Goal: Task Accomplishment & Management: Manage account settings

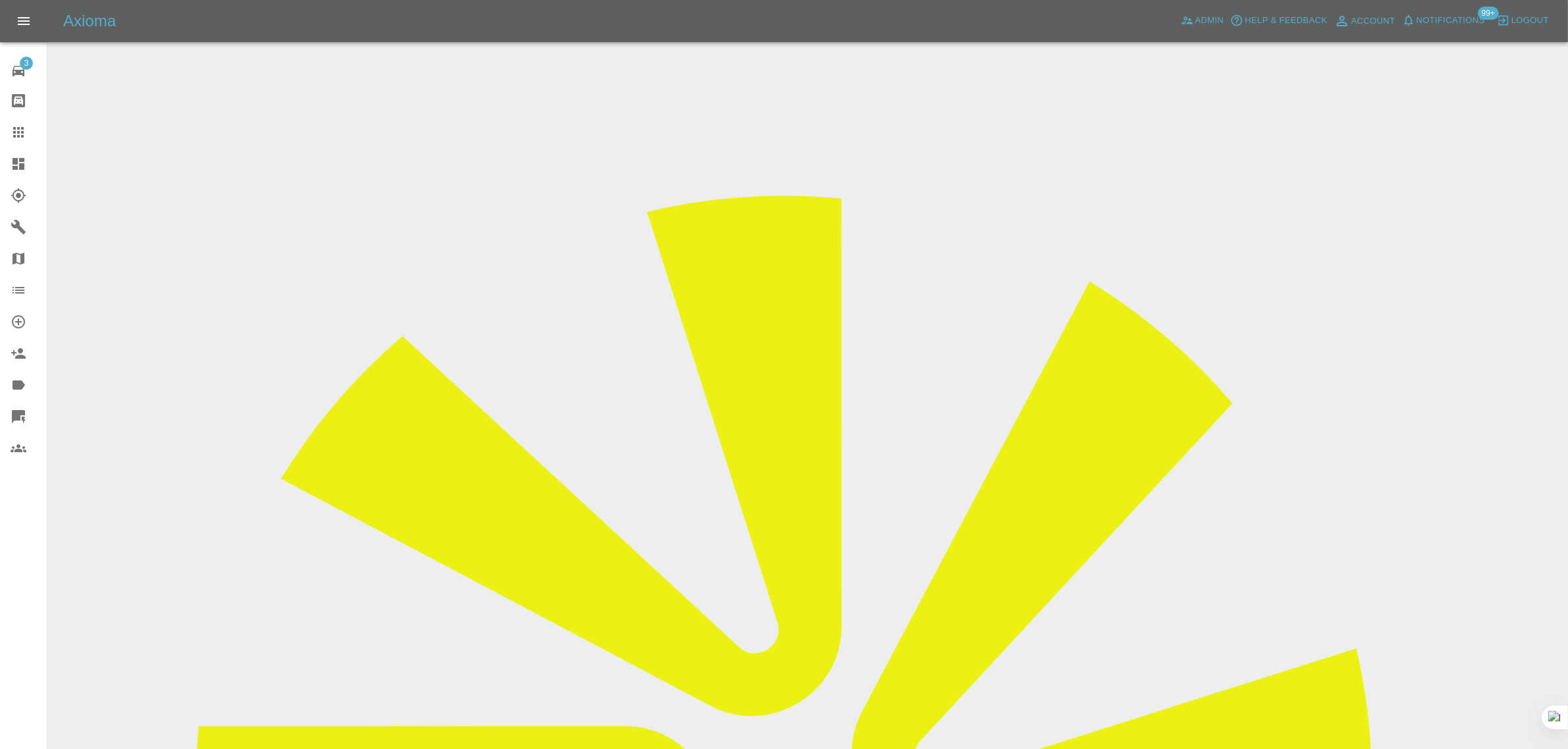
copy div "wotaboutme29@gmail.com"
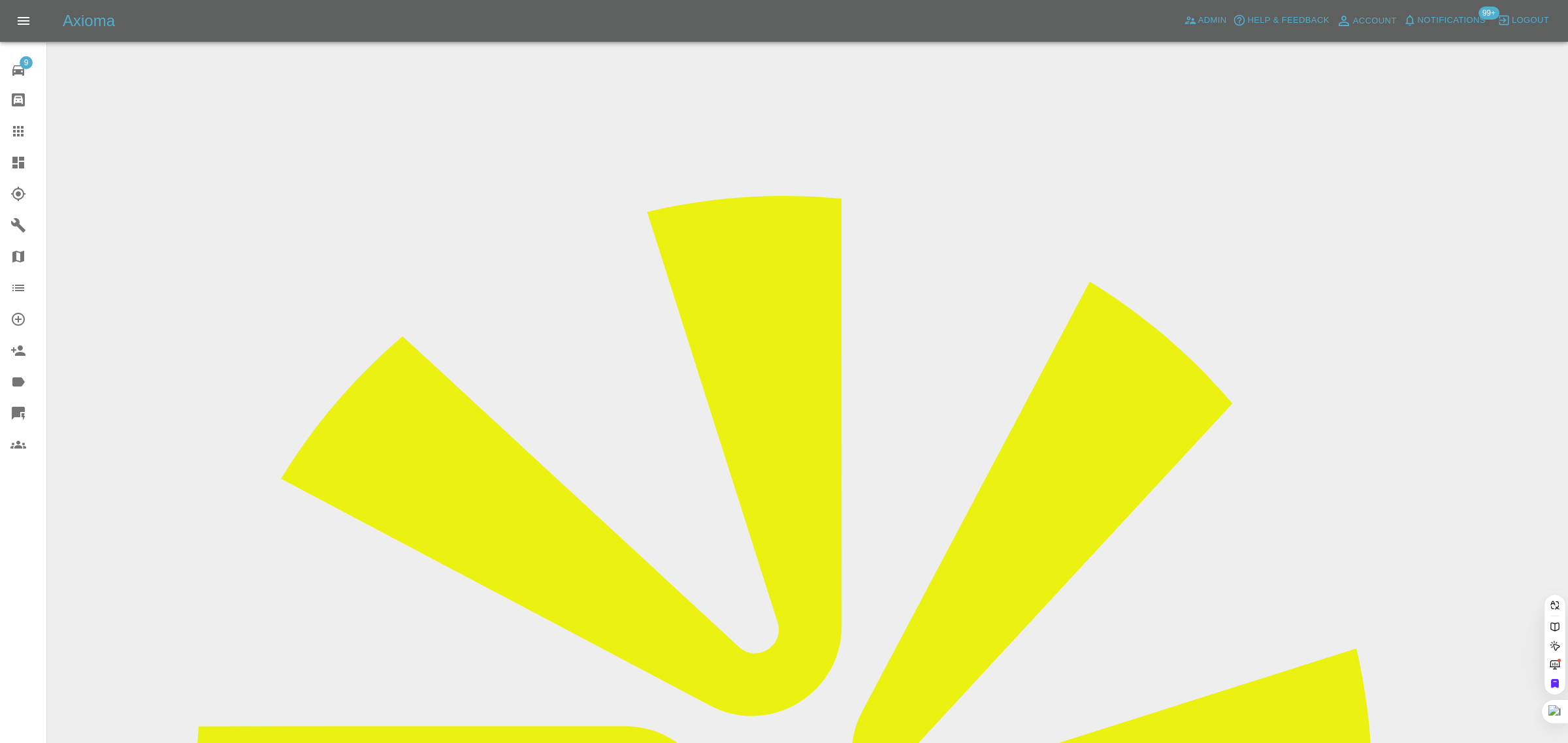
paste input "jackwnewt@gmail.com"
type input "jackwnewt@gmail.com"
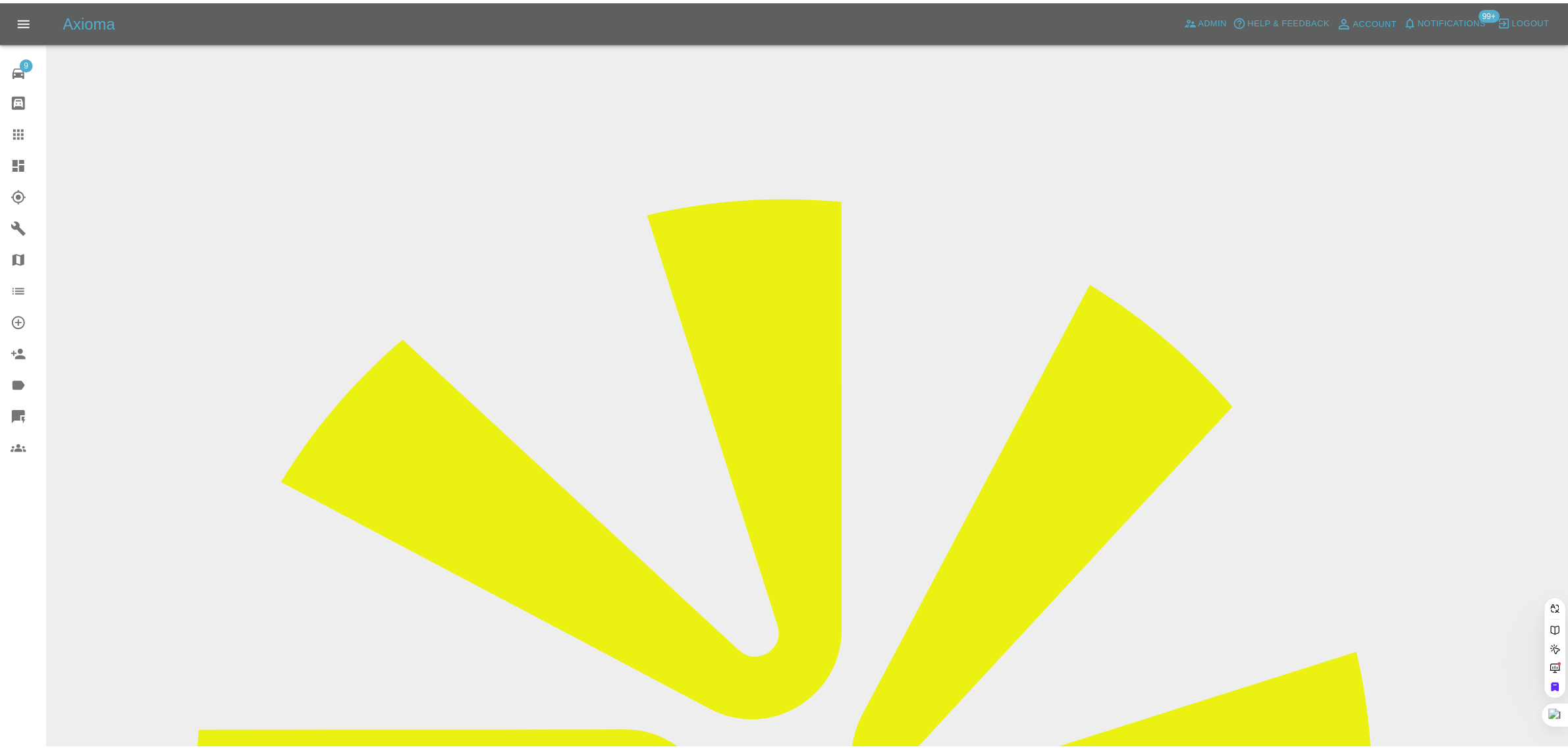
scroll to position [0, 0]
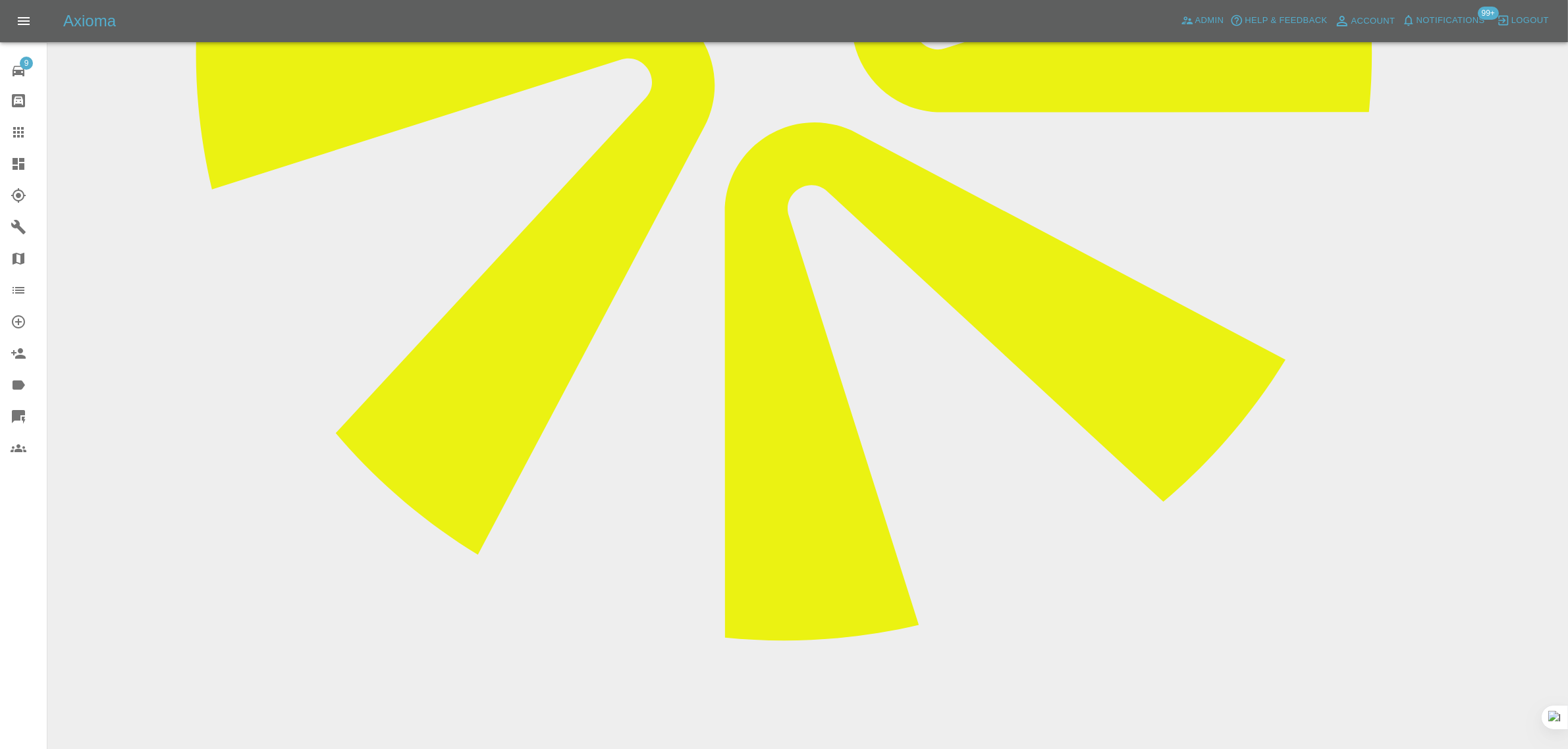
scroll to position [741, 0]
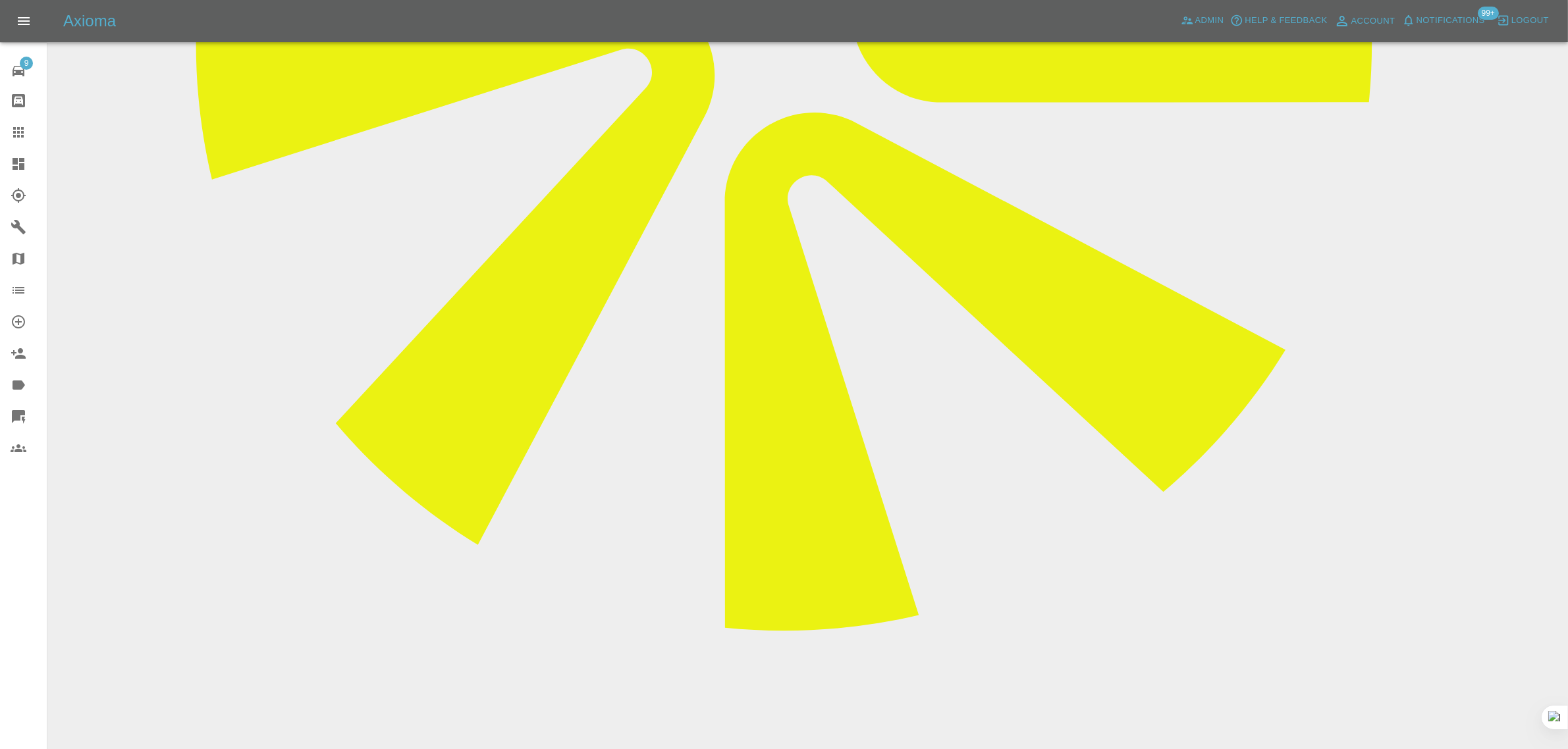
paste textarea "Thanks for checking in on this. Nathan called me on Monday explaining that he w…"
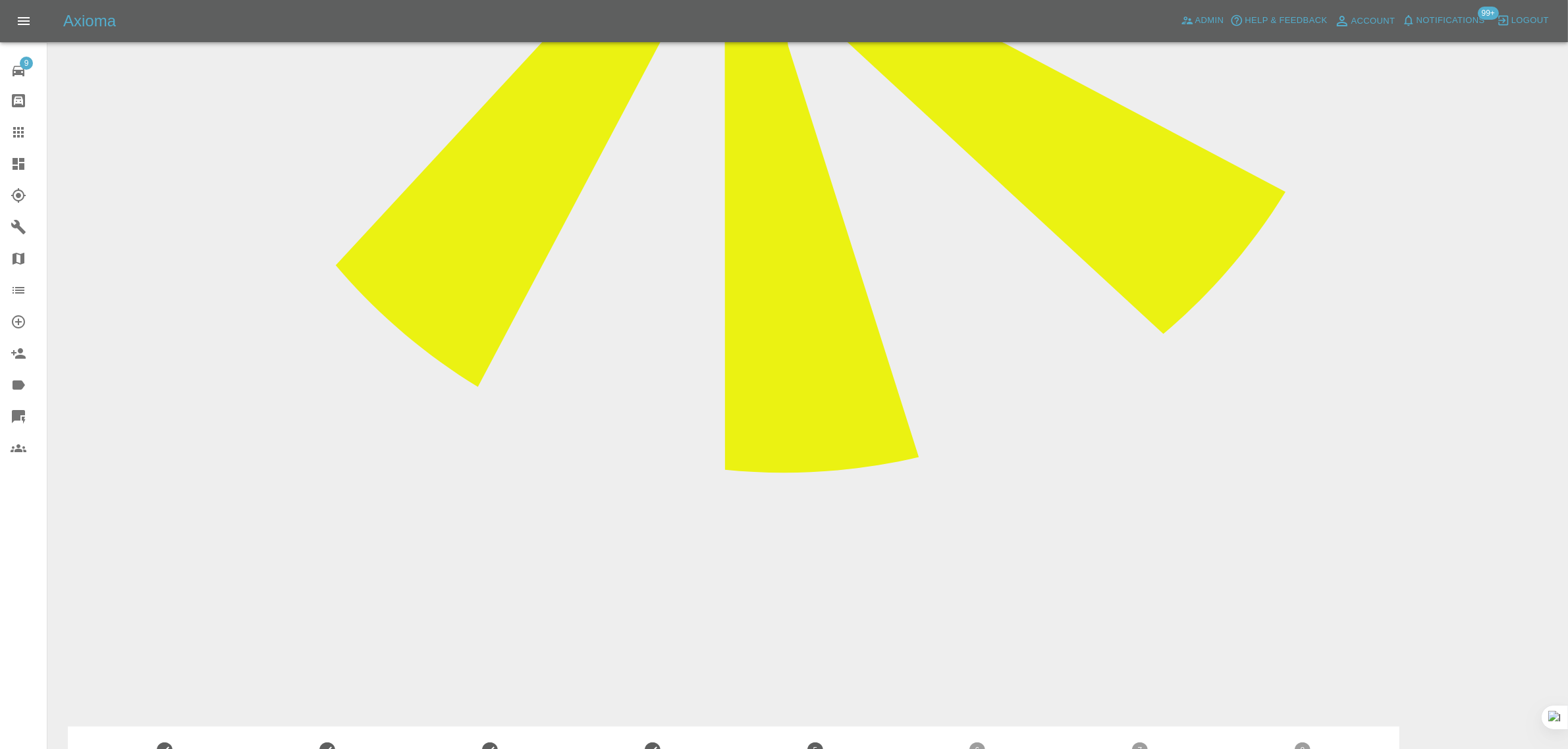
scroll to position [906, 0]
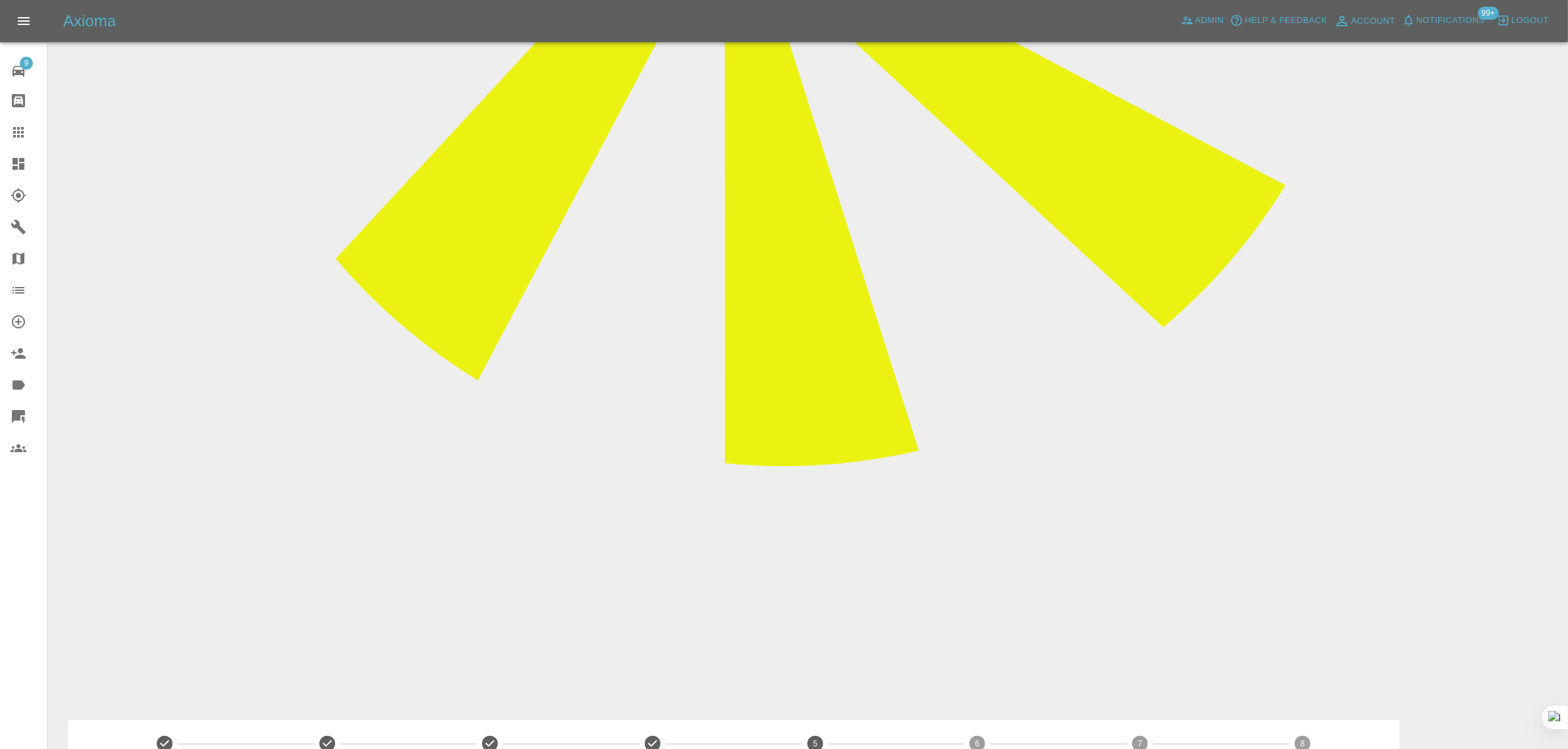
type textarea "Thanks for checking in on this. Nathan called me on Monday explaining that he w…"
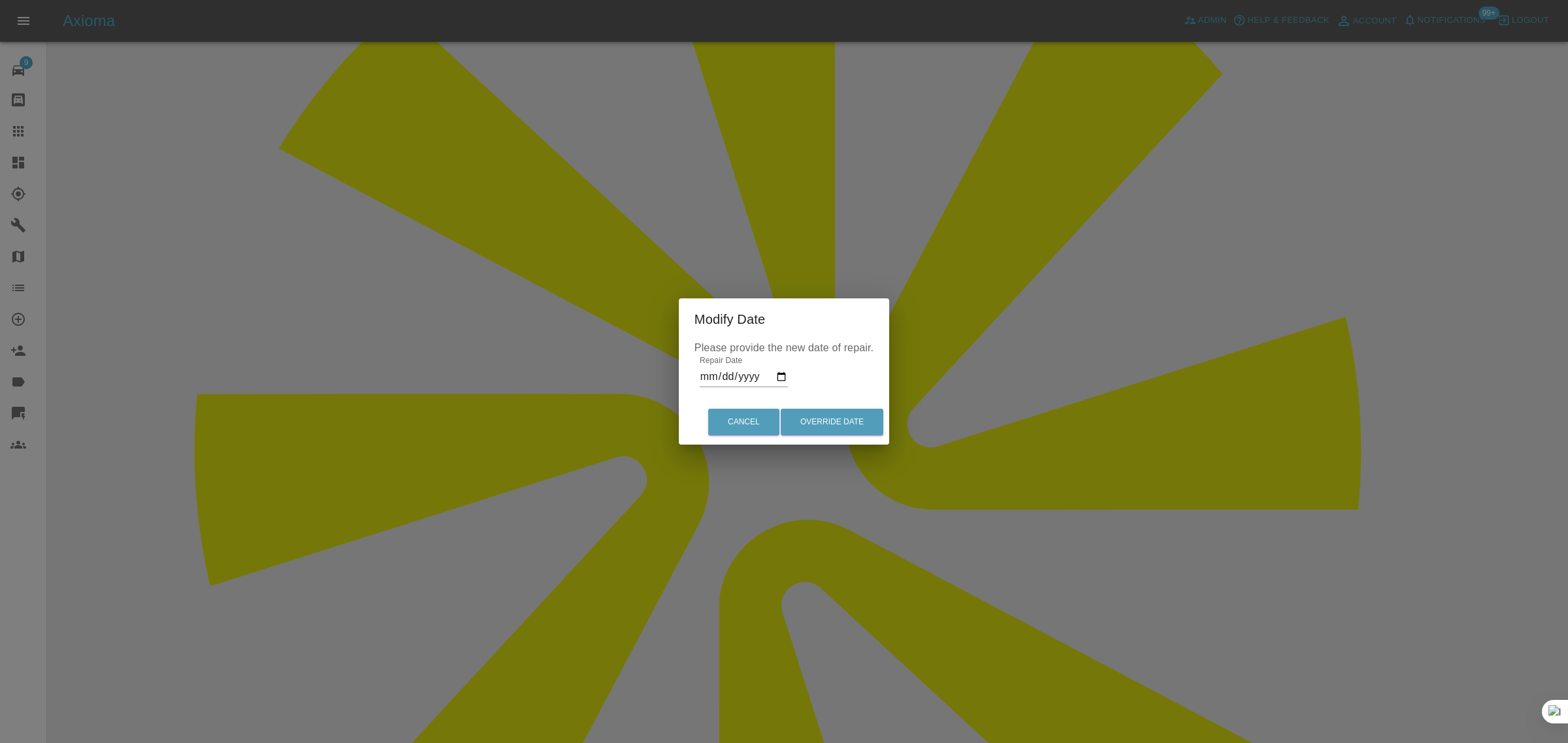
click at [753, 371] on input "[DATE]" at bounding box center [743, 377] width 88 height 21
click at [777, 383] on input "[DATE]" at bounding box center [743, 377] width 88 height 21
type input "2025-08-13"
click at [828, 422] on button "Override Date" at bounding box center [832, 422] width 103 height 27
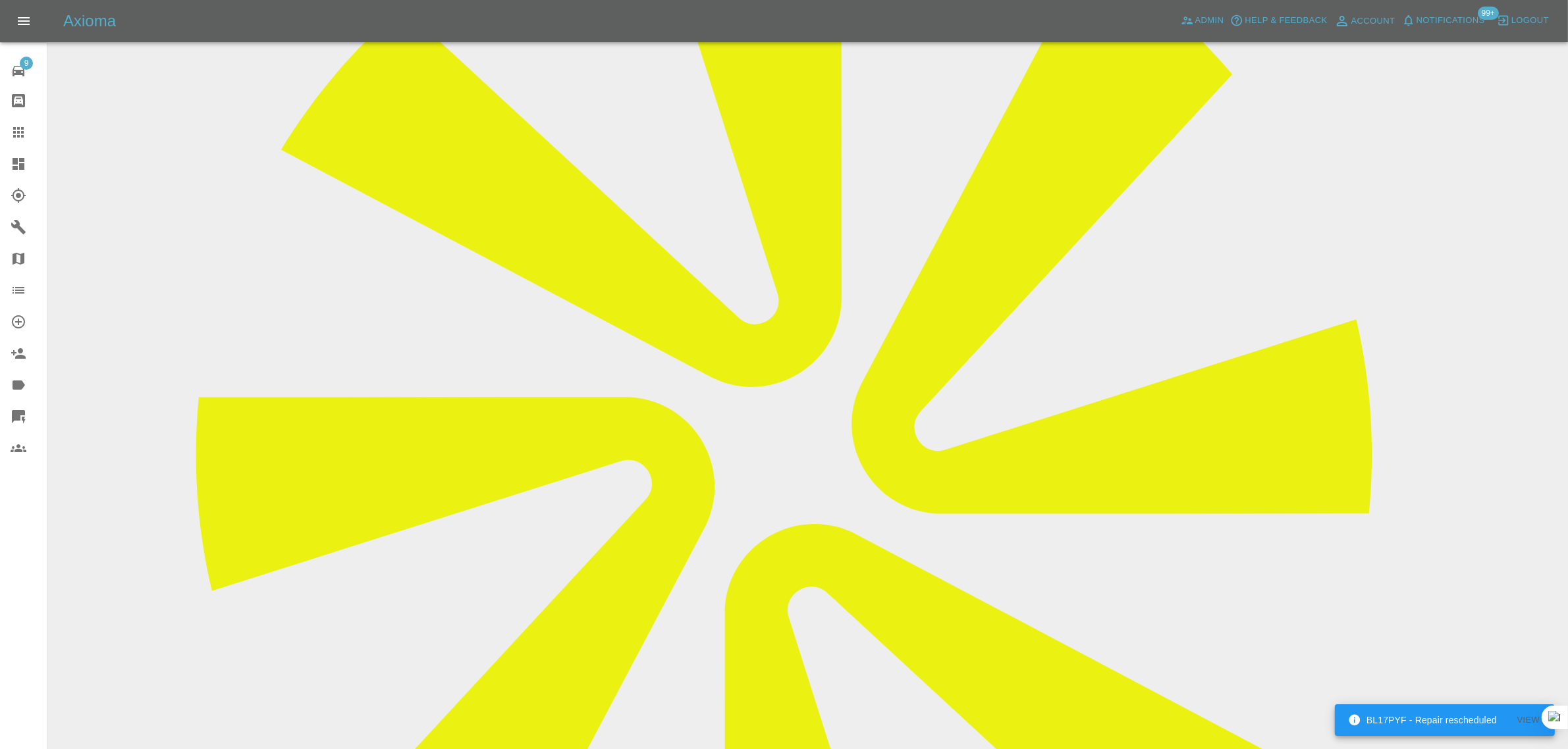
click at [14, 123] on link "Claims" at bounding box center [23, 133] width 47 height 32
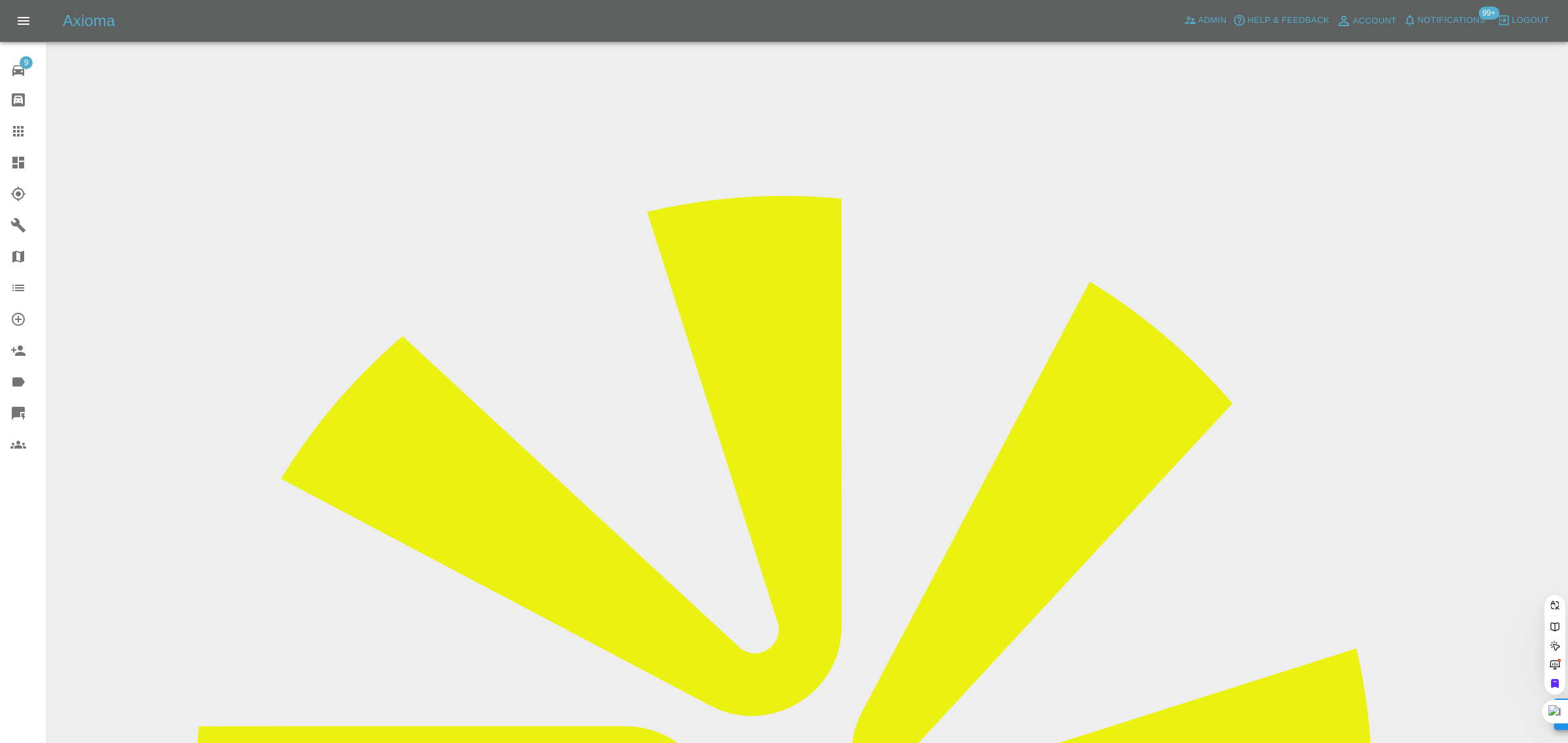
paste input "tony64agr@gmail.com"
type input "tony64agr@gmail.com"
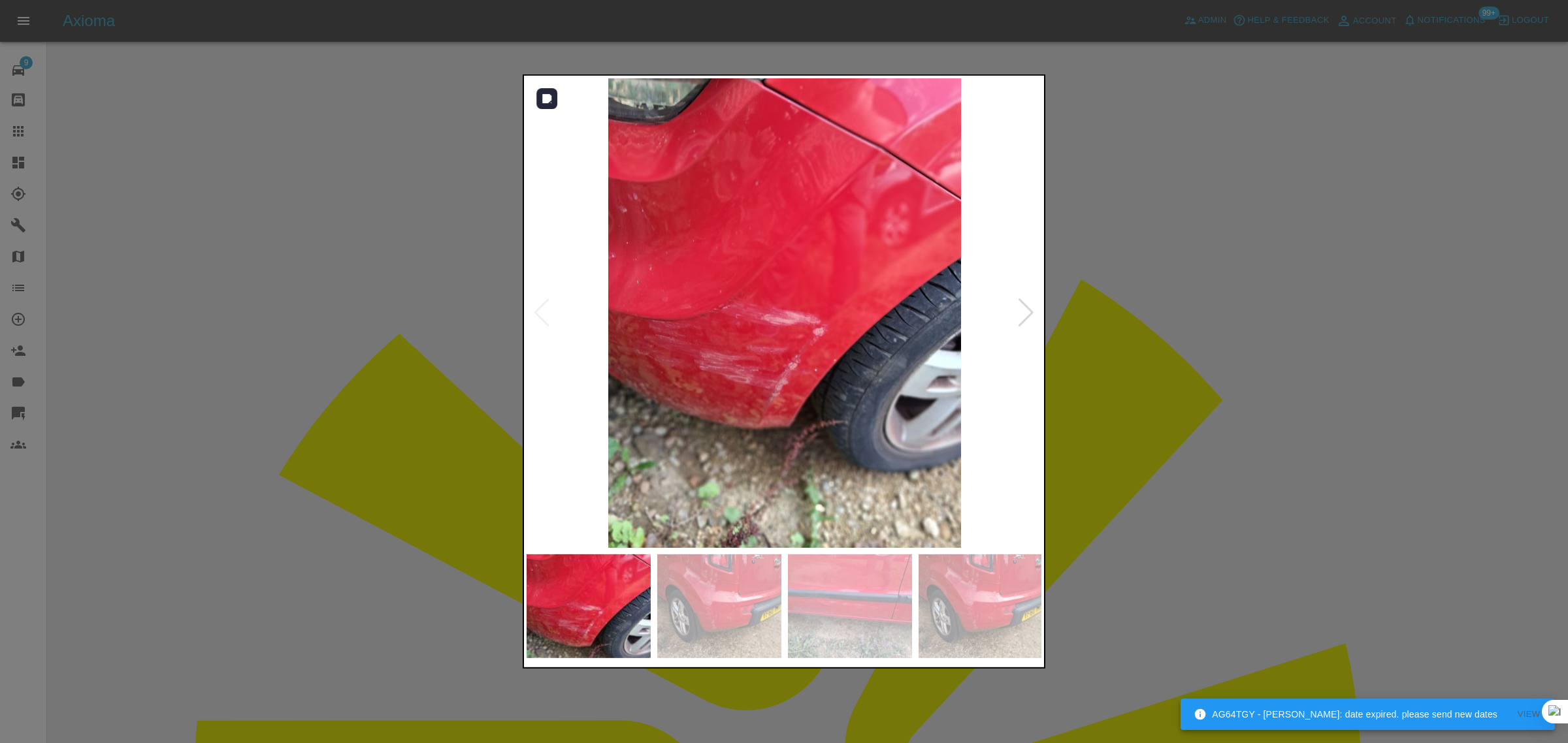
click at [1024, 308] on div at bounding box center [1026, 312] width 18 height 29
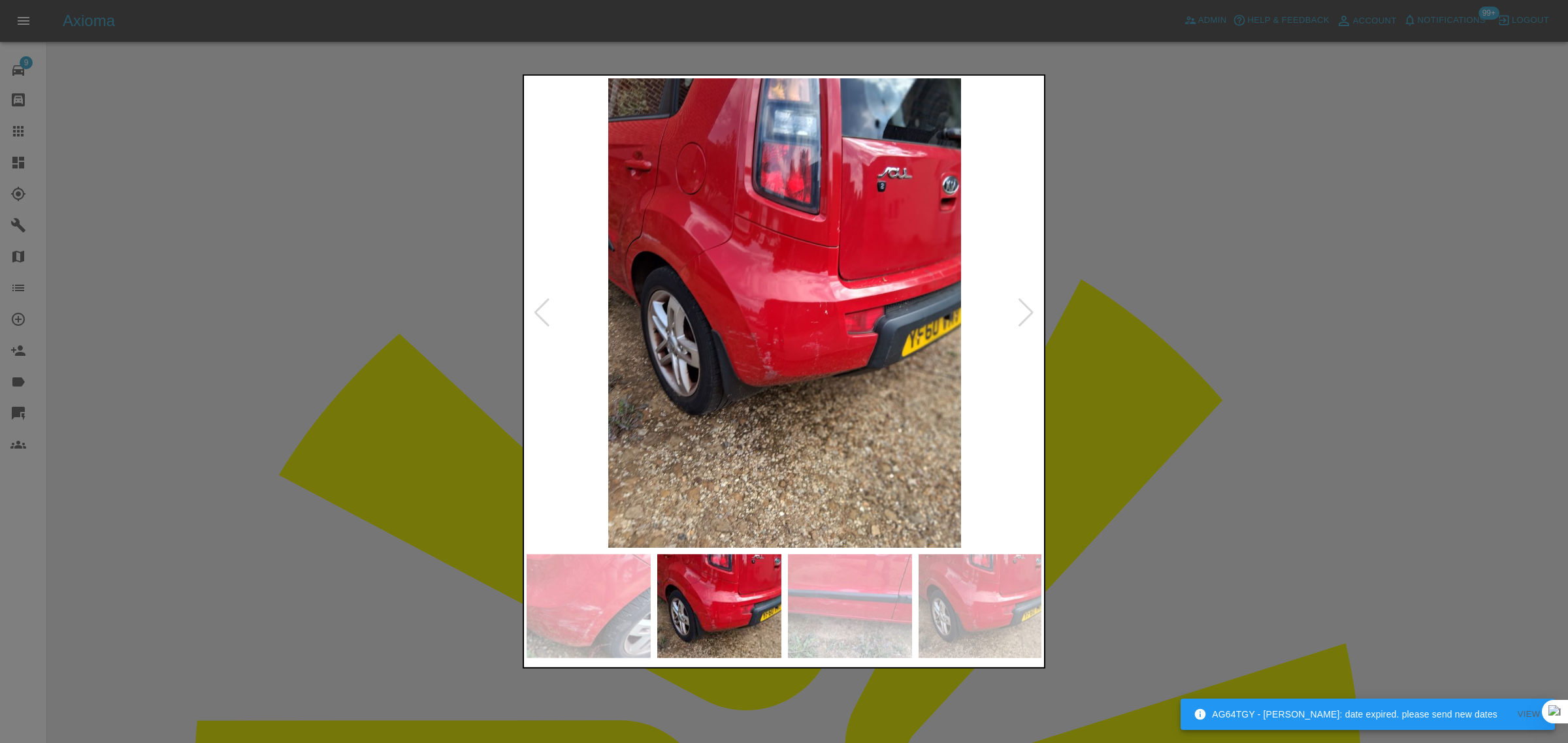
click at [1024, 308] on div at bounding box center [1026, 312] width 18 height 29
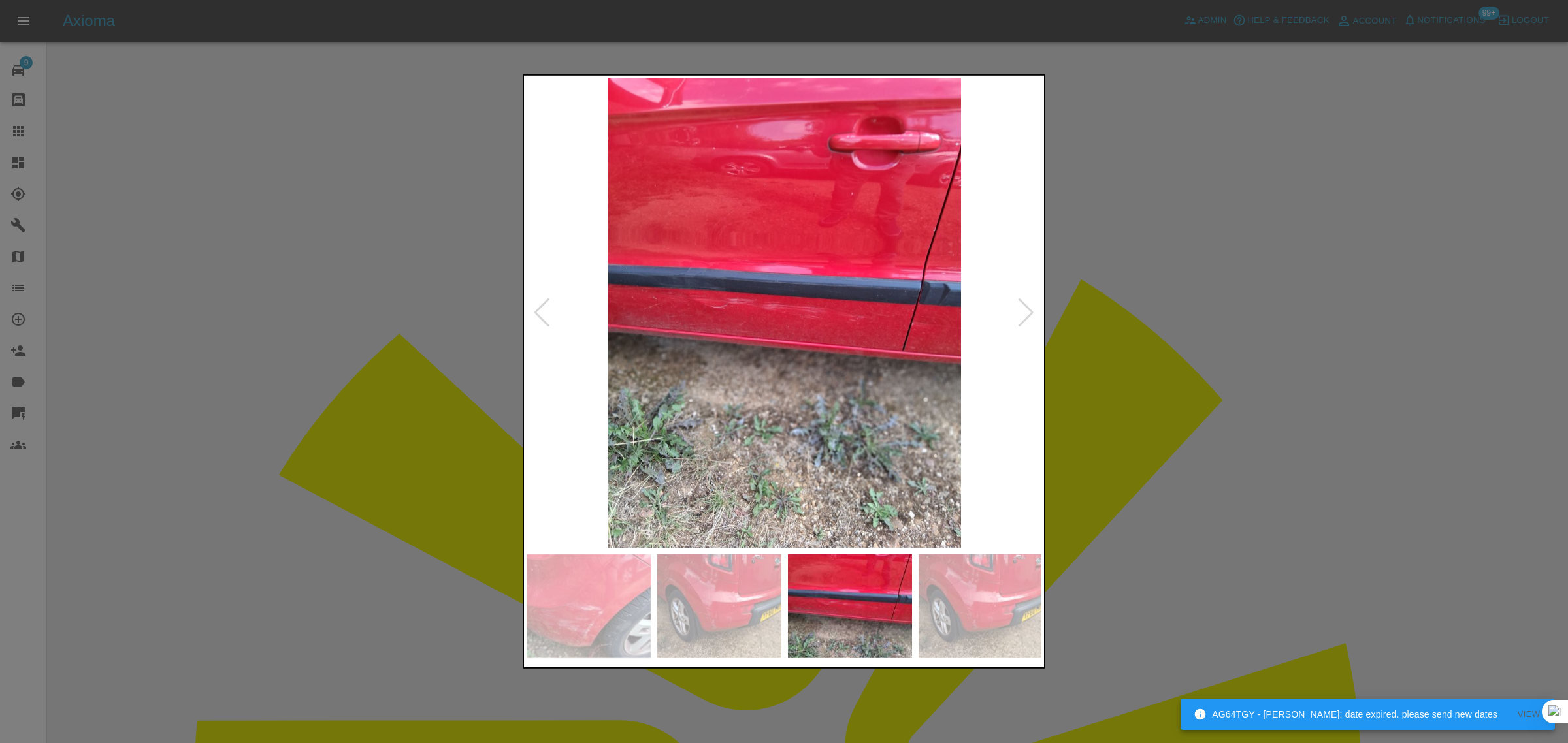
click at [1024, 308] on div at bounding box center [1026, 312] width 18 height 29
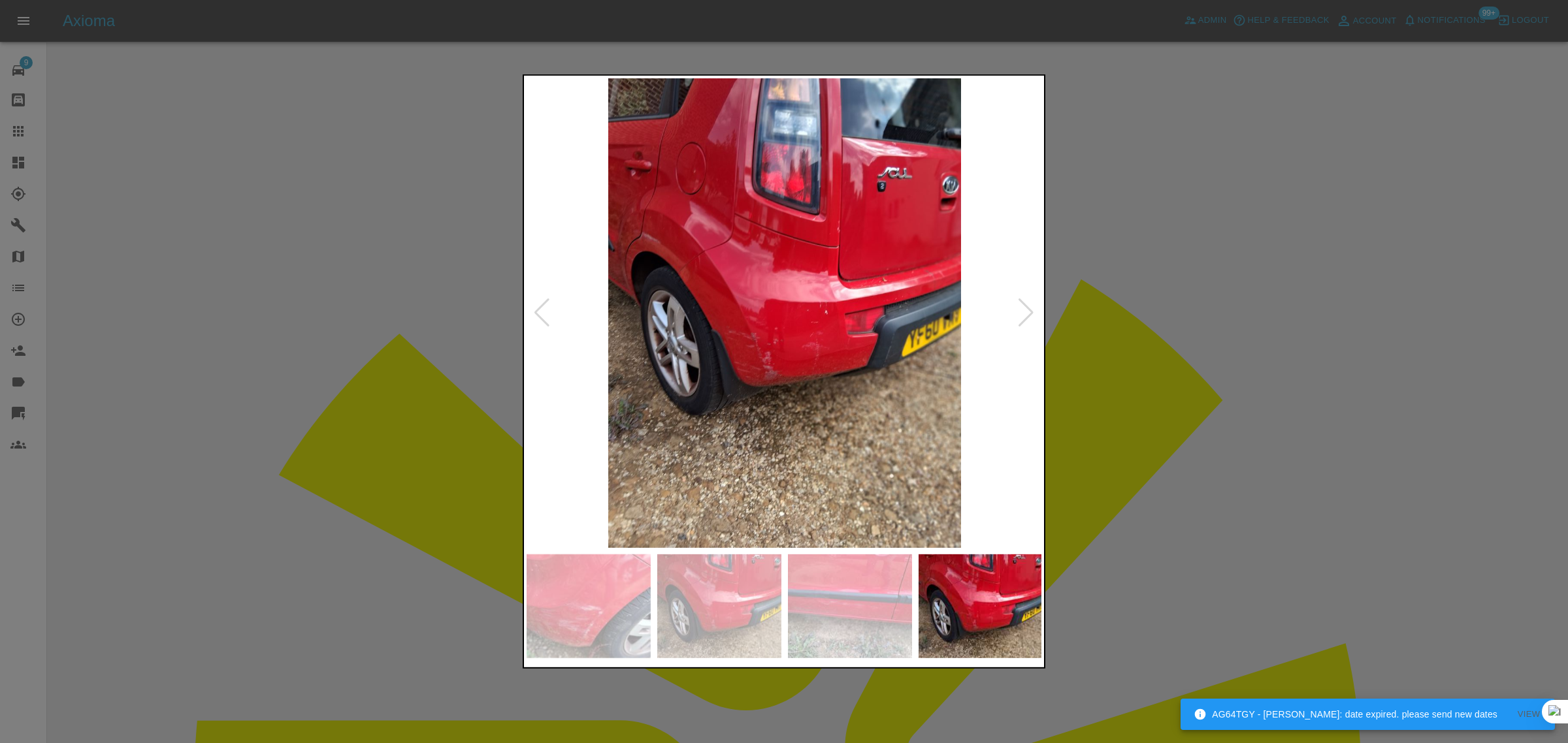
click at [1024, 308] on div at bounding box center [1026, 312] width 18 height 29
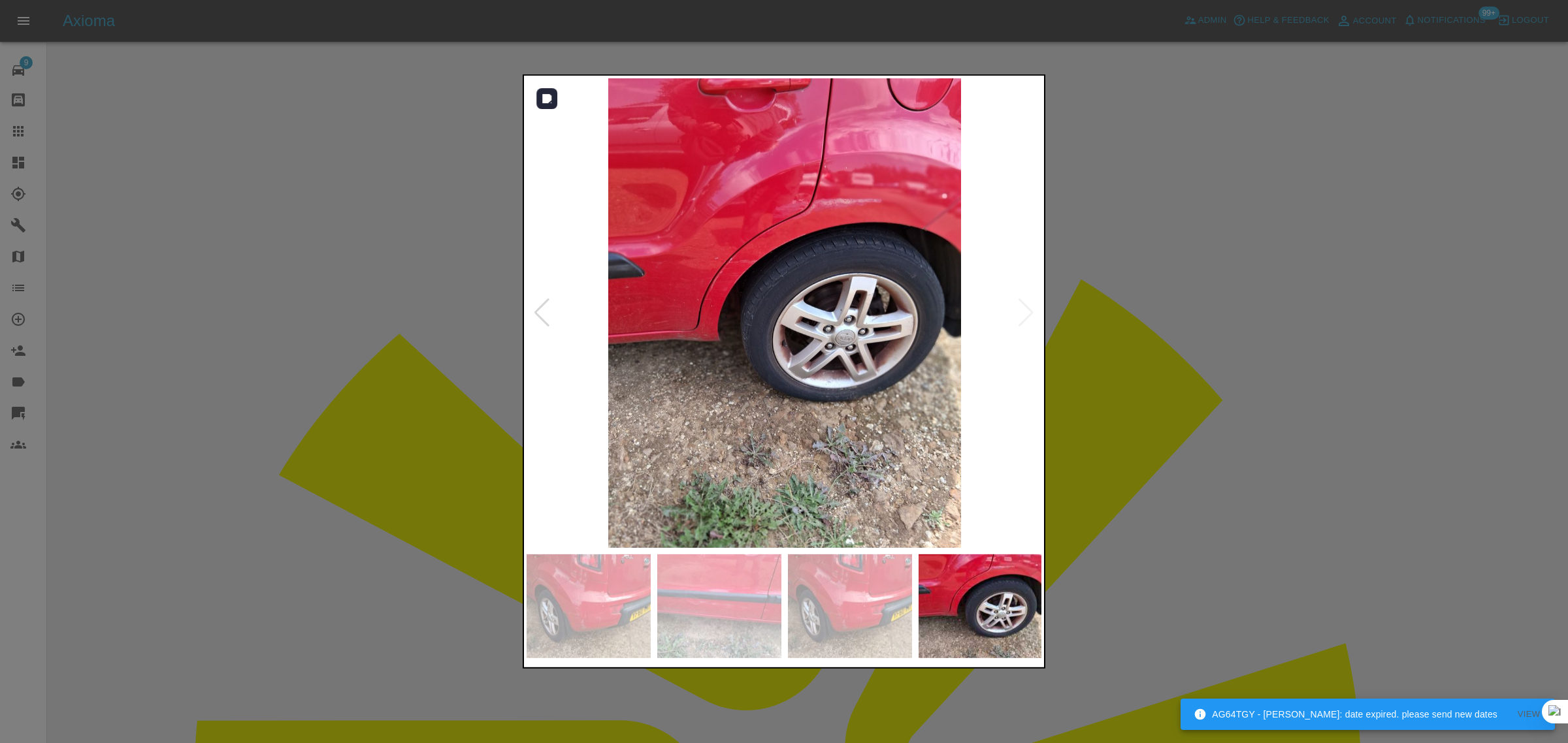
click at [1024, 308] on img at bounding box center [784, 313] width 516 height 470
click at [1182, 323] on div at bounding box center [784, 372] width 1568 height 743
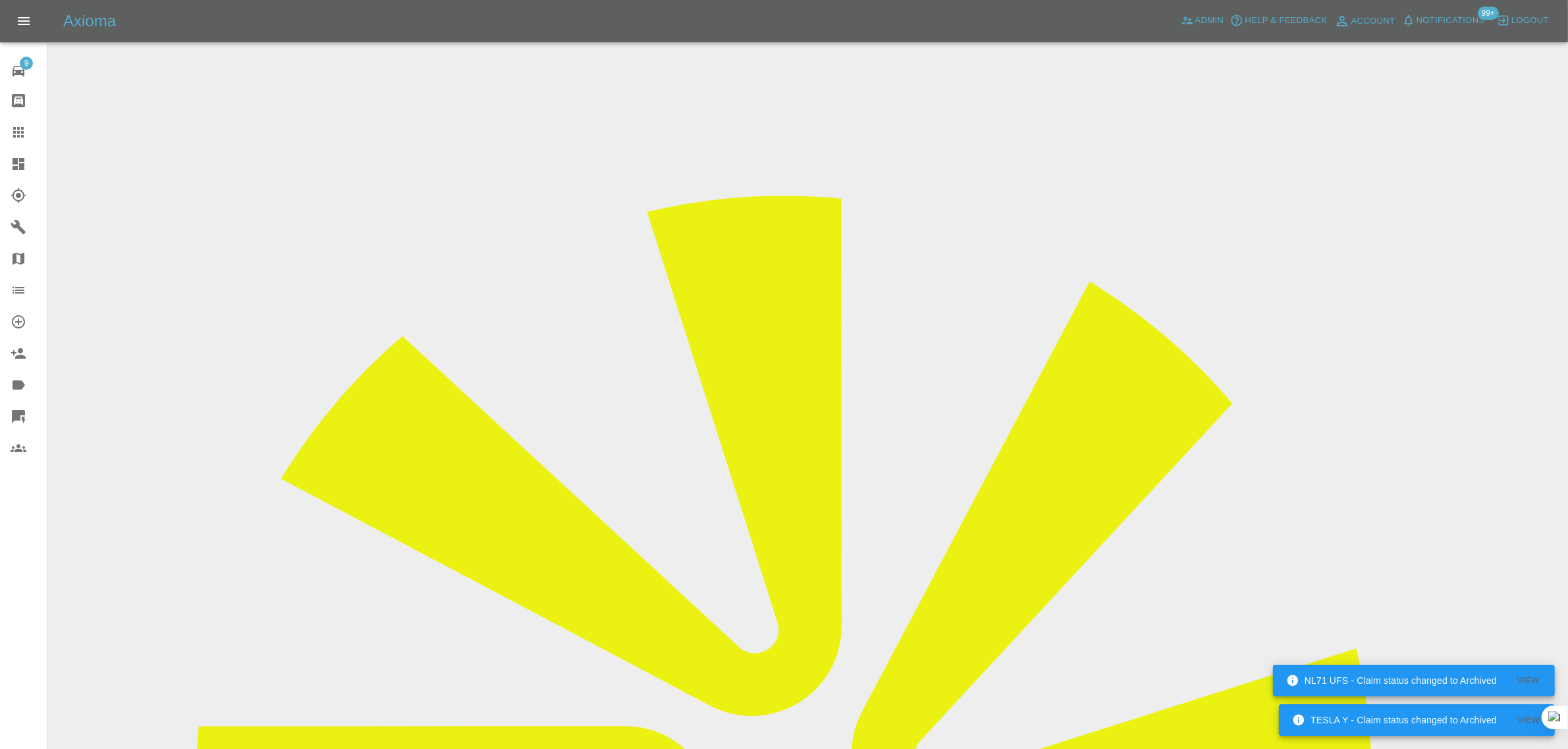
click at [23, 140] on link "Claims" at bounding box center [23, 133] width 47 height 32
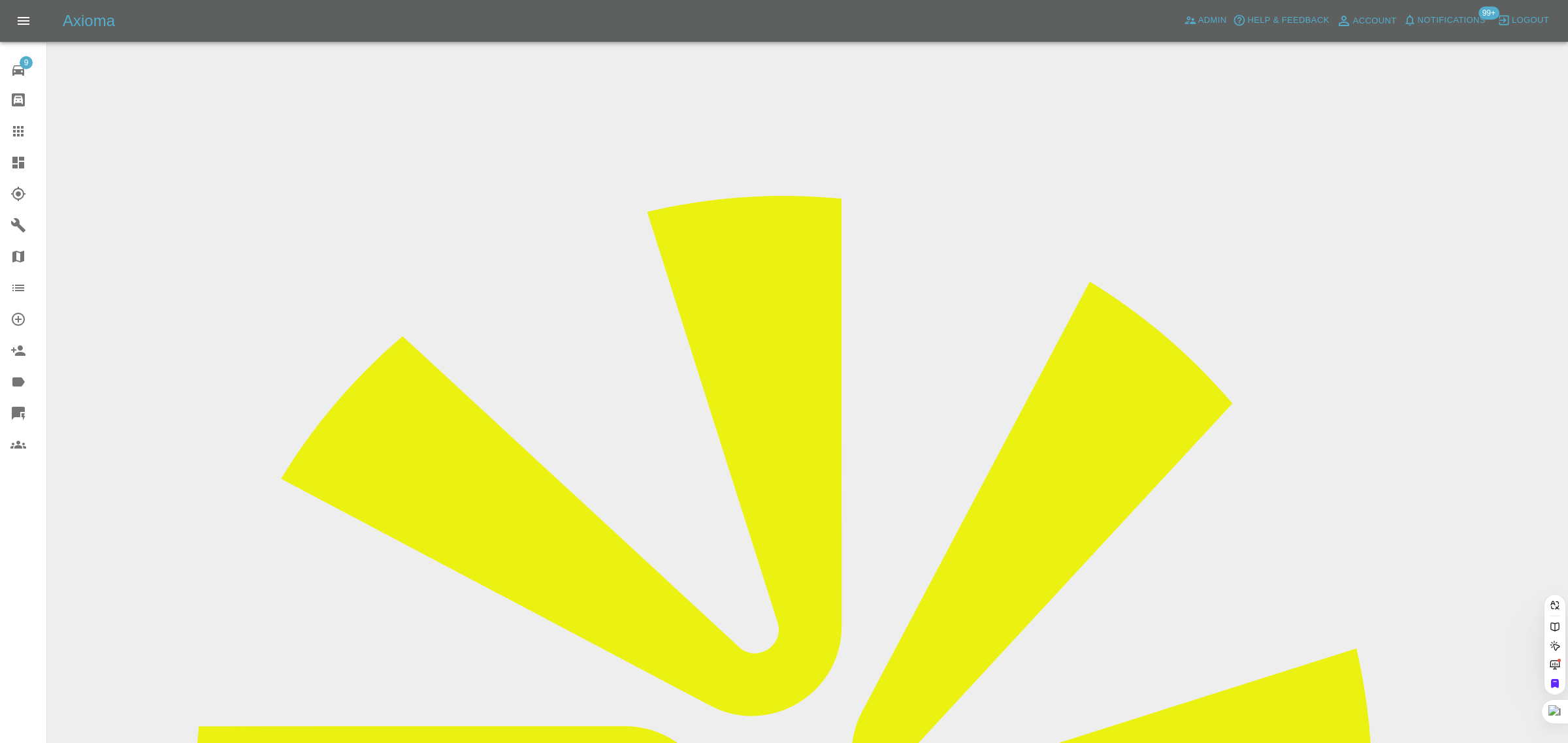
paste input "davidwellswd@gmail.com"
type input "davidwellswd@gmail.co"
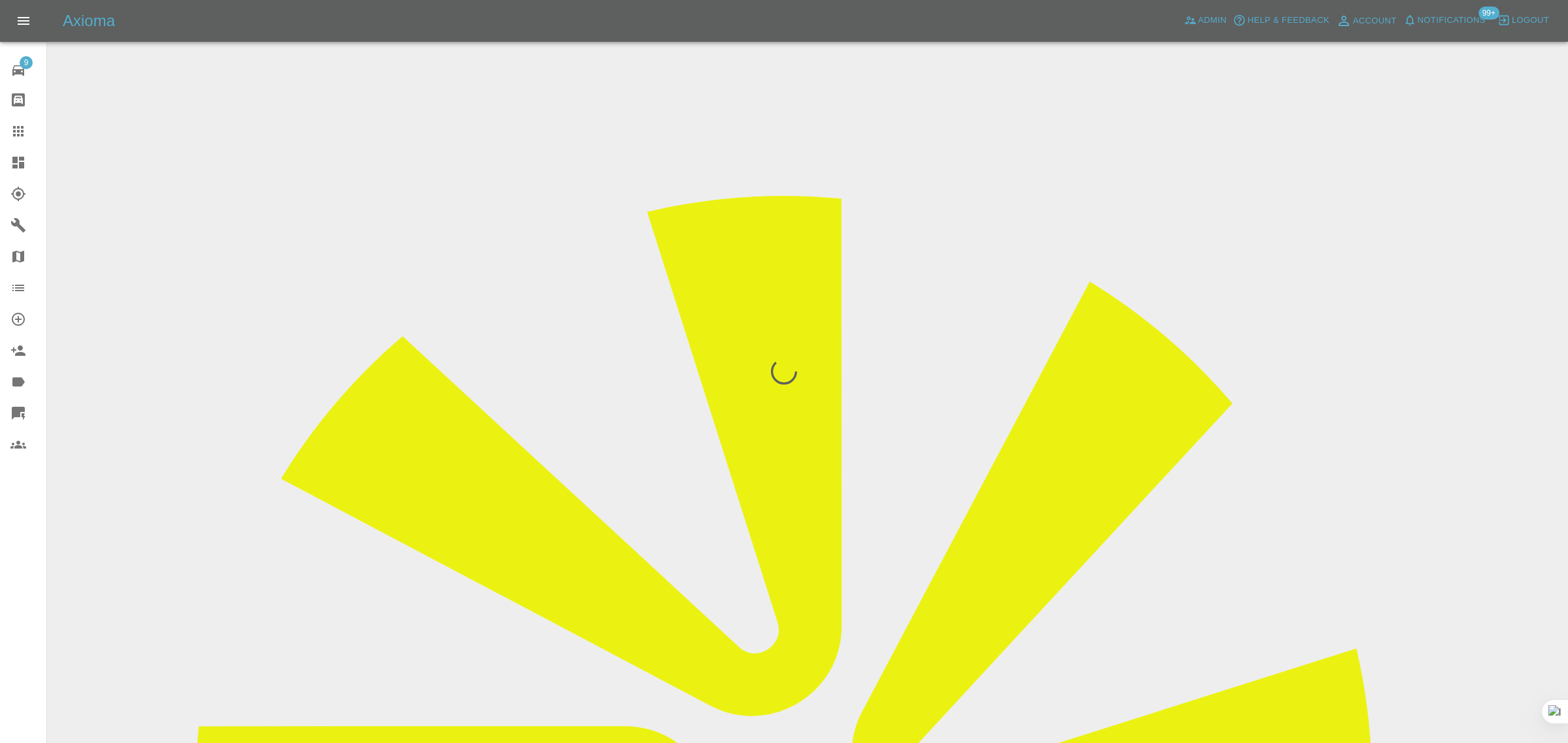
click at [28, 544] on div "9 Repair home Bodyshop home Claims Dashboard Explorer Garages Map Organization …" at bounding box center [23, 372] width 47 height 743
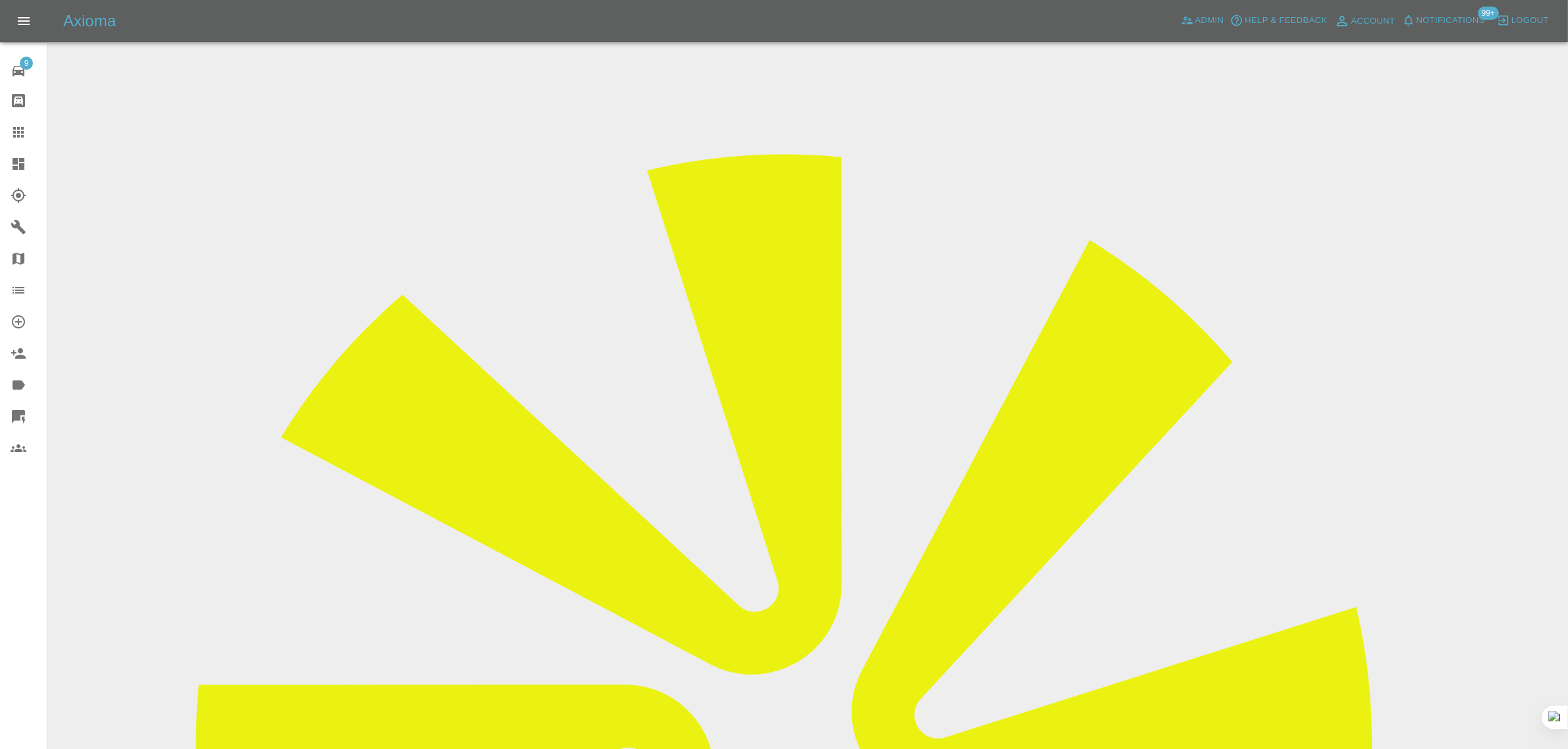
scroll to position [64, 0]
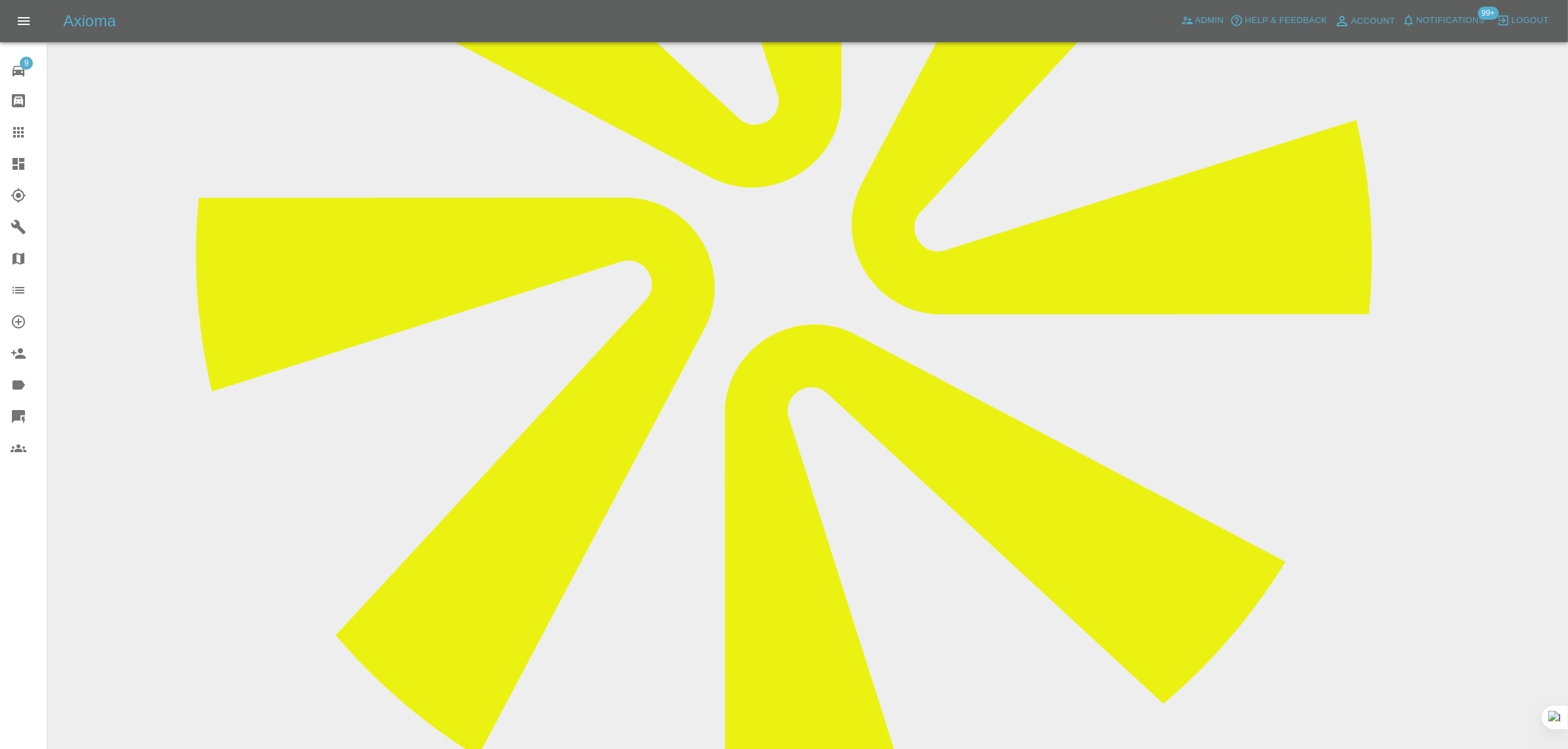
scroll to position [558, 0]
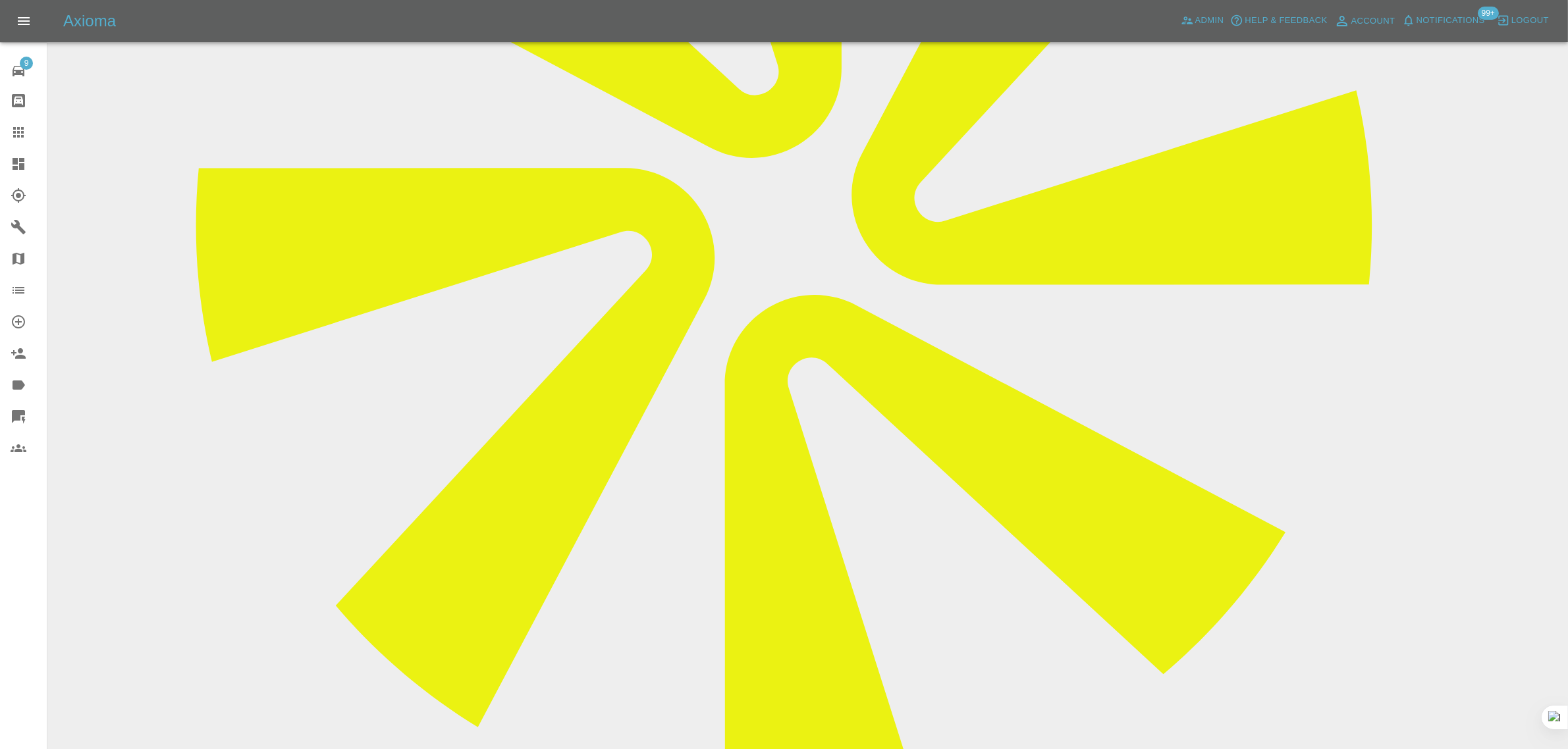
paste textarea "Please can you update my phone number because it has changed since I made the a…"
type textarea "Please can you update my phone number because it has changed since I made the a…"
click at [19, 131] on icon at bounding box center [18, 132] width 16 height 16
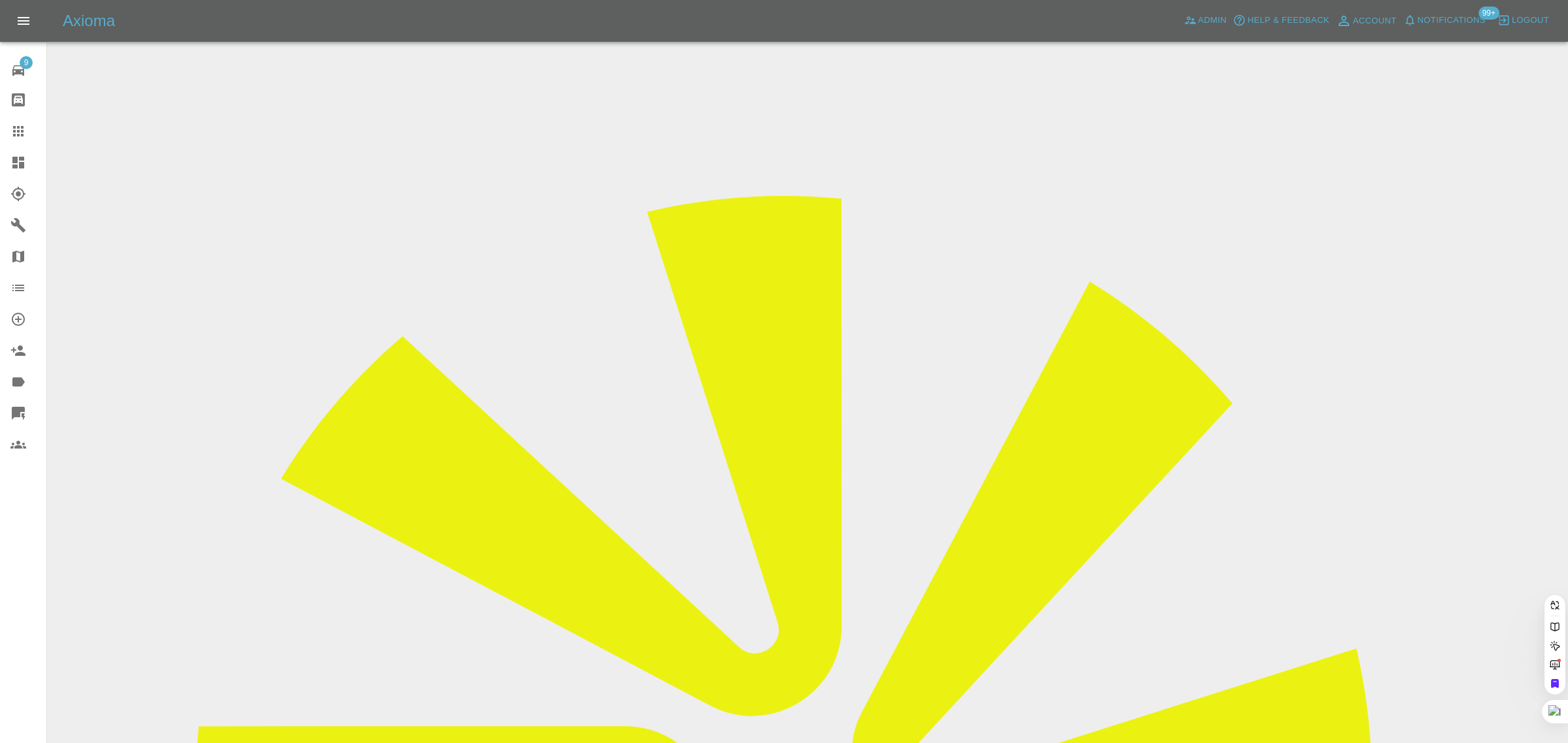
paste input "davewnuttall@hotmail.com"
type input "davewnuttall@hotmail.com"
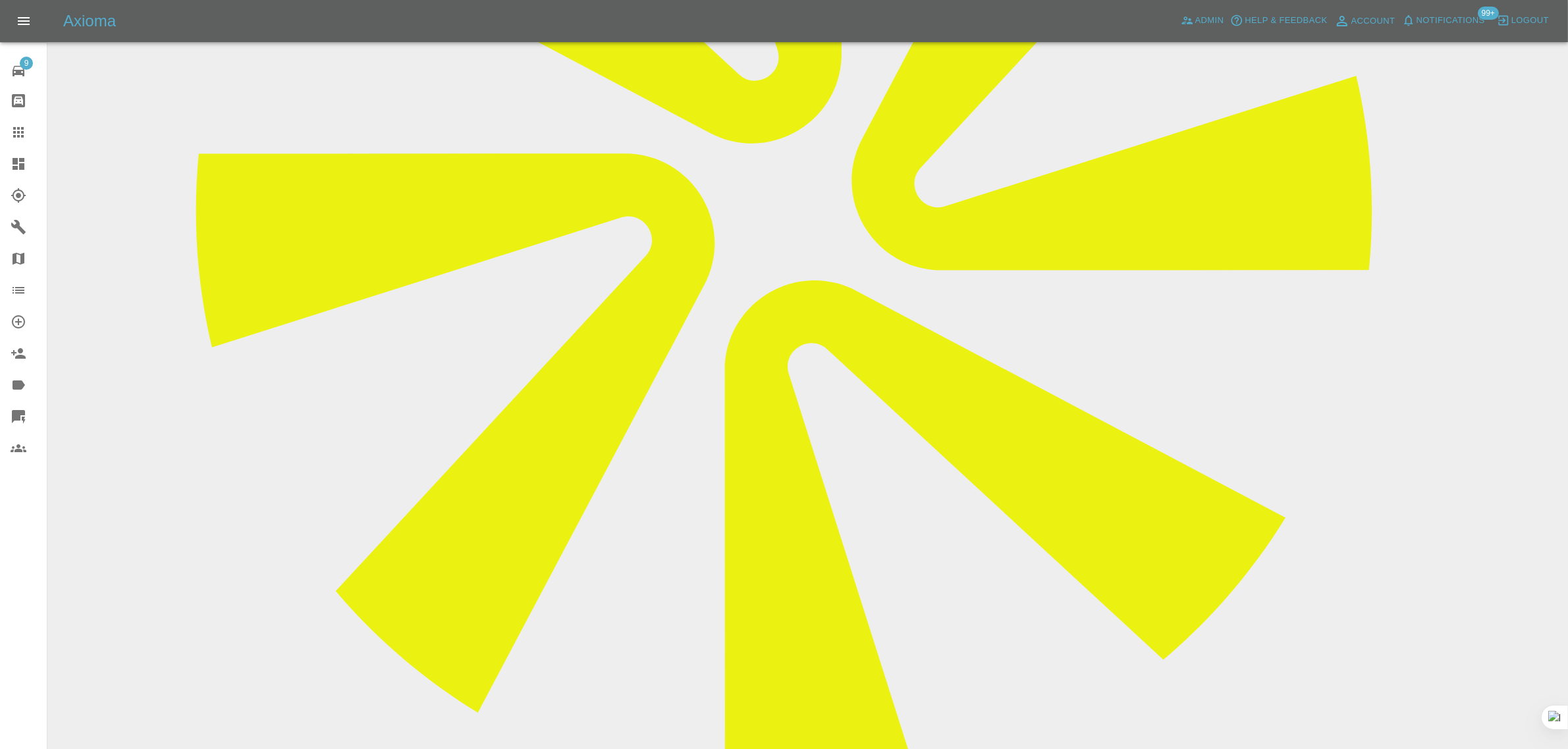
scroll to position [576, 0]
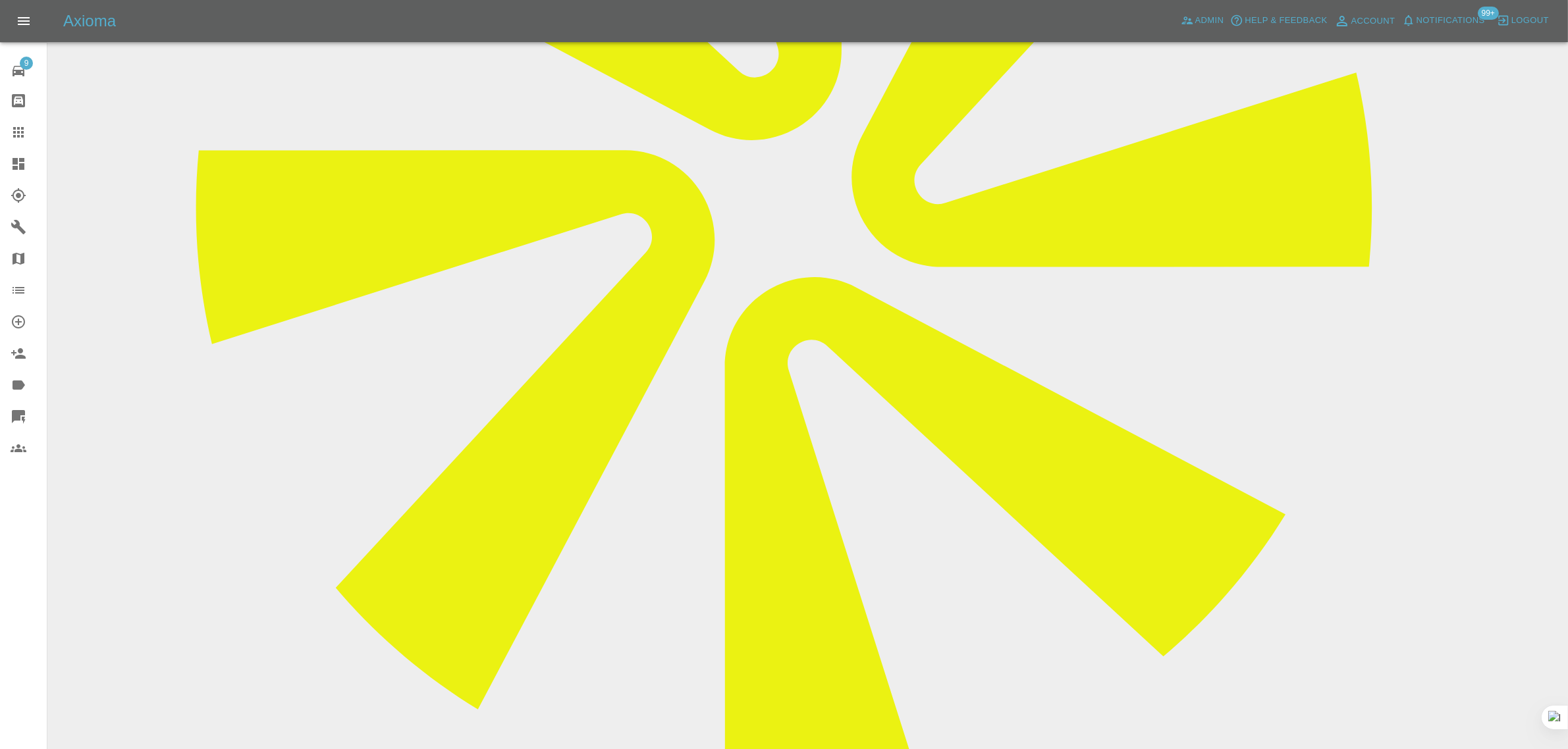
paste textarea "He’s apparently coming at 7 o’clock tomorrow morning"
type textarea "He’s apparently coming at 7 o’clock tomorrow morning"
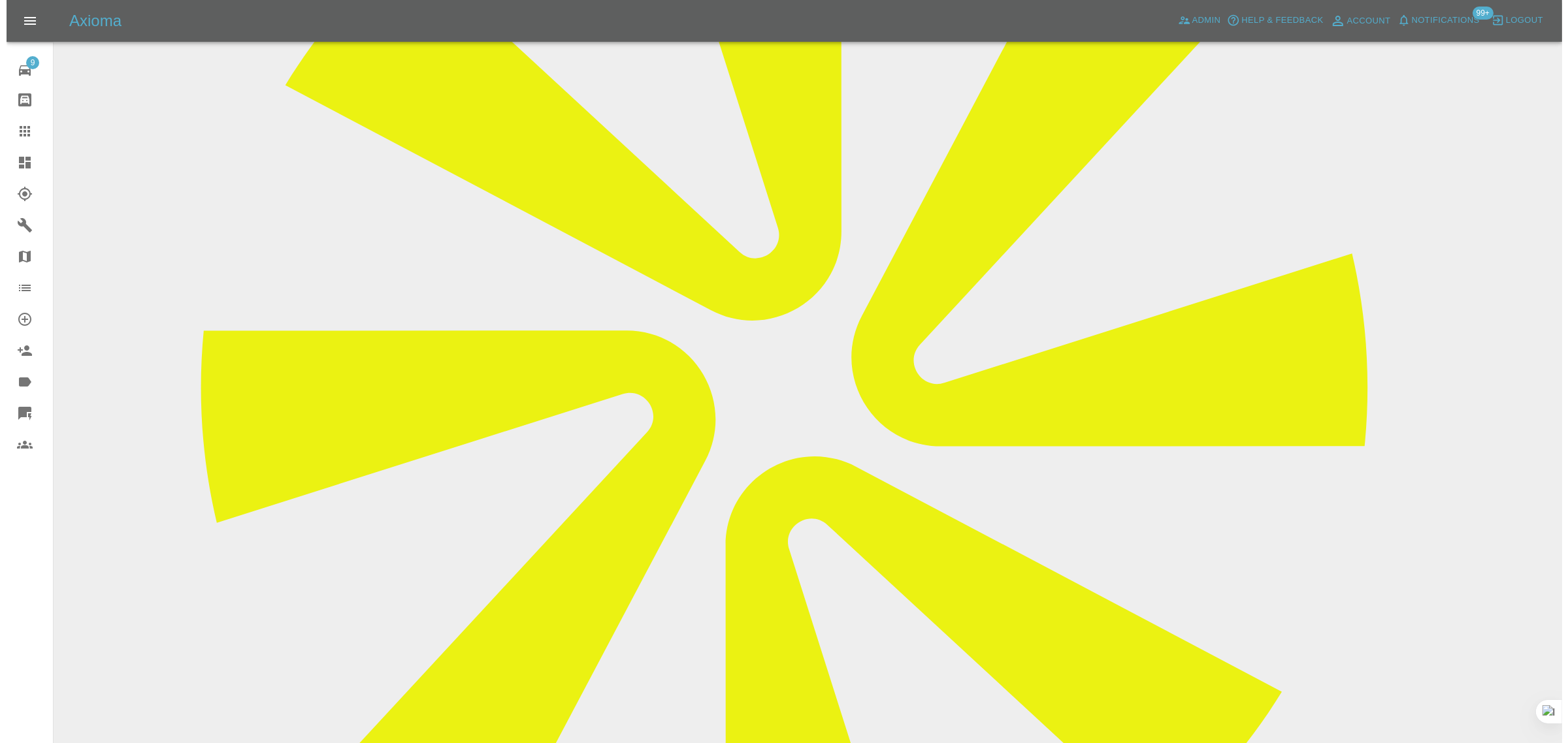
scroll to position [245, 0]
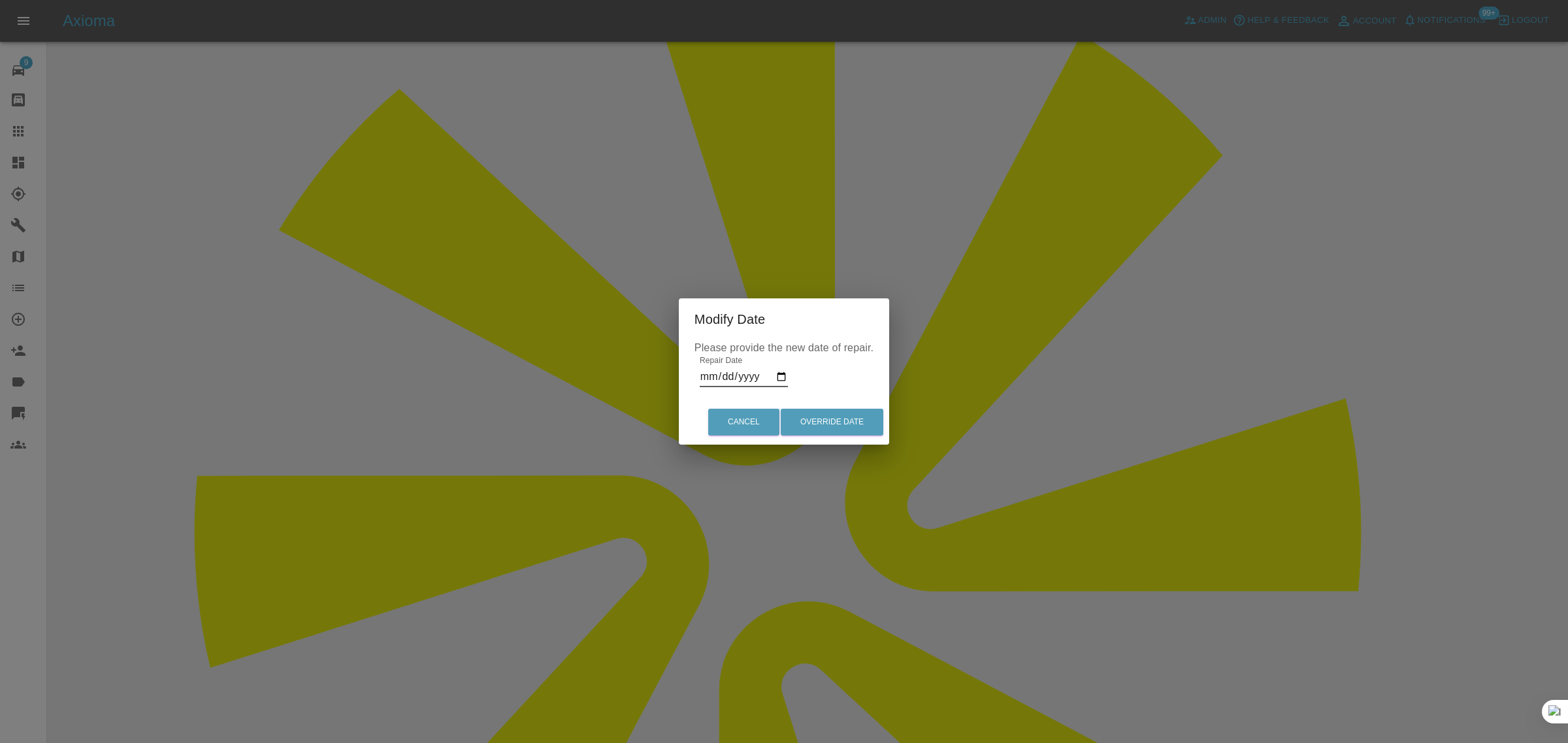
click at [730, 373] on input "[DATE]" at bounding box center [743, 377] width 88 height 21
click at [778, 375] on input "[DATE]" at bounding box center [743, 377] width 88 height 21
type input "2025-08-14"
click at [847, 422] on button "Override Date" at bounding box center [832, 422] width 103 height 27
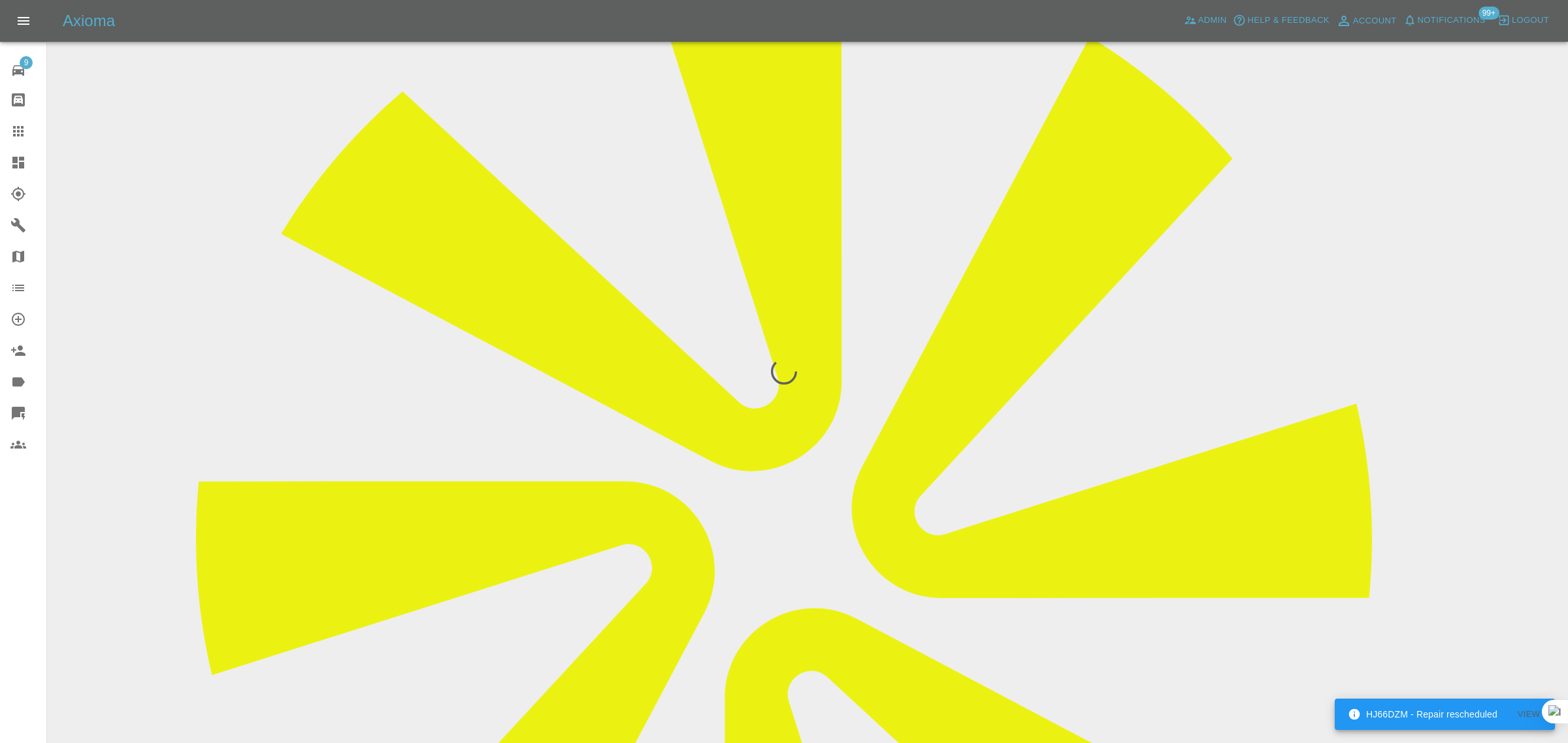
scroll to position [0, 0]
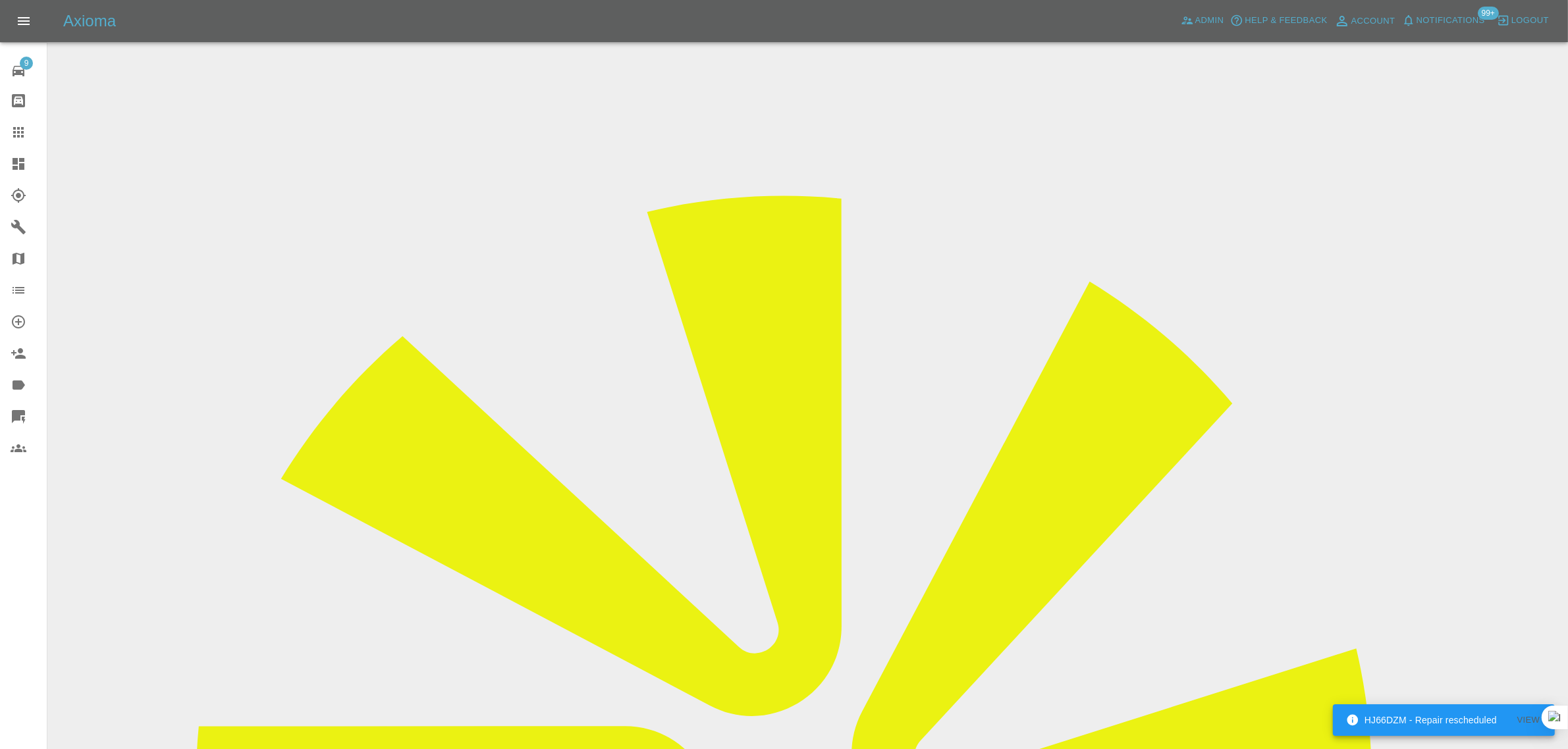
click at [21, 130] on icon at bounding box center [18, 132] width 16 height 16
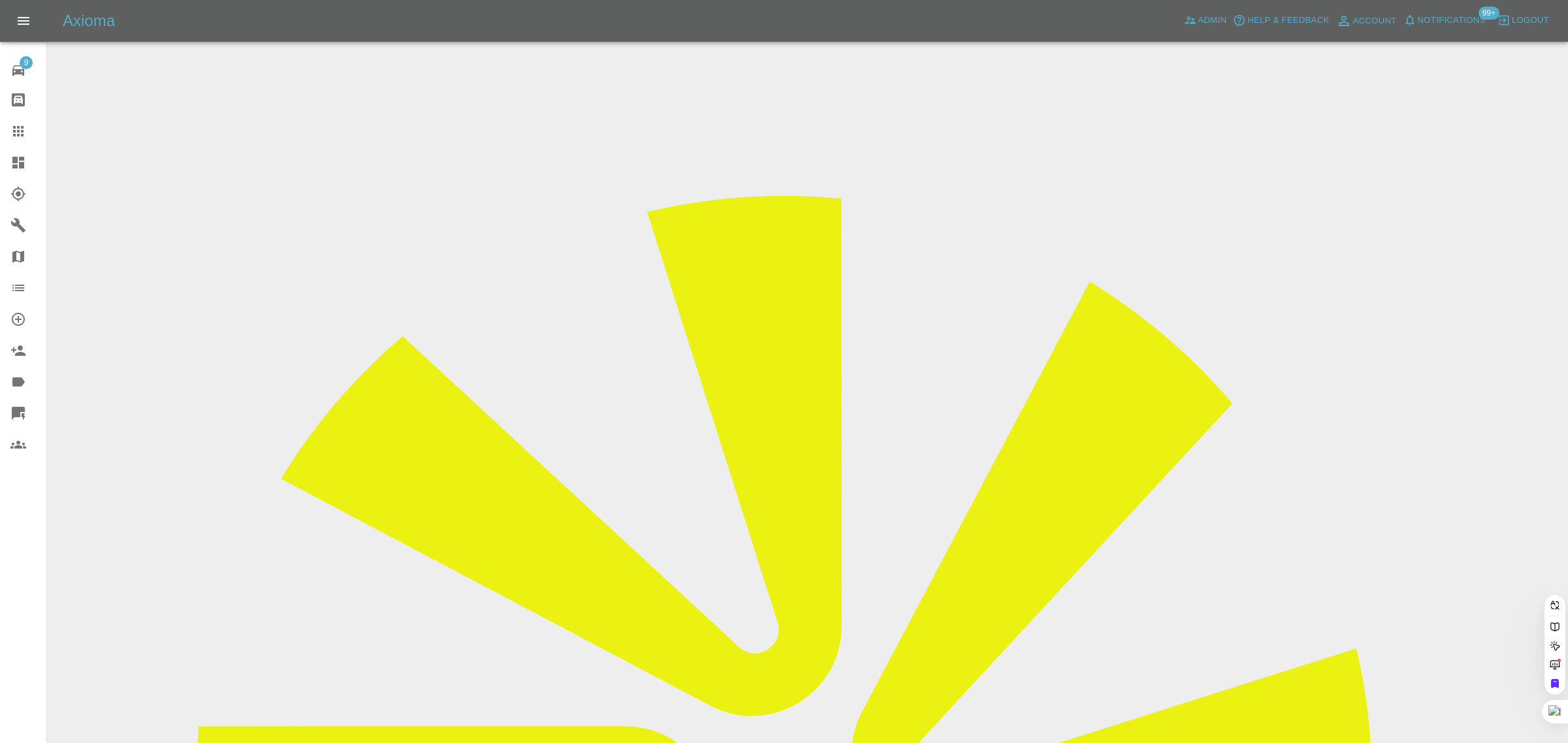
paste input "thehandpaul@gmail.com"
type input "thehandpaul@gmail.com"
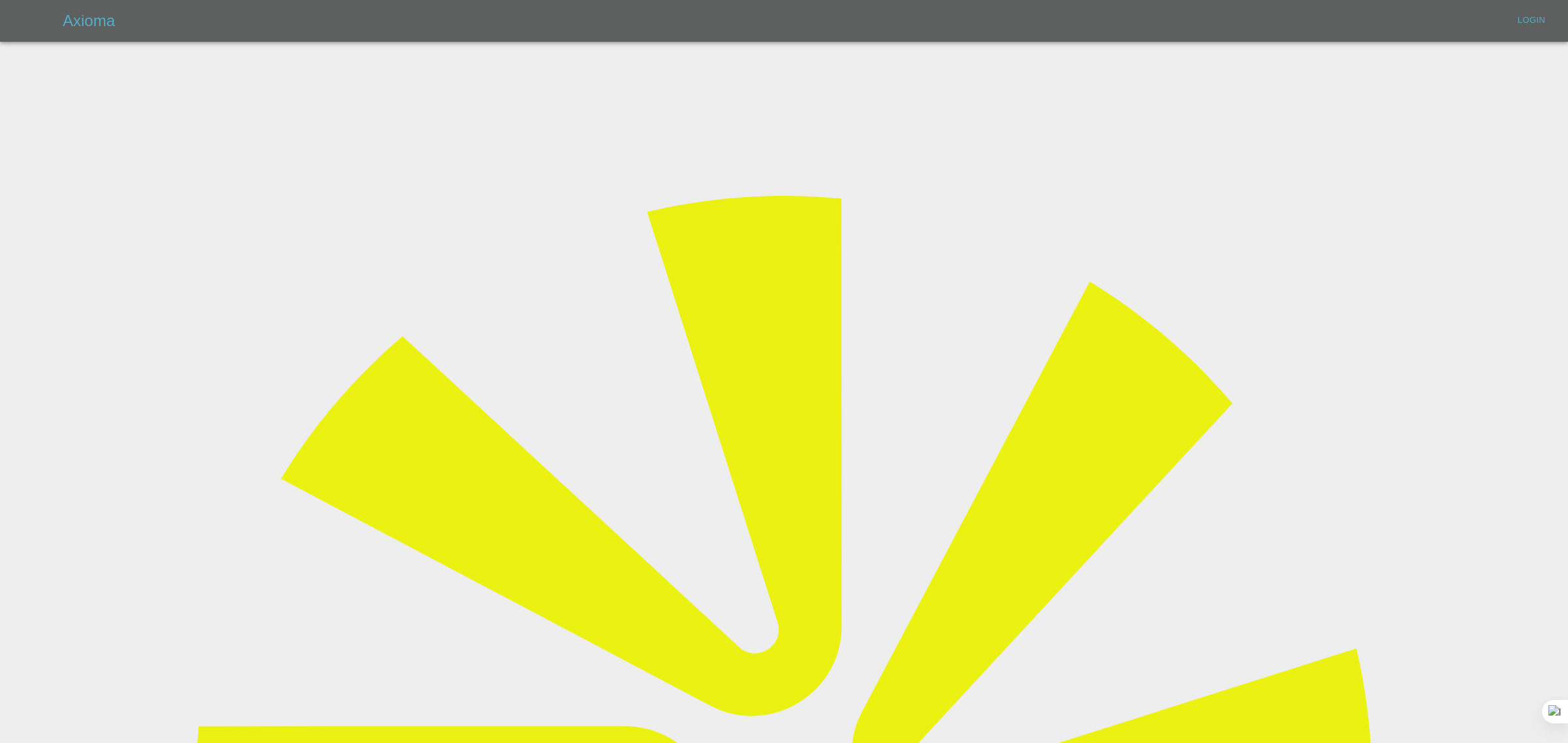
type input "bookkeeping@fifoaccounting.com"
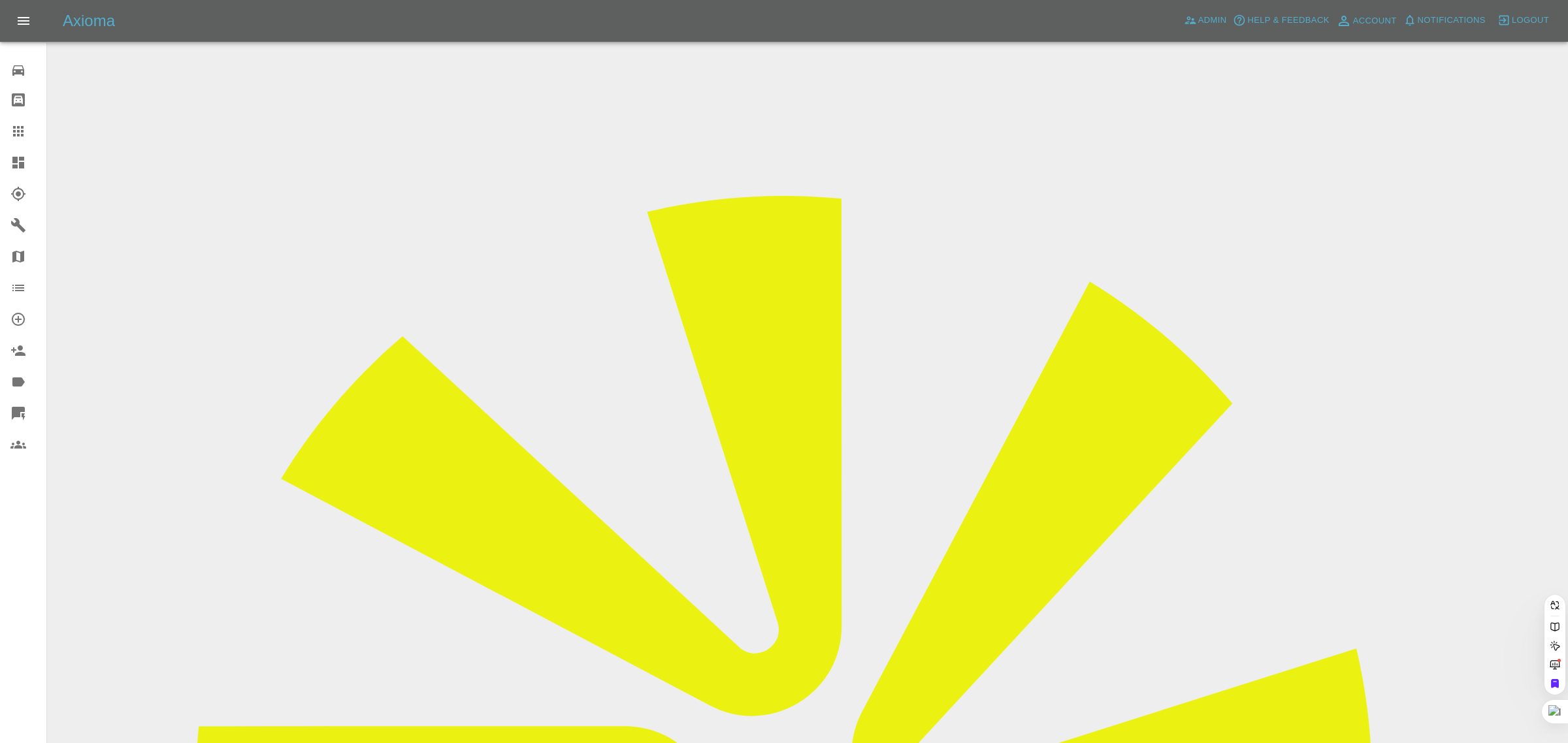
paste input "thehandpaul@gmail.com"
type input "thehandpaul@gmail.com"
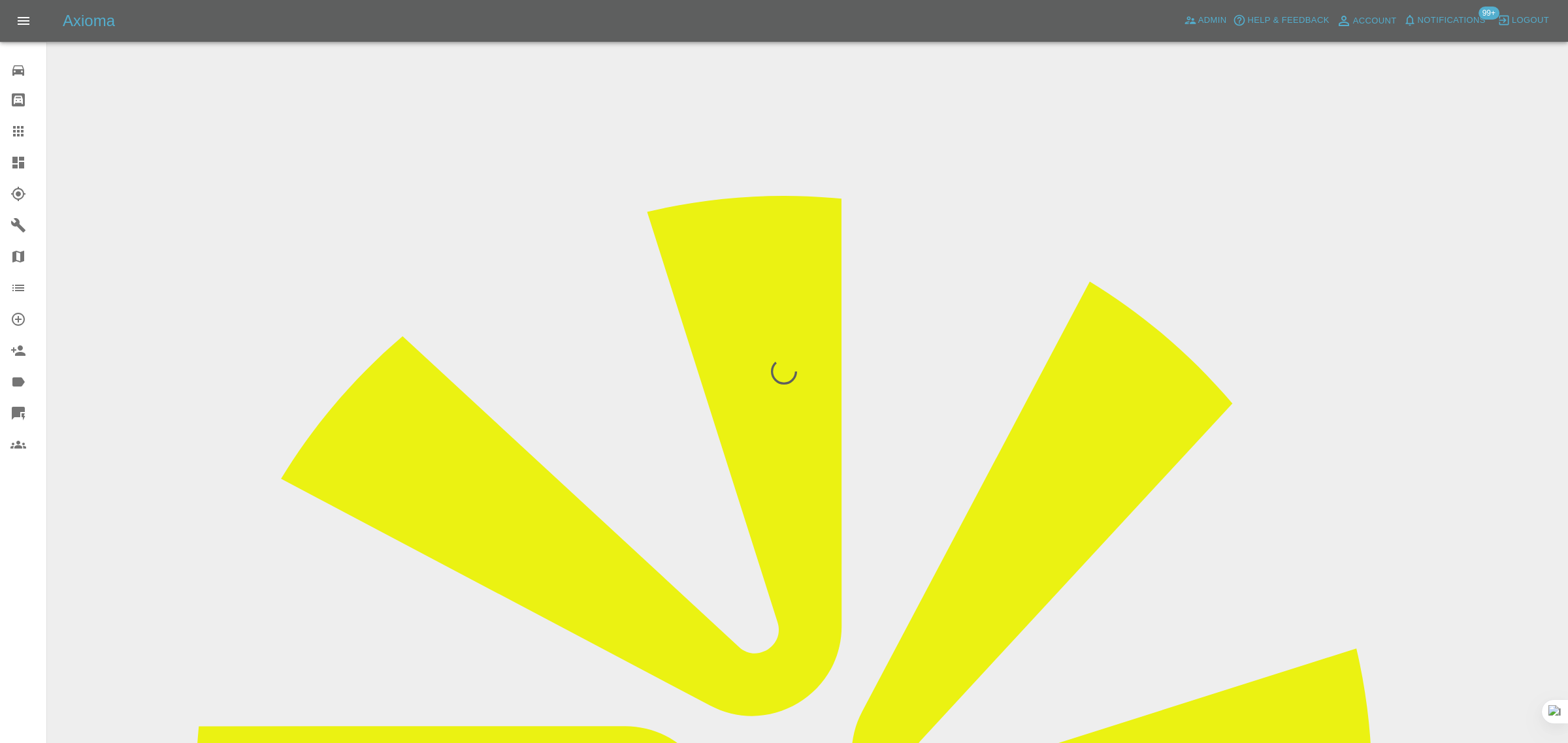
click at [25, 547] on div "0 Repair home Bodyshop home Claims Dashboard Explorer Garages Map Organization …" at bounding box center [23, 372] width 47 height 743
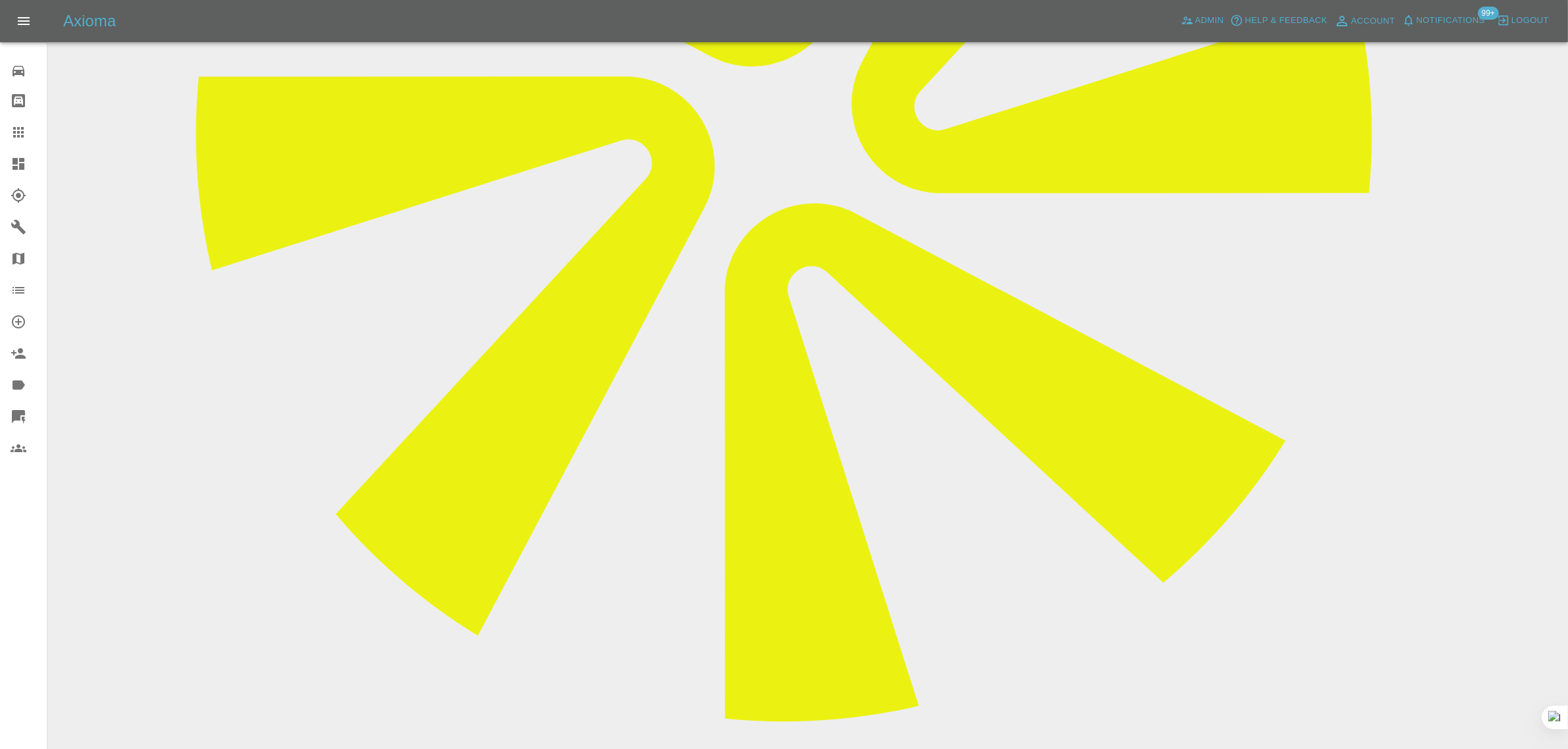
scroll to position [658, 0]
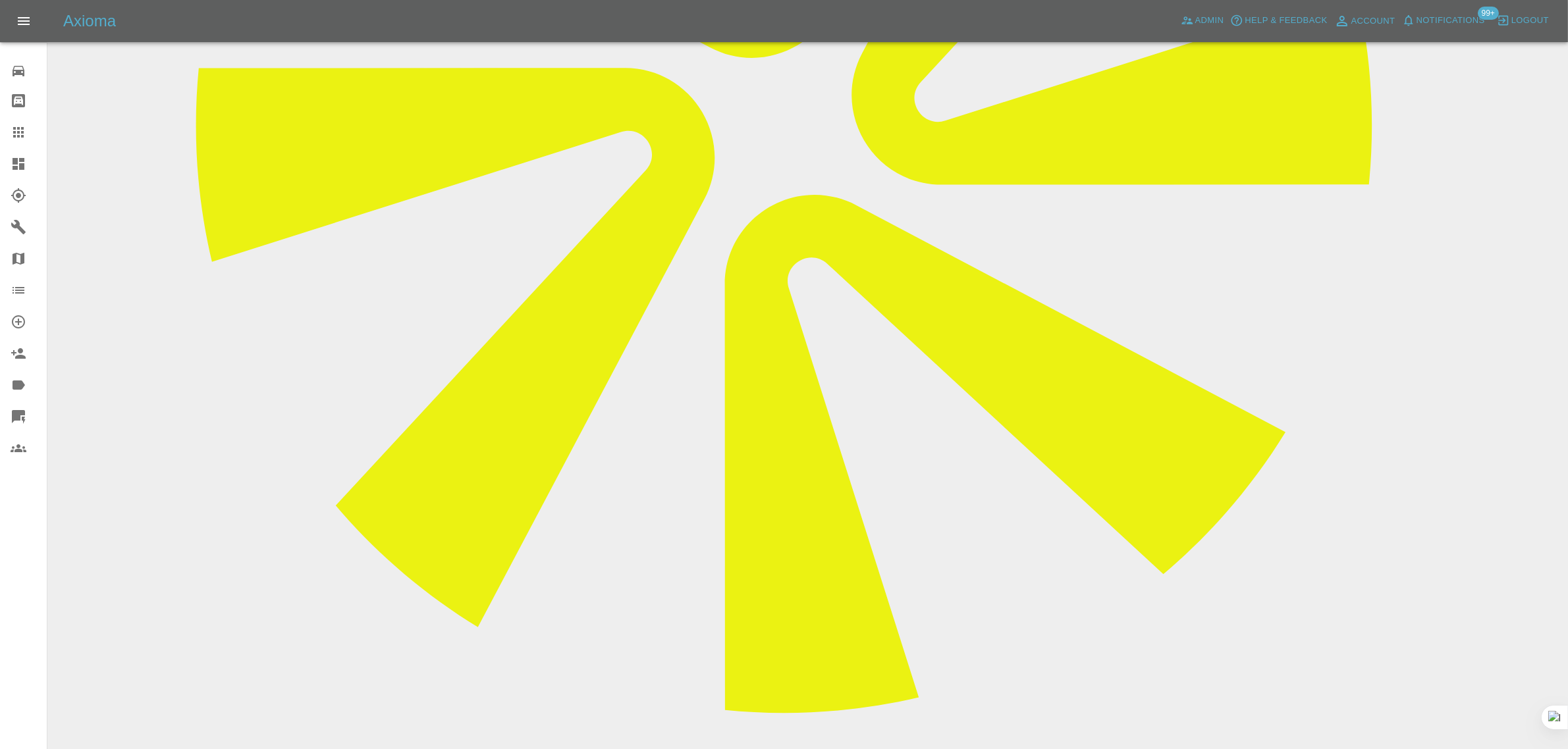
click at [24, 135] on icon at bounding box center [18, 132] width 16 height 16
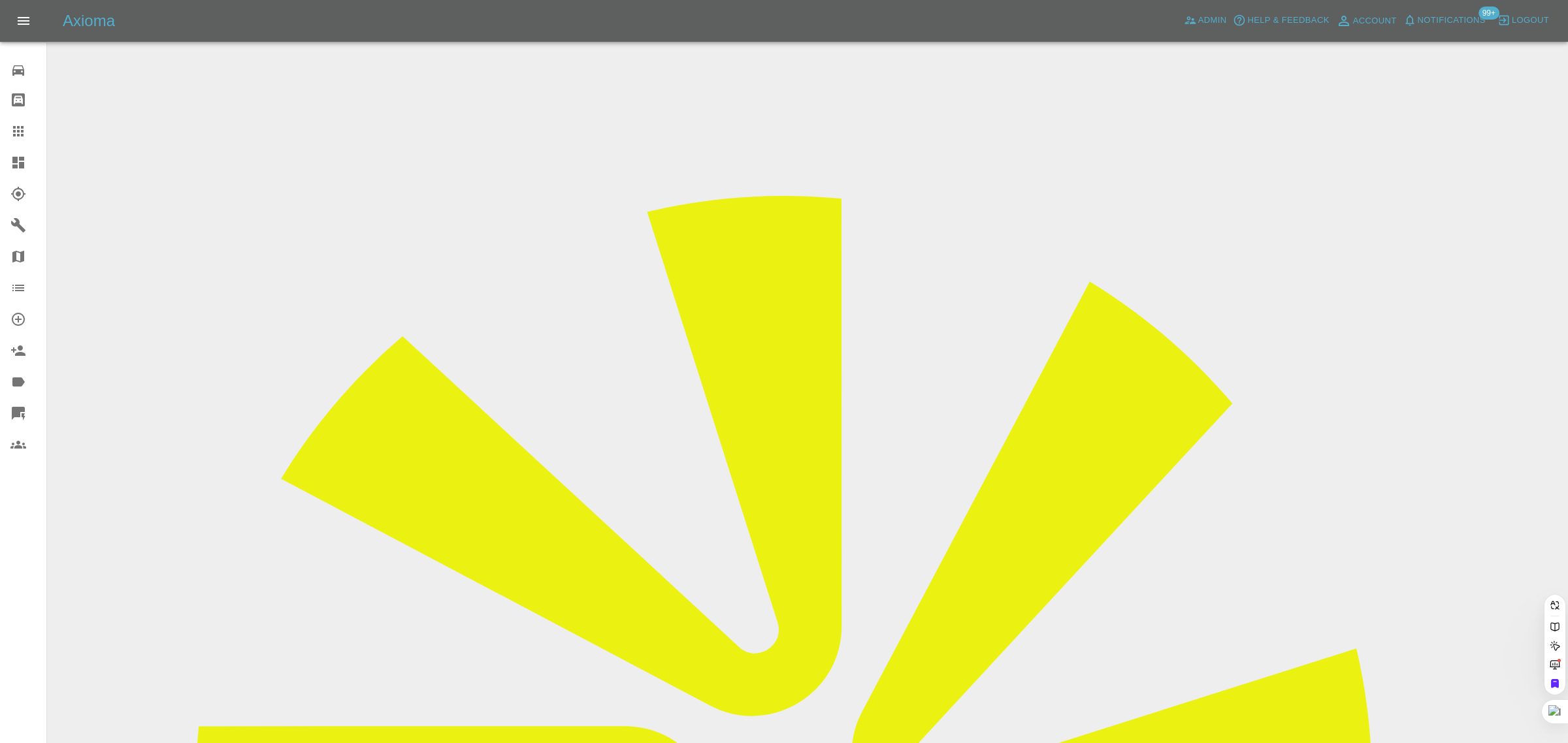
paste input "jaffar75@rediffmail.com"
type input "jaffar75@rediffmail.com"
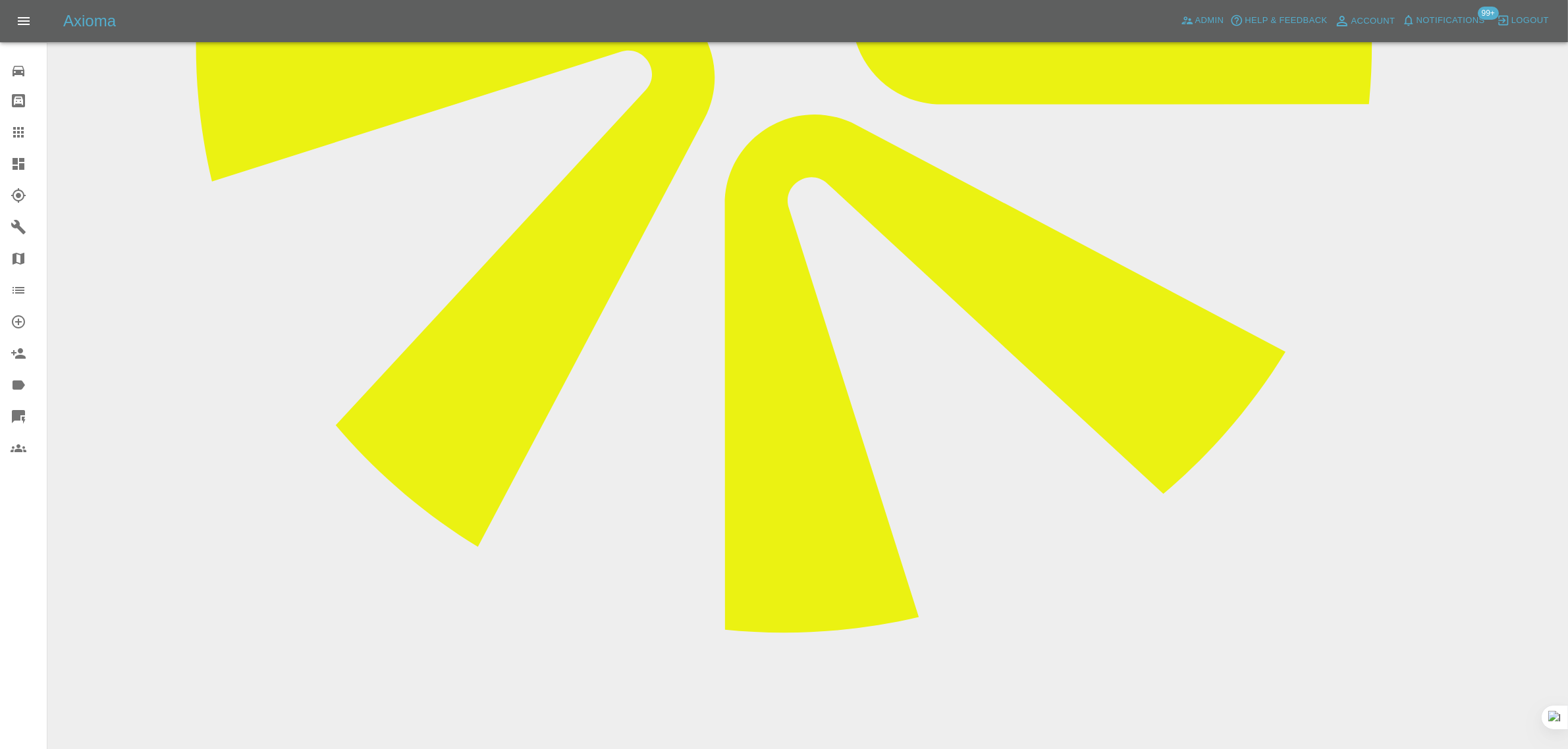
scroll to position [741, 0]
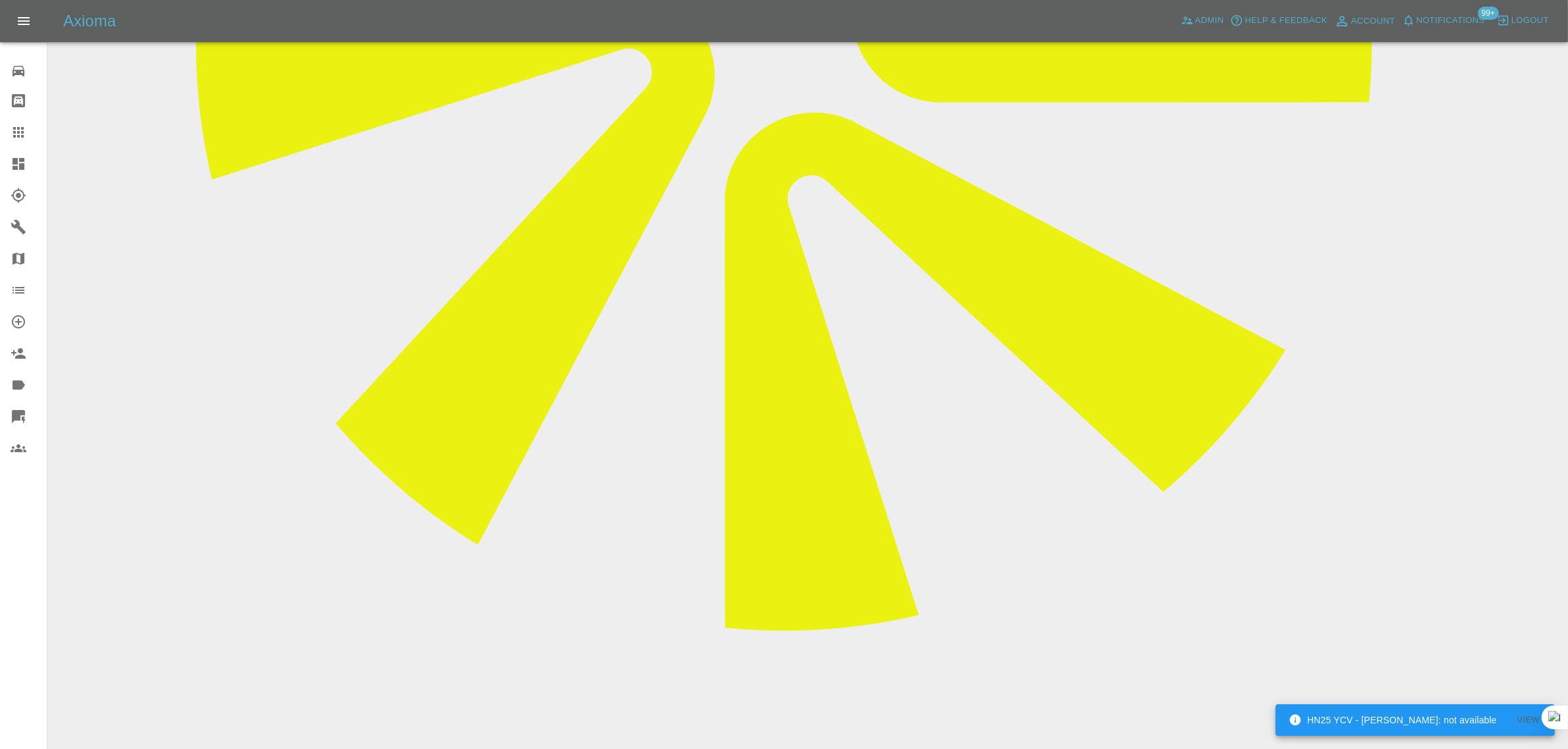
click at [13, 137] on icon at bounding box center [18, 132] width 10 height 10
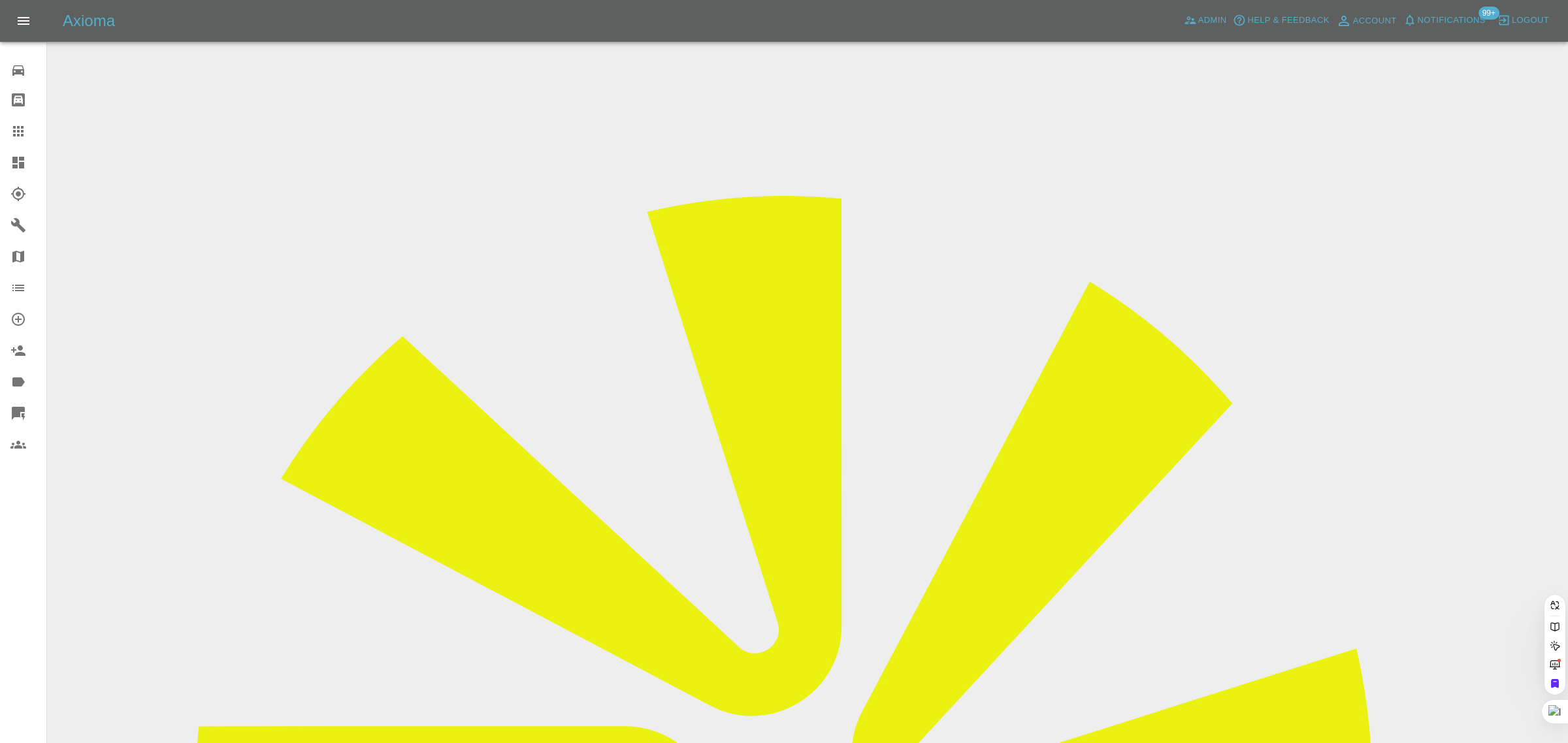
paste input "conniemsavory@gmail.com"
type input "conniemsavory@gmail.co"
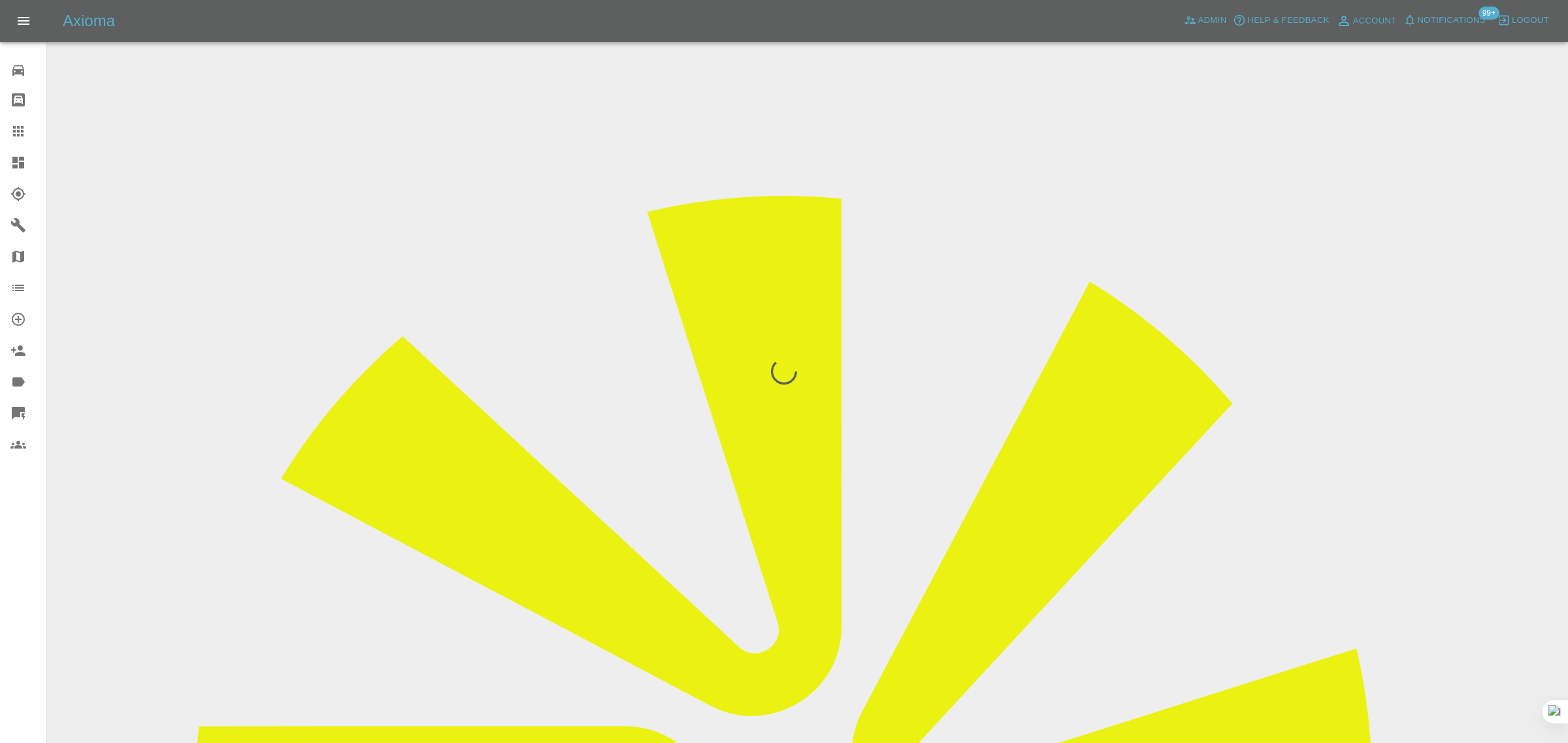
click at [5, 560] on div "0 Repair home Bodyshop home Claims Dashboard Explorer Garages Map Organization …" at bounding box center [23, 372] width 47 height 743
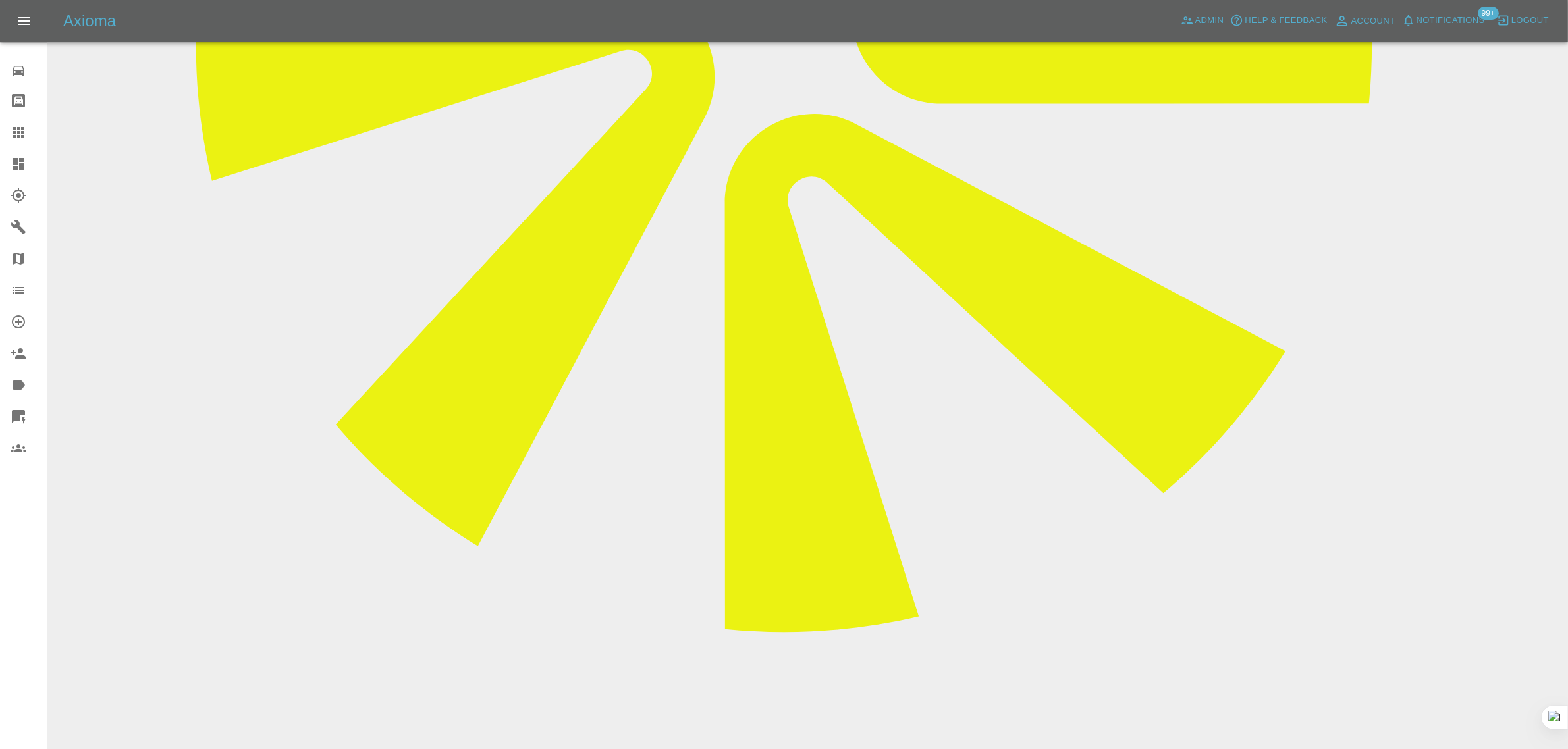
scroll to position [741, 0]
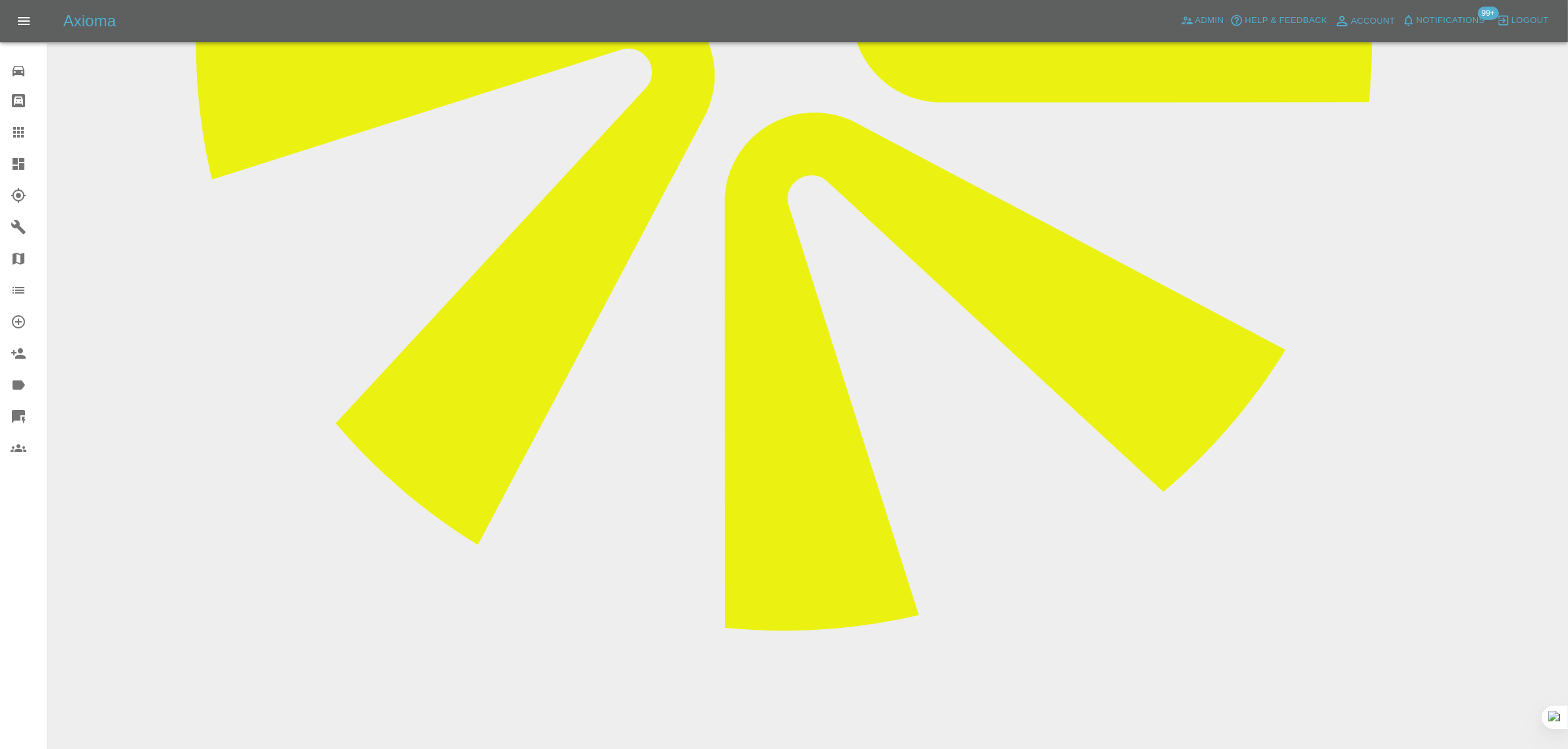
click at [21, 137] on icon at bounding box center [18, 132] width 16 height 16
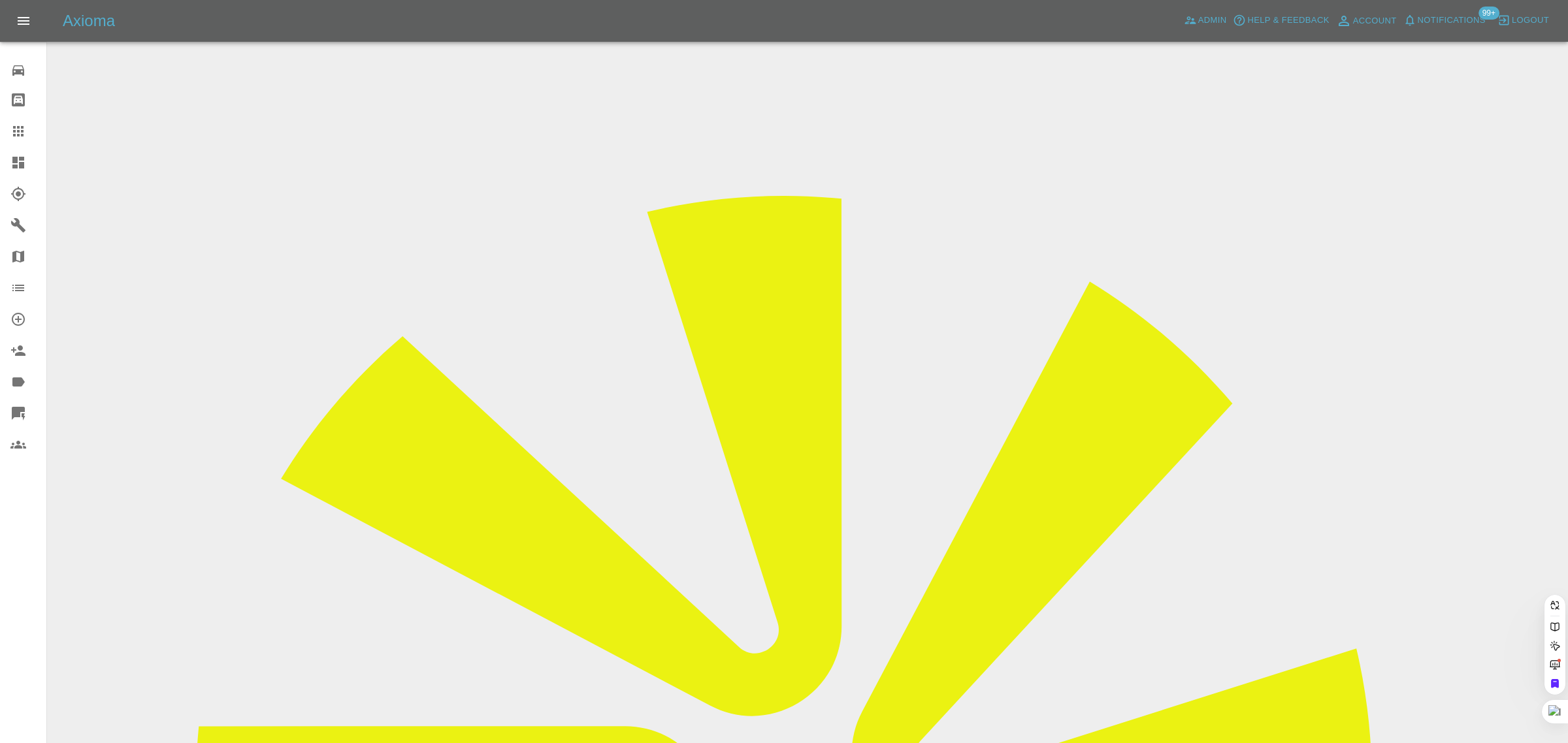
paste input "deborahrea83@yahoo.com"
type input "deborahrea83@yahoo.com"
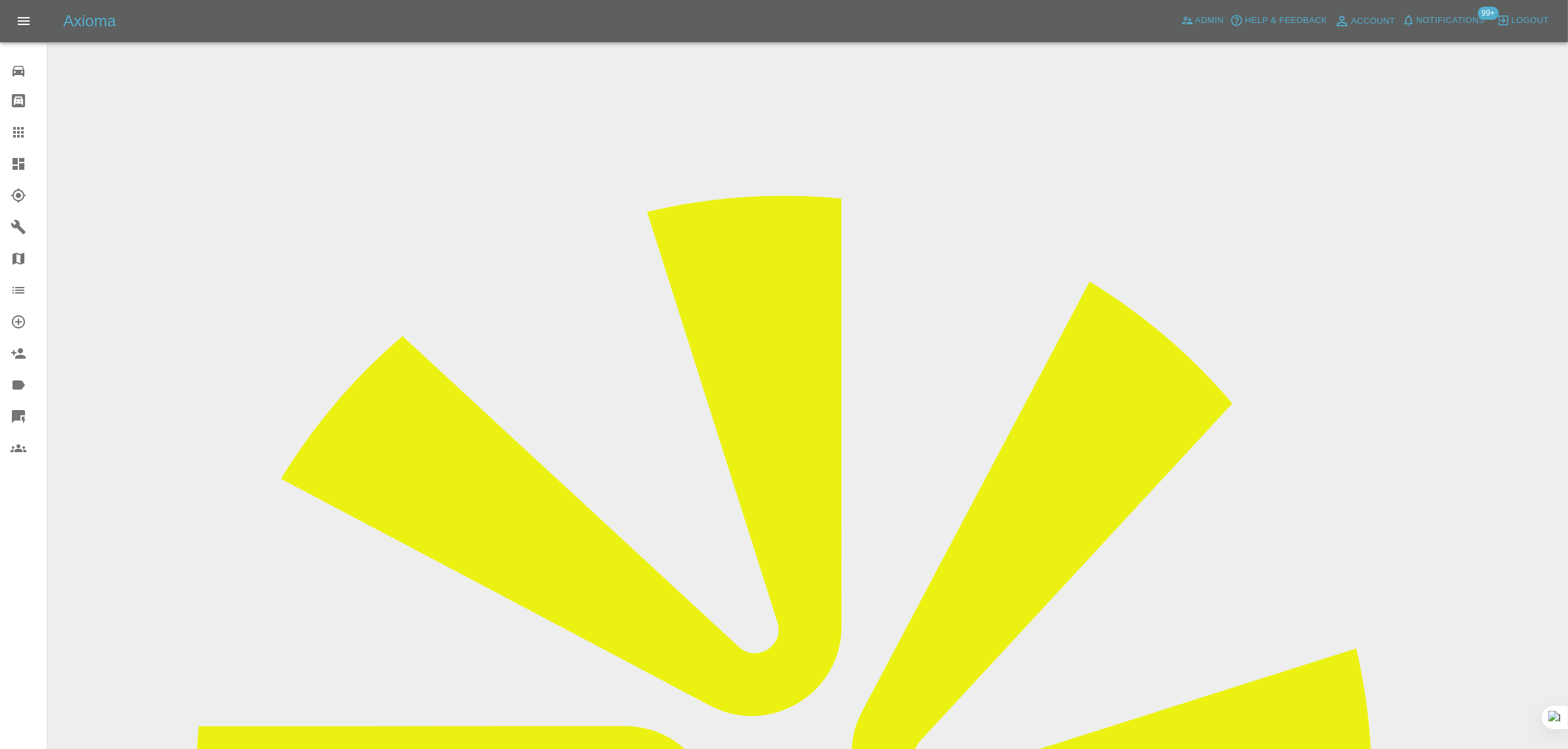
click at [33, 125] on div at bounding box center [28, 132] width 36 height 16
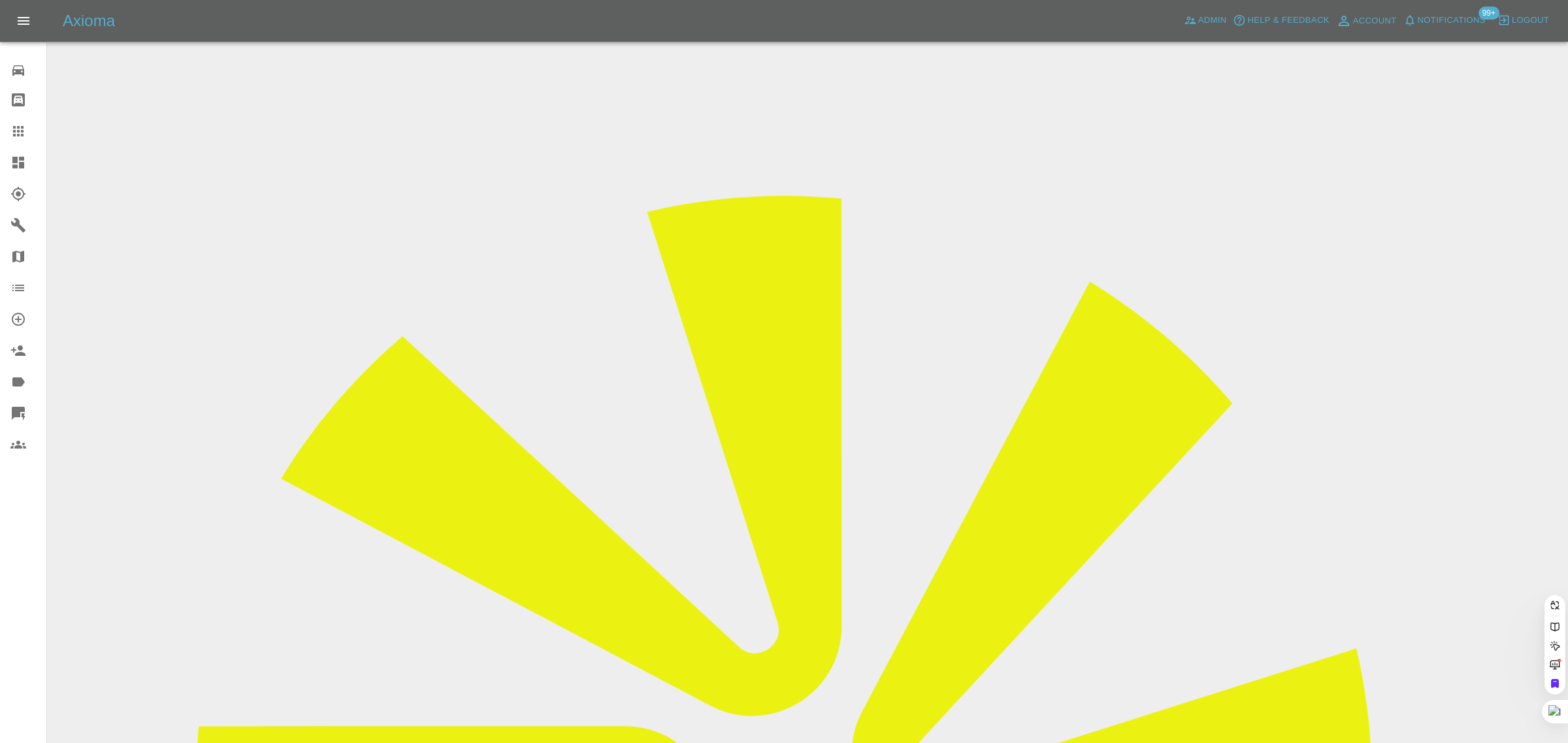
paste input "carlina_hess@yahoo.de"
type input "carlina_hess@yahoo.d"
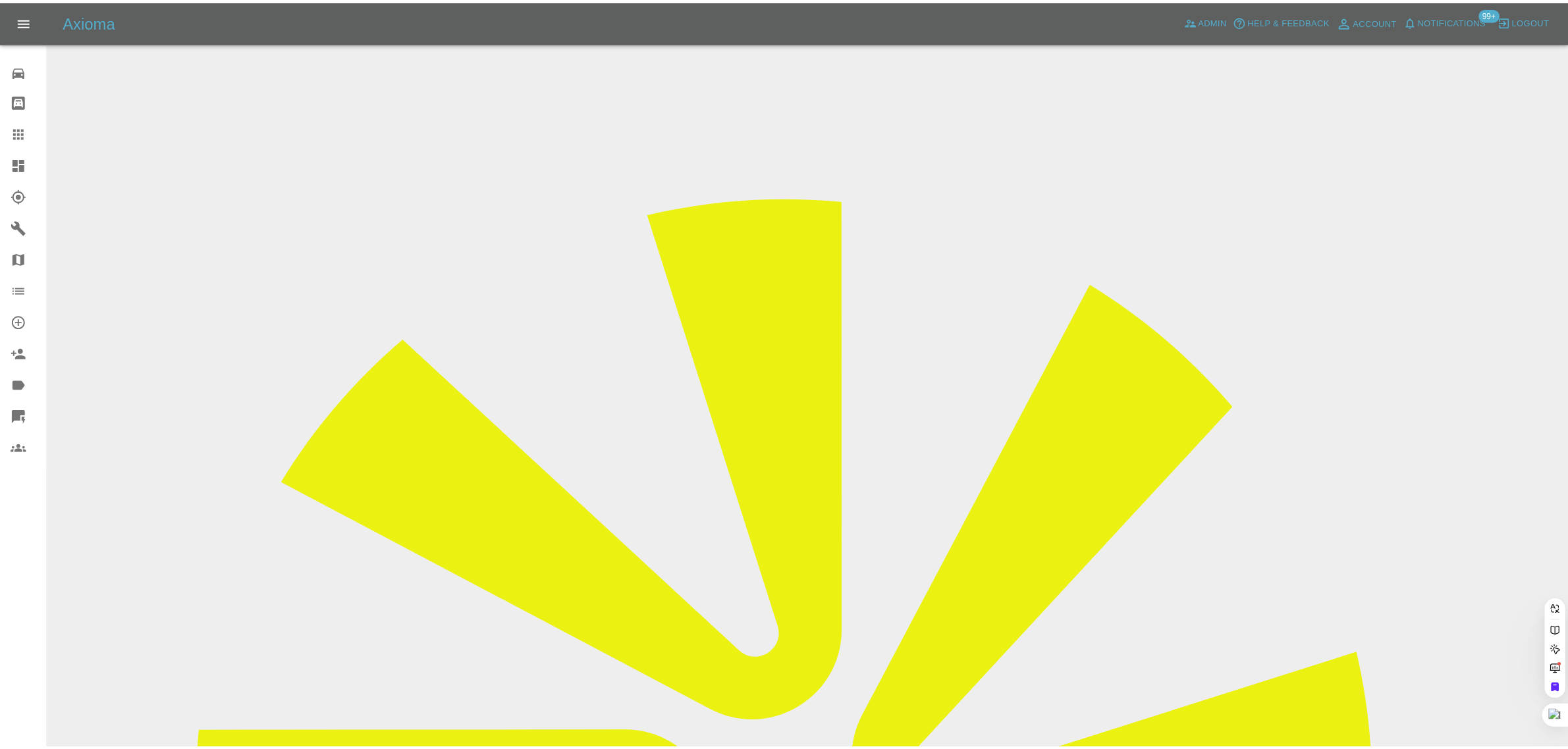
scroll to position [0, 0]
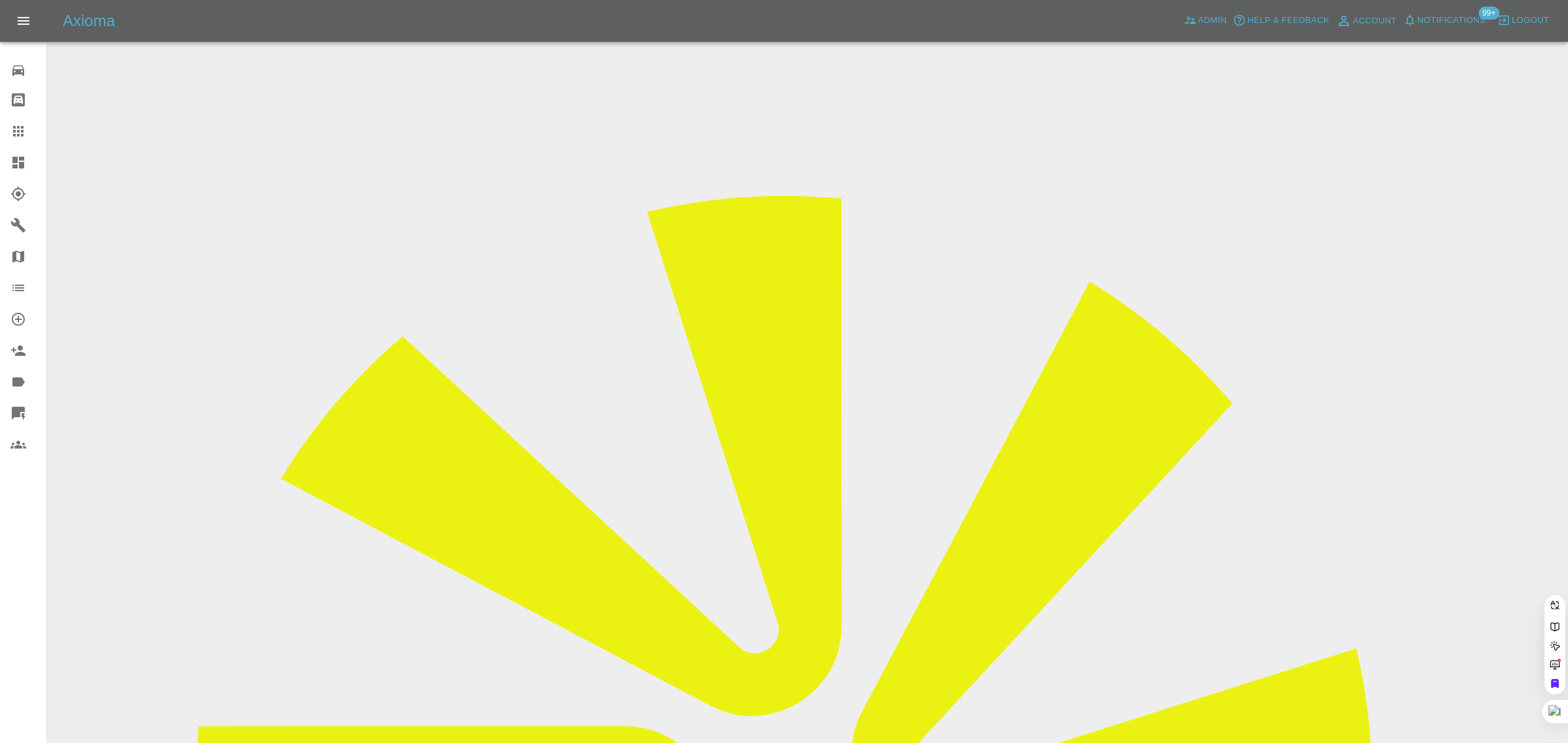
click at [23, 524] on div "0 Repair home Bodyshop home Claims Dashboard Explorer Garages Map Organization …" at bounding box center [23, 372] width 47 height 743
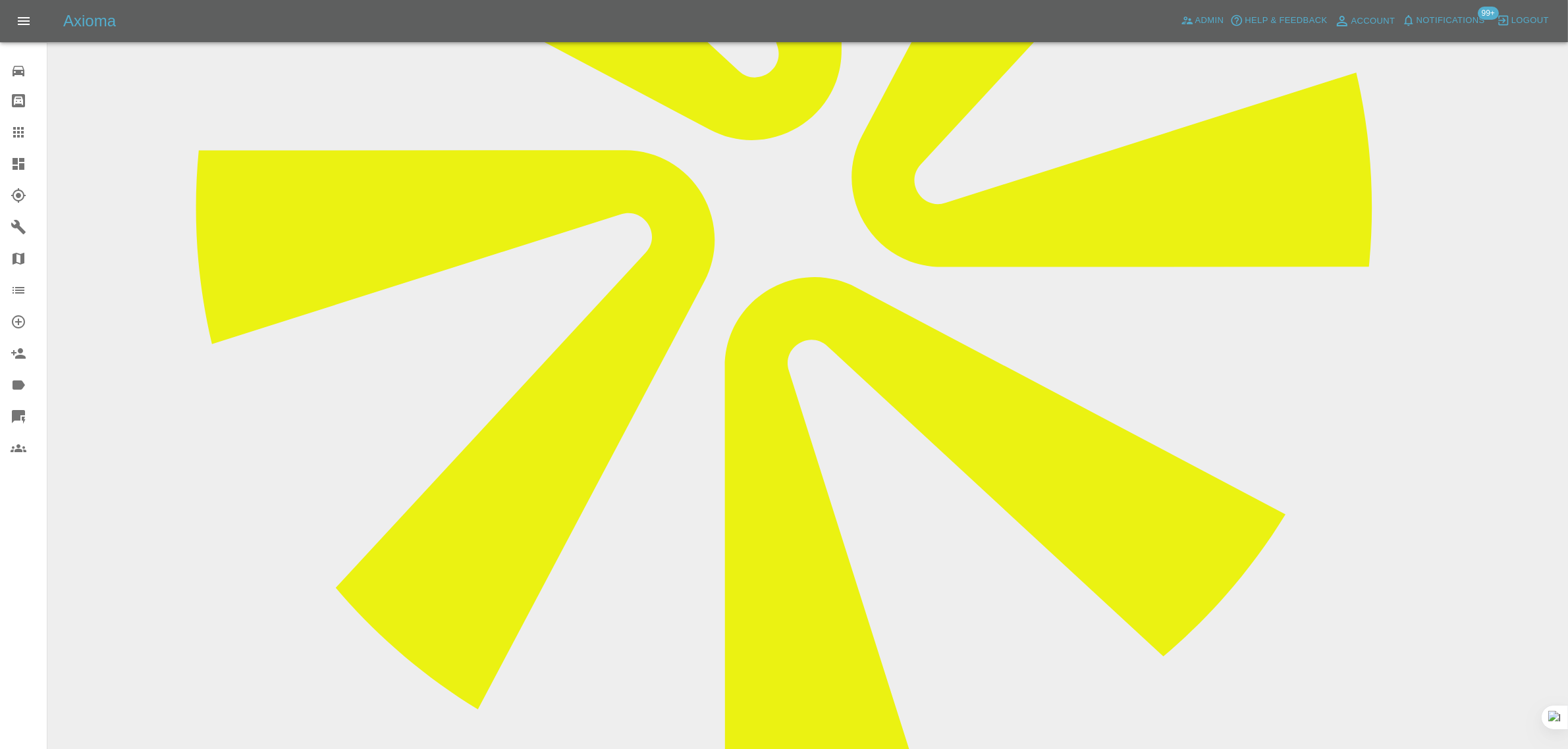
scroll to position [330, 0]
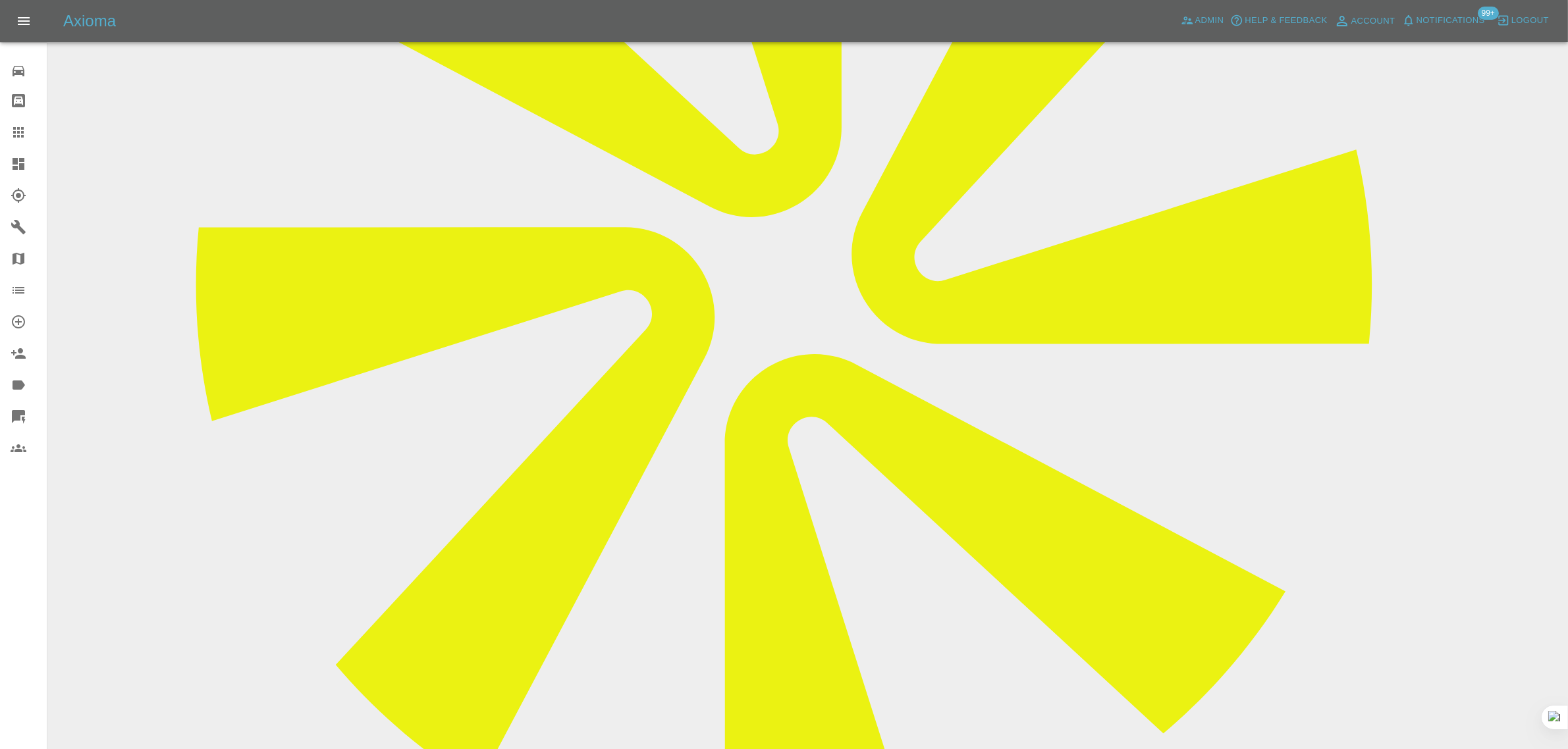
scroll to position [823, 0]
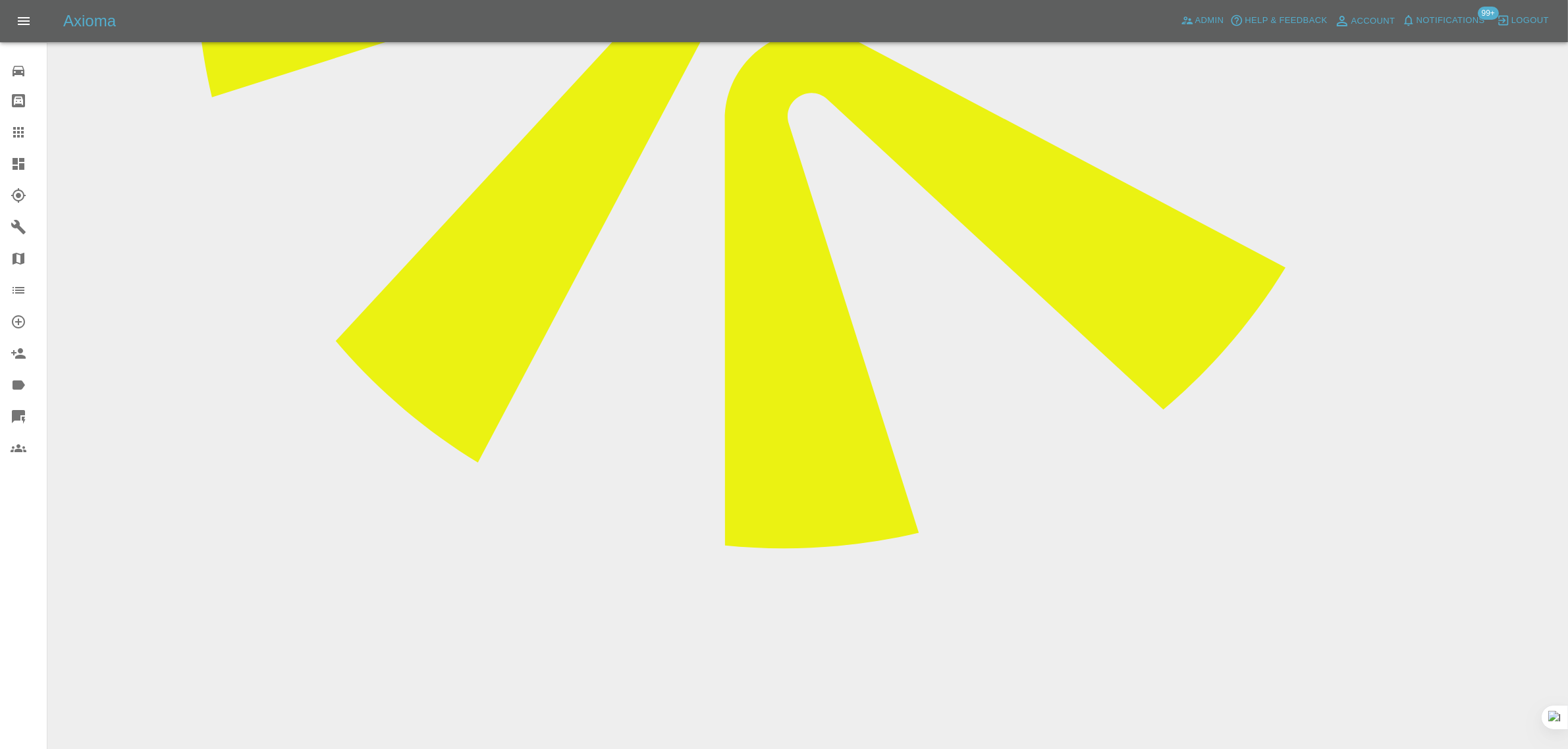
click at [34, 135] on div at bounding box center [28, 132] width 36 height 16
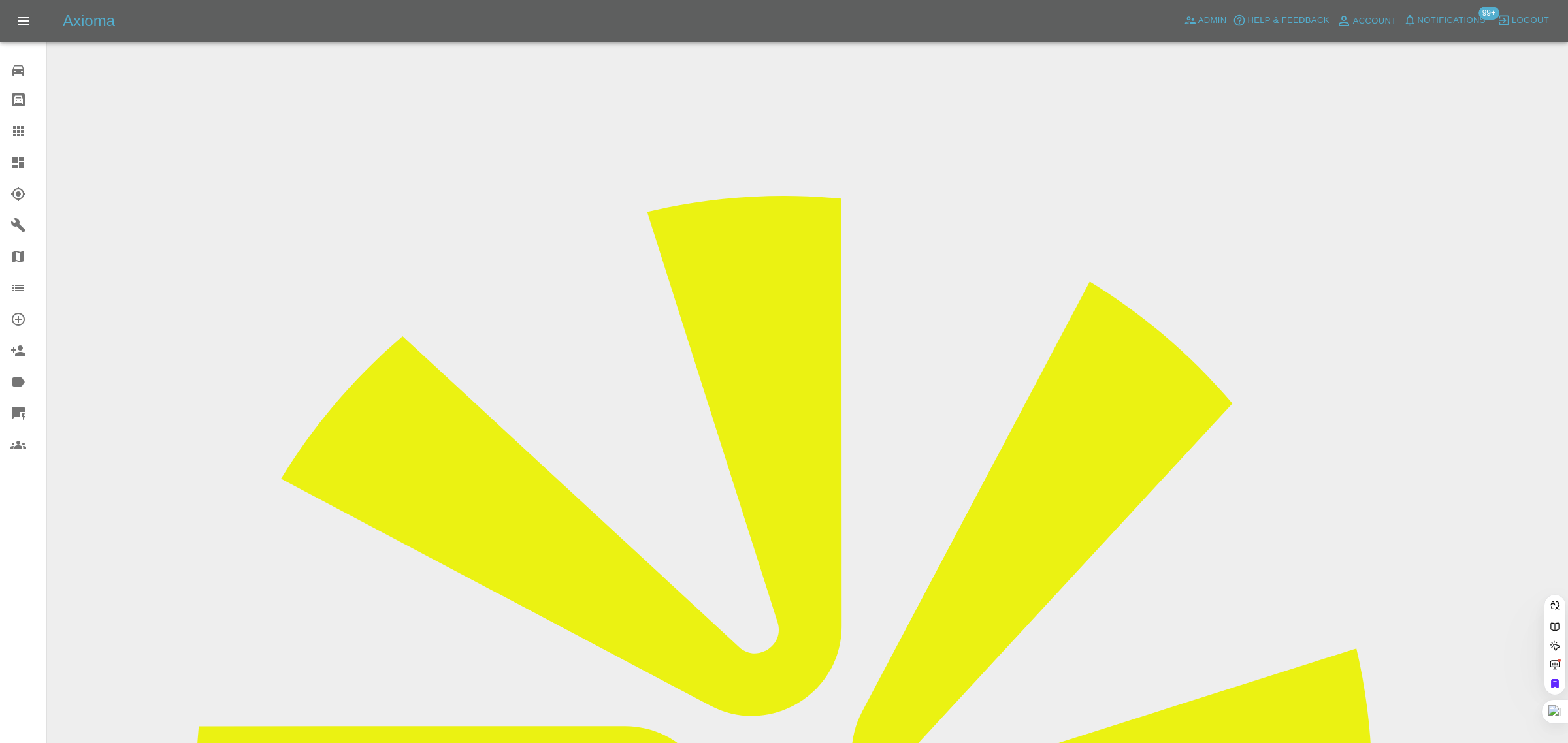
paste input "chrissywallace2709@icloud.com"
type input "chrissywallace2709@icloud.com"
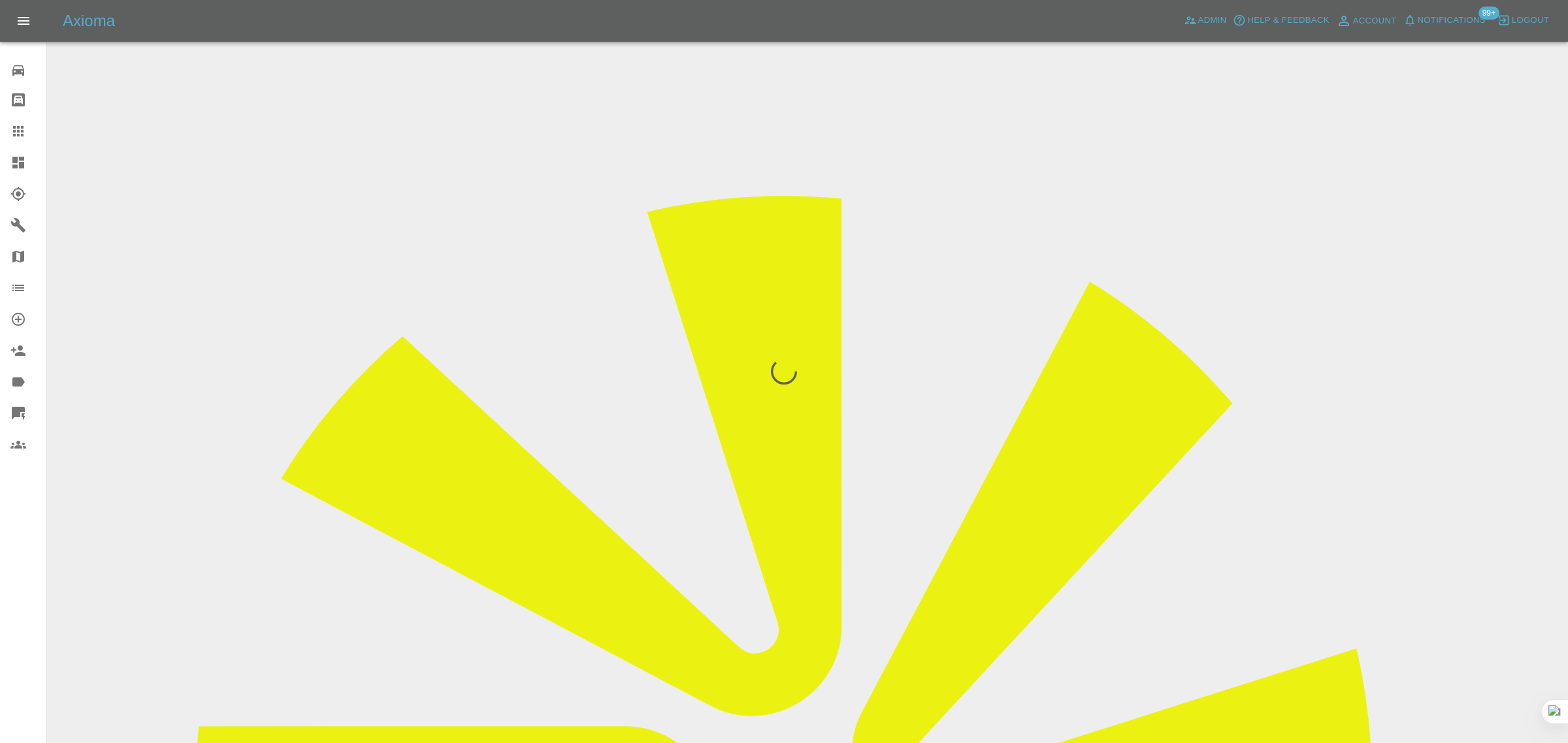
click at [4, 582] on div "0 Repair home Bodyshop home Claims Dashboard Explorer Garages Map Organization …" at bounding box center [23, 372] width 47 height 743
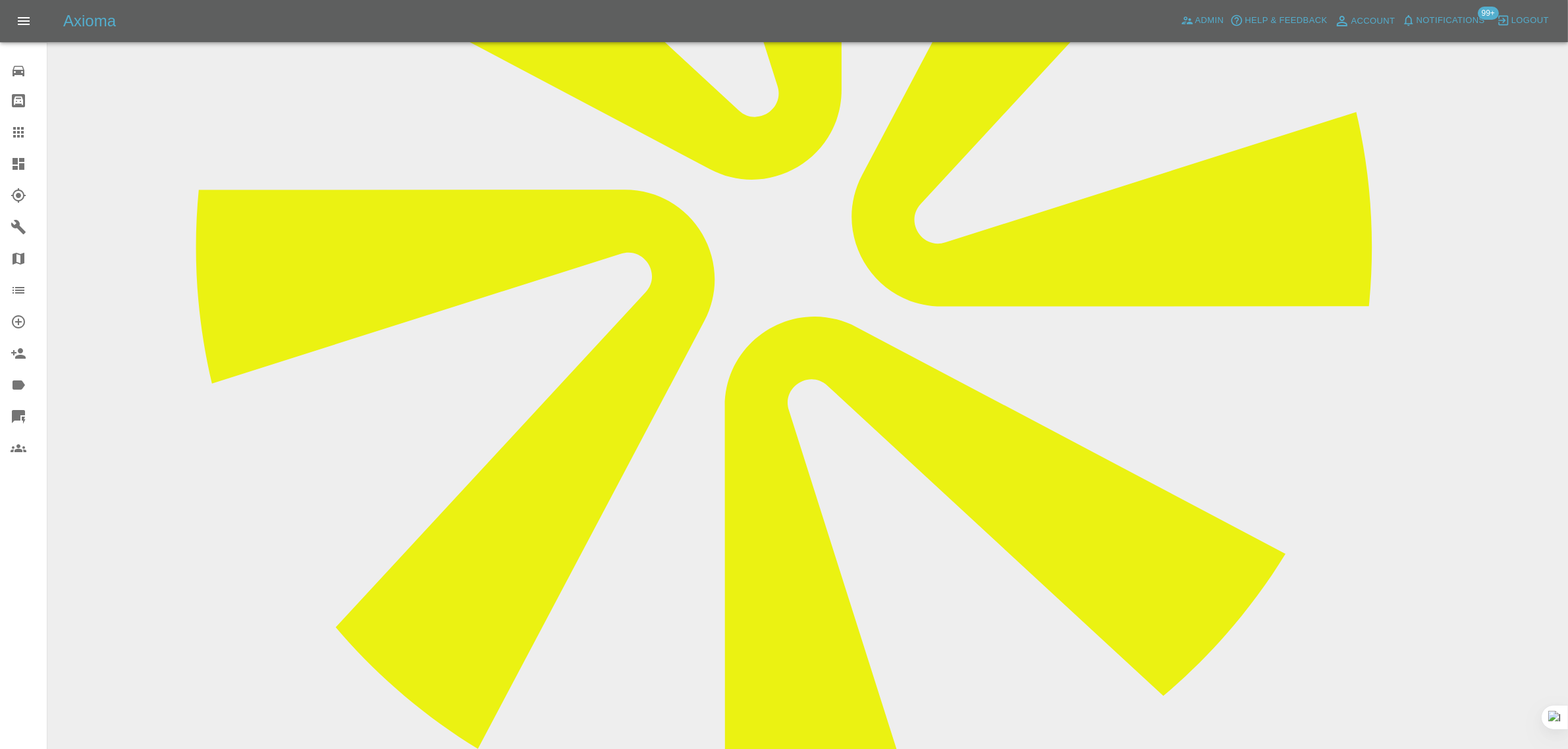
scroll to position [576, 0]
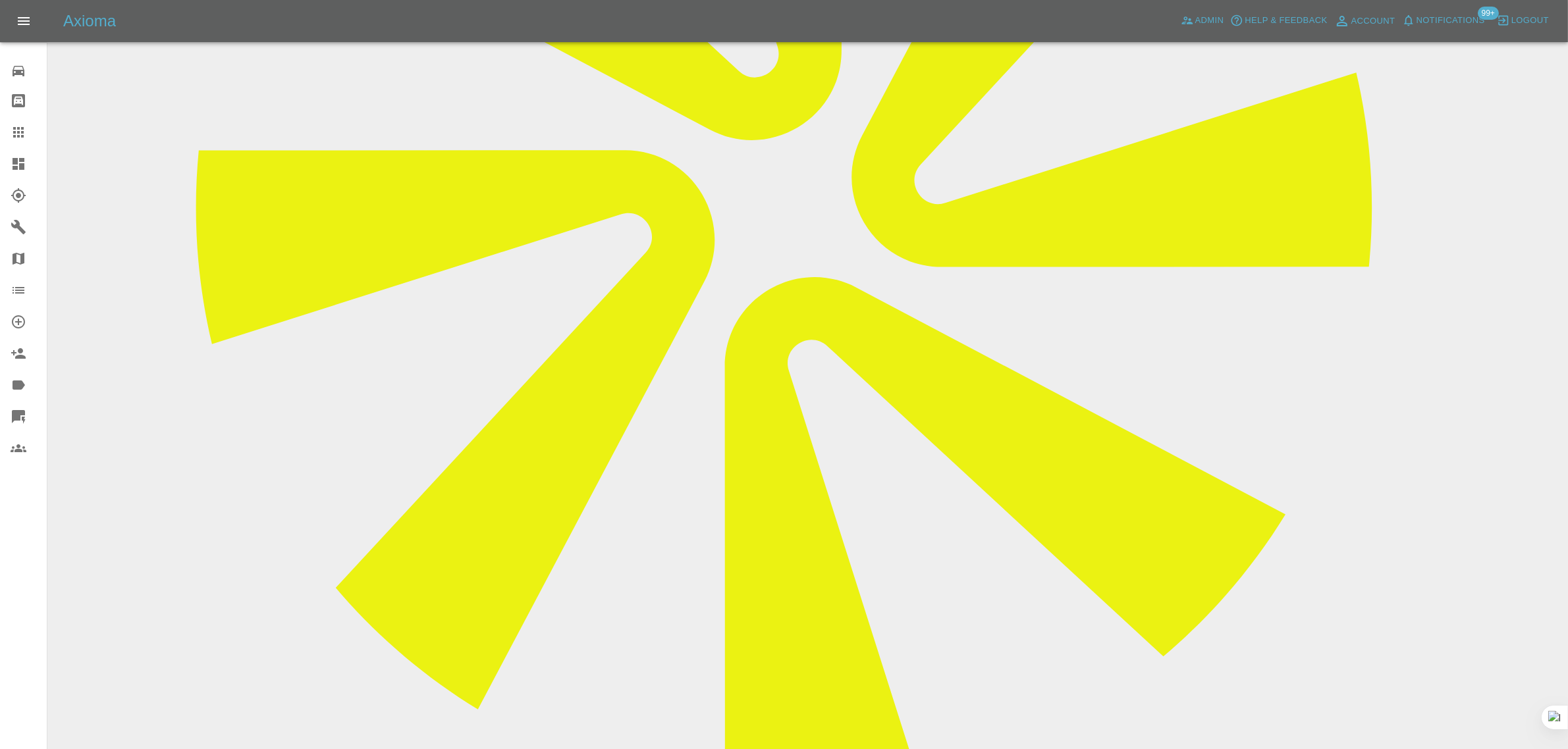
drag, startPoint x: 999, startPoint y: 596, endPoint x: 1404, endPoint y: 600, distance: 405.0
drag, startPoint x: 759, startPoint y: 611, endPoint x: 1192, endPoint y: 613, distance: 433.0
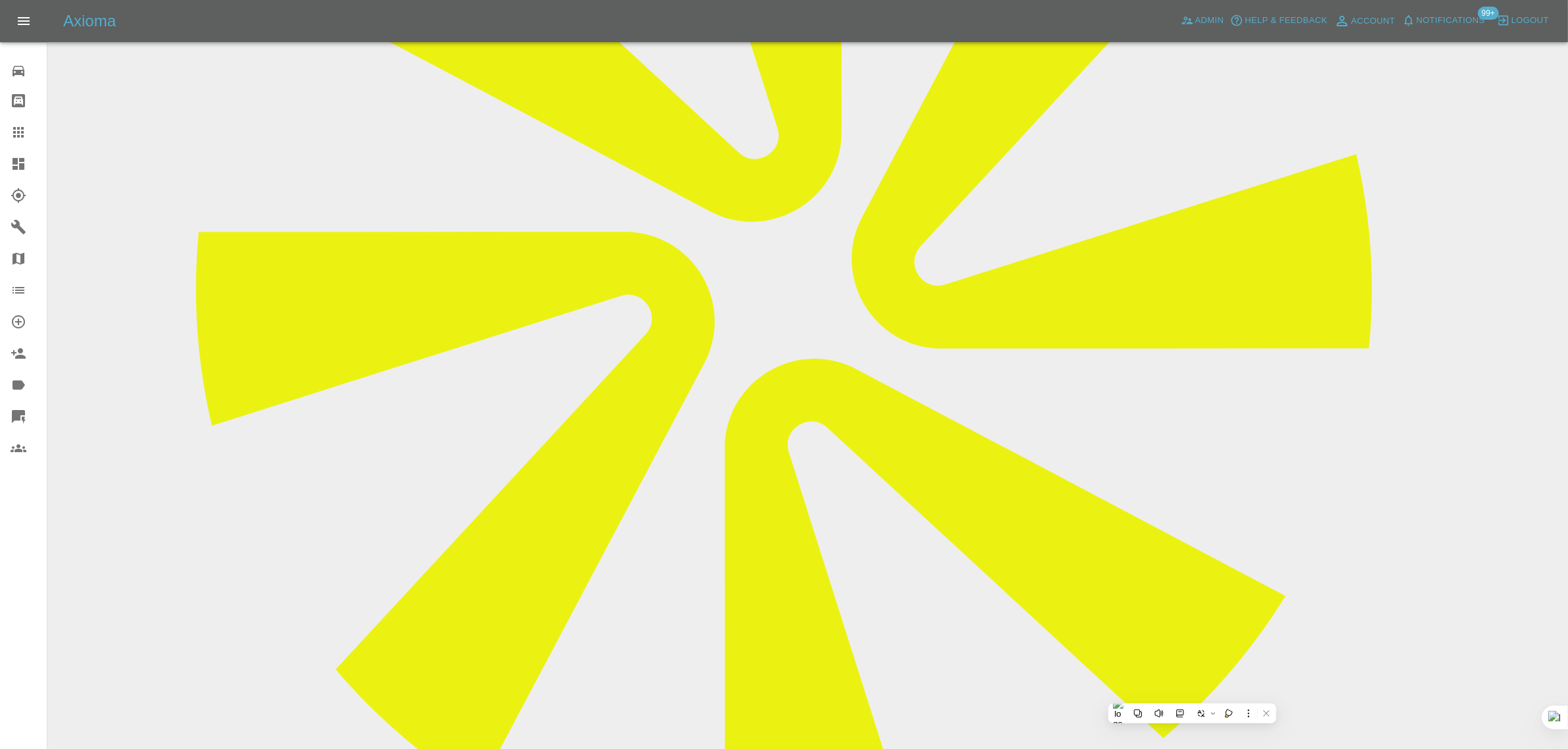
scroll to position [412, 0]
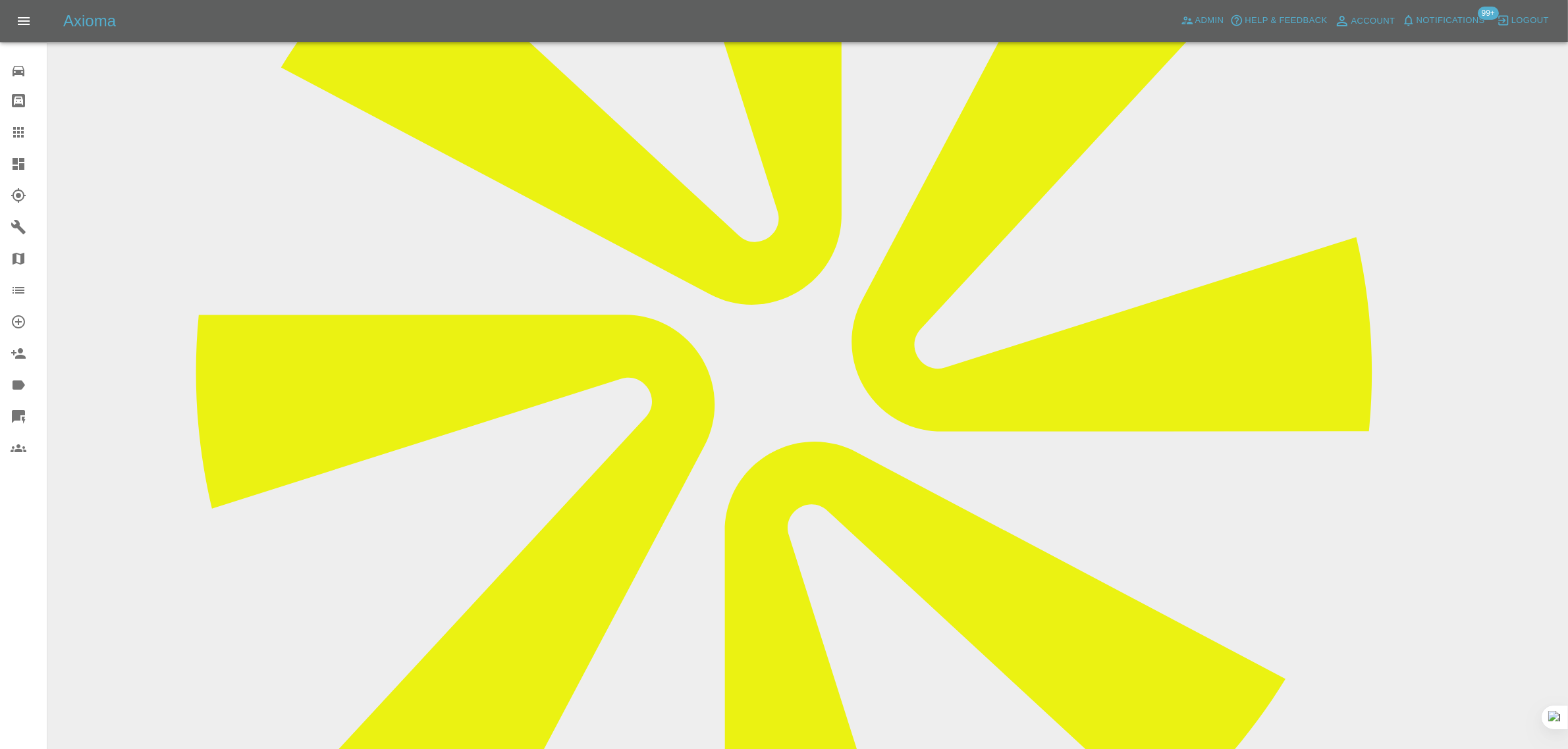
click at [23, 136] on icon at bounding box center [18, 132] width 10 height 10
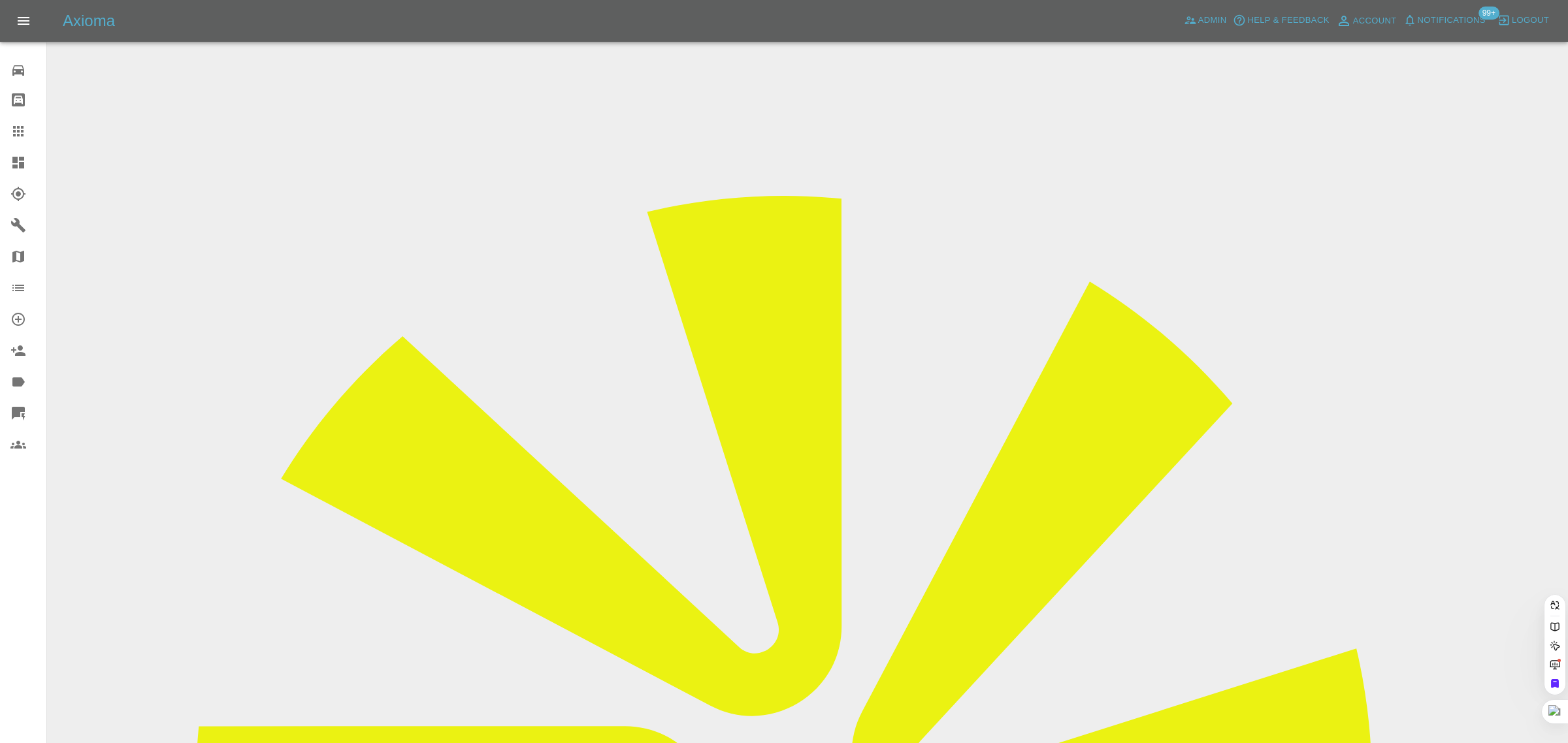
paste input "garrypjones@yahoo.co.uk"
type input "garrypjones@yahoo.co.uk"
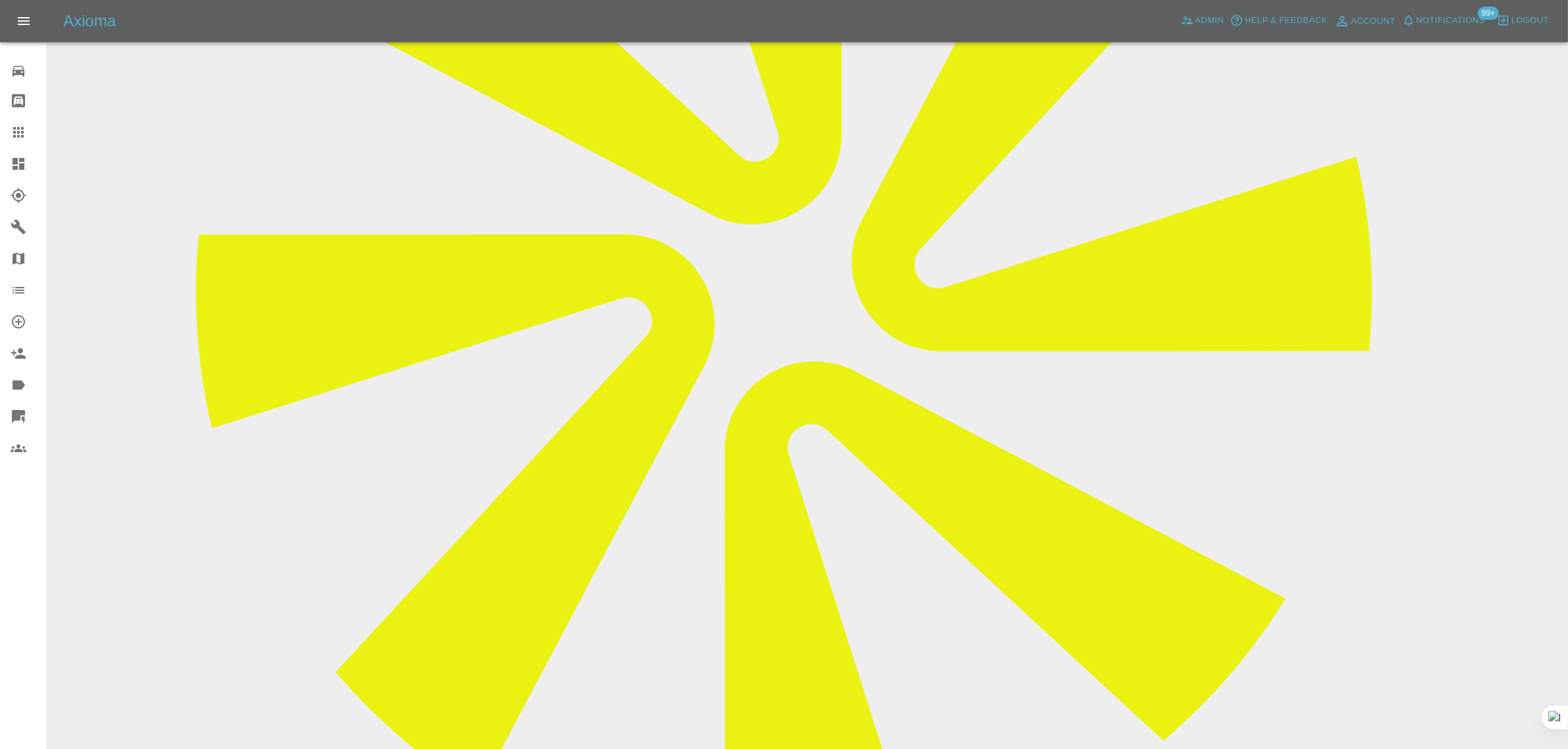
scroll to position [494, 0]
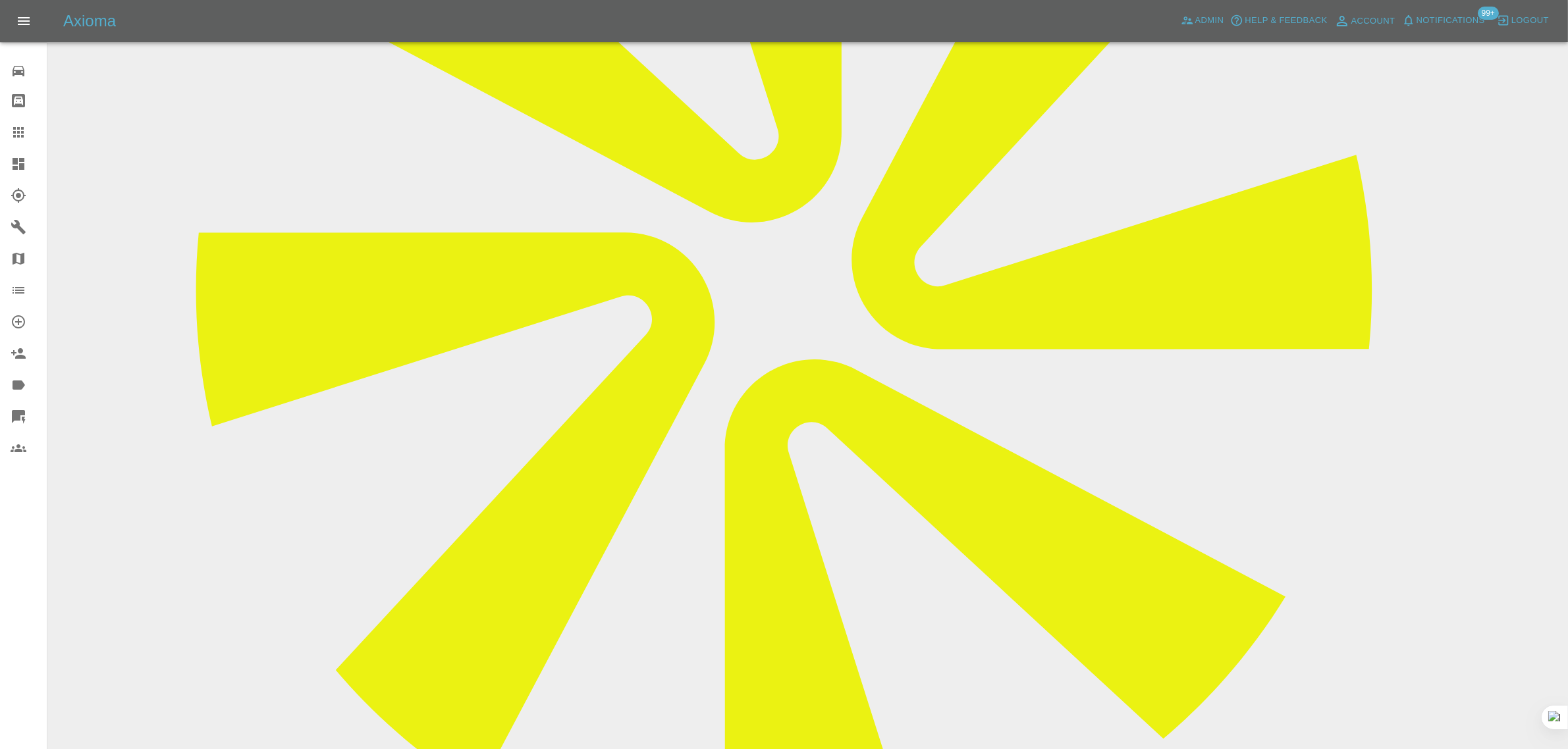
click at [19, 135] on icon at bounding box center [18, 132] width 16 height 16
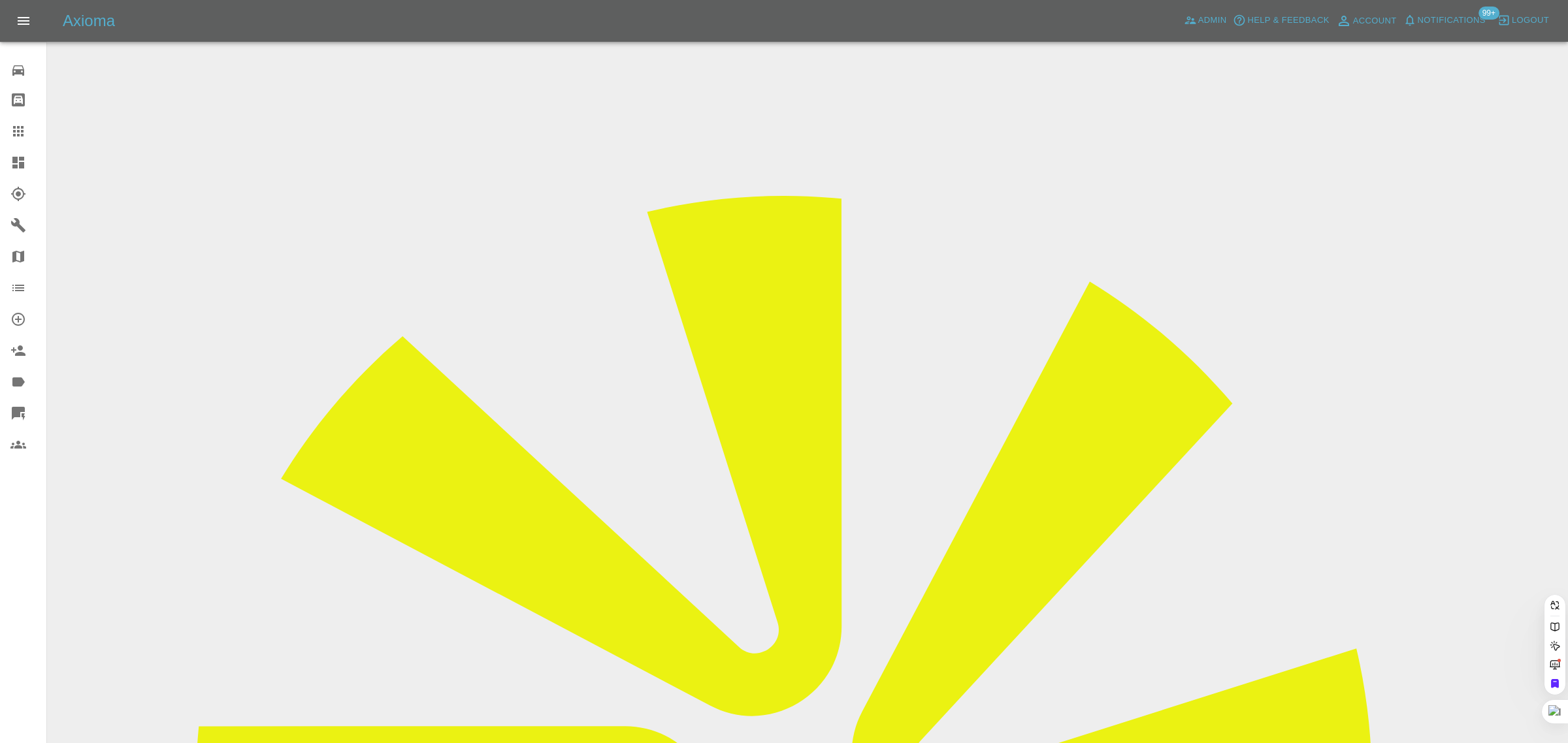
paste input "lisaredfern@me.com"
type input "lisaredfern@me.com"
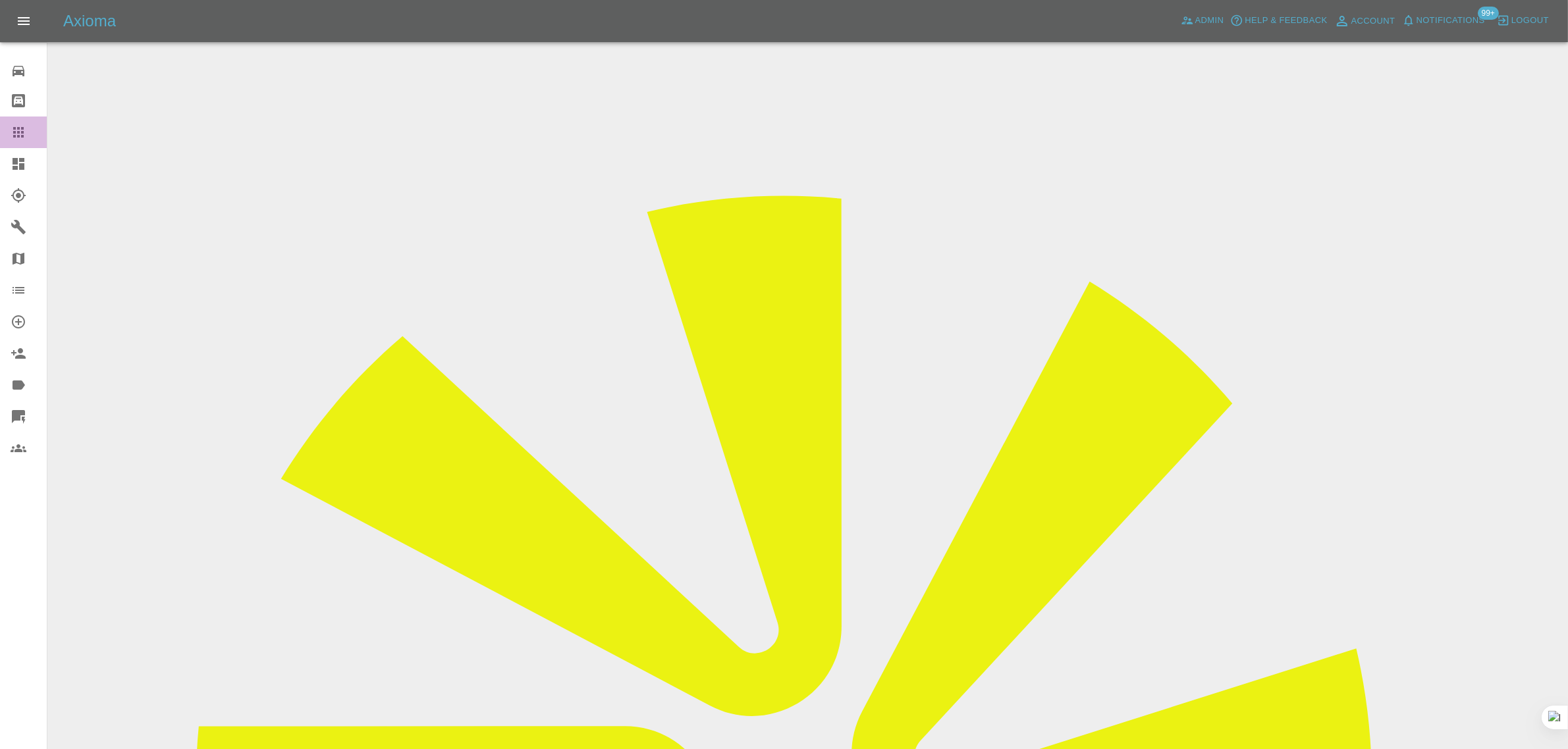
click at [15, 131] on icon at bounding box center [18, 132] width 16 height 16
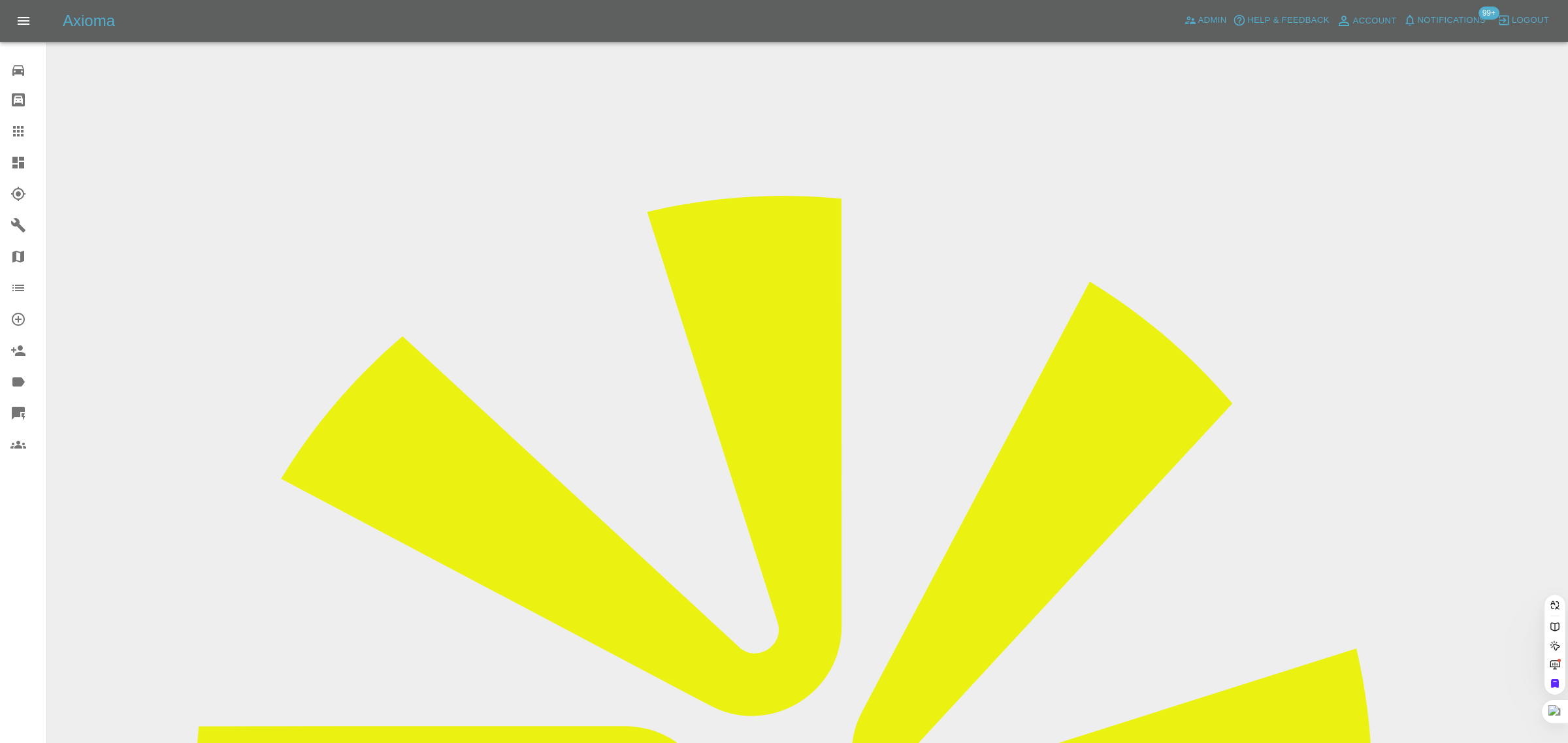
paste input "pamfrasersolomon@gmail.com"
type input "pamfrasersolomon@gmail.com"
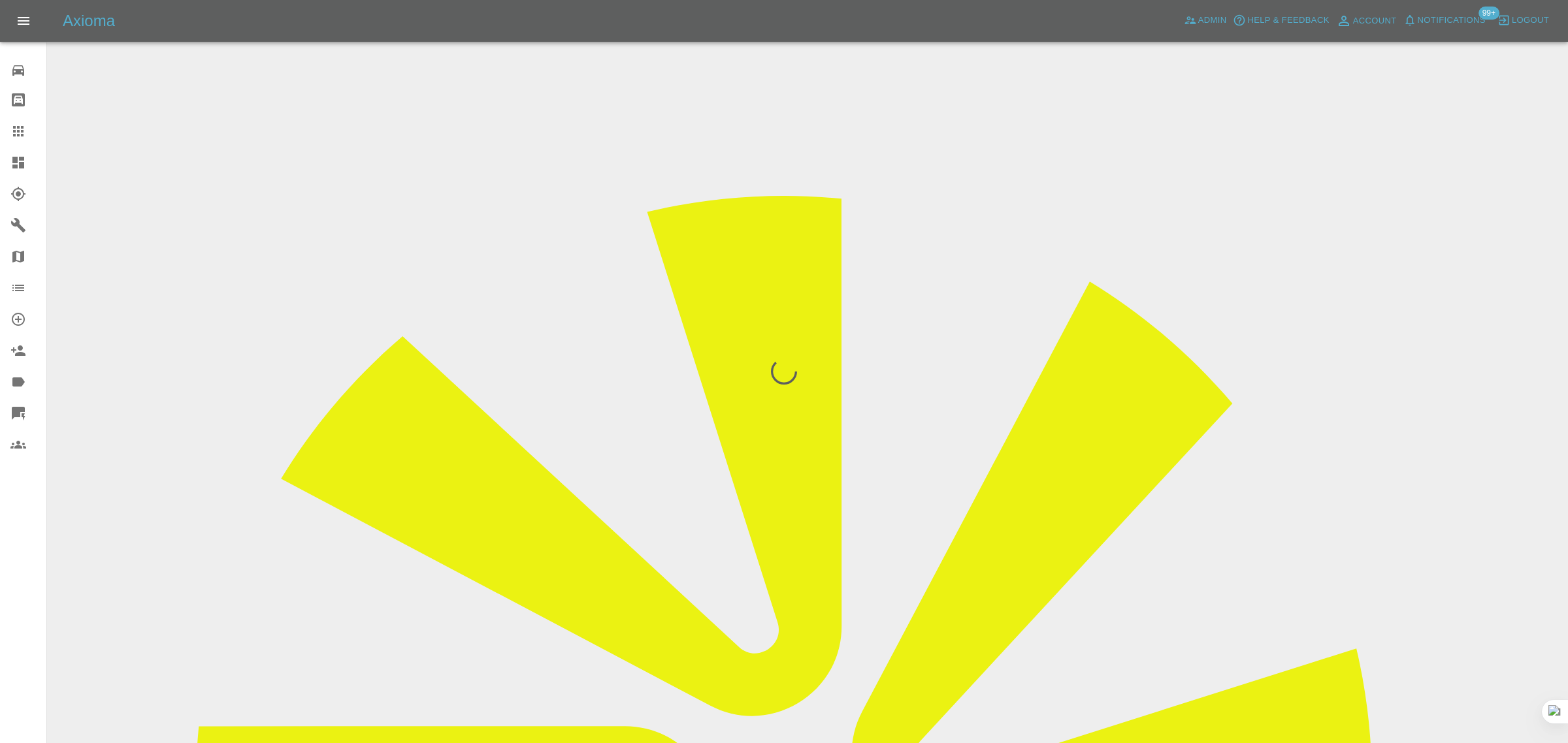
click at [19, 550] on div "0 Repair home Bodyshop home Claims Dashboard Explorer Garages Map Organization …" at bounding box center [23, 372] width 47 height 743
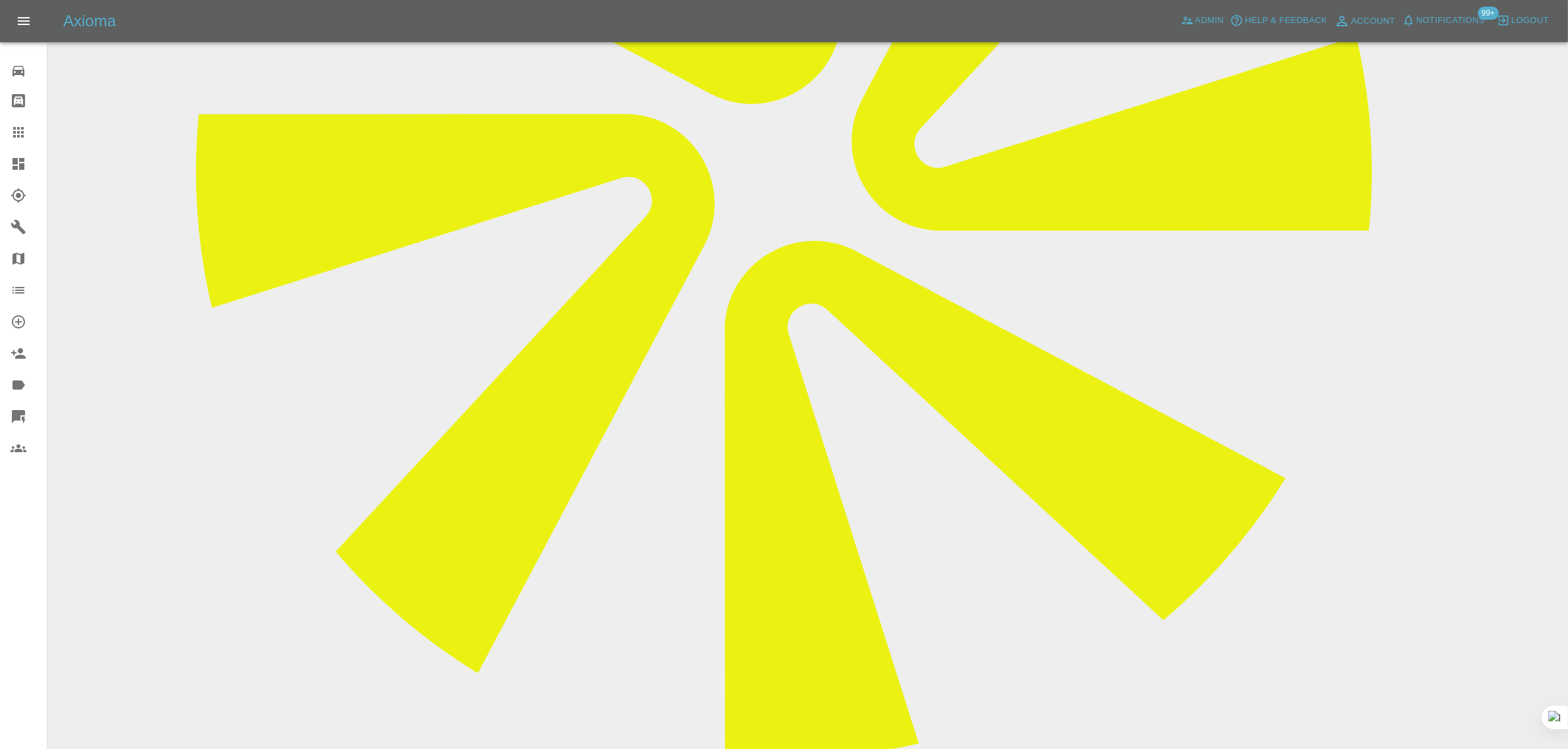
scroll to position [823, 0]
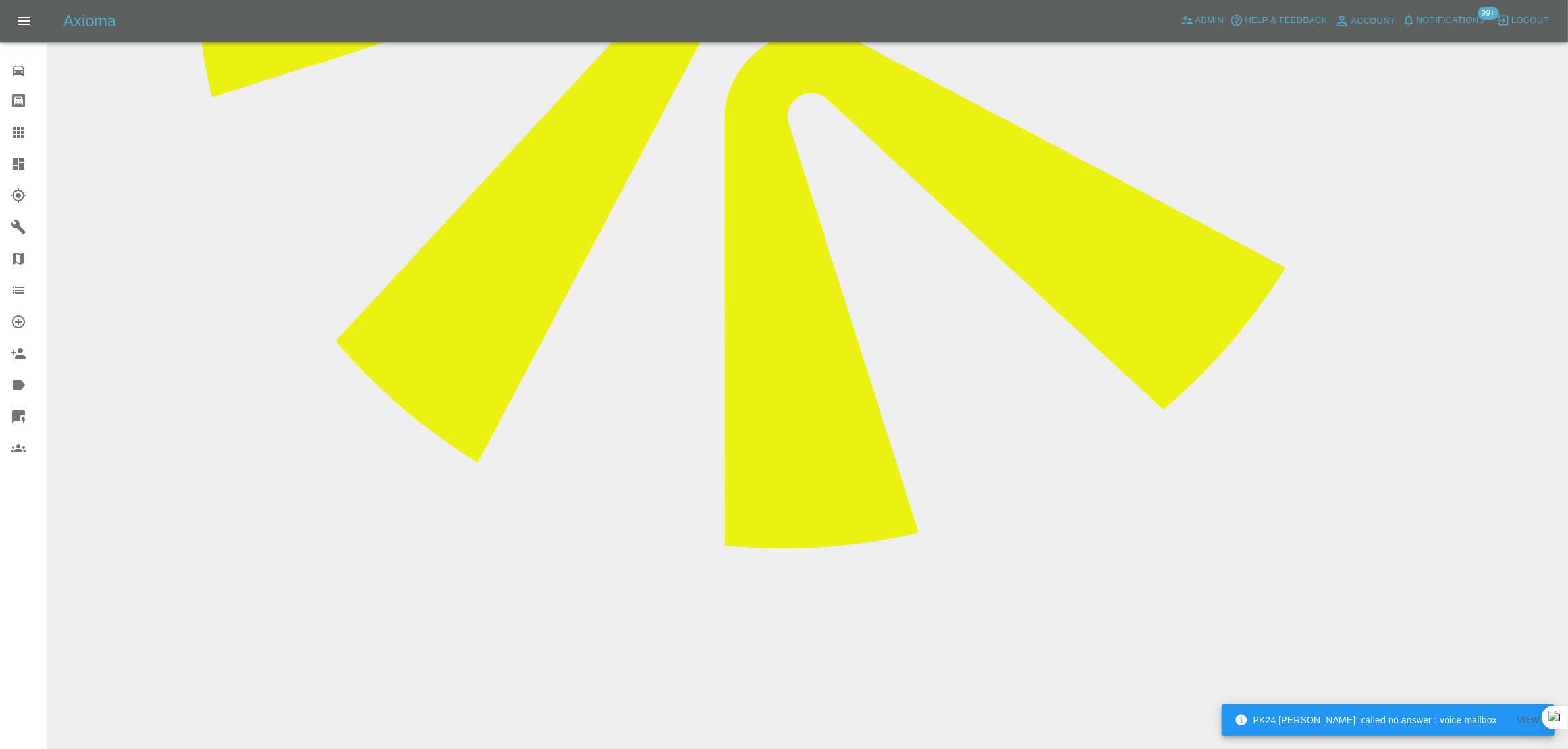
click at [21, 140] on link "Claims" at bounding box center [23, 133] width 47 height 32
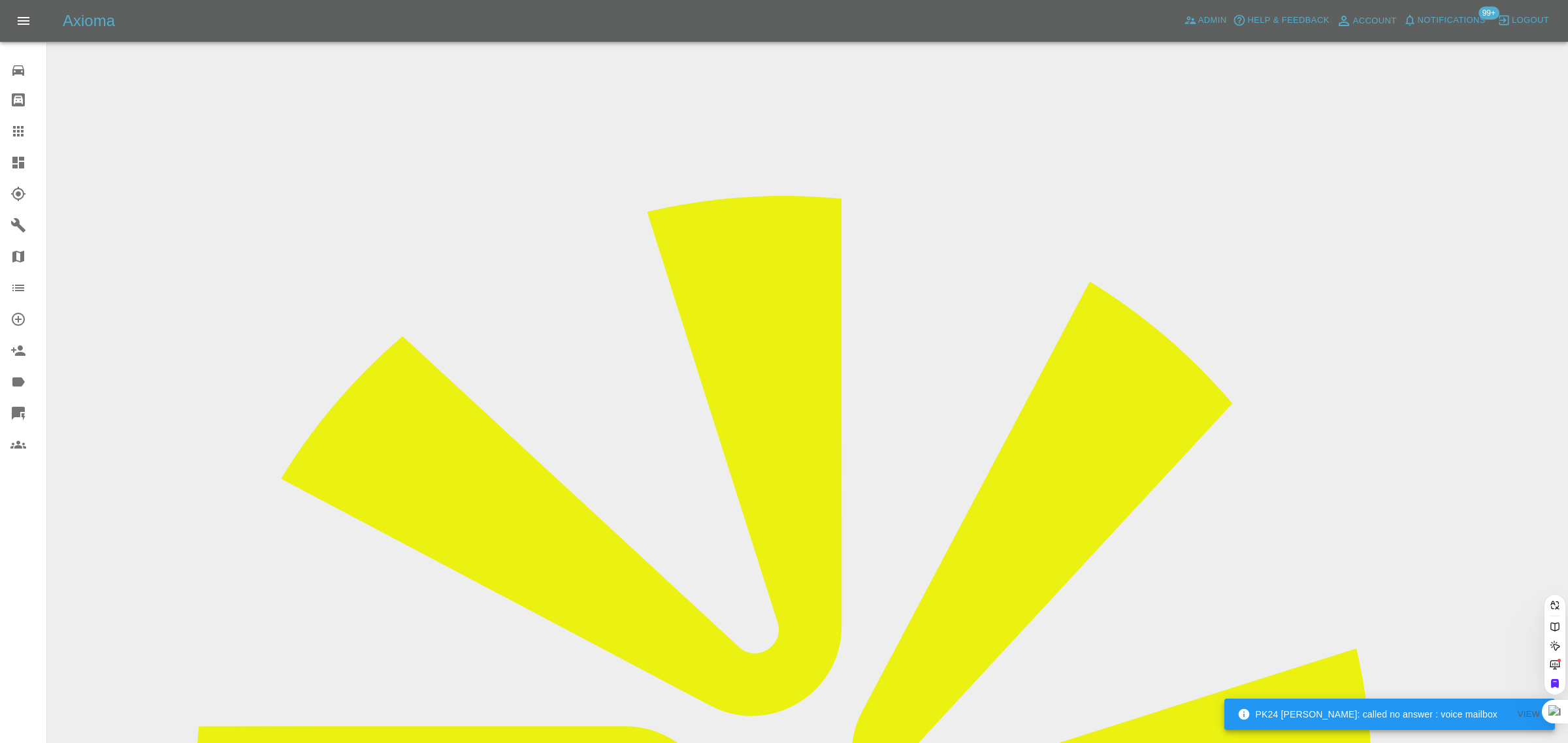
paste input "oakmike@icloud.com"
type input "oakmike@icloud.com"
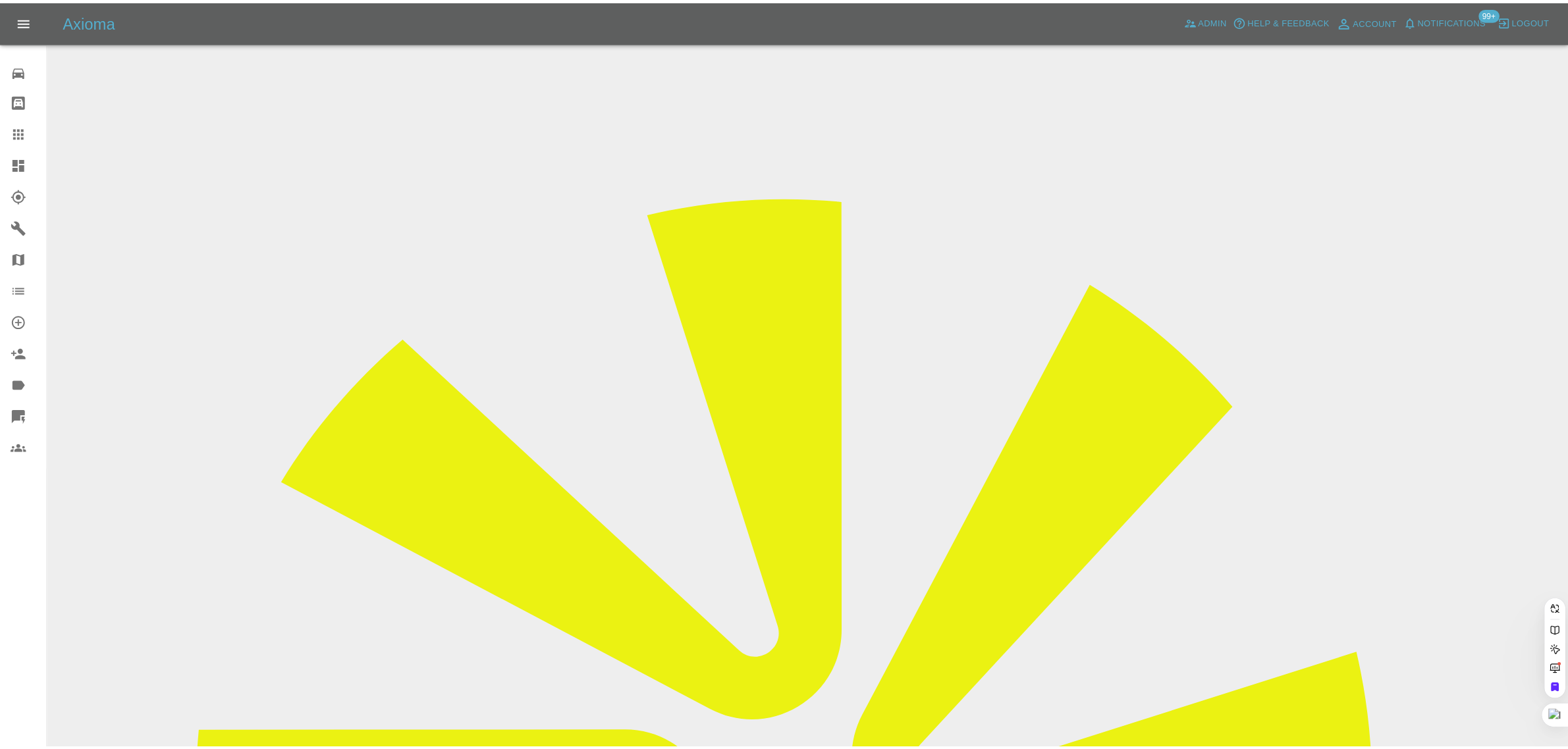
scroll to position [0, 0]
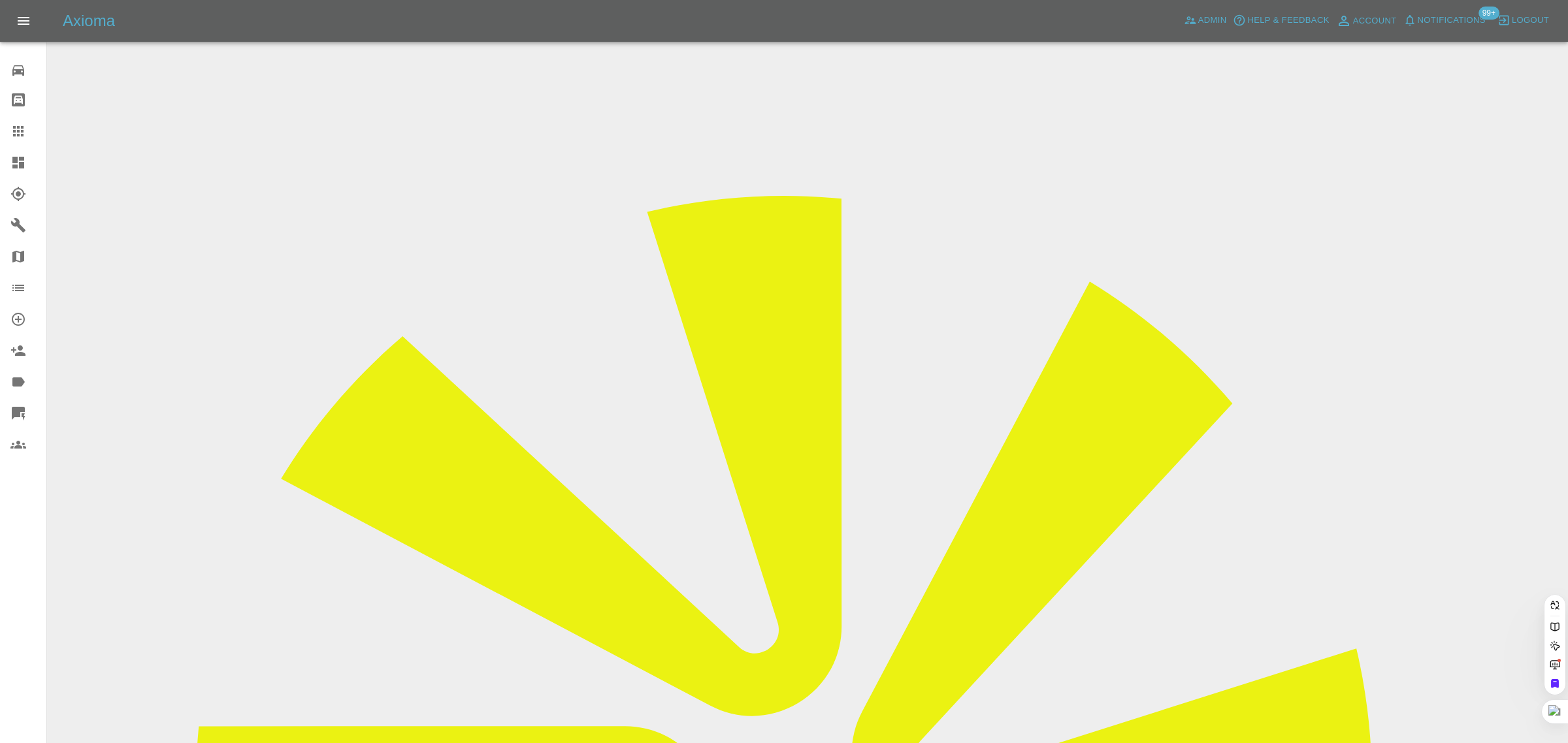
click at [23, 573] on div "0 Repair home Bodyshop home Claims Dashboard Explorer Garages Map Organization …" at bounding box center [23, 372] width 47 height 743
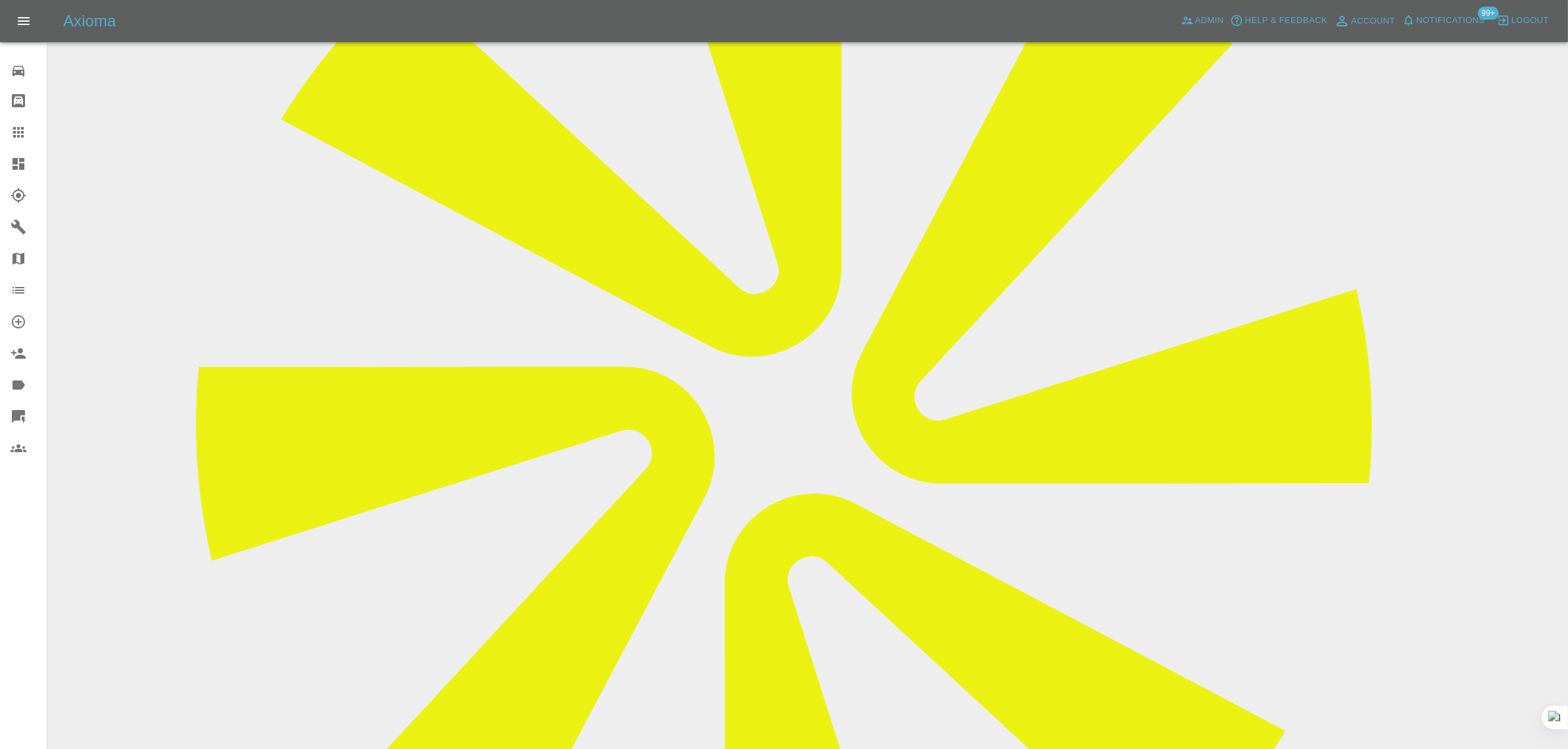
scroll to position [82, 0]
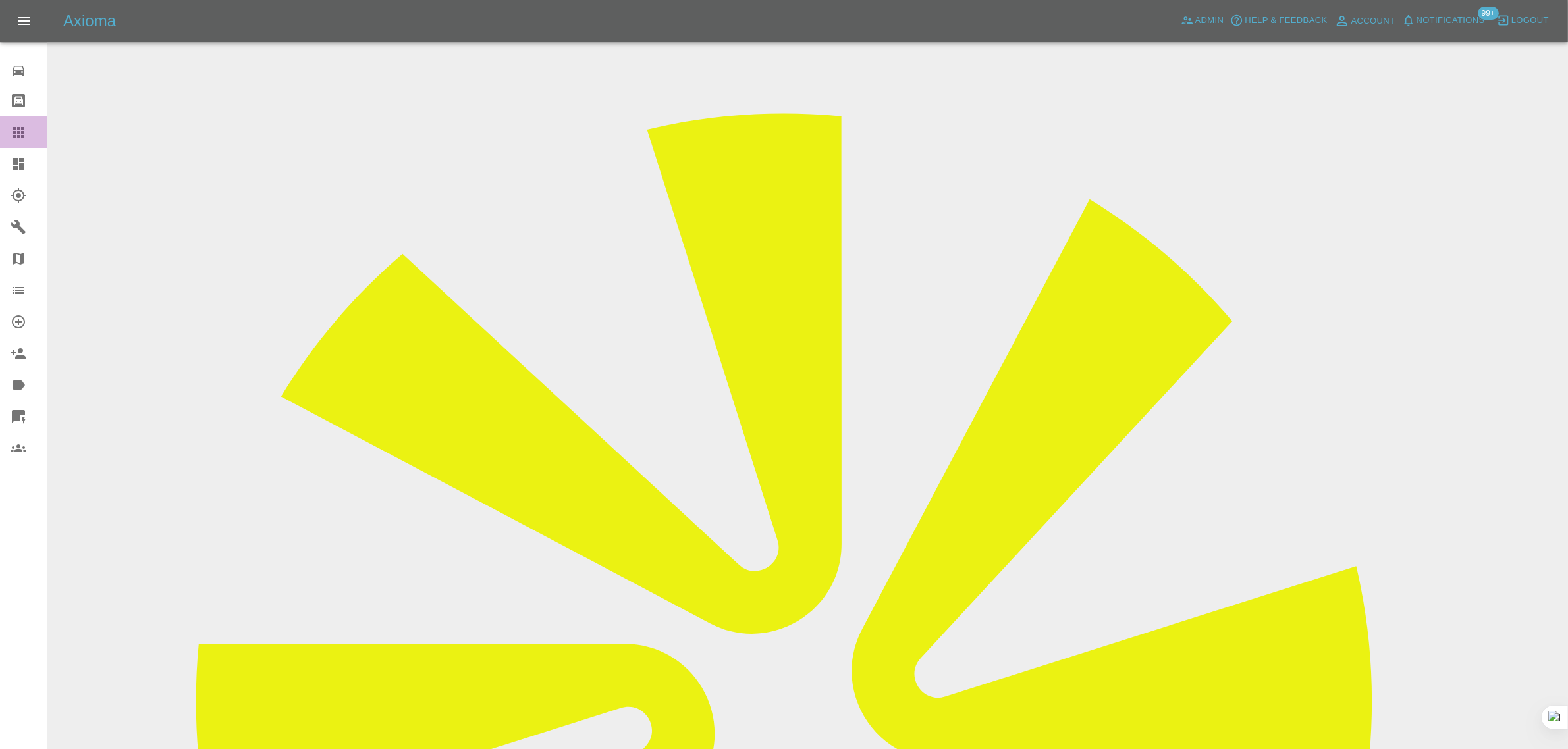
click at [24, 137] on icon at bounding box center [18, 132] width 16 height 16
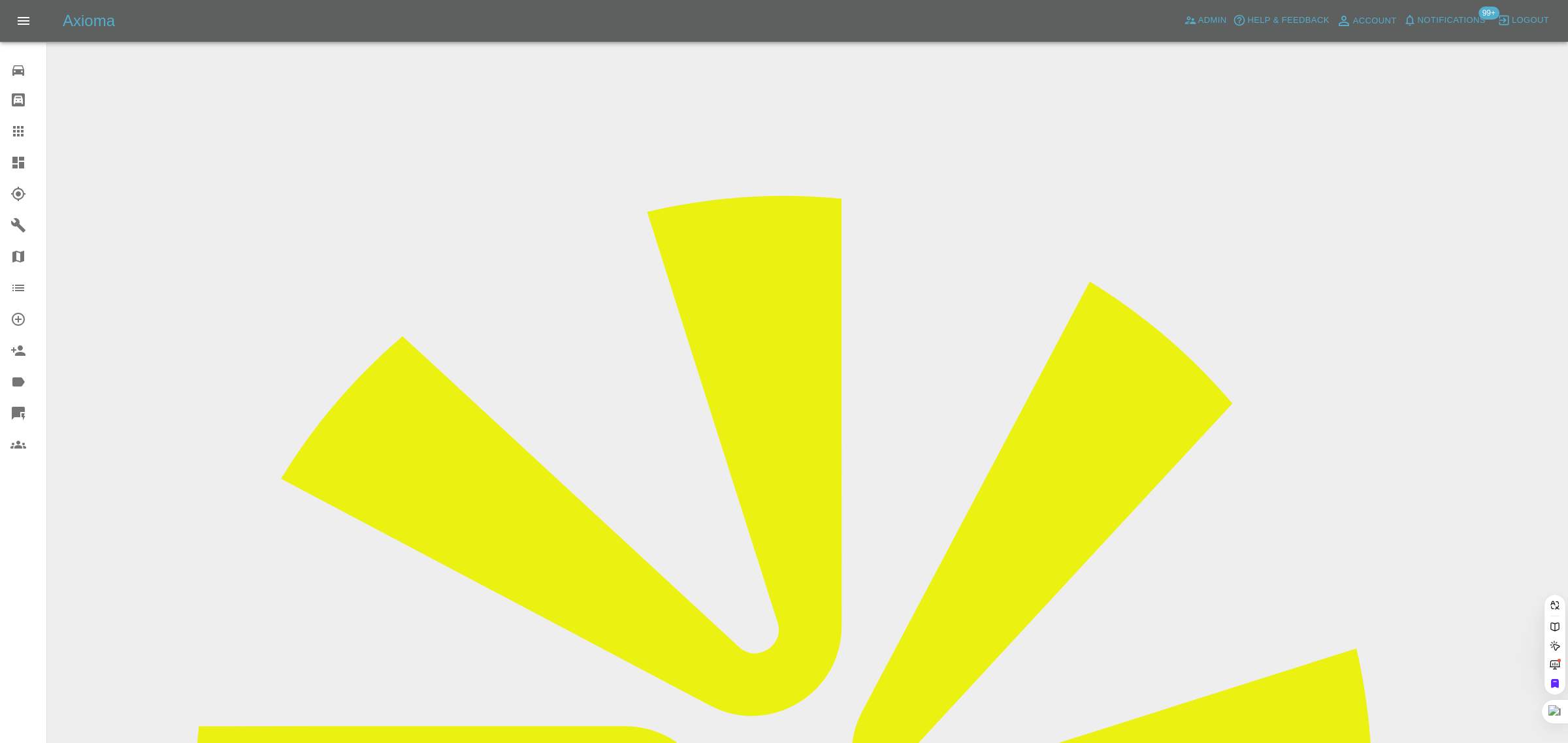
paste input "meelanlou835@gmail.com"
type input "meelanlou835@gmail.co"
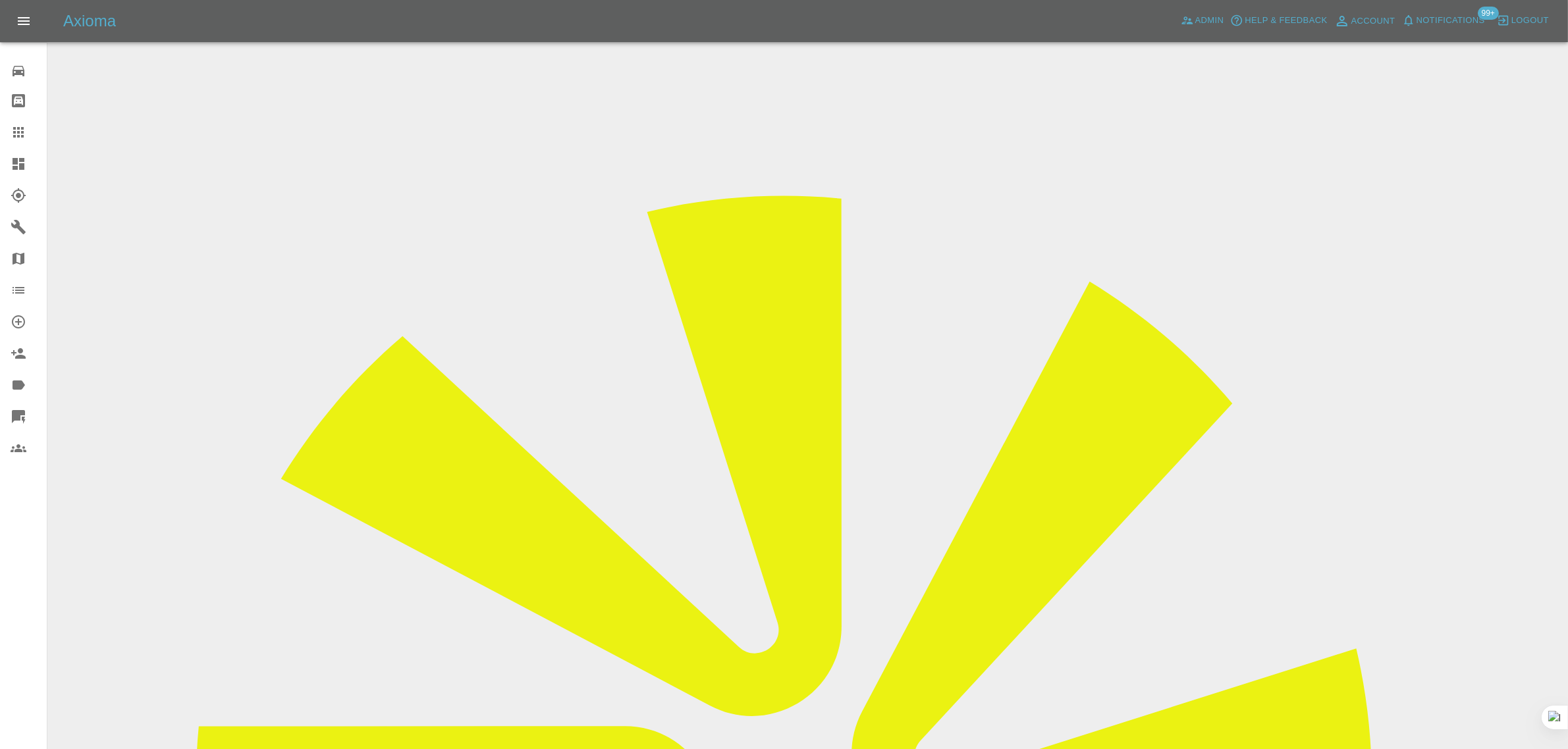
drag, startPoint x: 20, startPoint y: 124, endPoint x: 412, endPoint y: 356, distance: 455.5
click at [20, 123] on link "Claims" at bounding box center [23, 133] width 47 height 32
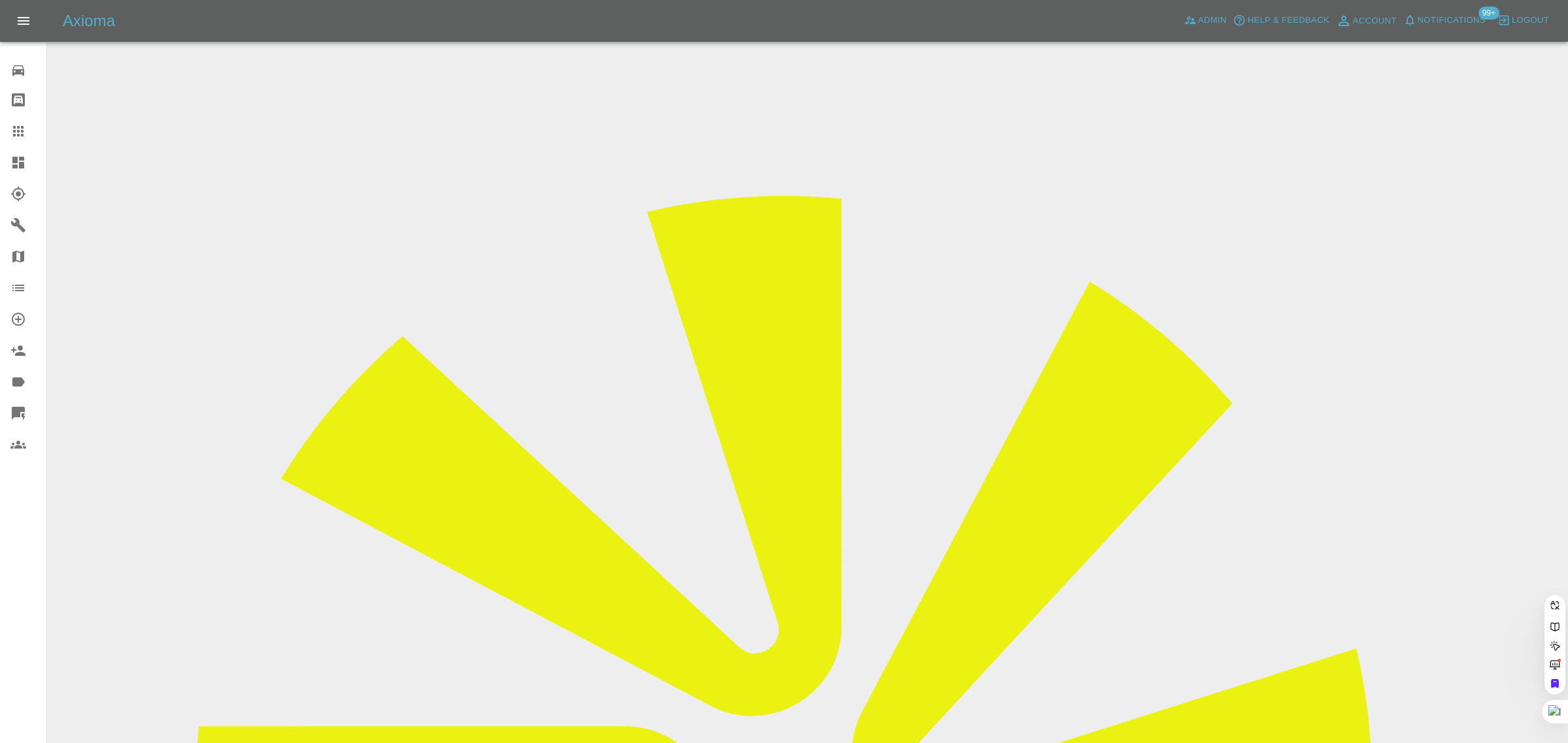
paste input "joni21uk@yahoo.co.uk"
type input "joni21uk@yahoo.co.uk"
click at [4, 550] on div "0 Repair home Bodyshop home Claims Dashboard Explorer Garages Map Organization …" at bounding box center [23, 372] width 47 height 743
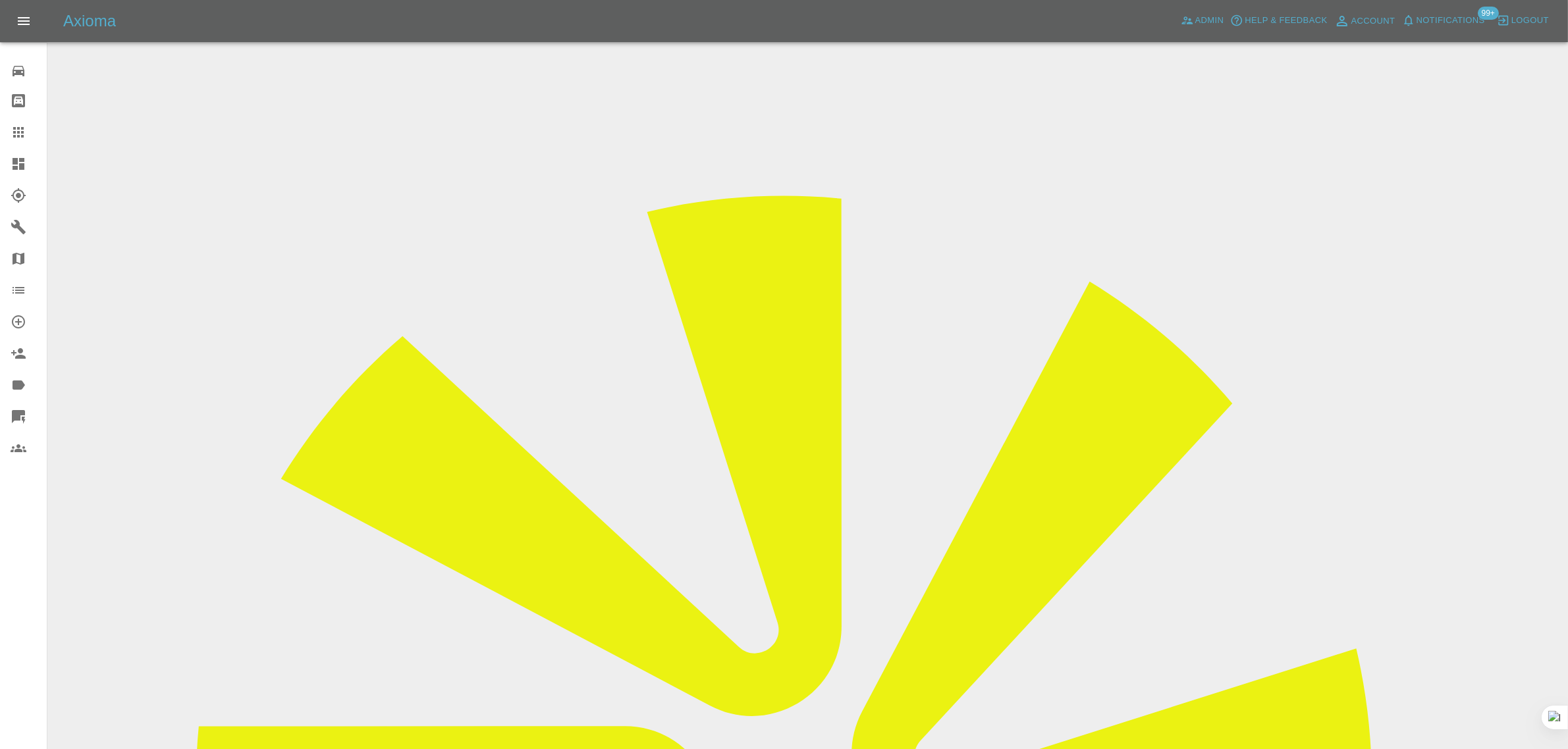
scroll to position [658, 0]
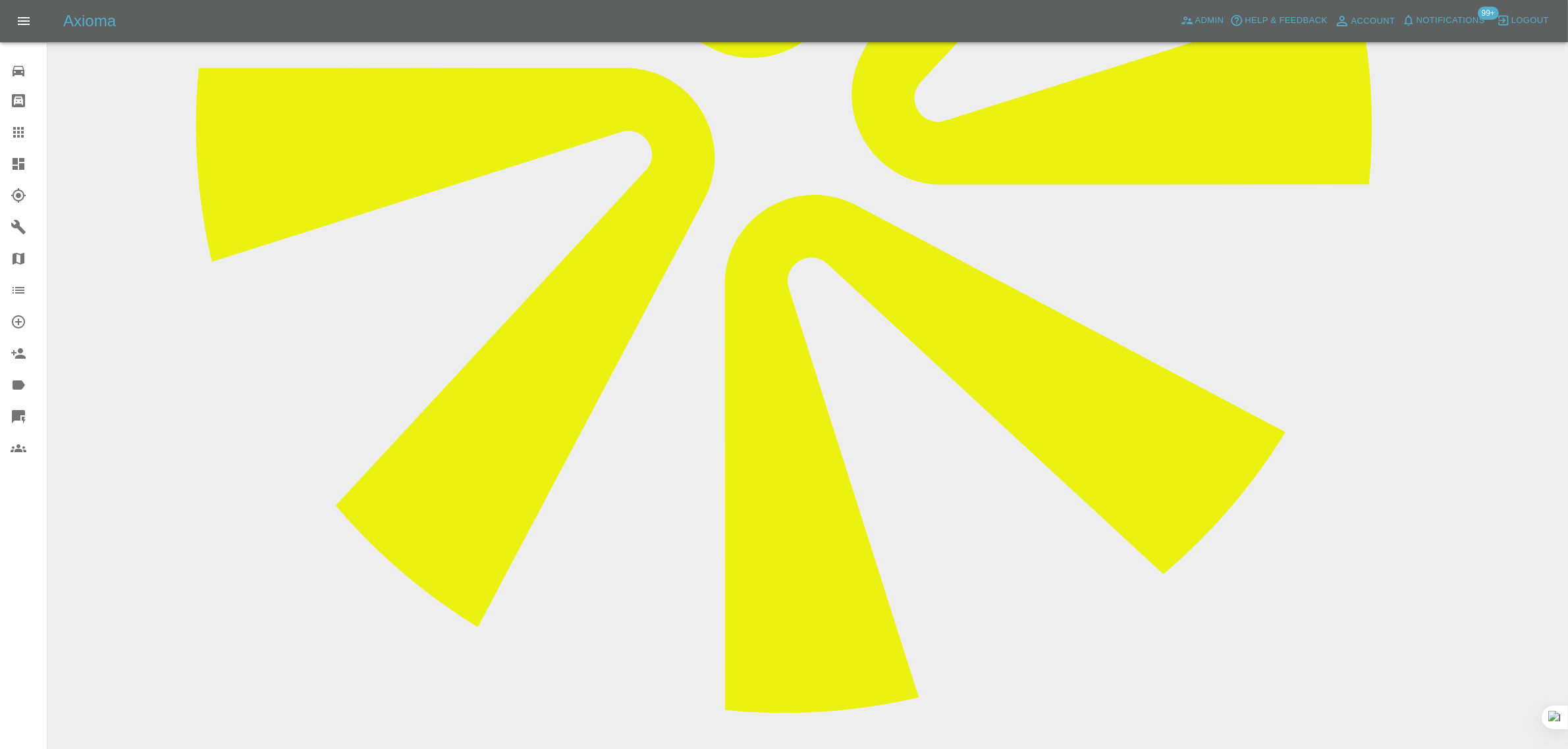
drag, startPoint x: 657, startPoint y: 464, endPoint x: 1076, endPoint y: 464, distance: 419.0
click at [21, 127] on icon at bounding box center [18, 132] width 16 height 16
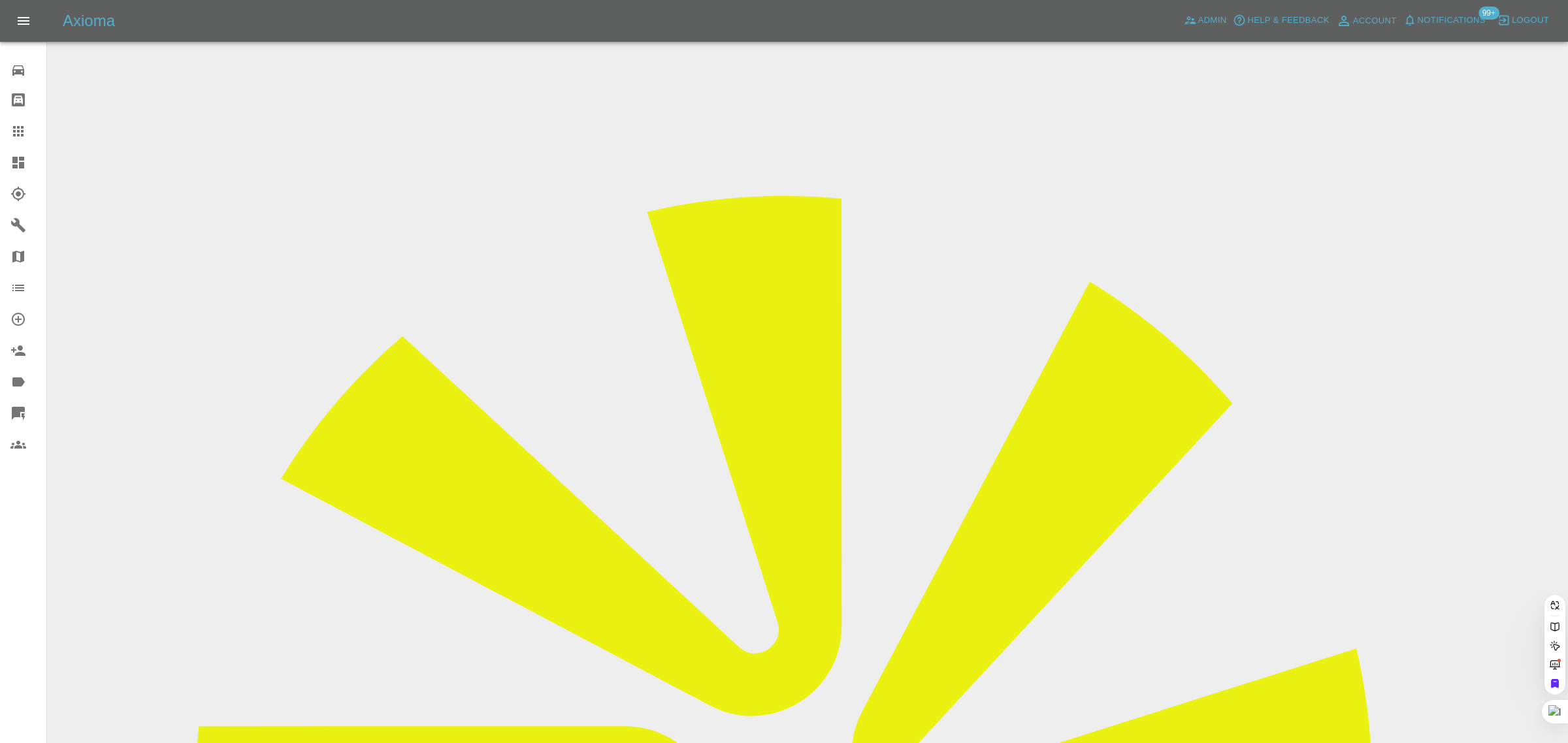
paste input "connorfreeman2001@hotmail.co.uk"
type input "connorfreeman2001@hotmail.co.u"
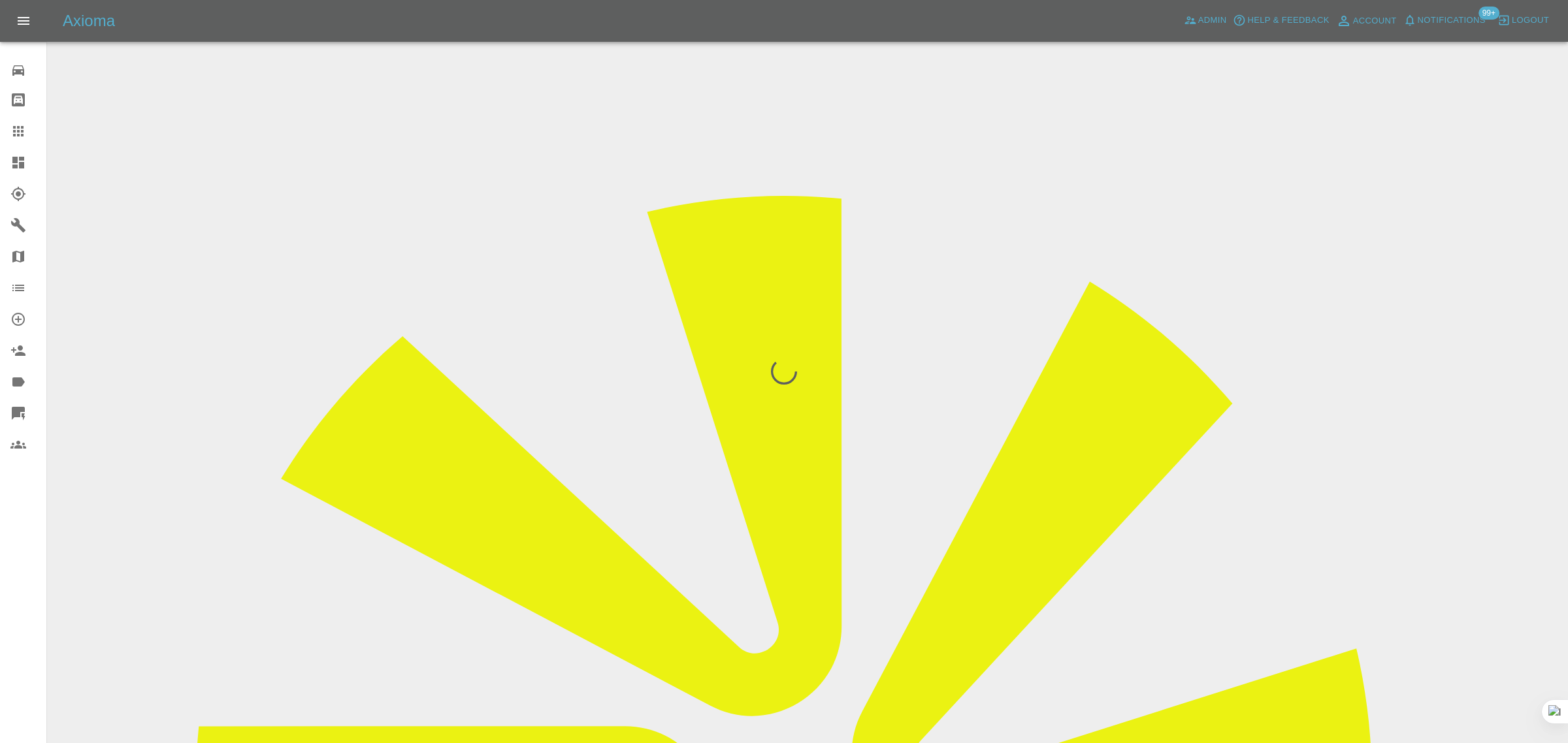
click at [34, 523] on div "0 Repair home Bodyshop home Claims Dashboard Explorer Garages Map Organization …" at bounding box center [23, 372] width 47 height 743
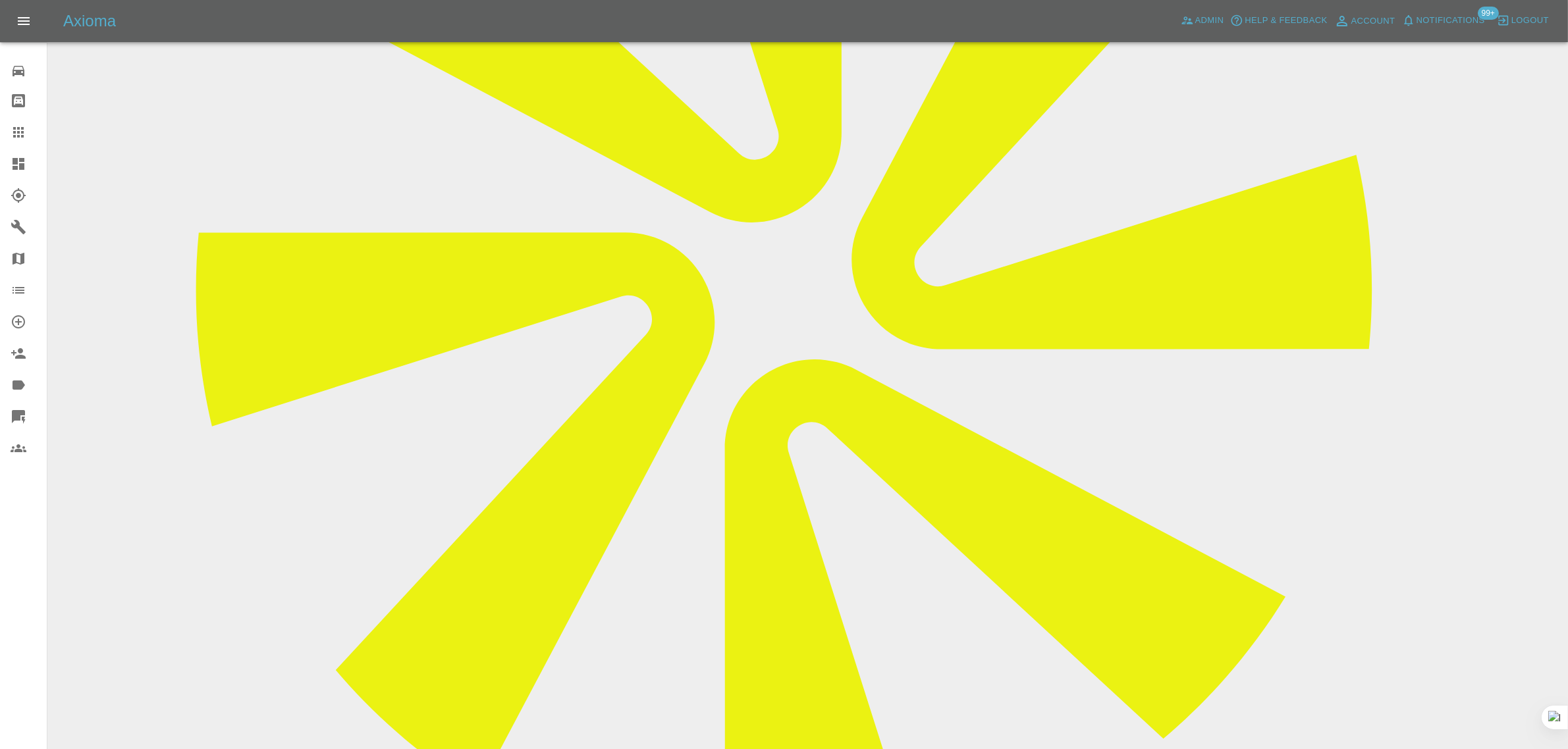
scroll to position [576, 0]
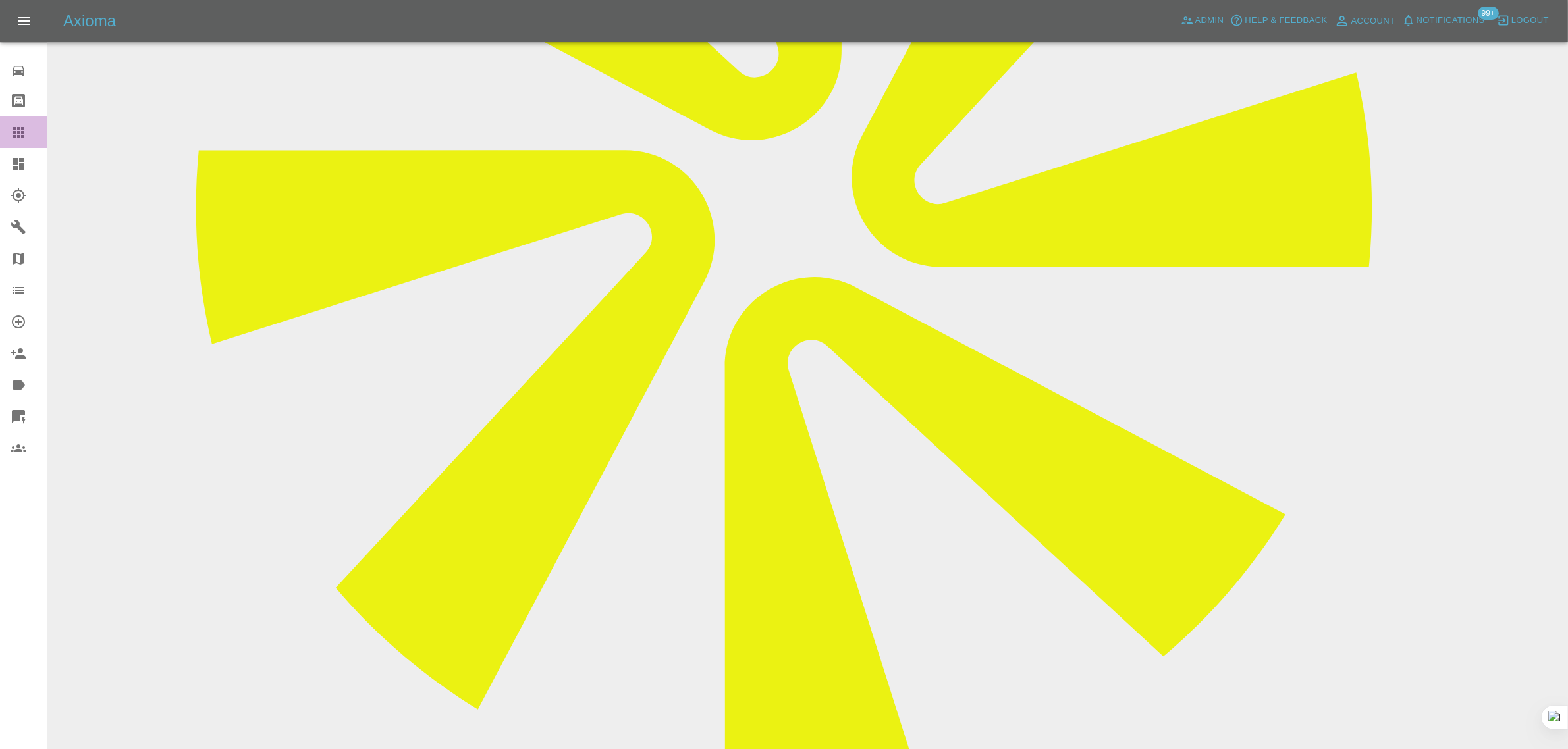
click at [17, 138] on icon at bounding box center [18, 132] width 16 height 16
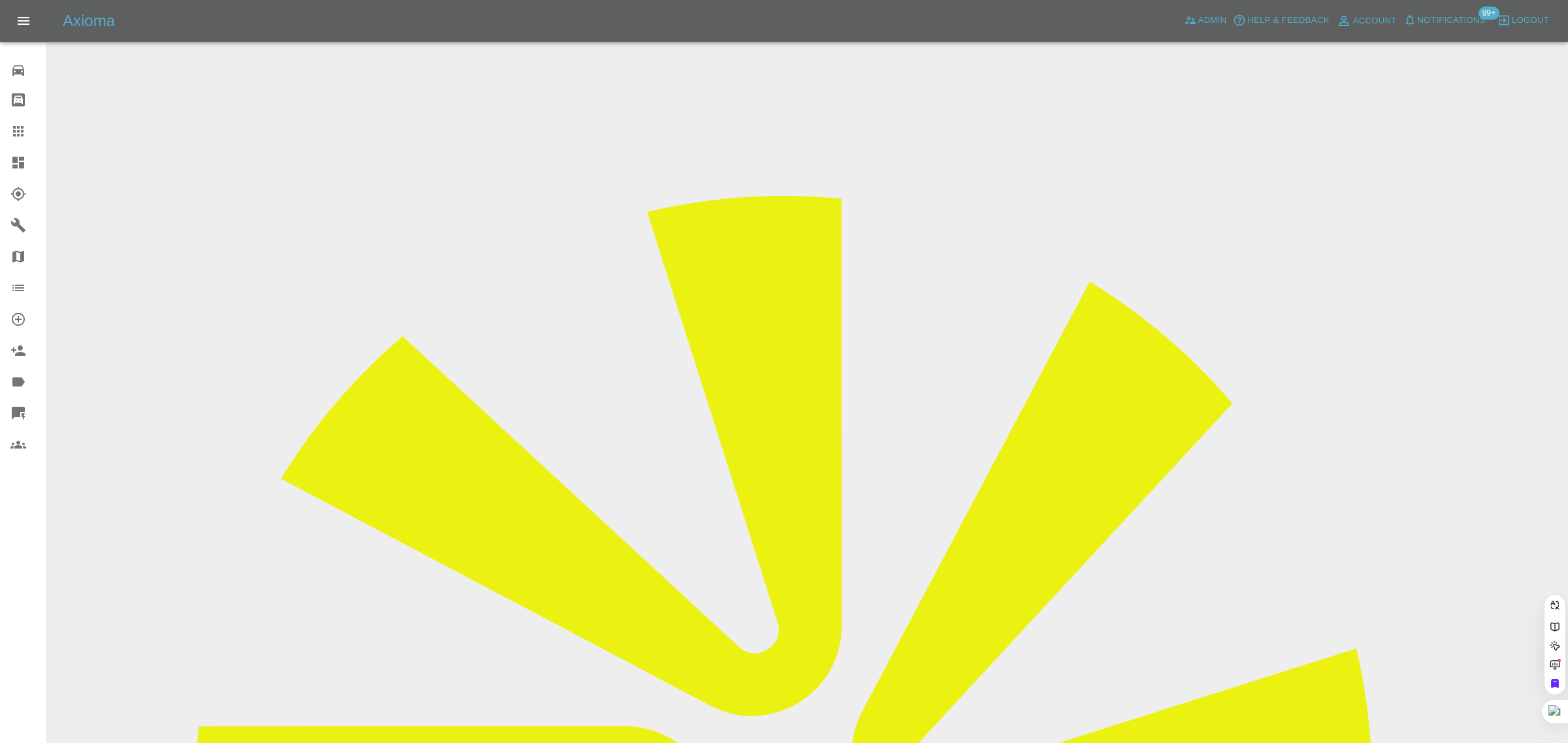
paste input "dean.briddon.db@gmail.com"
type input "dean.briddon.db@gmail.com"
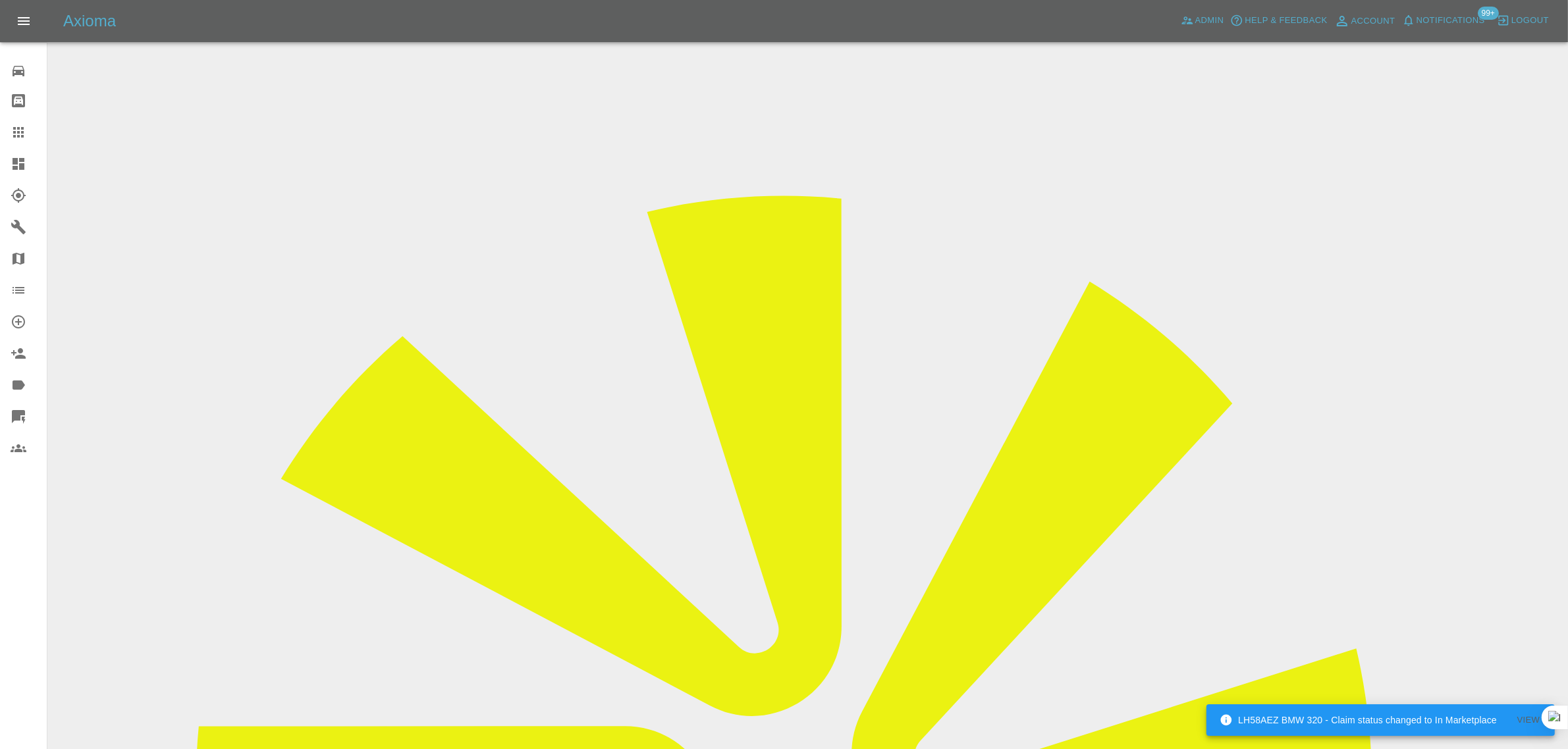
click at [21, 129] on icon at bounding box center [18, 132] width 16 height 16
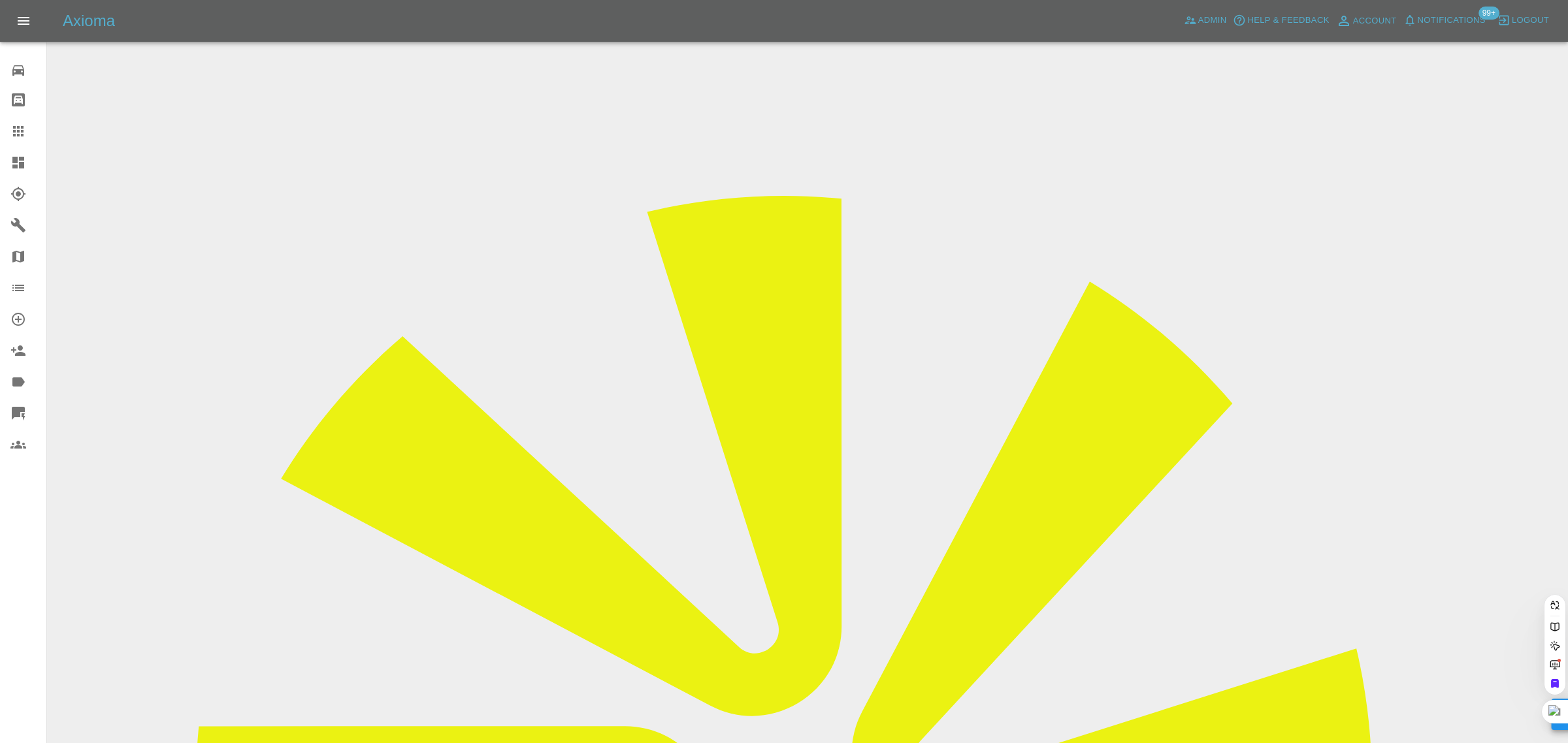
paste input "milos@corrigancollection.com"
type input "milos@corrigancollection.com"
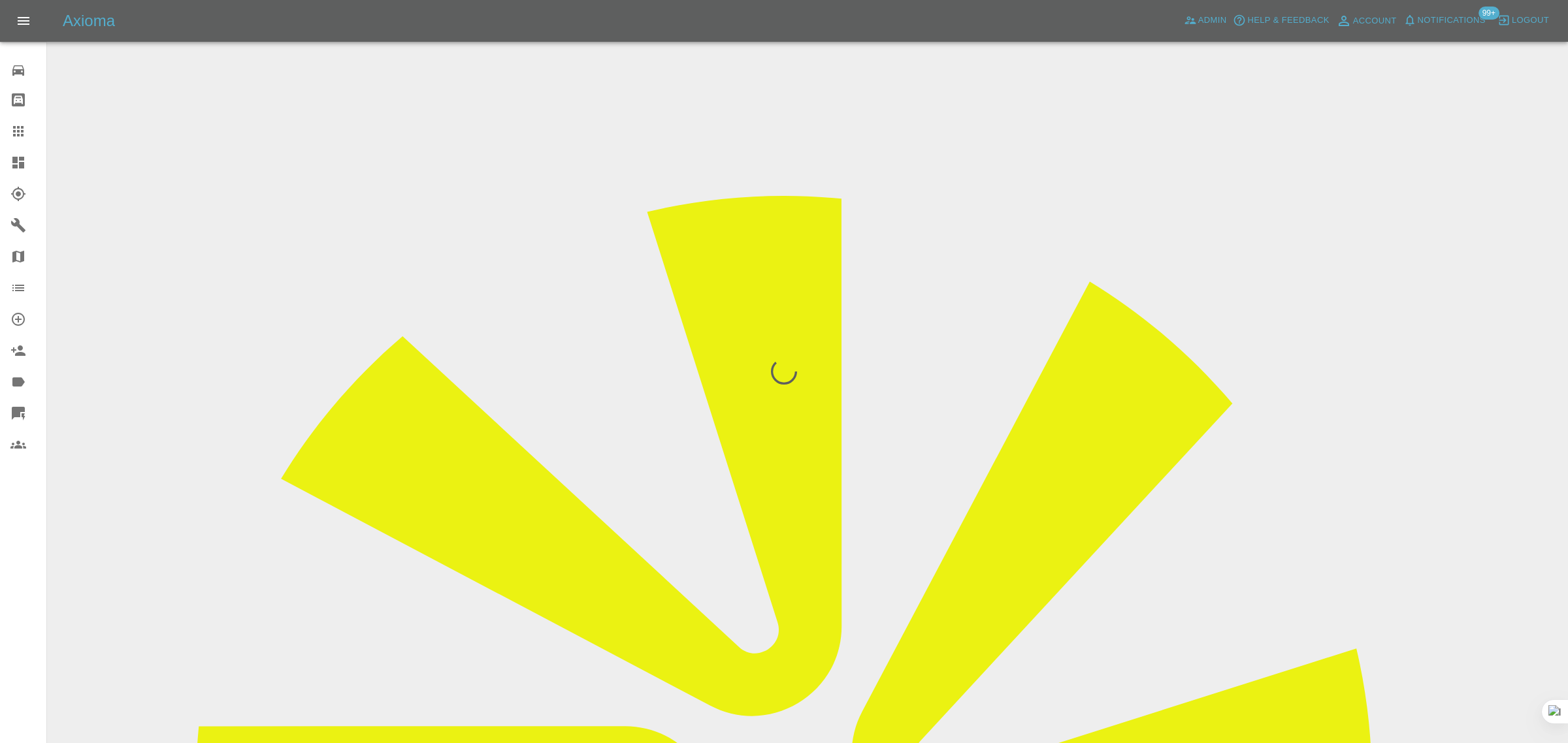
click at [19, 606] on div "0 Repair home Bodyshop home Claims Dashboard Explorer Garages Map Organization …" at bounding box center [23, 372] width 47 height 743
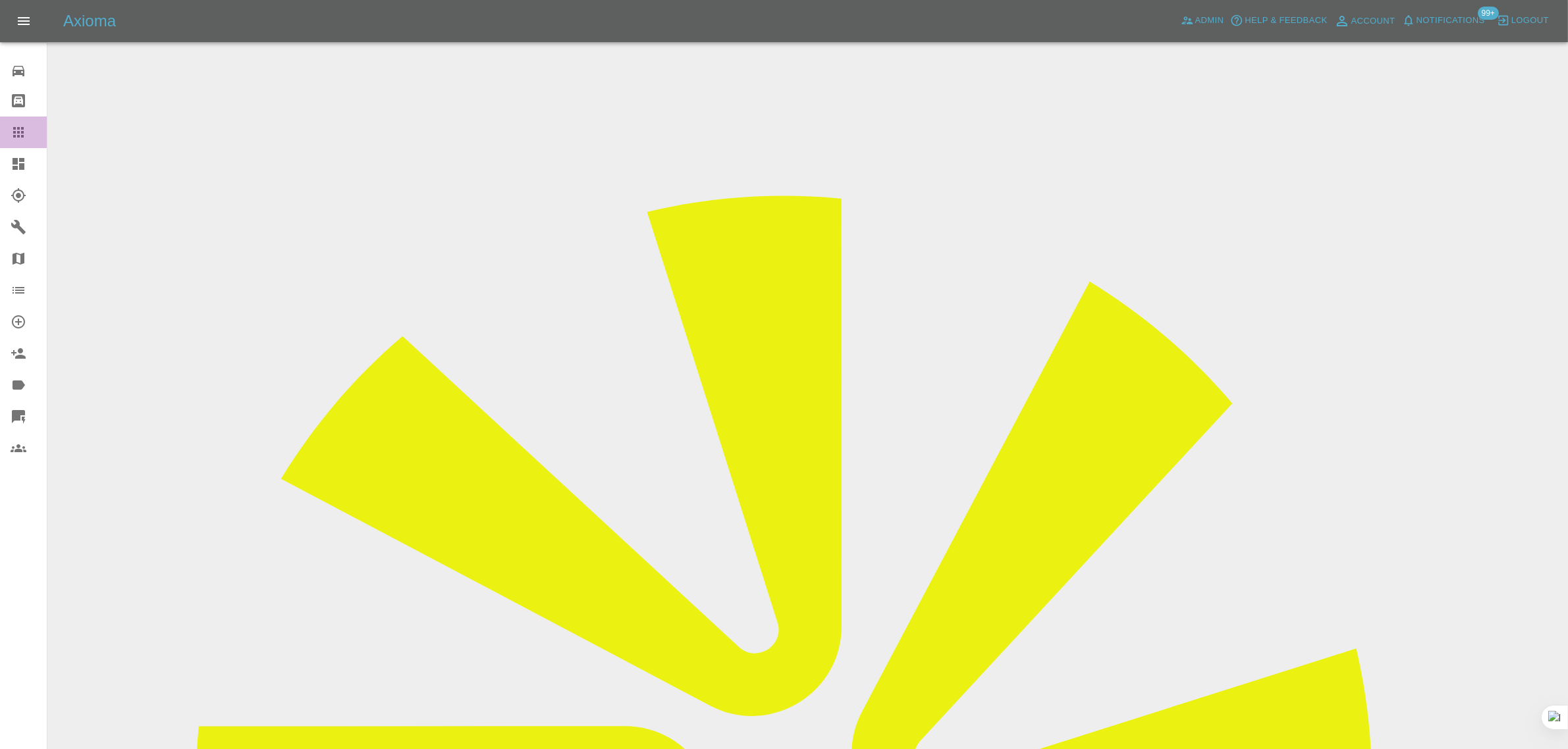
click at [21, 133] on icon at bounding box center [18, 132] width 16 height 16
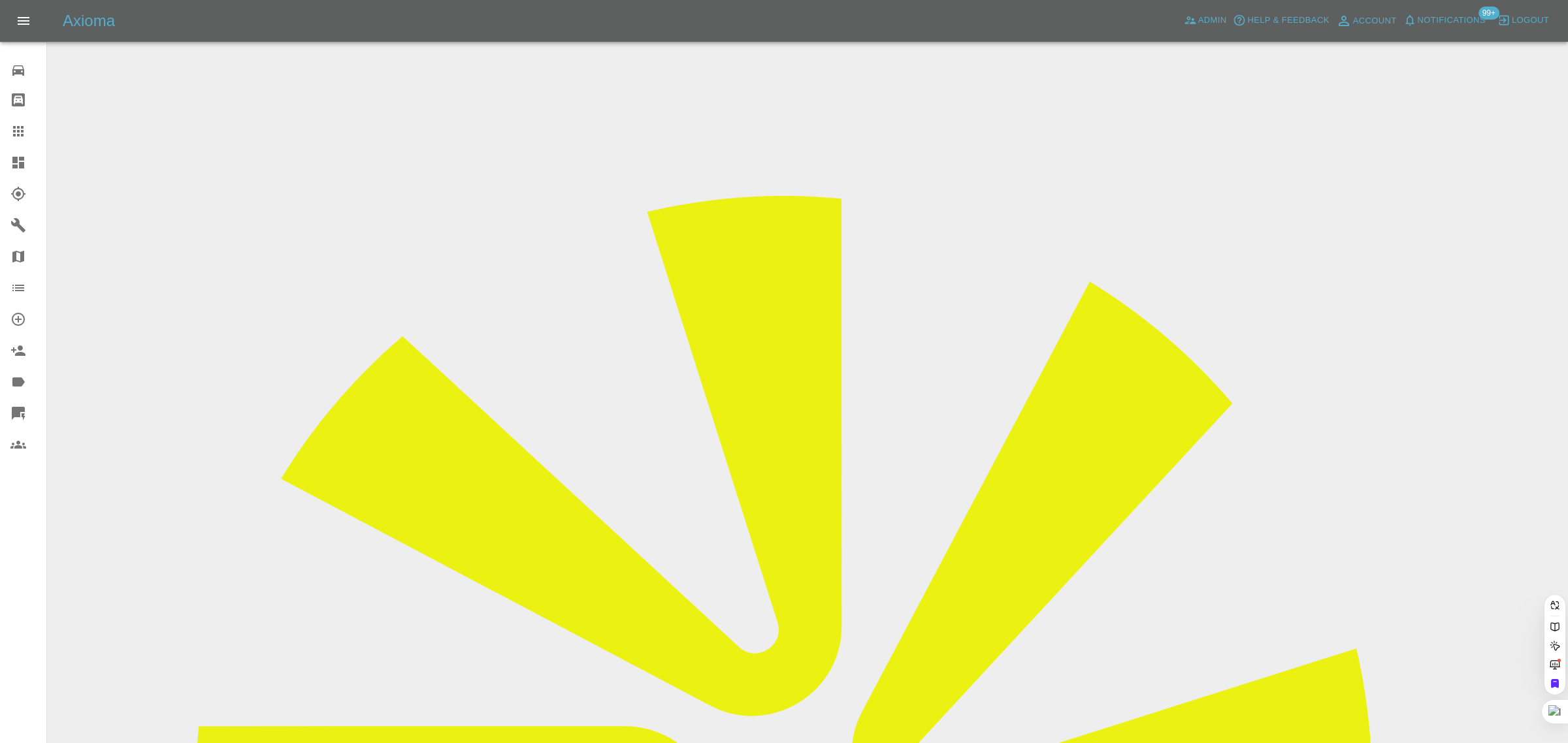
paste input "sueandderek79@gmail.com"
type input "sueandderek79@gmail.co"
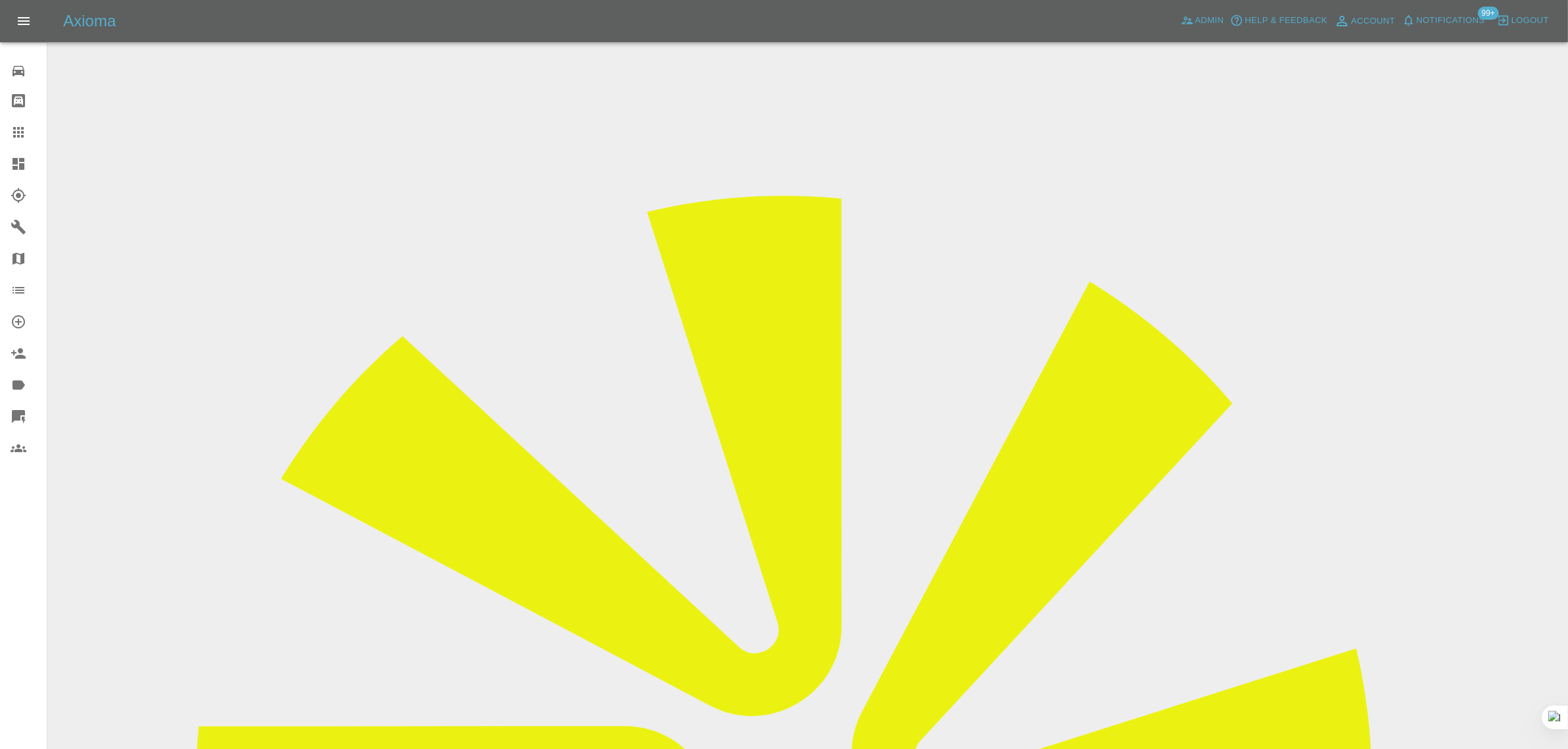
click at [13, 134] on icon at bounding box center [18, 132] width 16 height 16
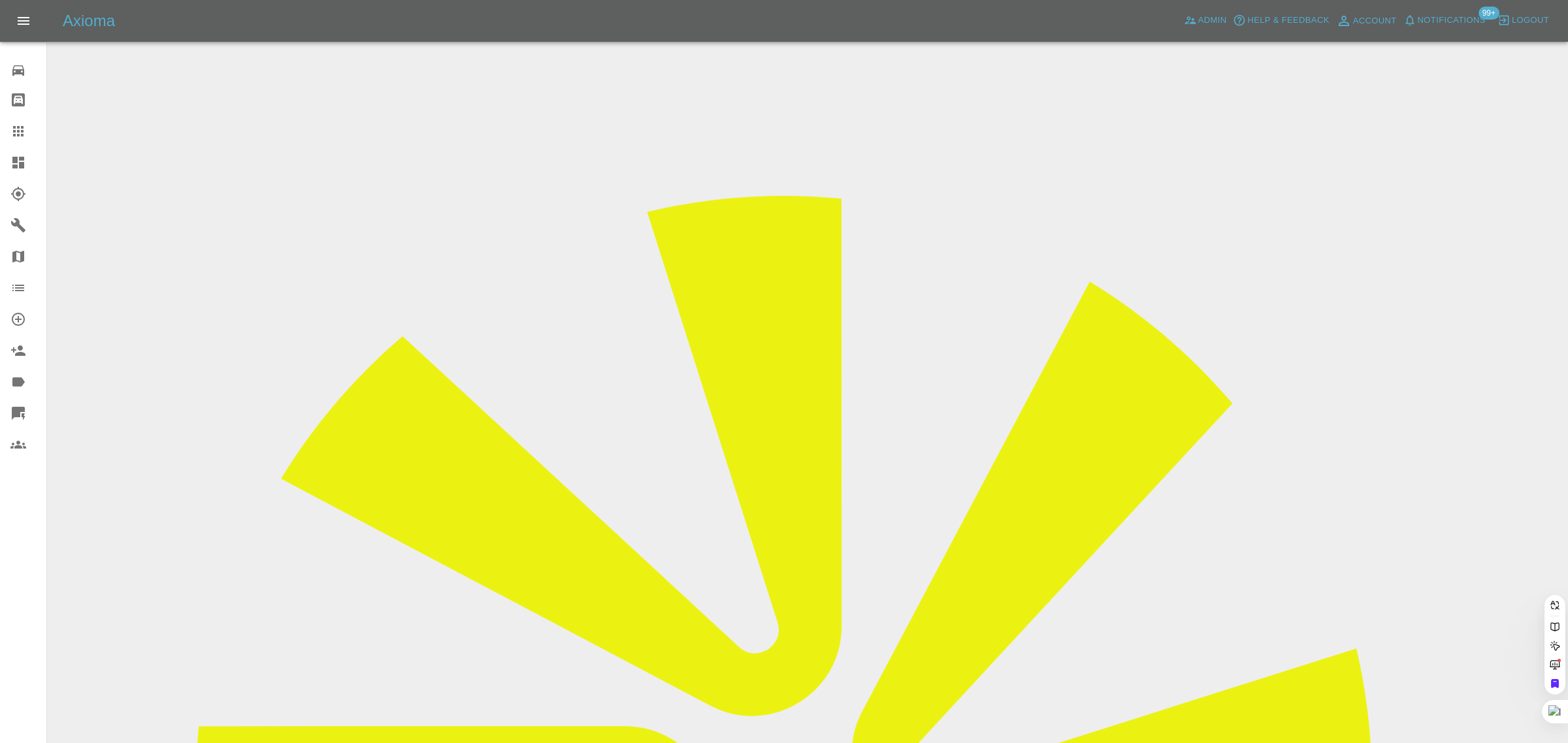
paste input "katy@cfs.services"
type input "katy@cfs.services"
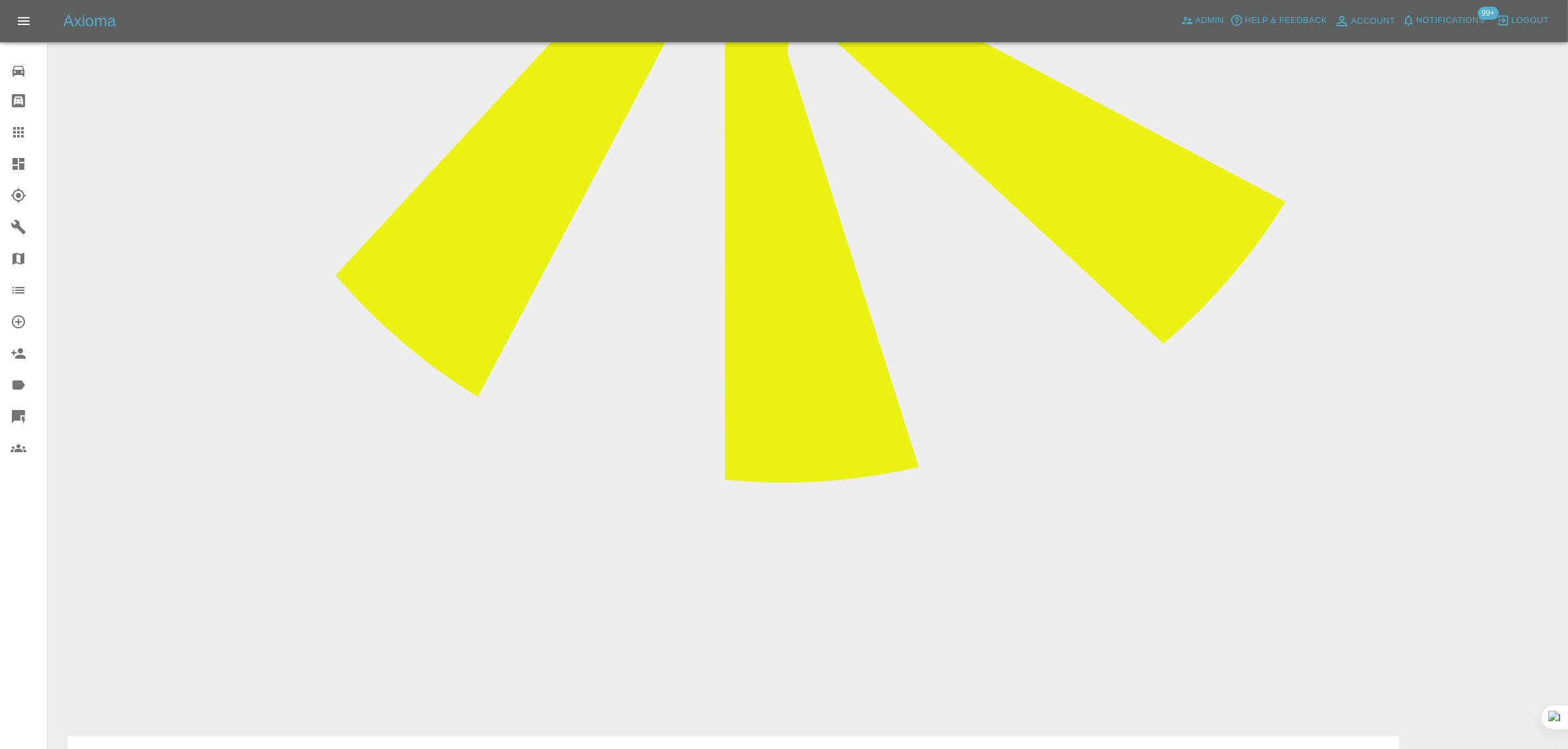
scroll to position [899, 0]
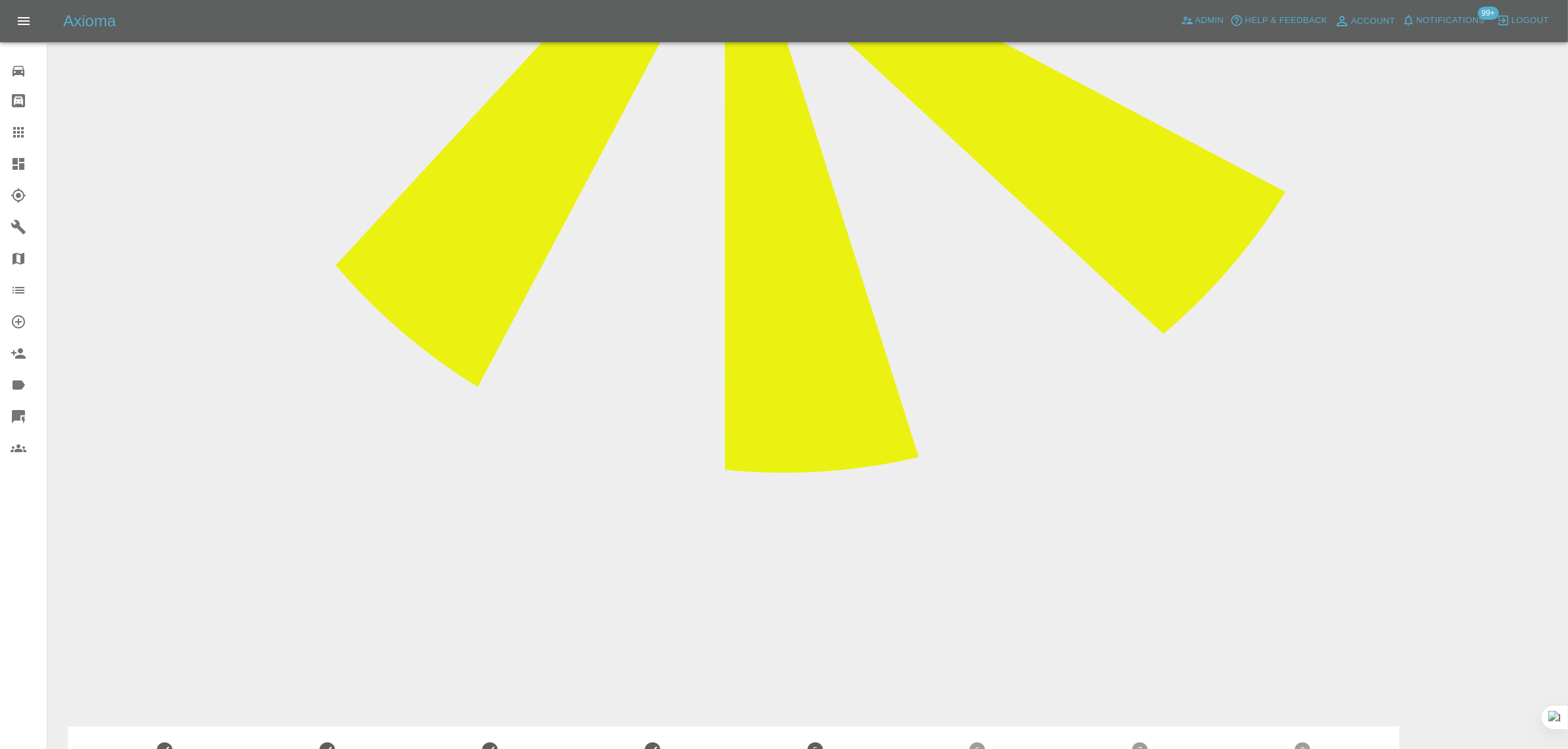
paste textarea "Due to the engineers busy schedule, we are not going to be booking with yoursel…"
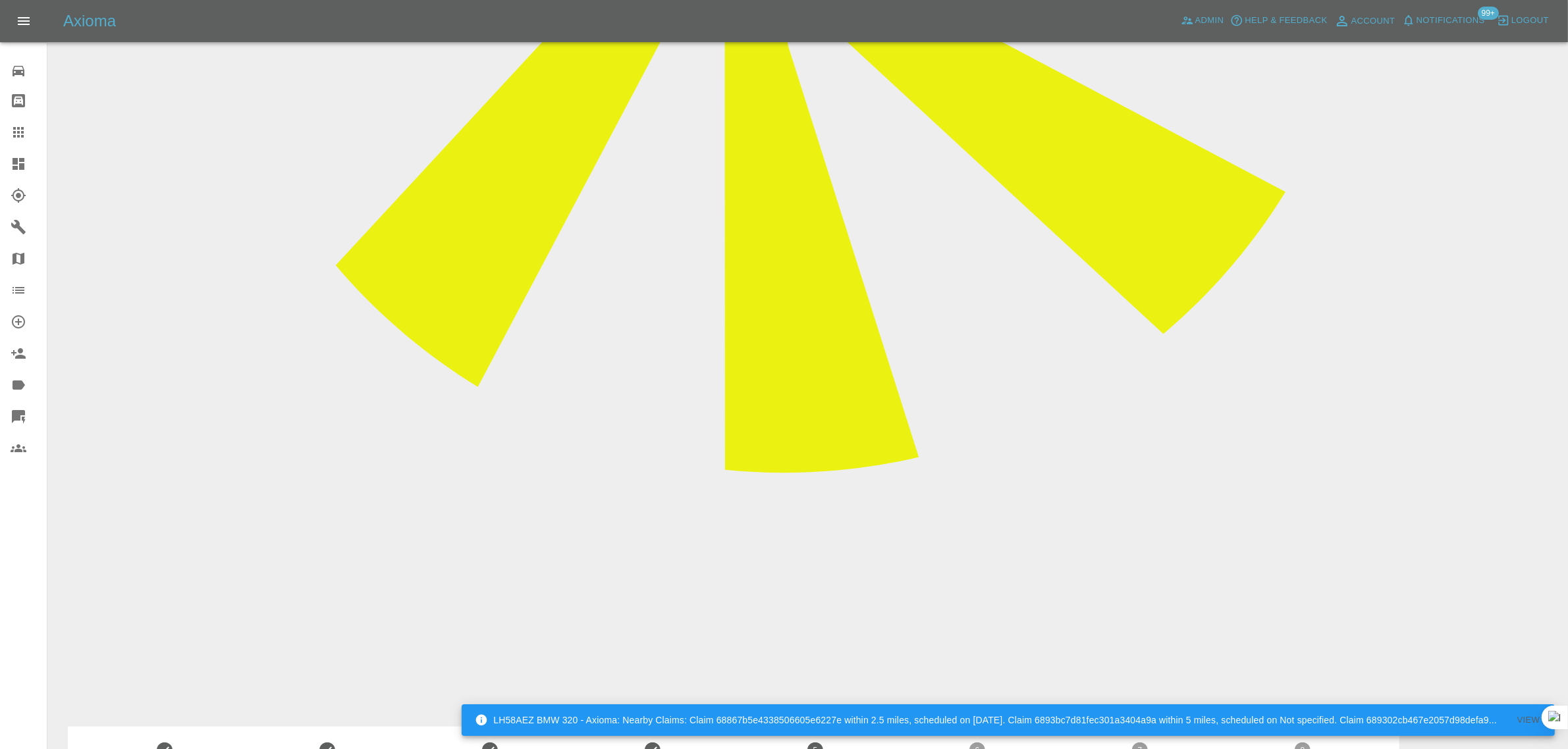
type textarea "Due to the engineers busy schedule, we are not going to be booking with yoursel…"
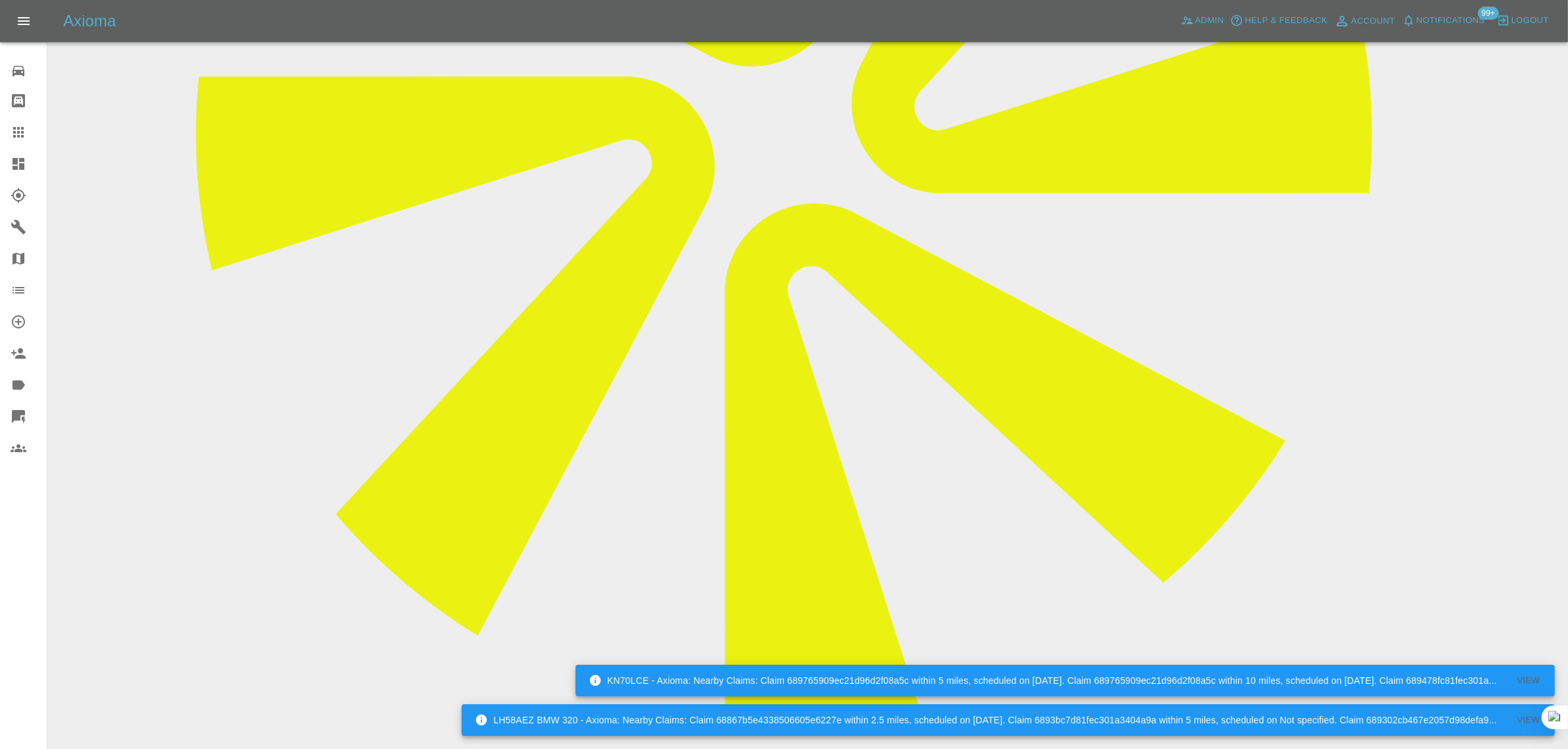
scroll to position [488, 0]
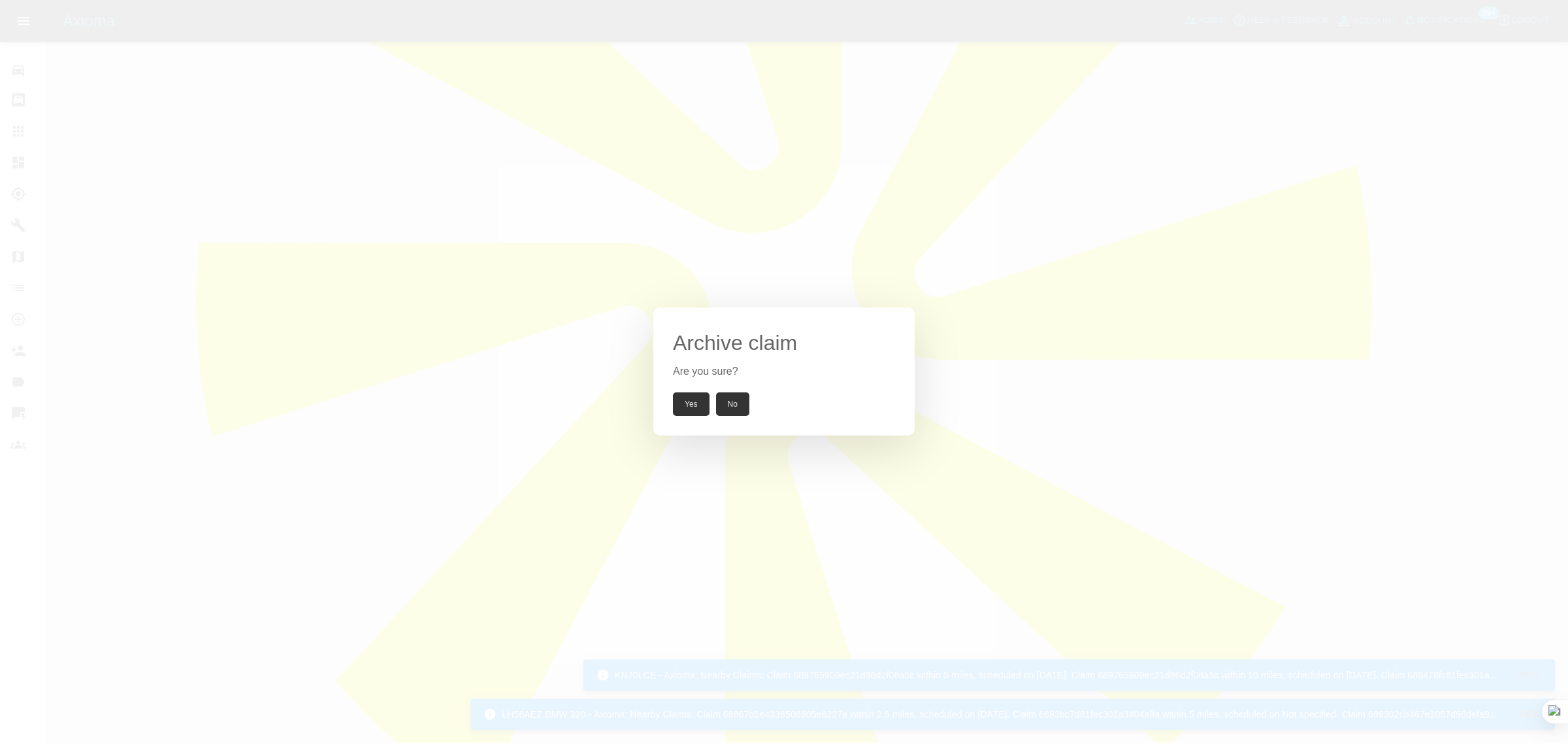
click at [687, 411] on button "Yes" at bounding box center [690, 404] width 36 height 23
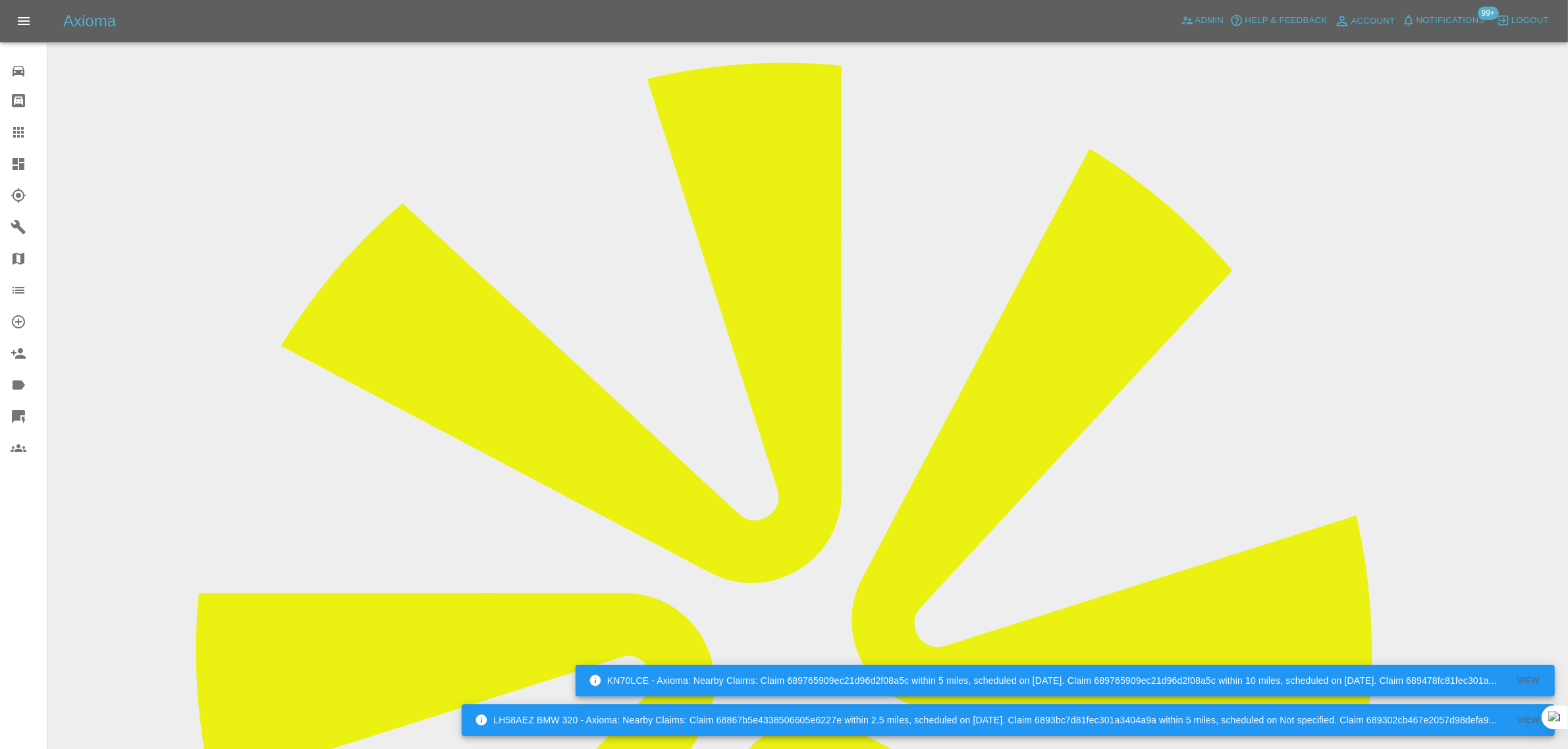
scroll to position [0, 0]
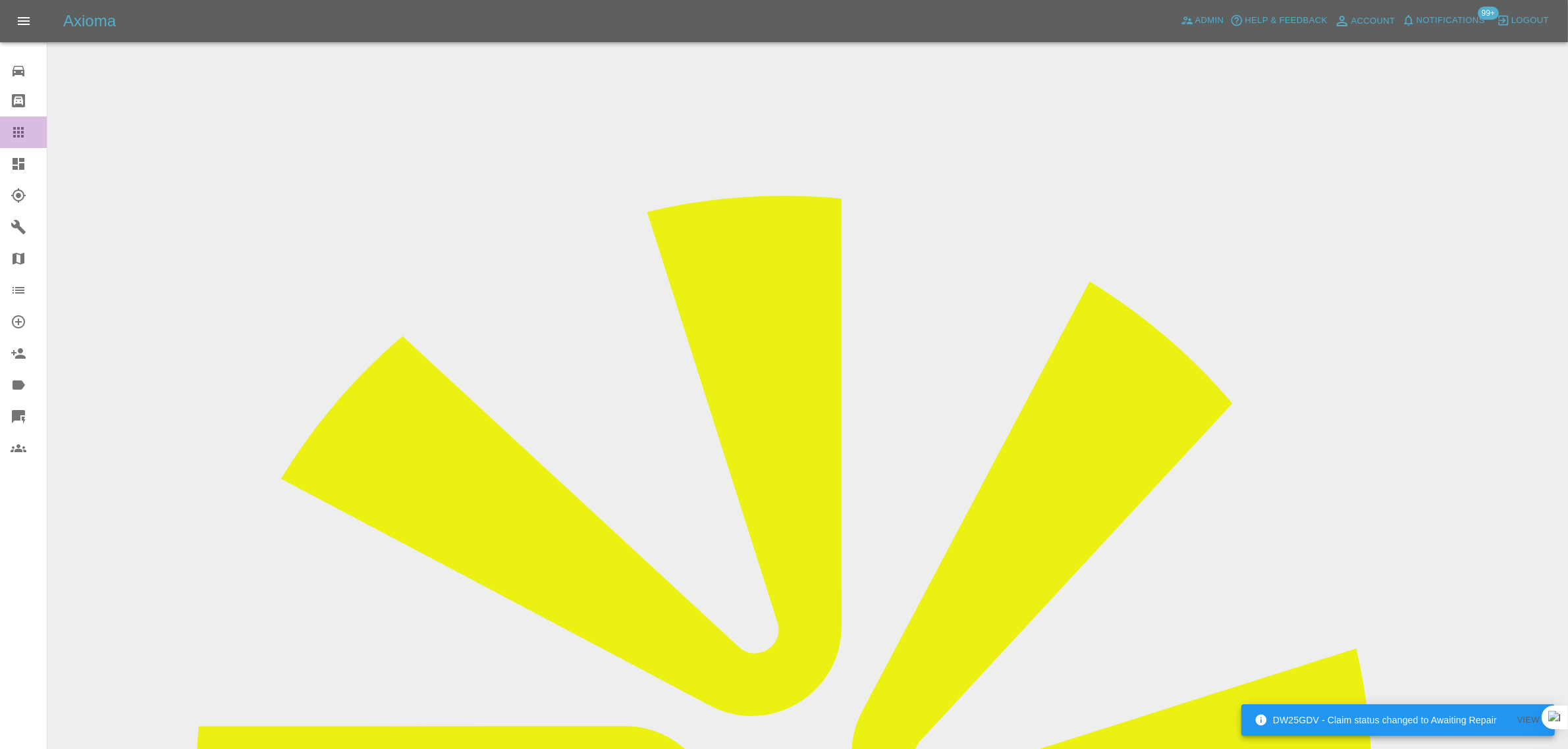
click at [23, 129] on icon at bounding box center [18, 132] width 16 height 16
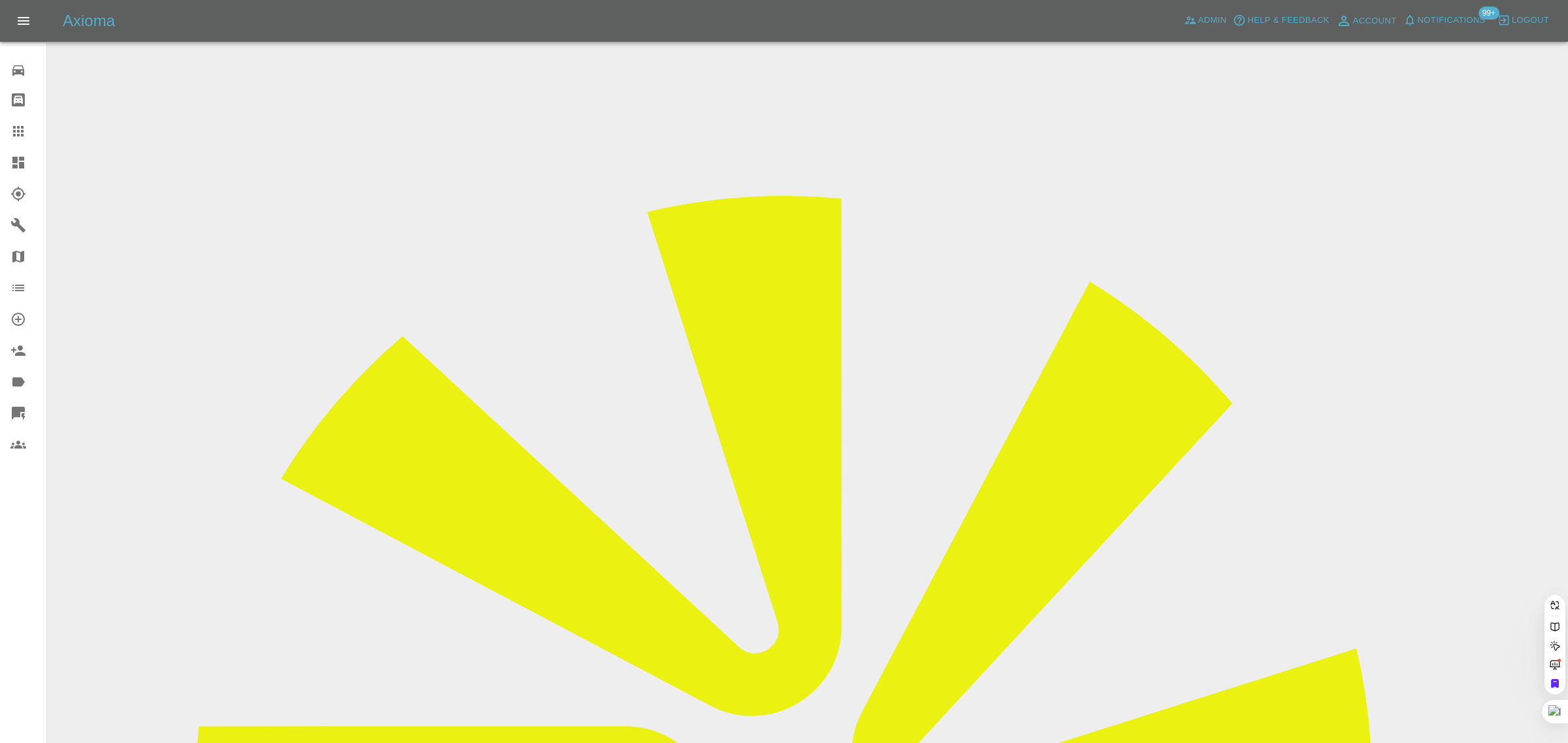
paste input "tianen@gmail.com"
type input "tianen@gmail.com"
drag, startPoint x: 755, startPoint y: 467, endPoint x: 727, endPoint y: 465, distance: 28.1
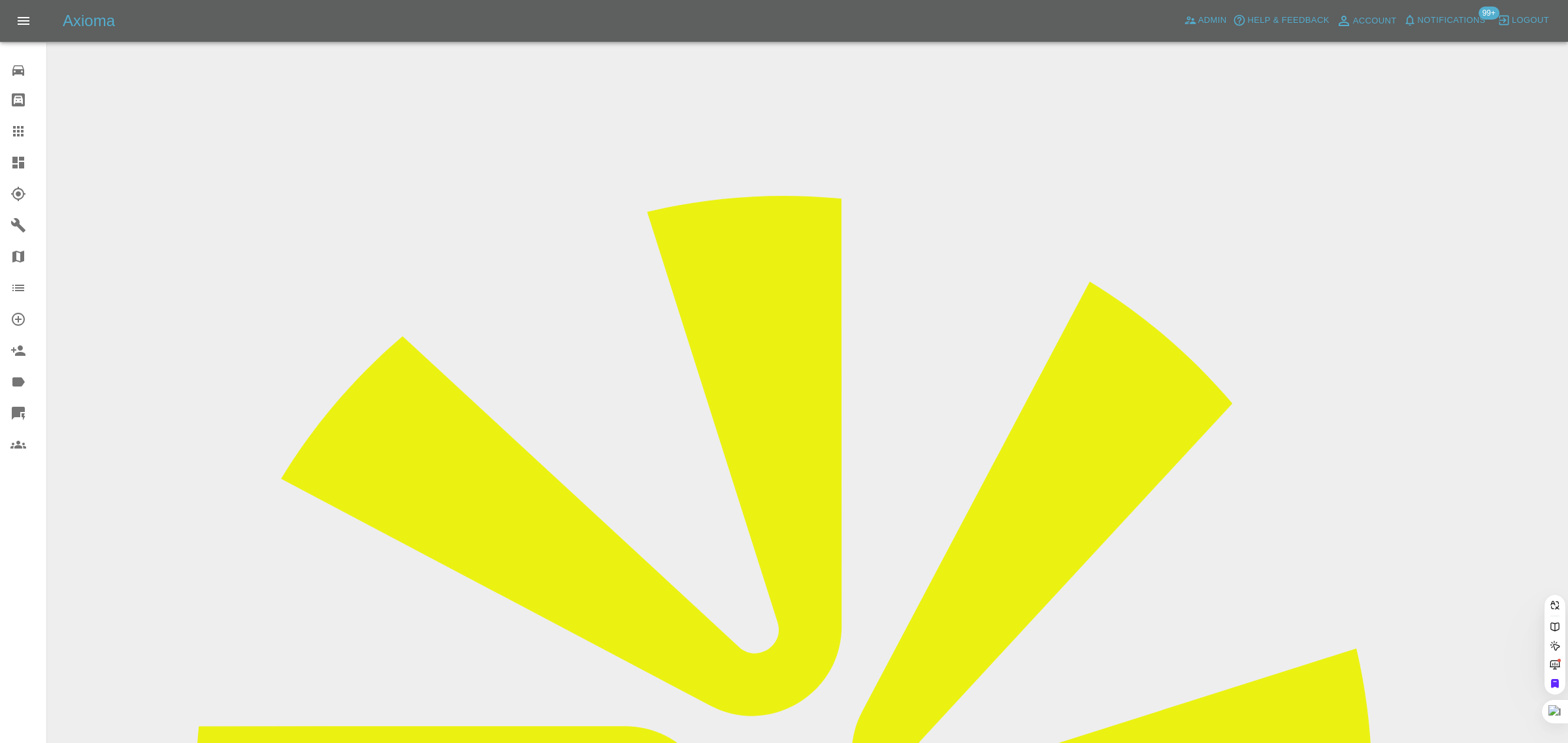
click at [14, 579] on div "0 Repair home Bodyshop home Claims Dashboard Explorer Garages Map Organization …" at bounding box center [23, 372] width 47 height 743
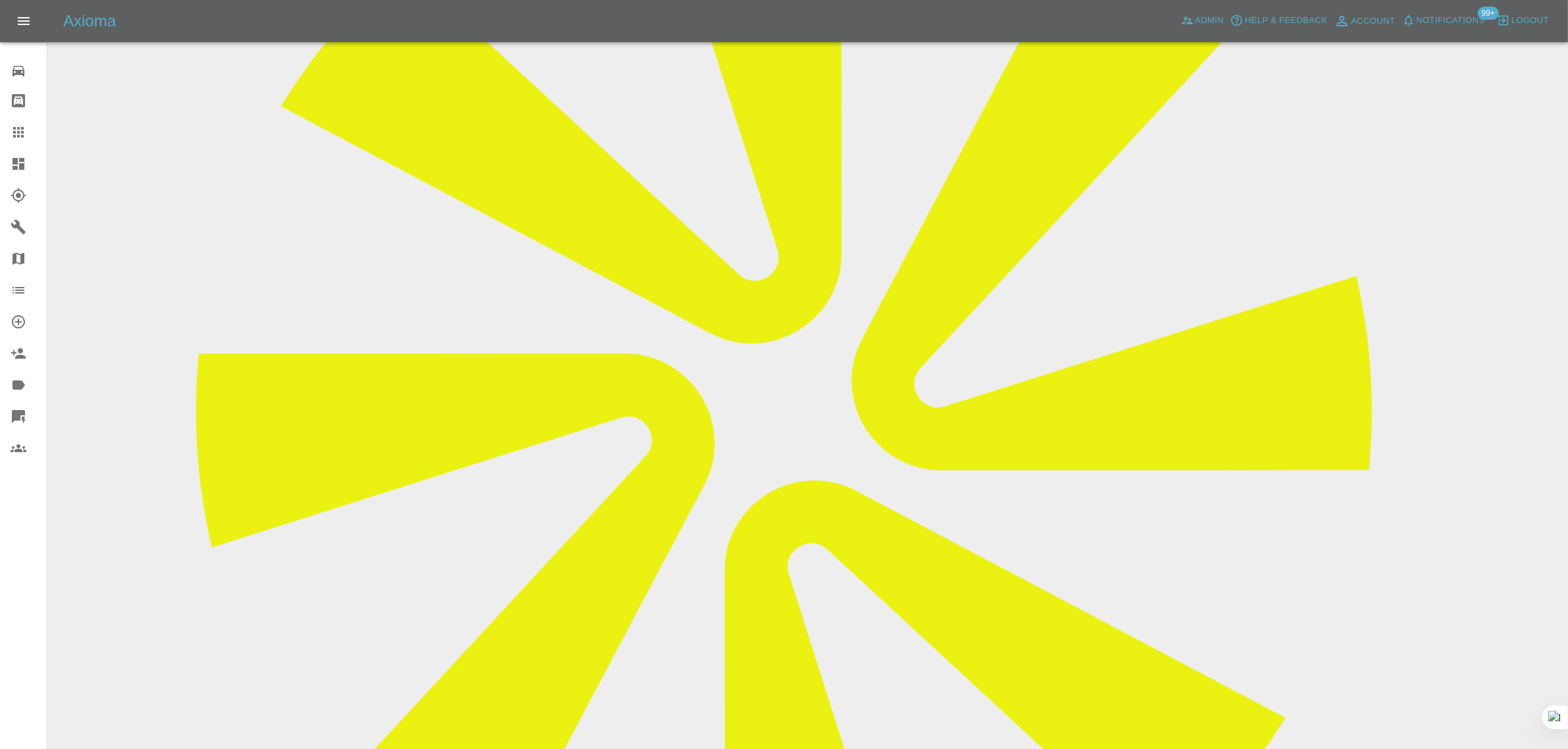
scroll to position [576, 0]
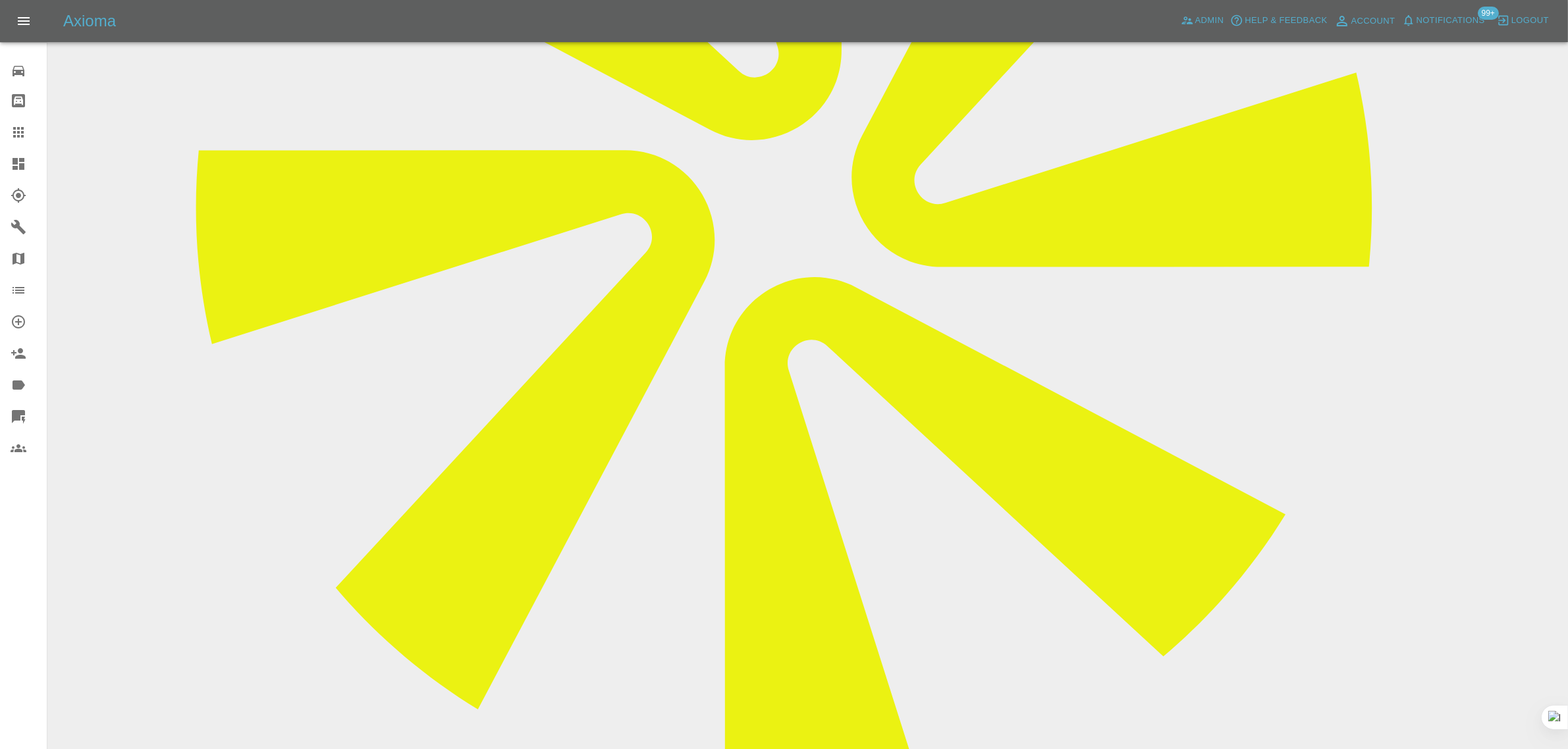
paste textarea "I hope you are well and so sorry to message to request if it is possible that I…"
type textarea "I hope you are well and so sorry to message to request if it is possible that I…"
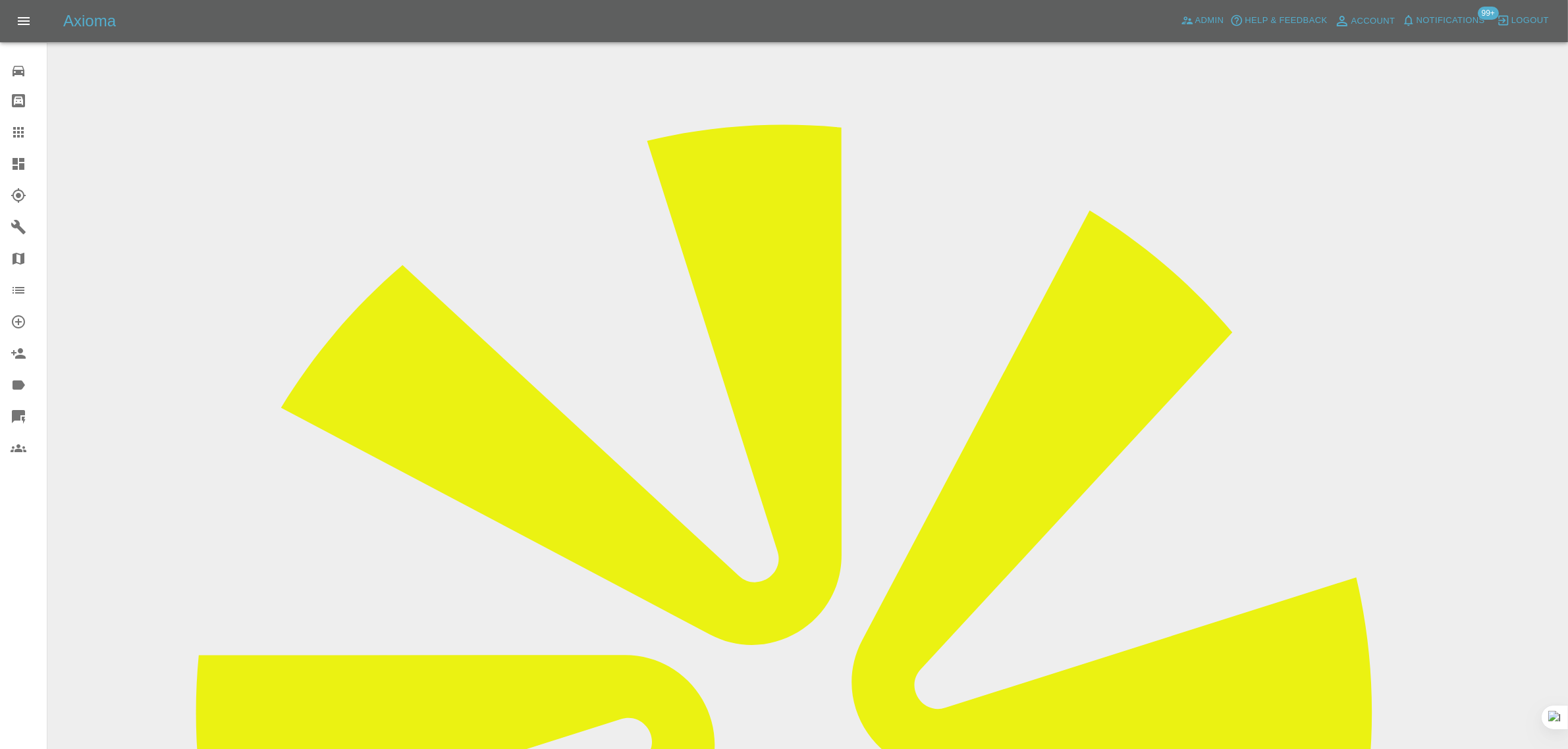
scroll to position [0, 0]
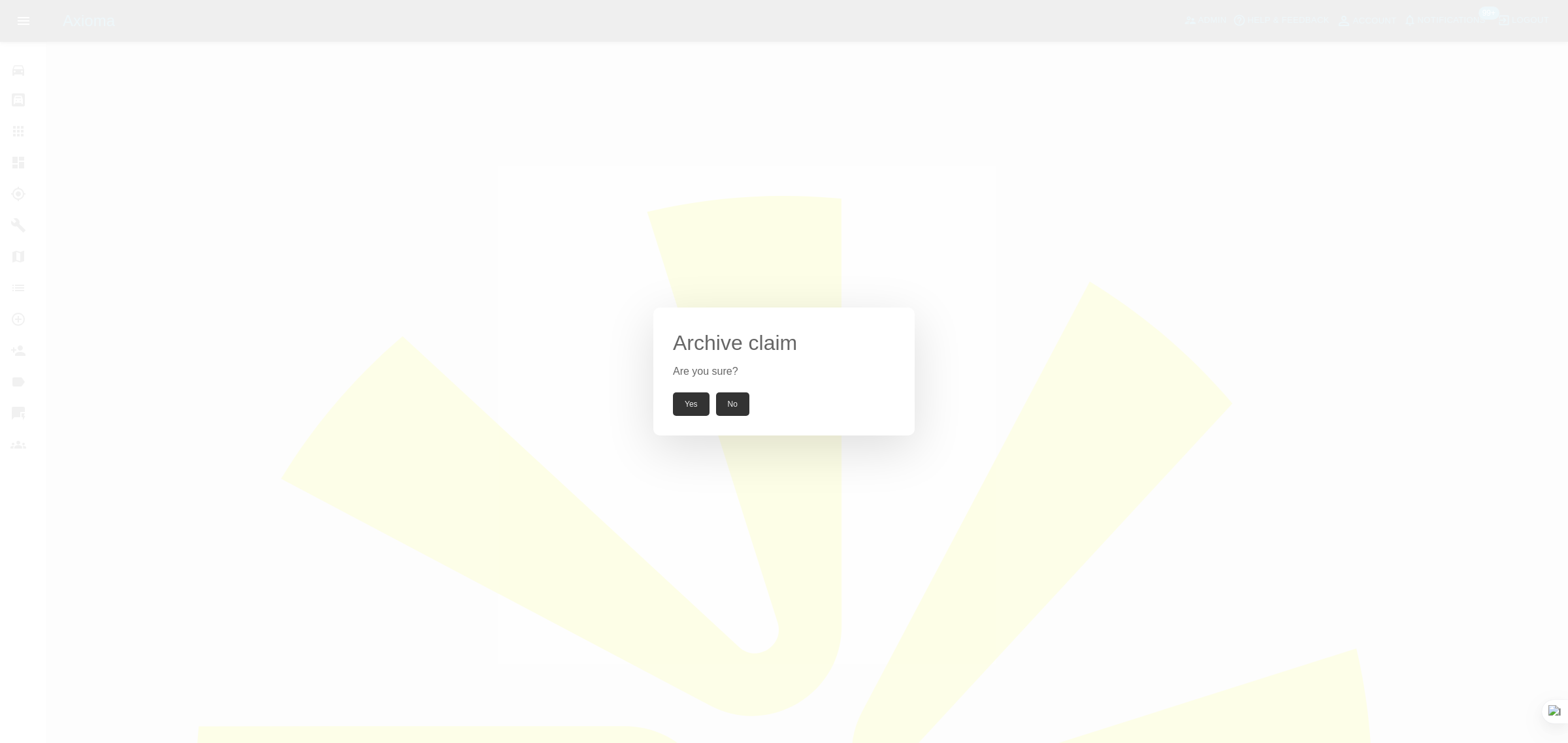
click at [690, 407] on button "Yes" at bounding box center [690, 404] width 36 height 23
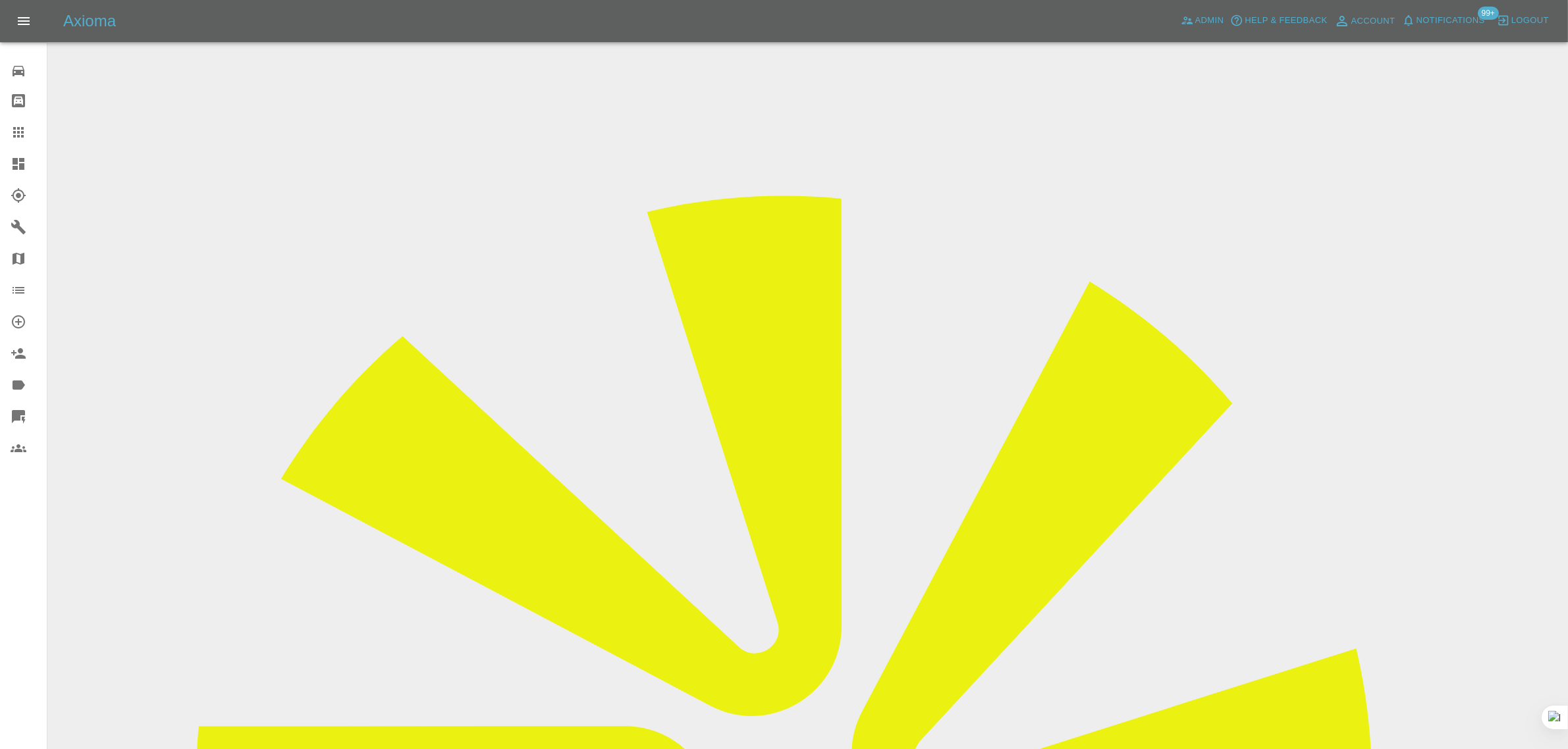
drag, startPoint x: 814, startPoint y: 445, endPoint x: 917, endPoint y: 445, distance: 103.0
copy td "tianen@gmail.com"
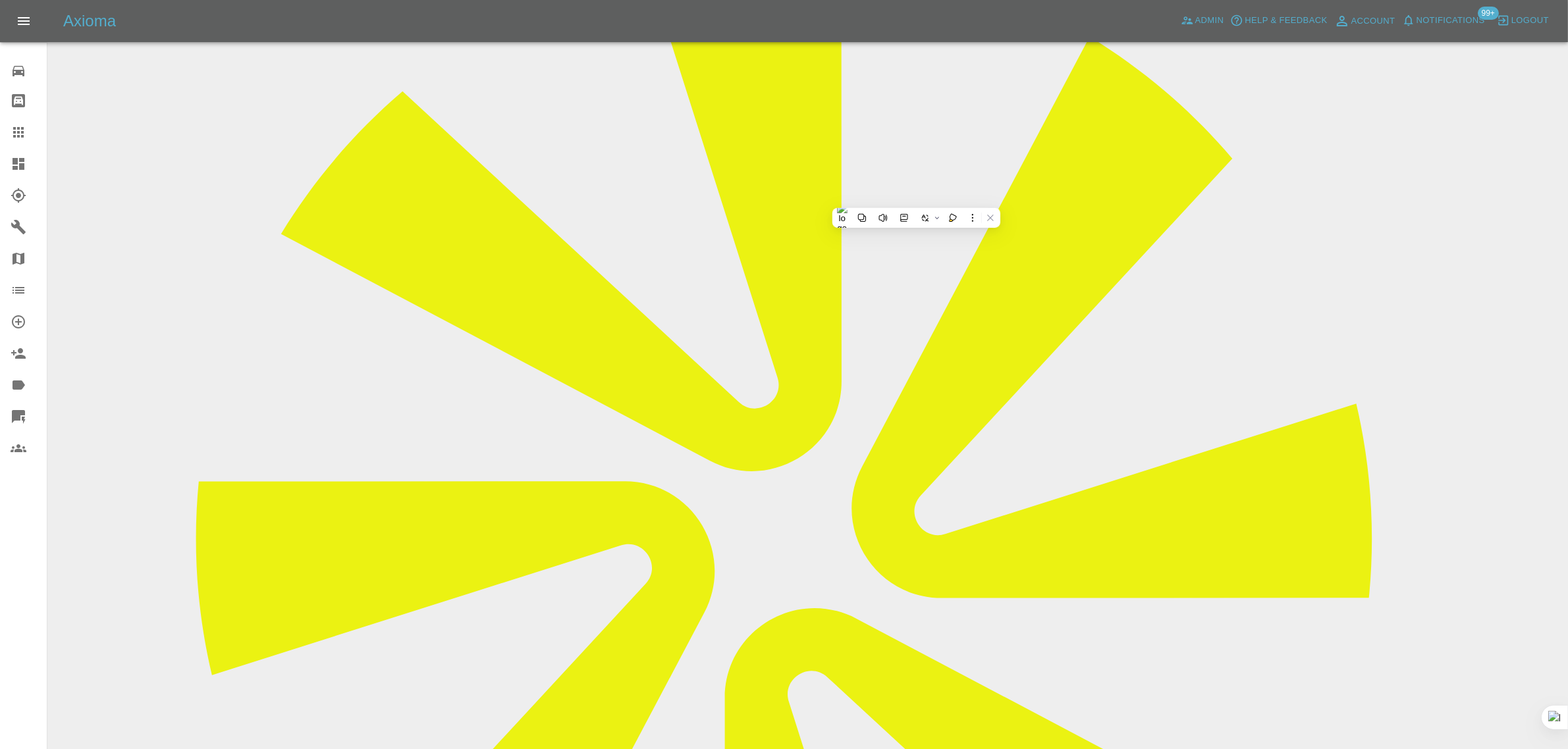
scroll to position [576, 0]
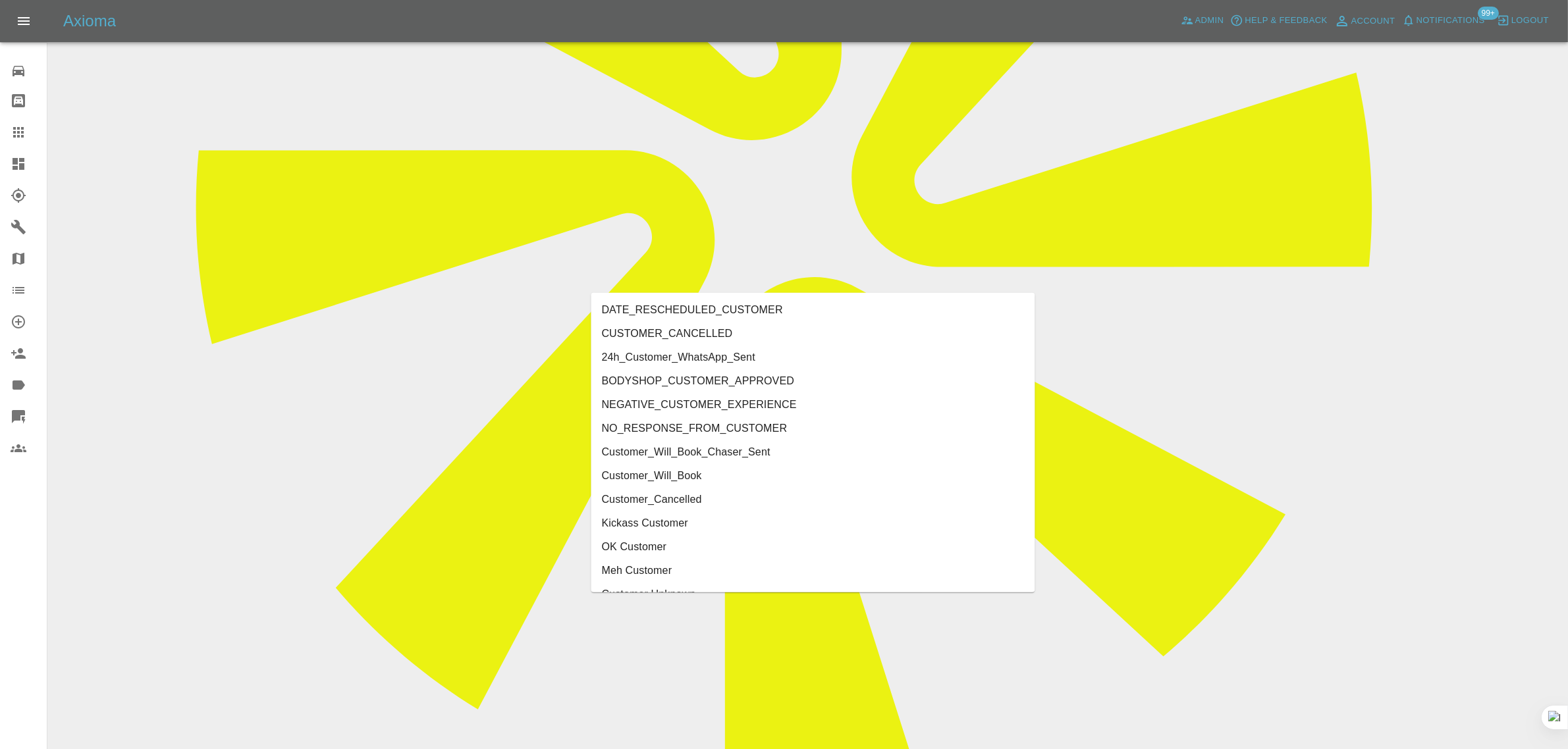
type input "cust"
click at [663, 498] on li "Customer_Cancelled" at bounding box center [812, 500] width 444 height 23
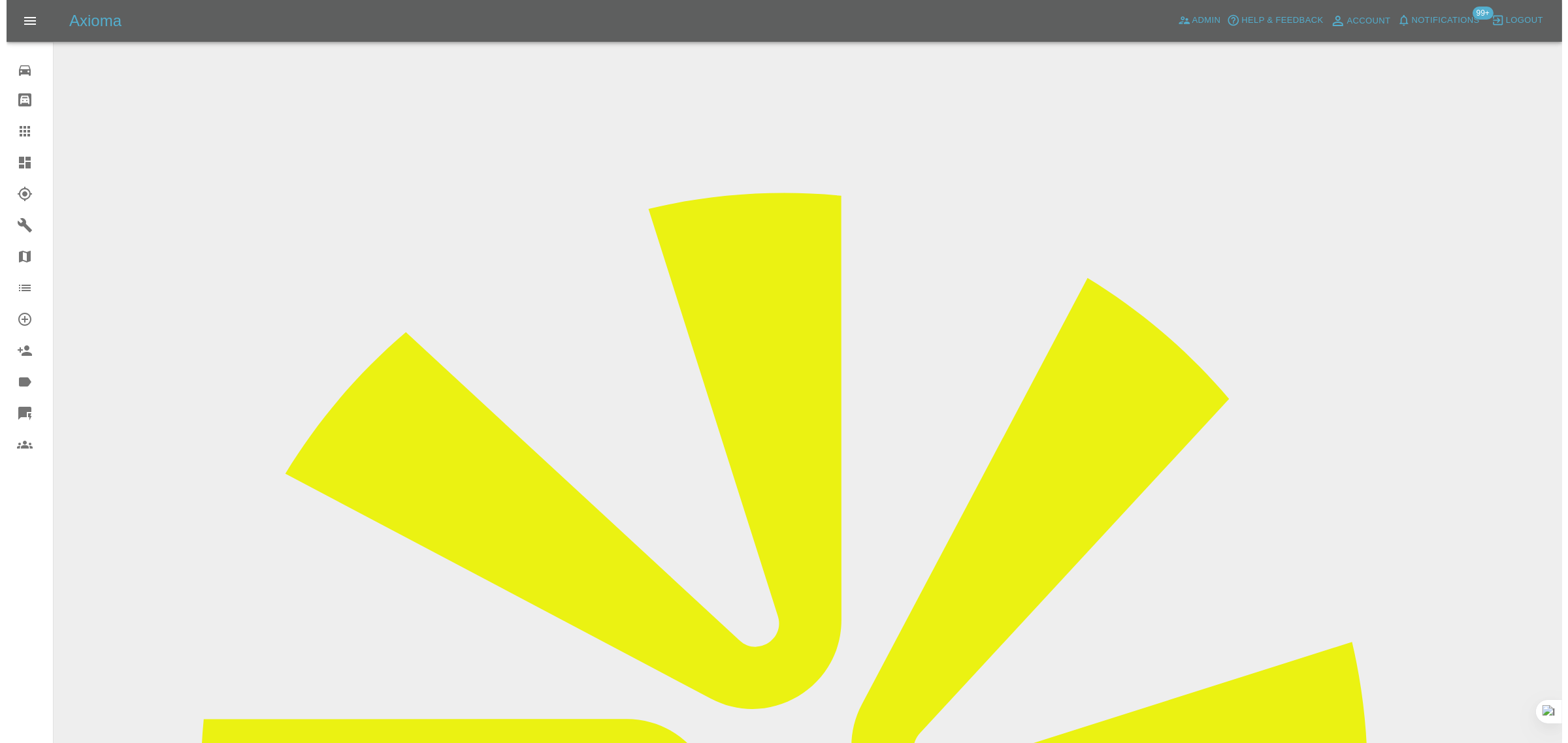
scroll to position [0, 0]
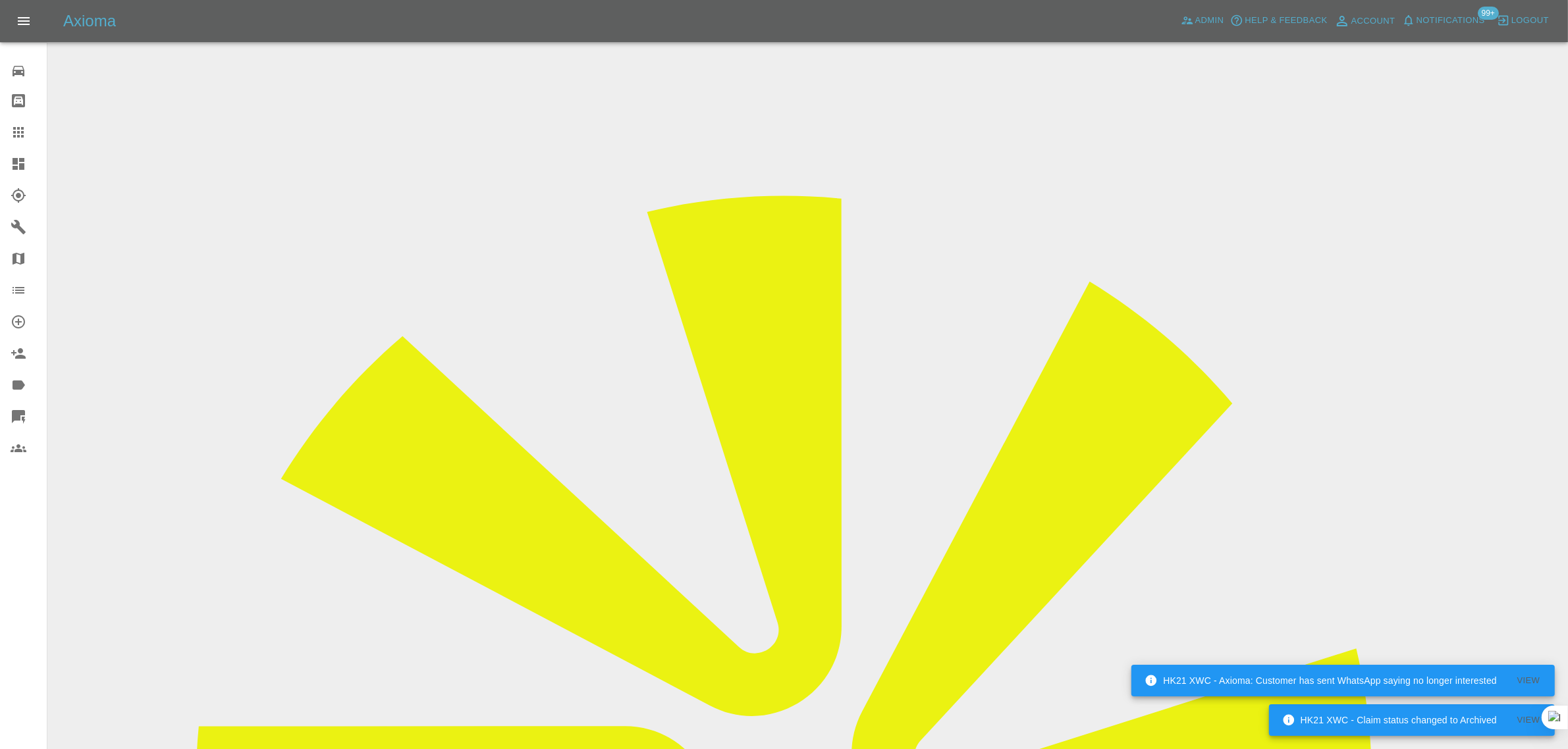
drag, startPoint x: 899, startPoint y: 439, endPoint x: 909, endPoint y: 439, distance: 10.0
copy tr "tianen@gmail.com"
click at [21, 133] on icon at bounding box center [18, 132] width 10 height 10
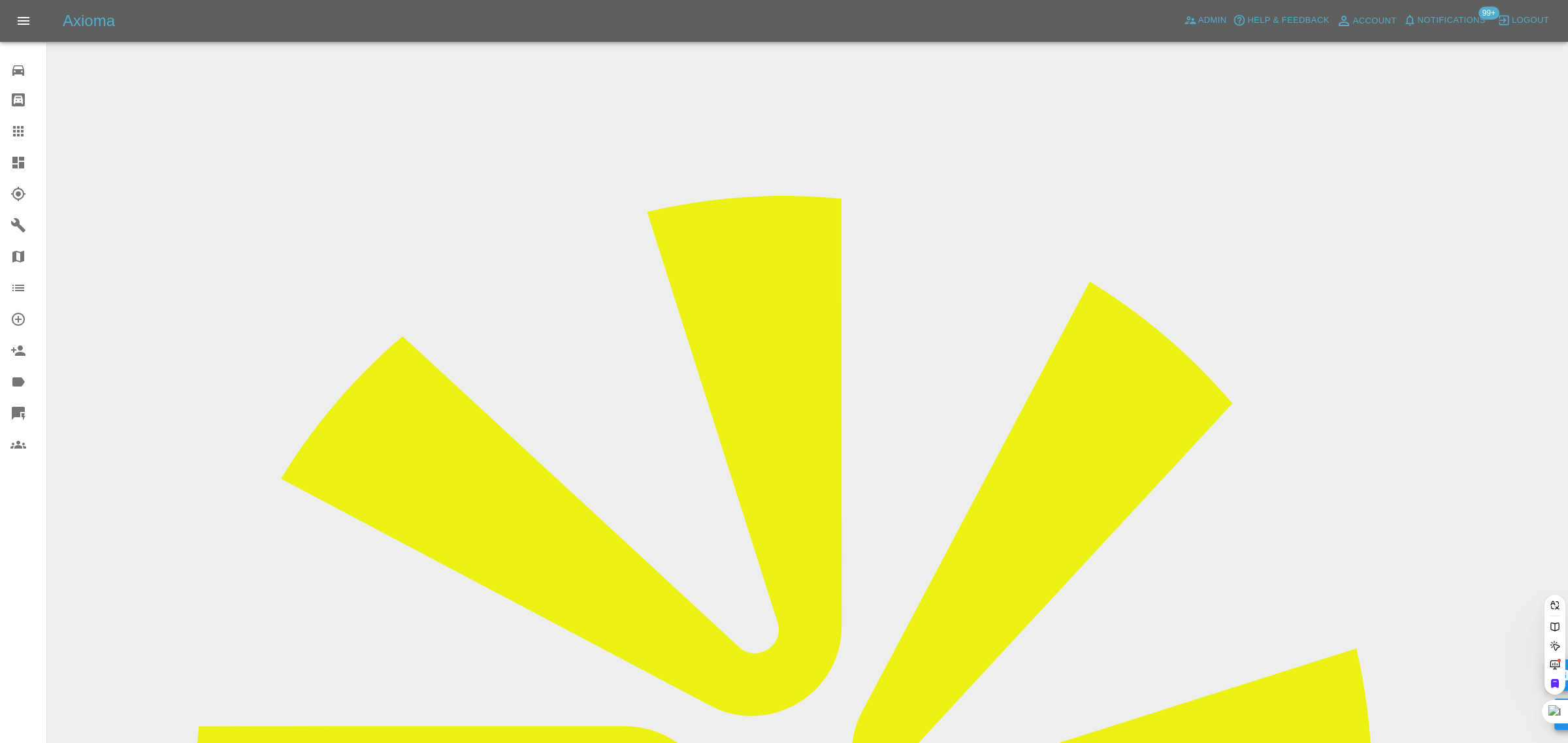
paste input "wheals3ra@btinternet.com"
type input "wheals3ra@btinternet.com"
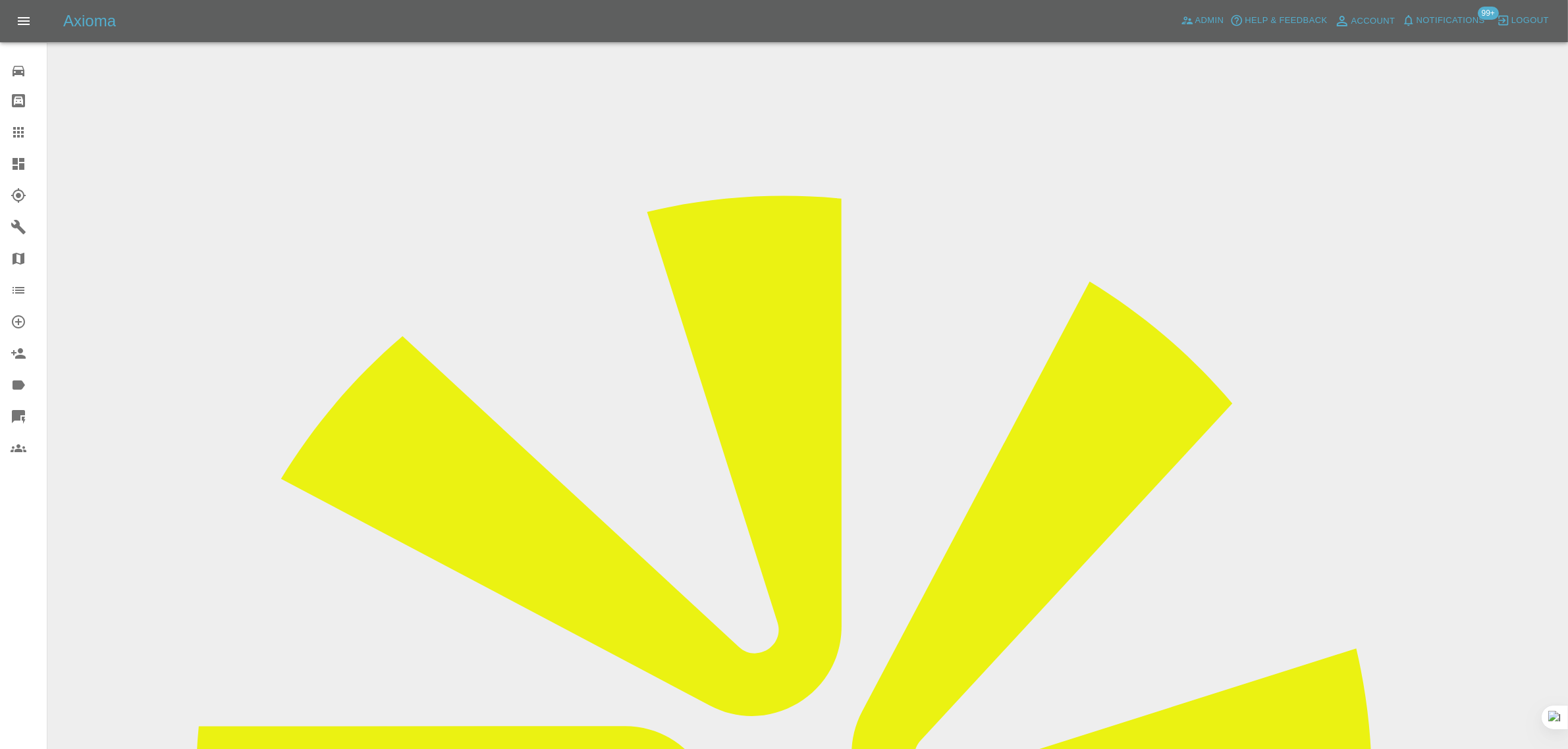
drag, startPoint x: 742, startPoint y: 437, endPoint x: 822, endPoint y: 439, distance: 80.0
copy td "katy@cfs.services"
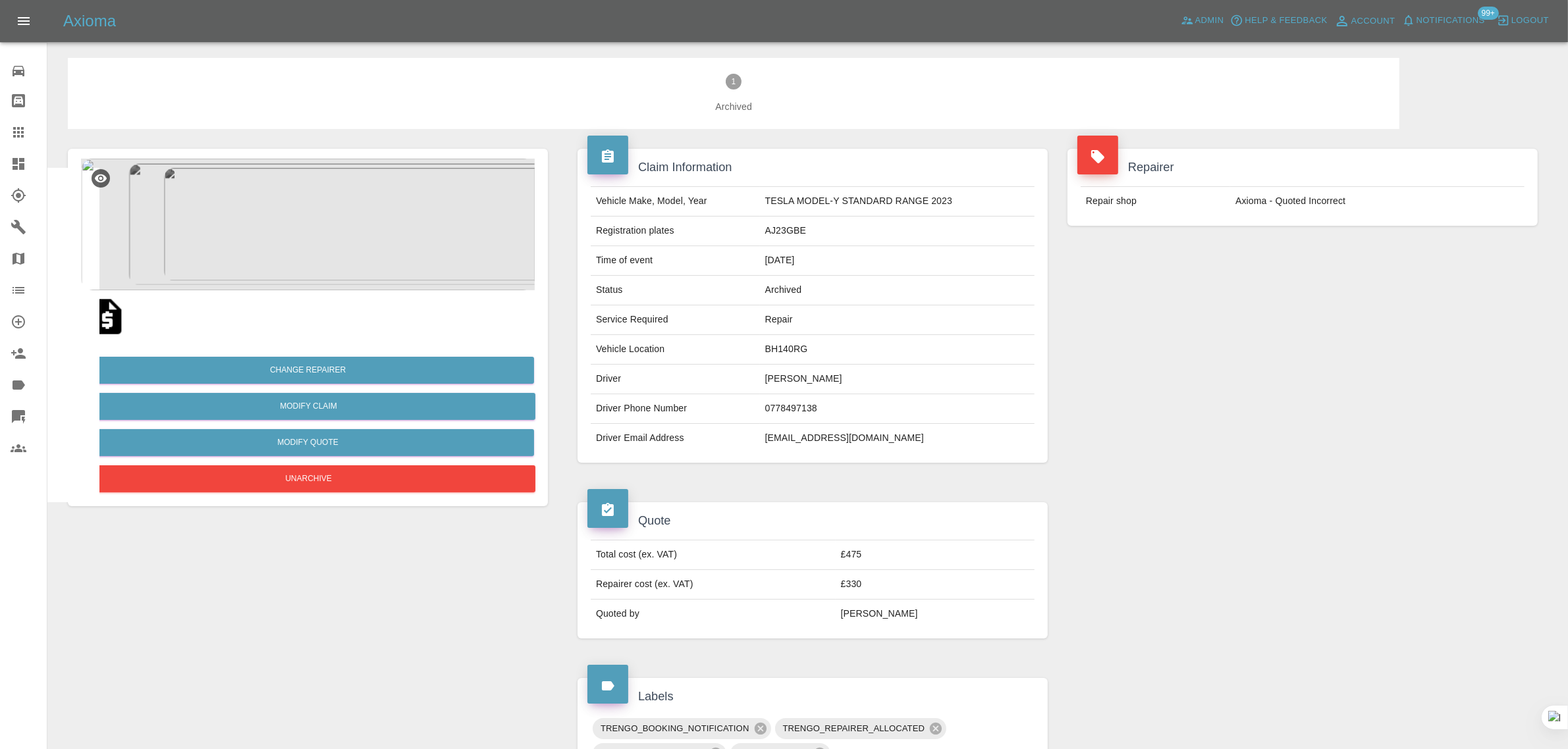
click at [813, 441] on td "[EMAIL_ADDRESS][DOMAIN_NAME]" at bounding box center [897, 438] width 275 height 29
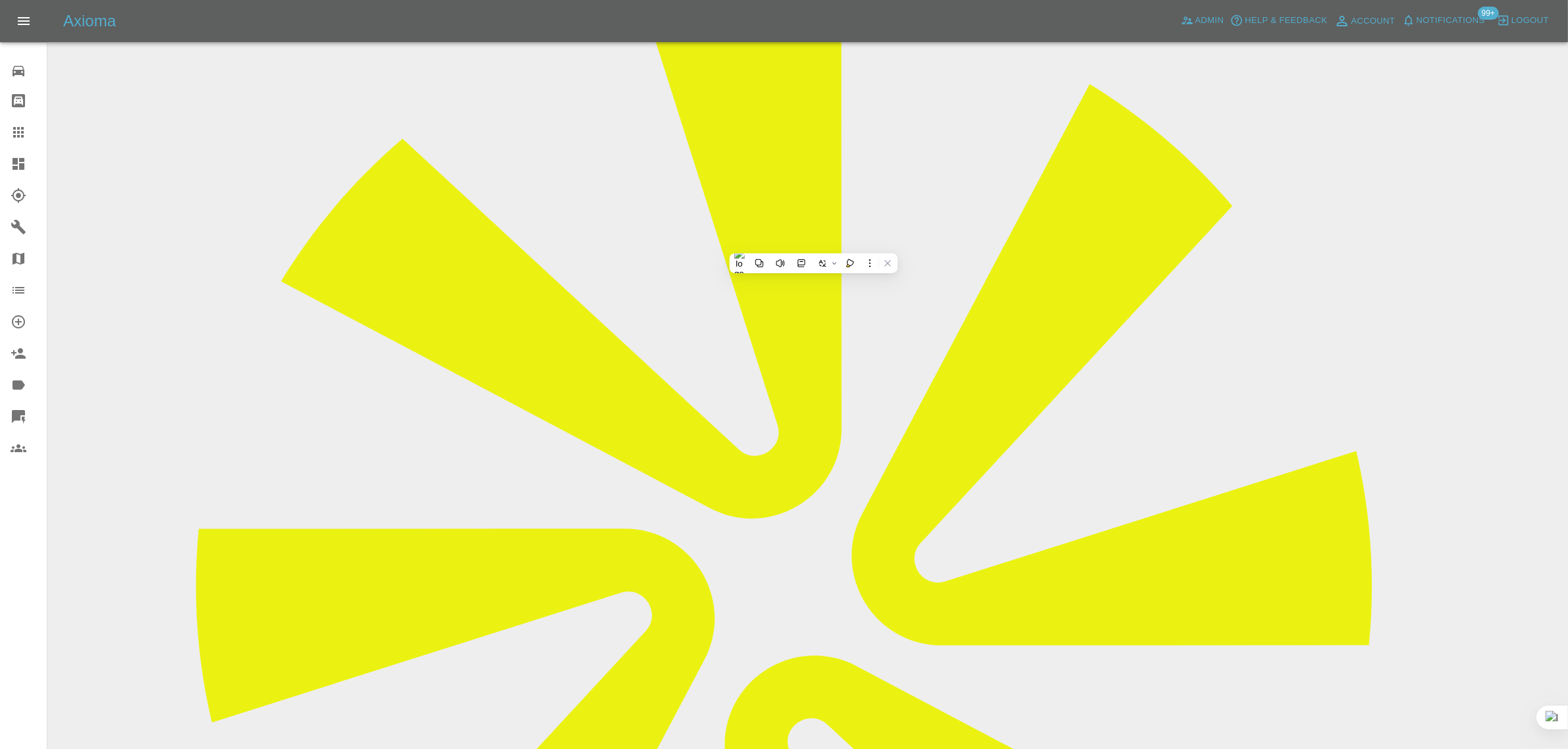
scroll to position [164, 0]
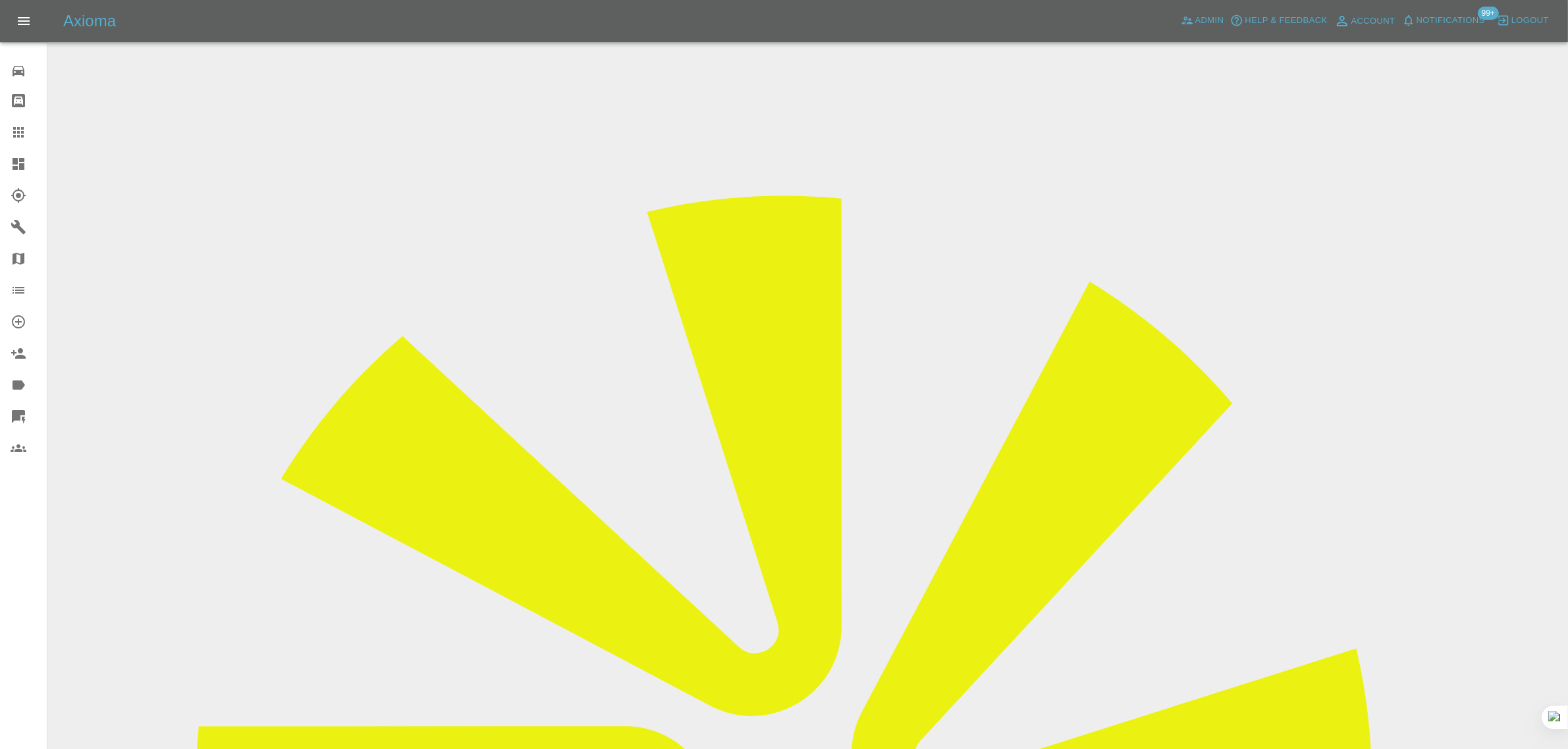
copy div "lisa57335@live.co.uk"
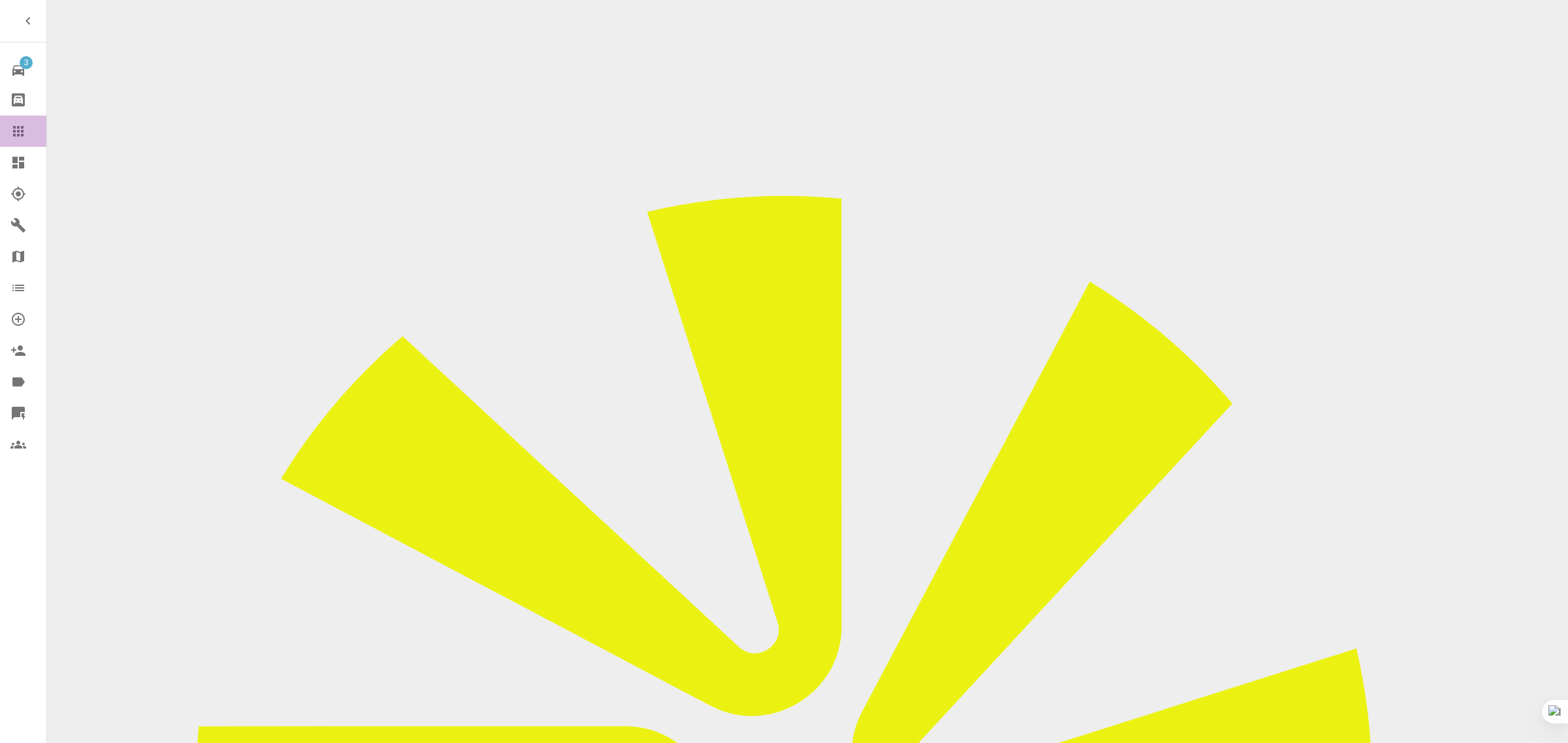
click at [23, 125] on icon at bounding box center [18, 131] width 16 height 16
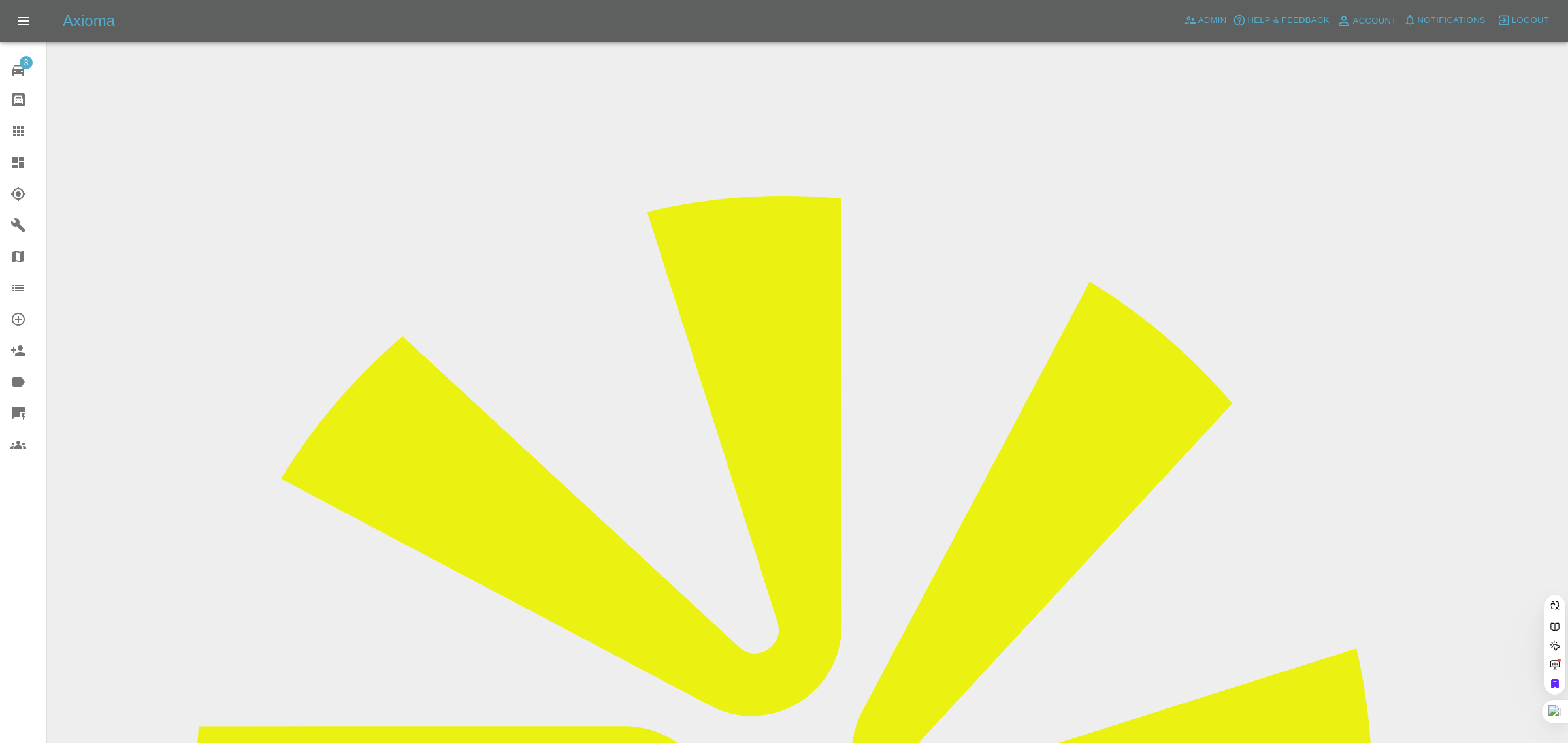
paste input "luskmaryann1@gmail.com"
type input "luskmaryann1@gmail.co"
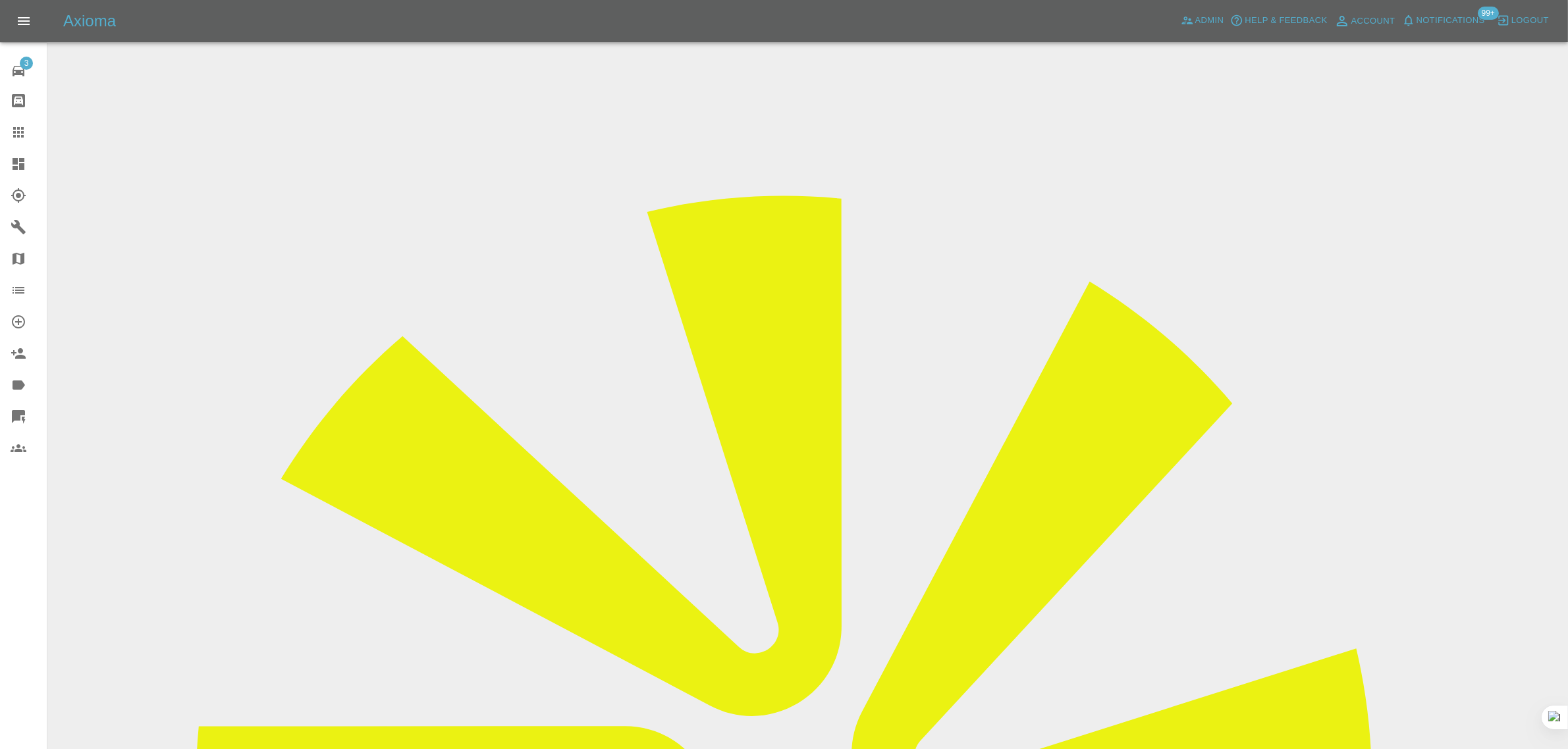
click at [0, 0] on input "Choose images" at bounding box center [0, 0] width 0 height 0
click at [15, 129] on icon at bounding box center [18, 132] width 10 height 10
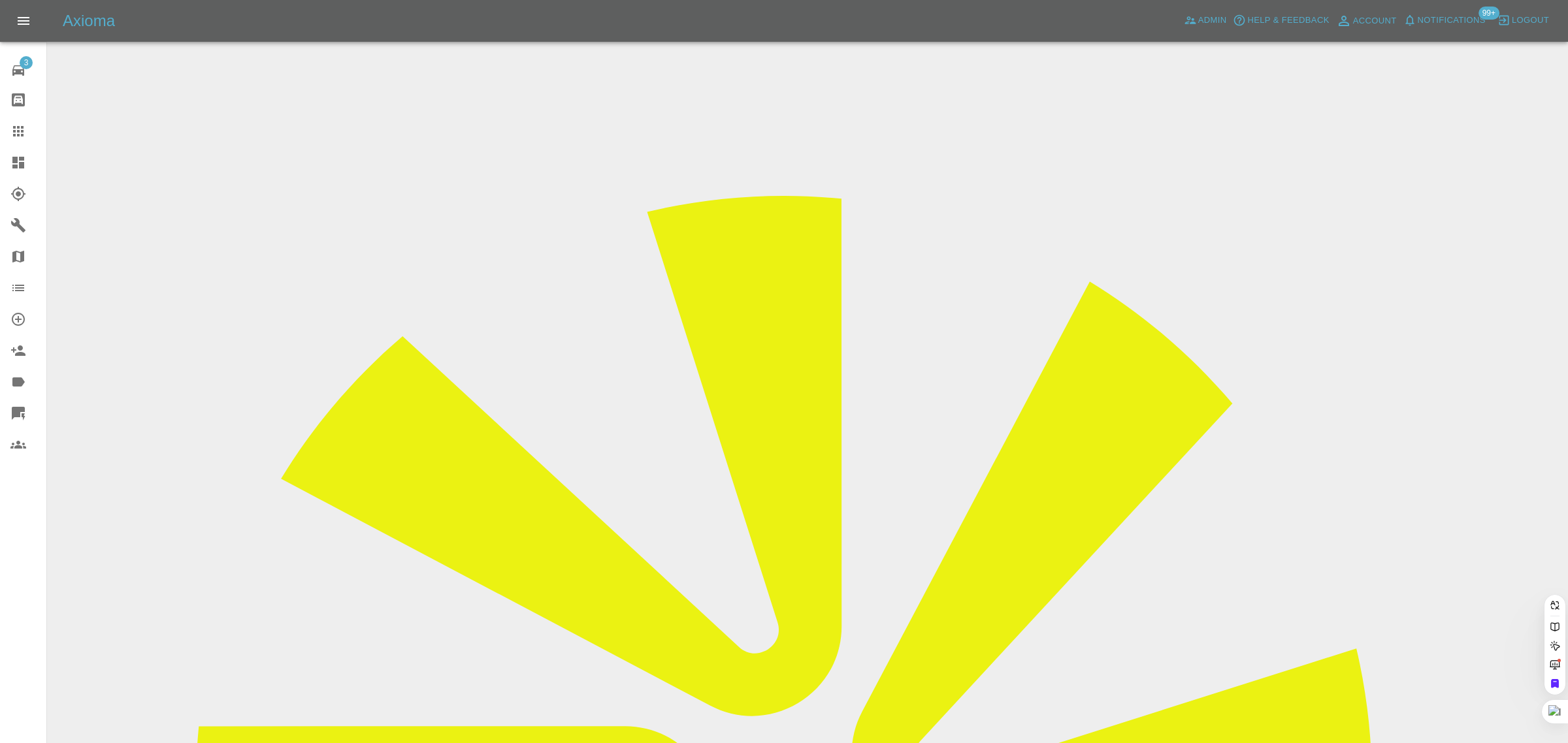
paste input "ajayhs13@gmail.com"
type input "ajayhs13@gmail.co"
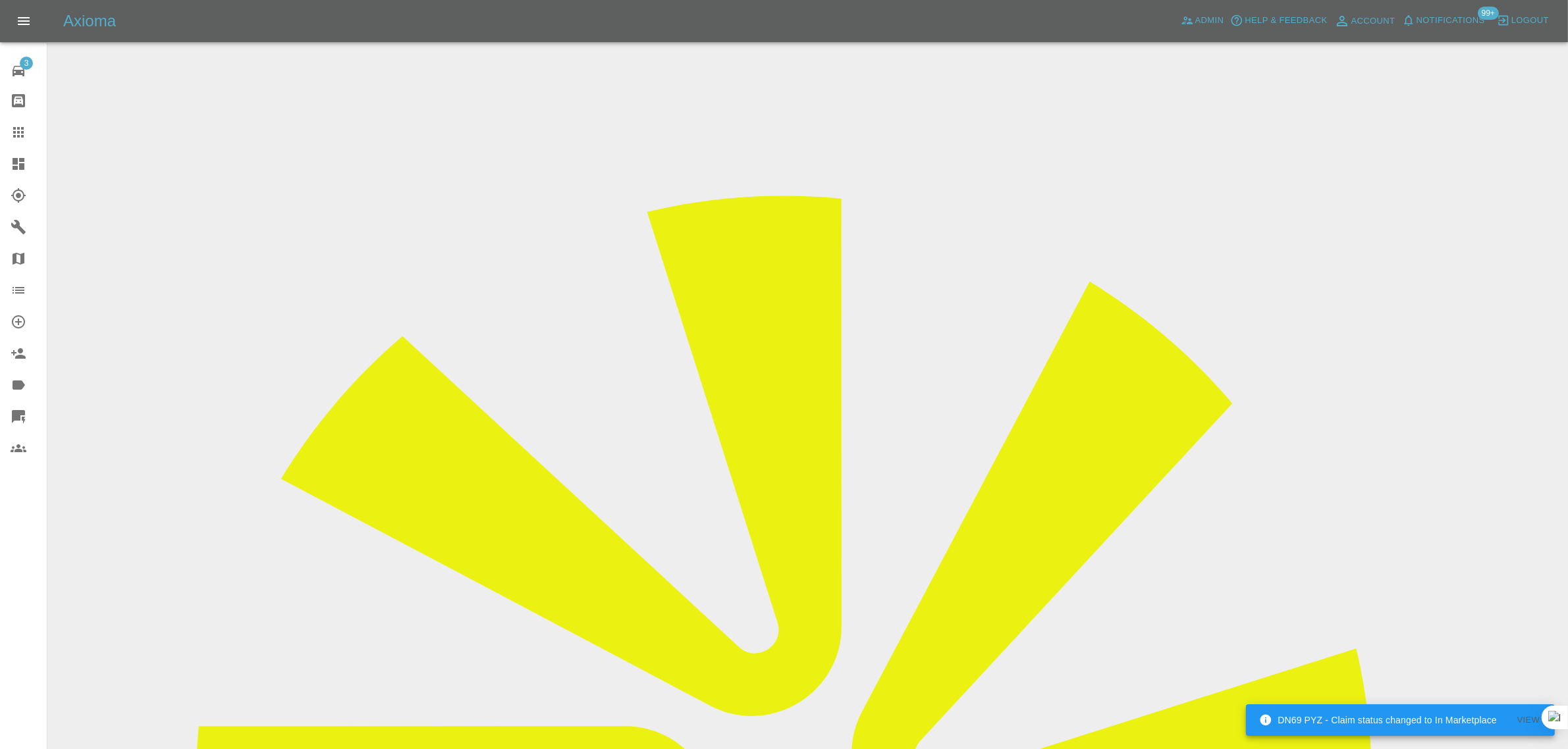
click at [32, 132] on div at bounding box center [28, 132] width 36 height 16
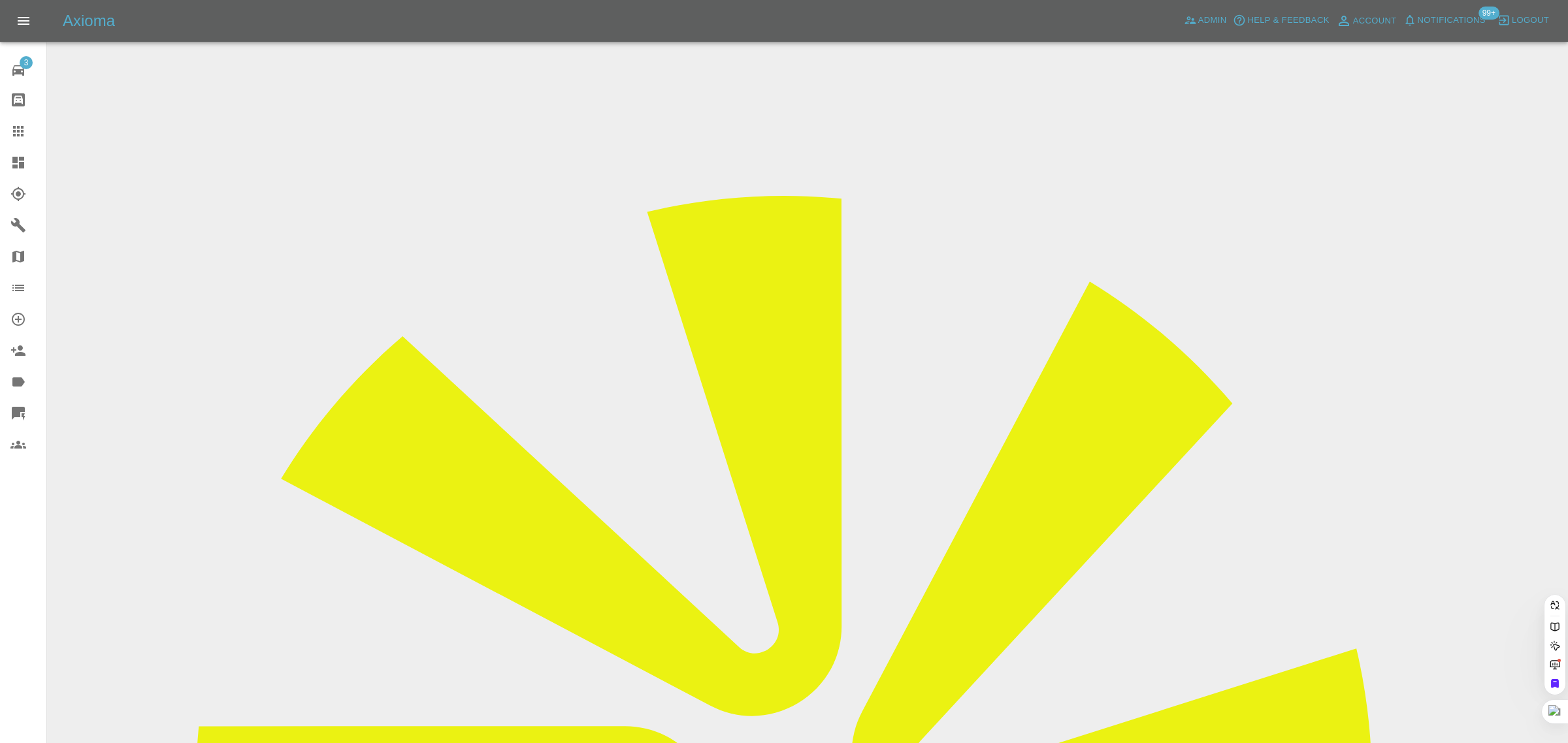
paste input "oldgit_51@yahoo.com"
type input "oldgit_51@yahoo.co"
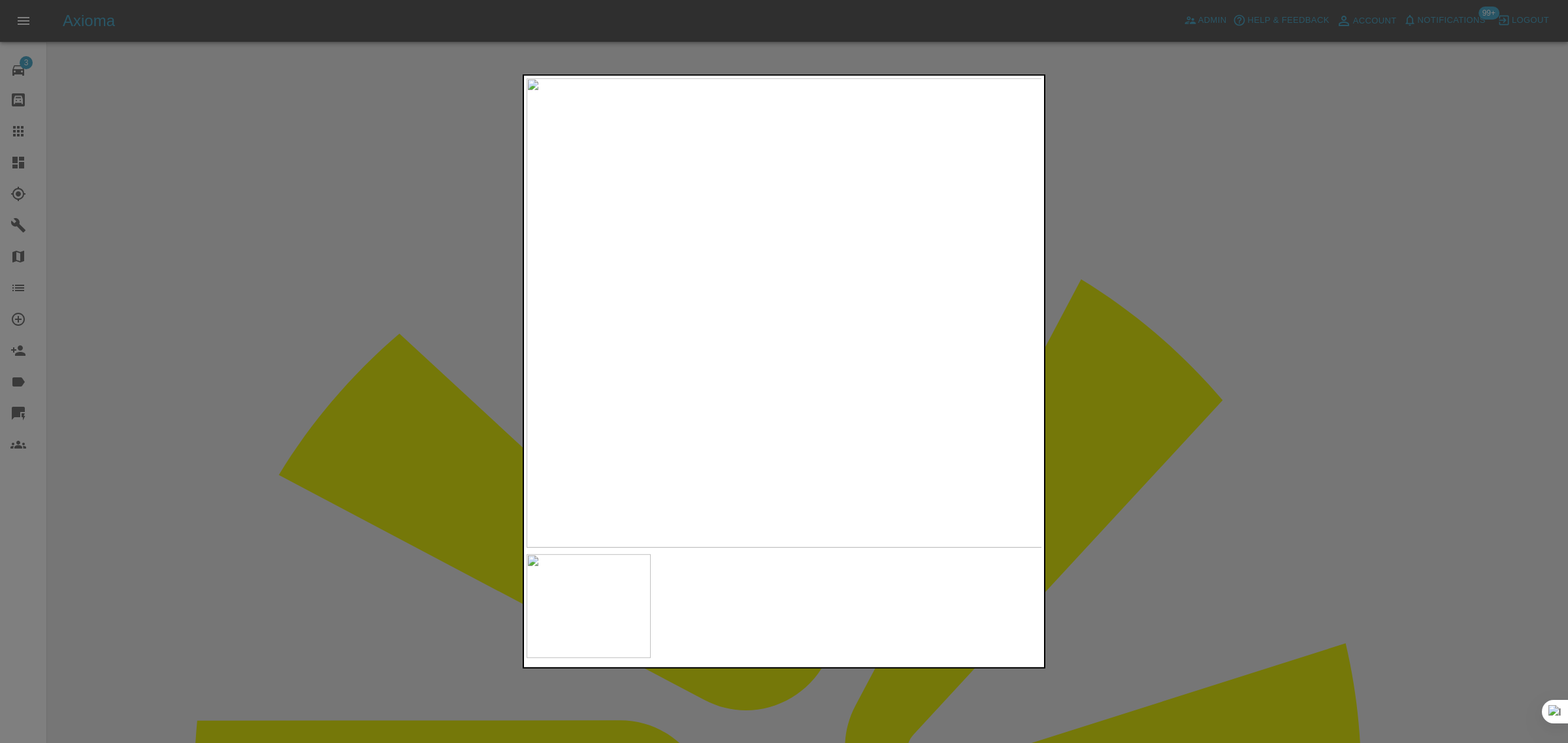
click at [1158, 304] on div at bounding box center [784, 372] width 1568 height 743
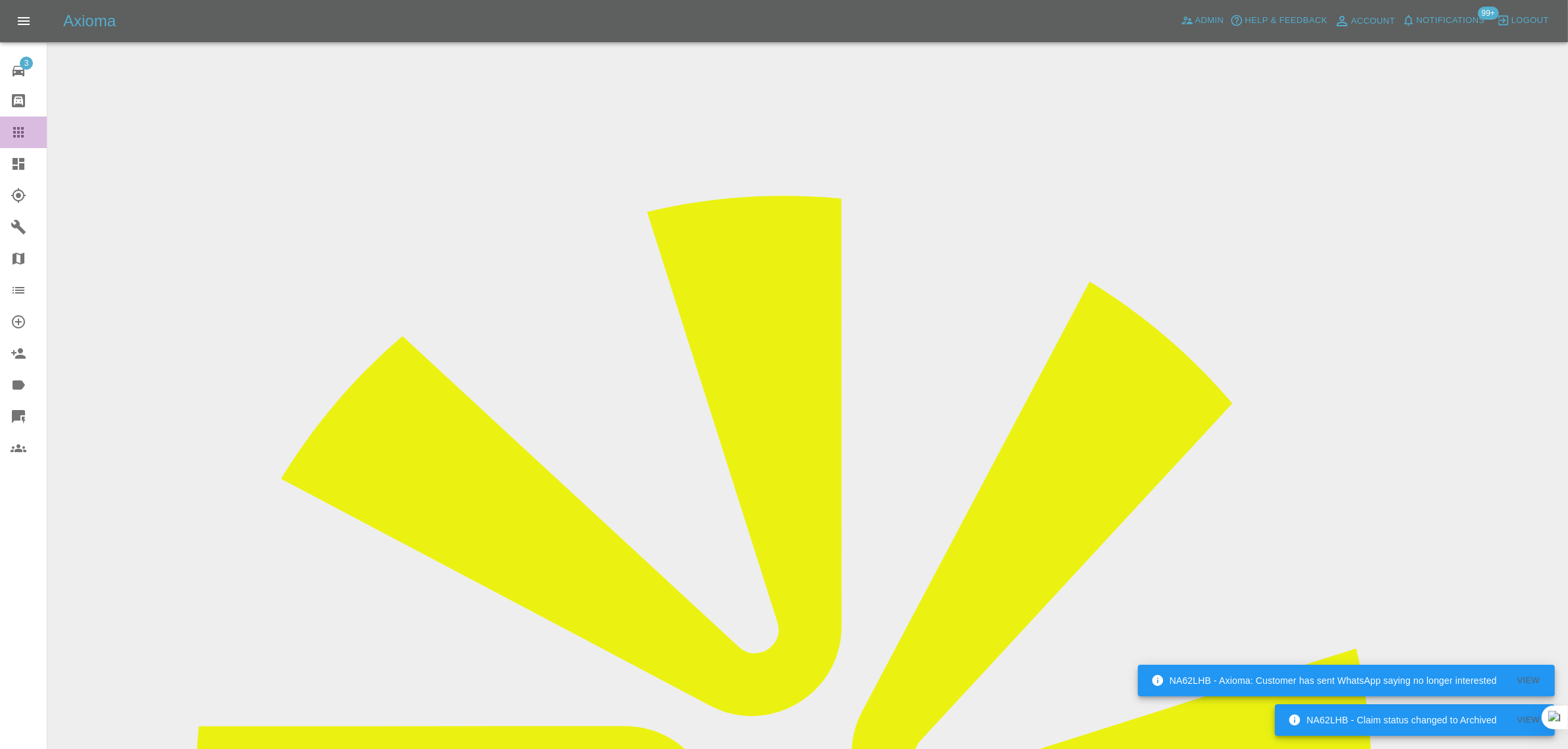
click at [23, 126] on icon at bounding box center [18, 132] width 16 height 16
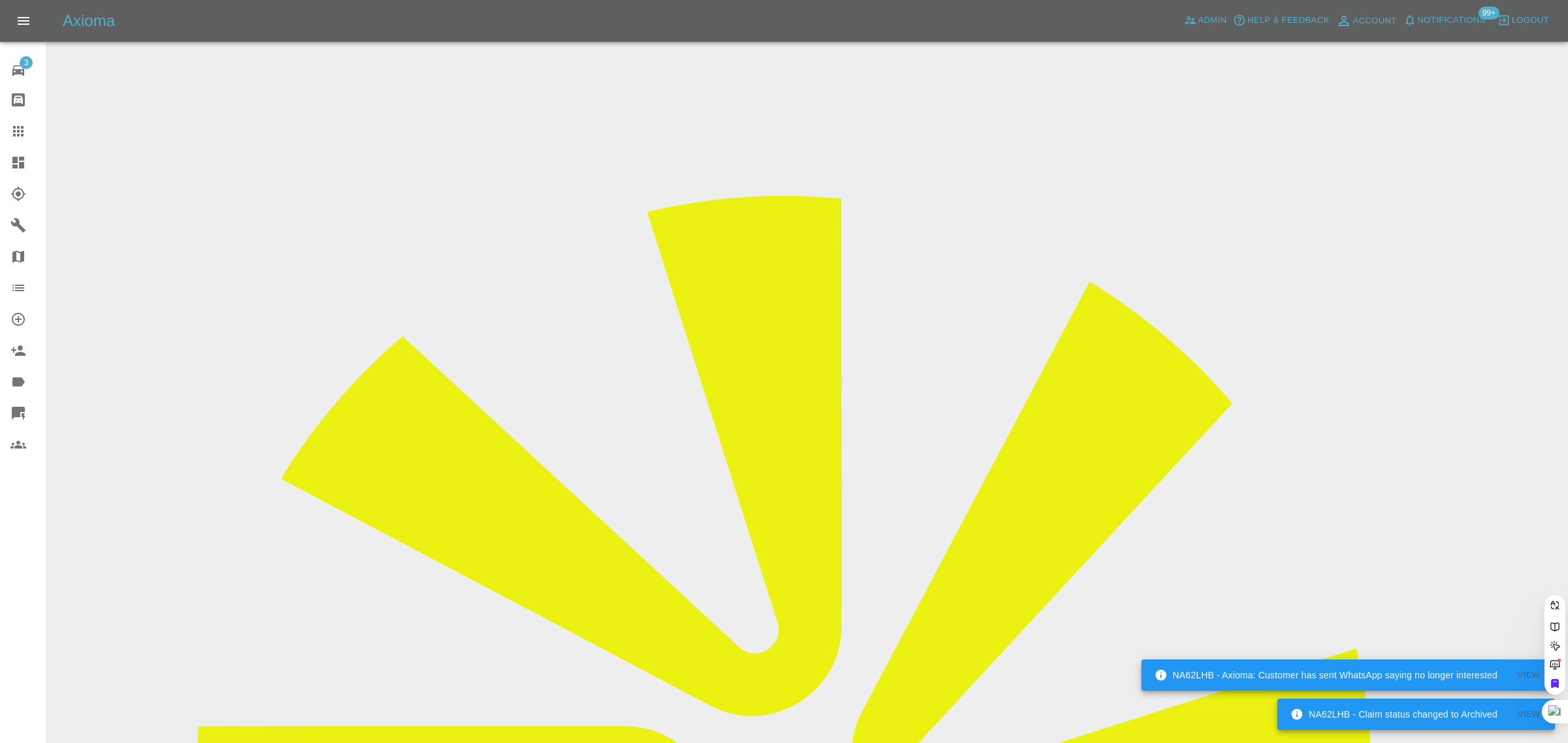
paste input "karenmorgan422@gmail.com"
type input "karenmorgan422@gmail.com"
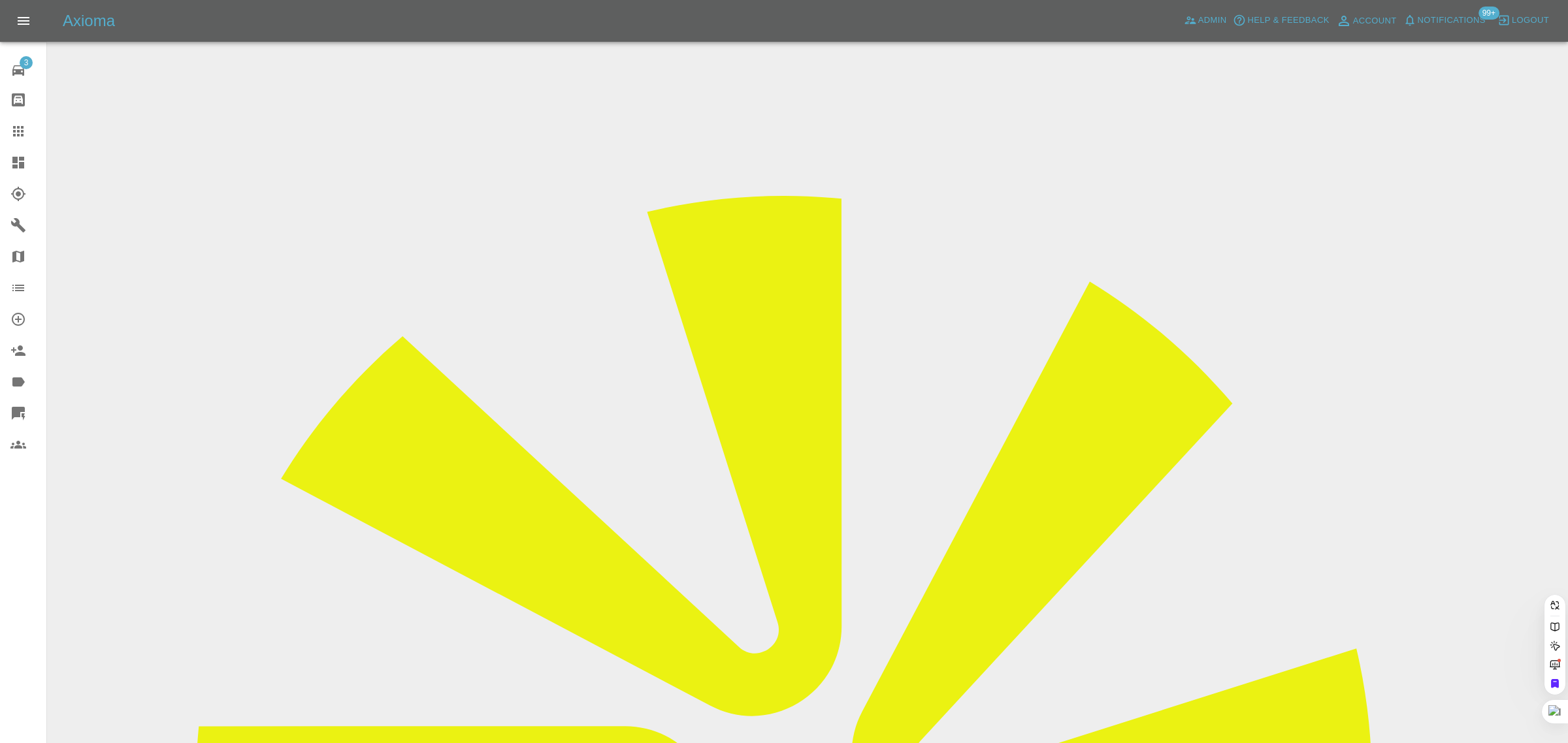
scroll to position [0, 34]
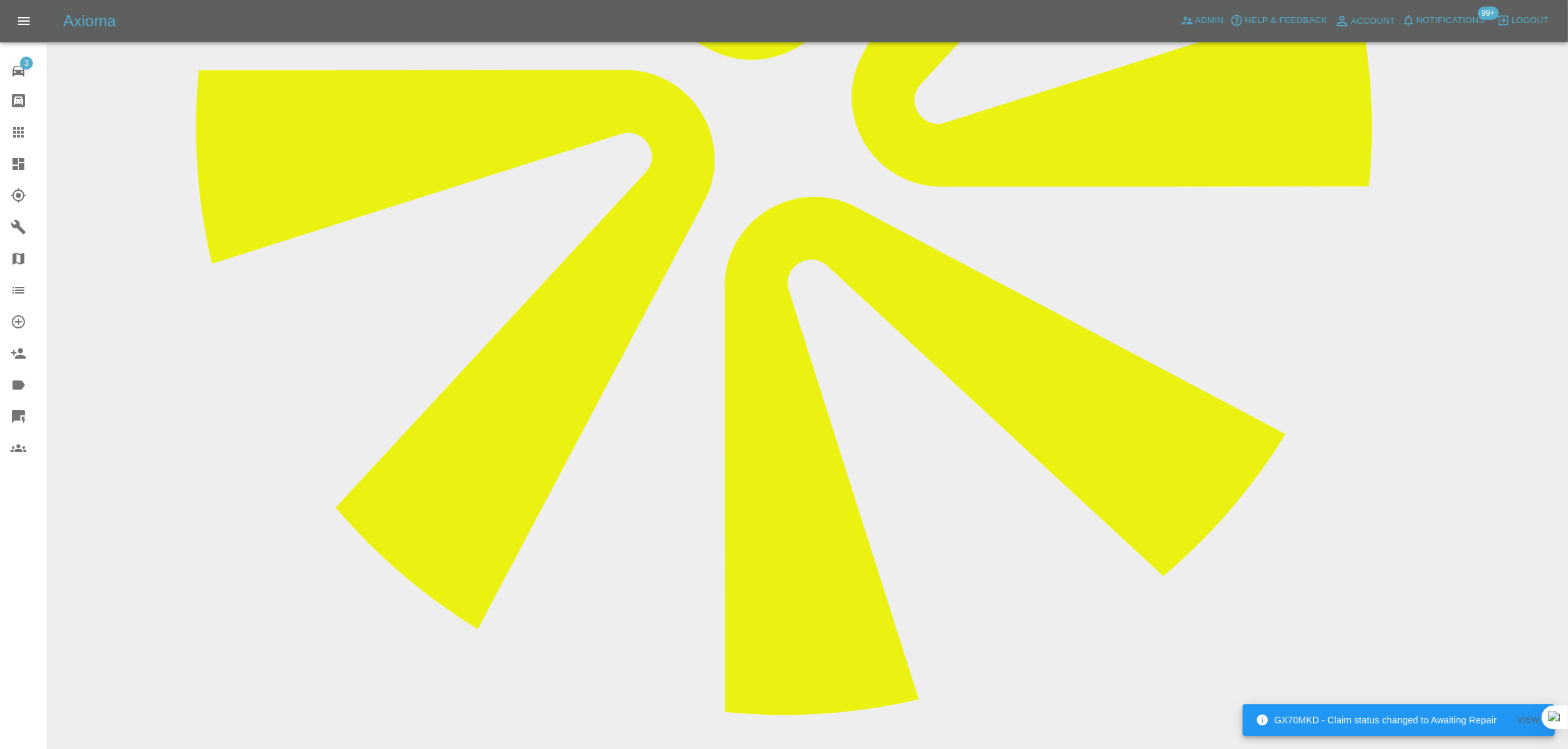
scroll to position [658, 0]
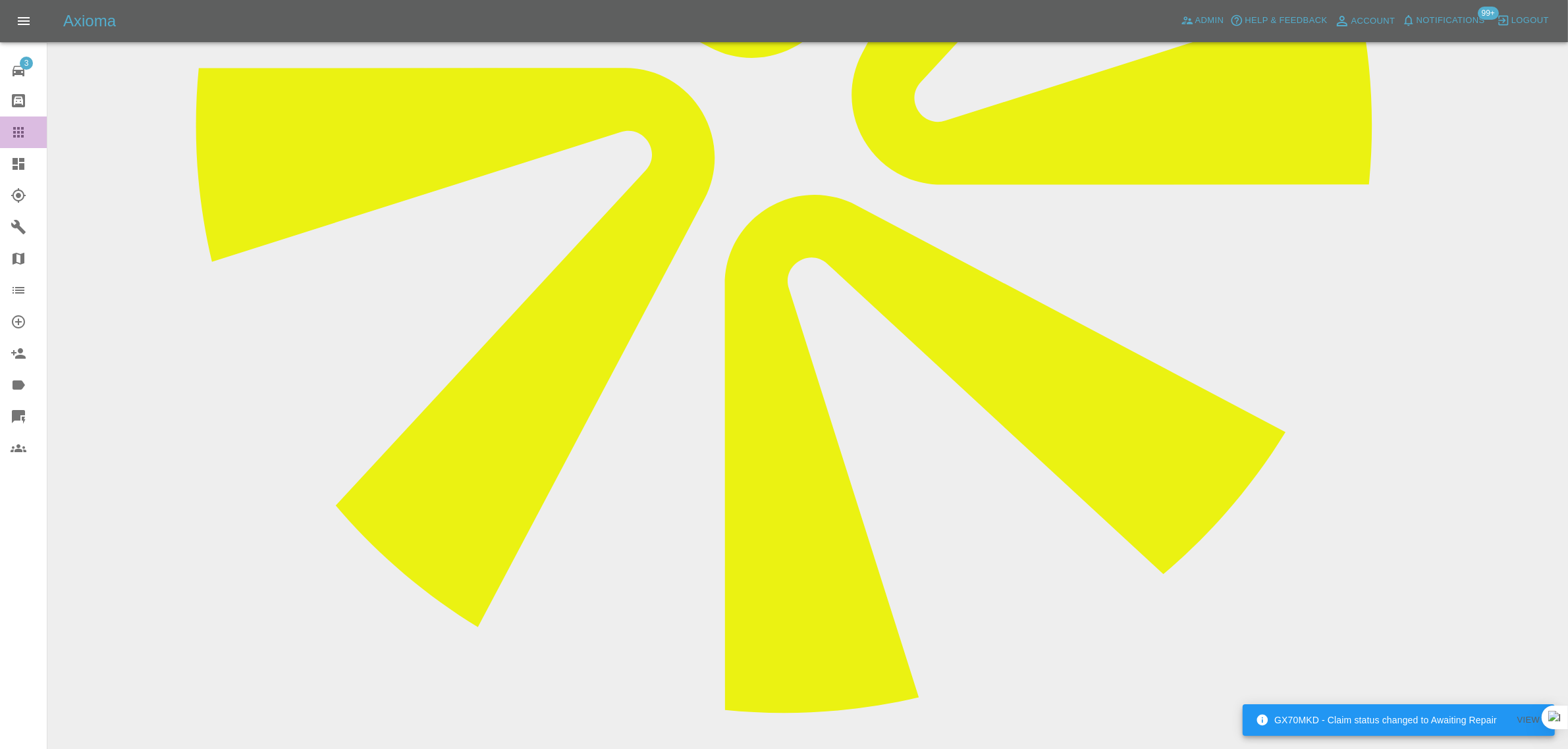
click at [27, 120] on link "Claims" at bounding box center [23, 133] width 47 height 32
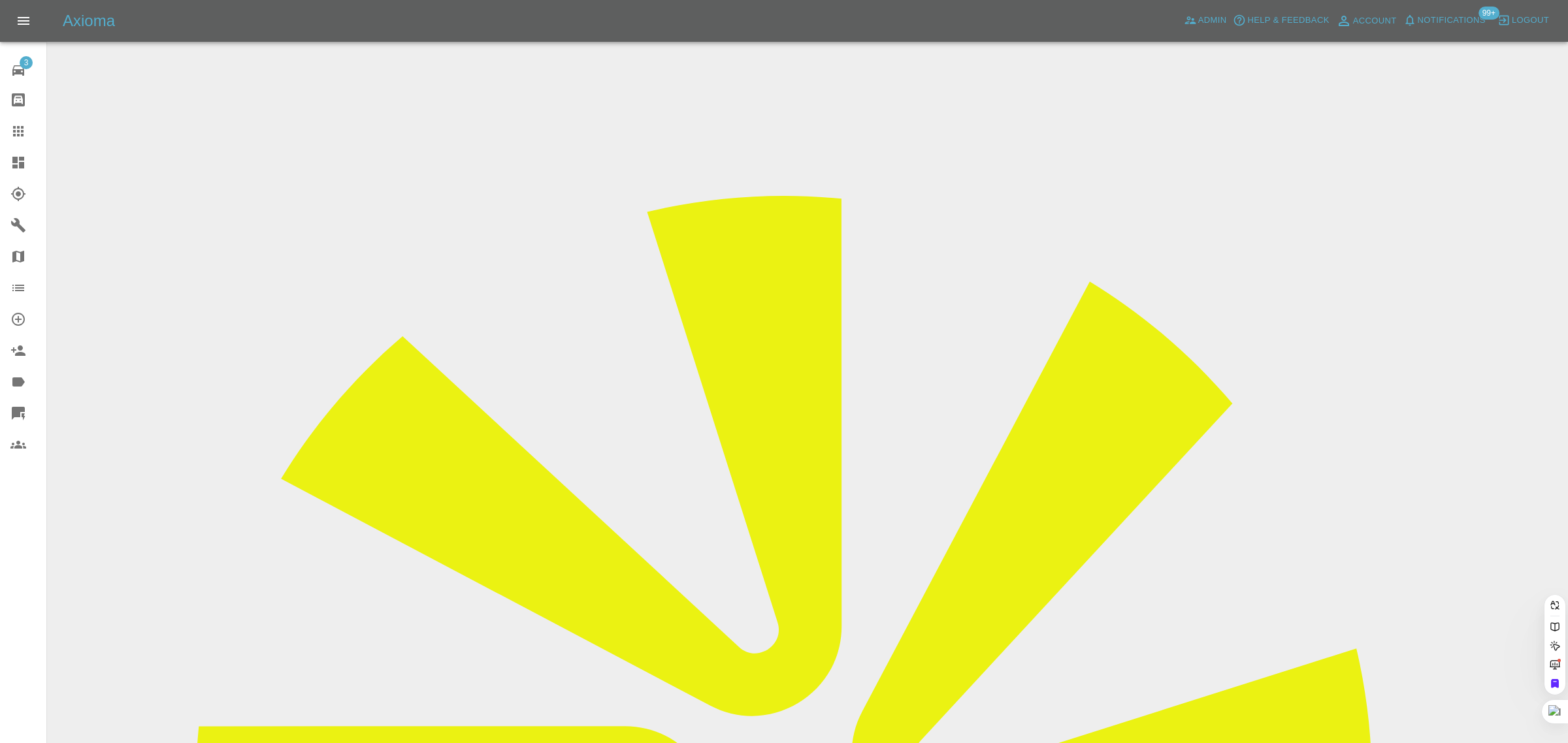
paste input "johnhyttner@gmail.com"
type input "johnhyttner@gmail.com"
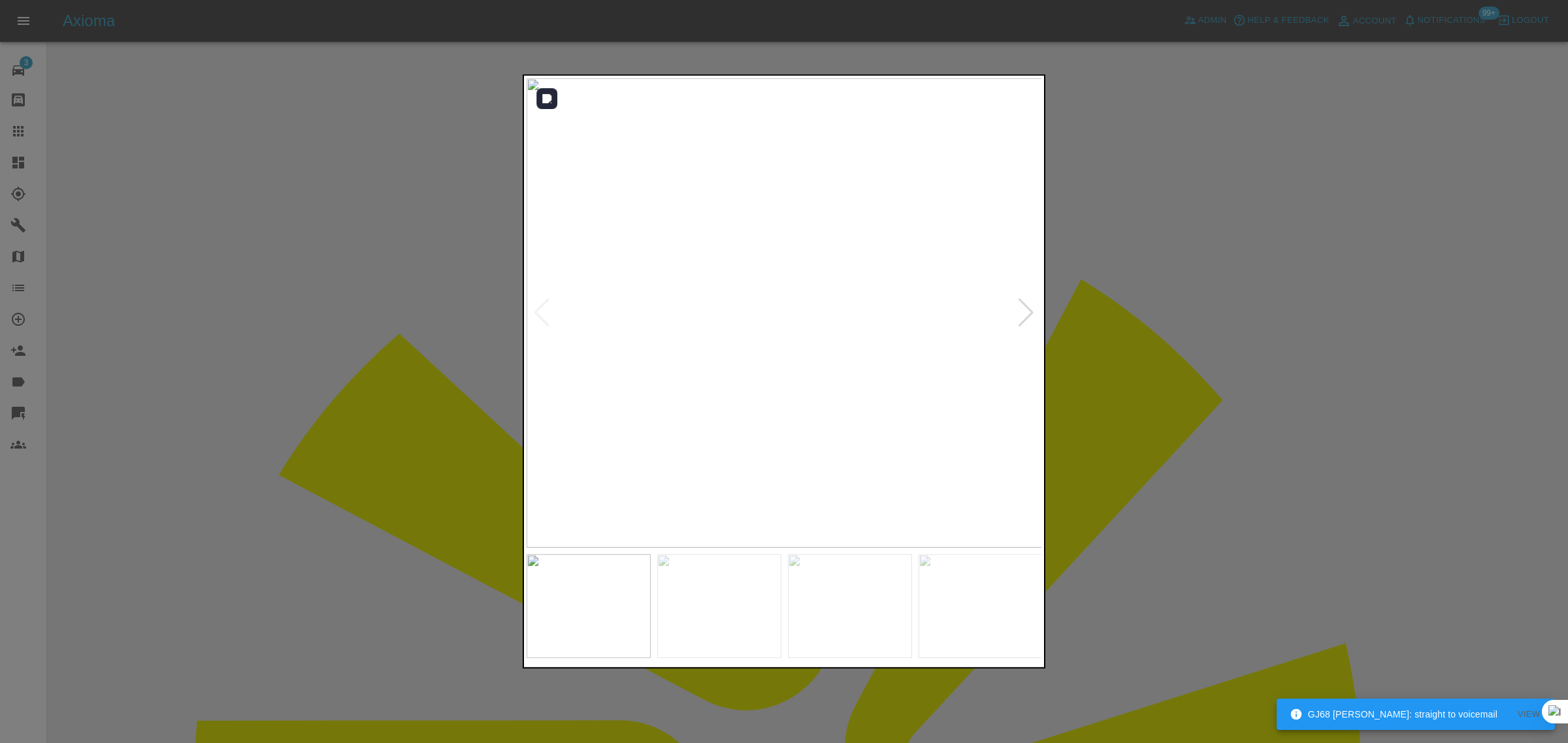
click at [1020, 313] on div at bounding box center [1026, 312] width 18 height 29
click at [1020, 313] on img at bounding box center [784, 313] width 516 height 470
click at [1027, 313] on img at bounding box center [784, 313] width 516 height 470
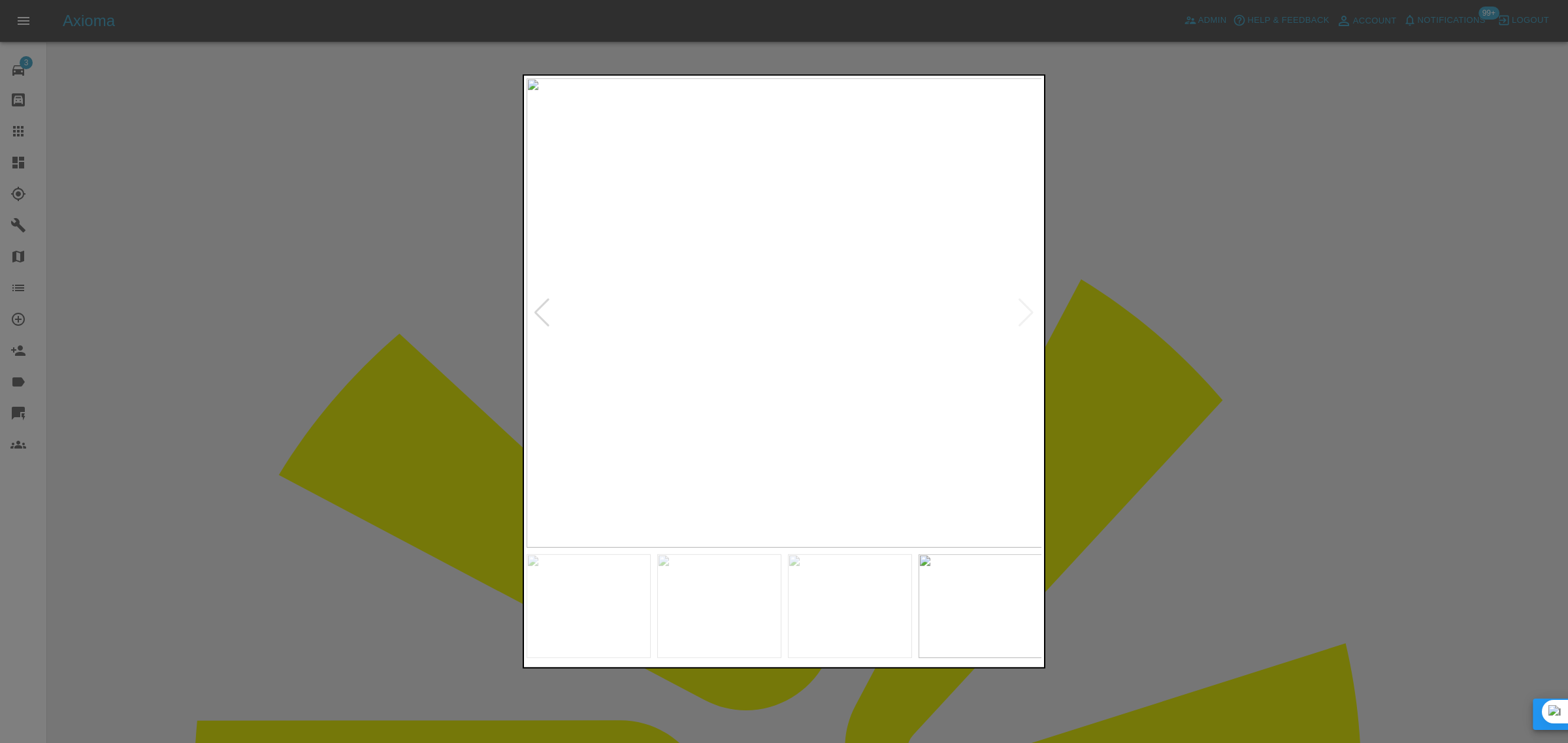
click at [1085, 305] on div at bounding box center [784, 372] width 1568 height 743
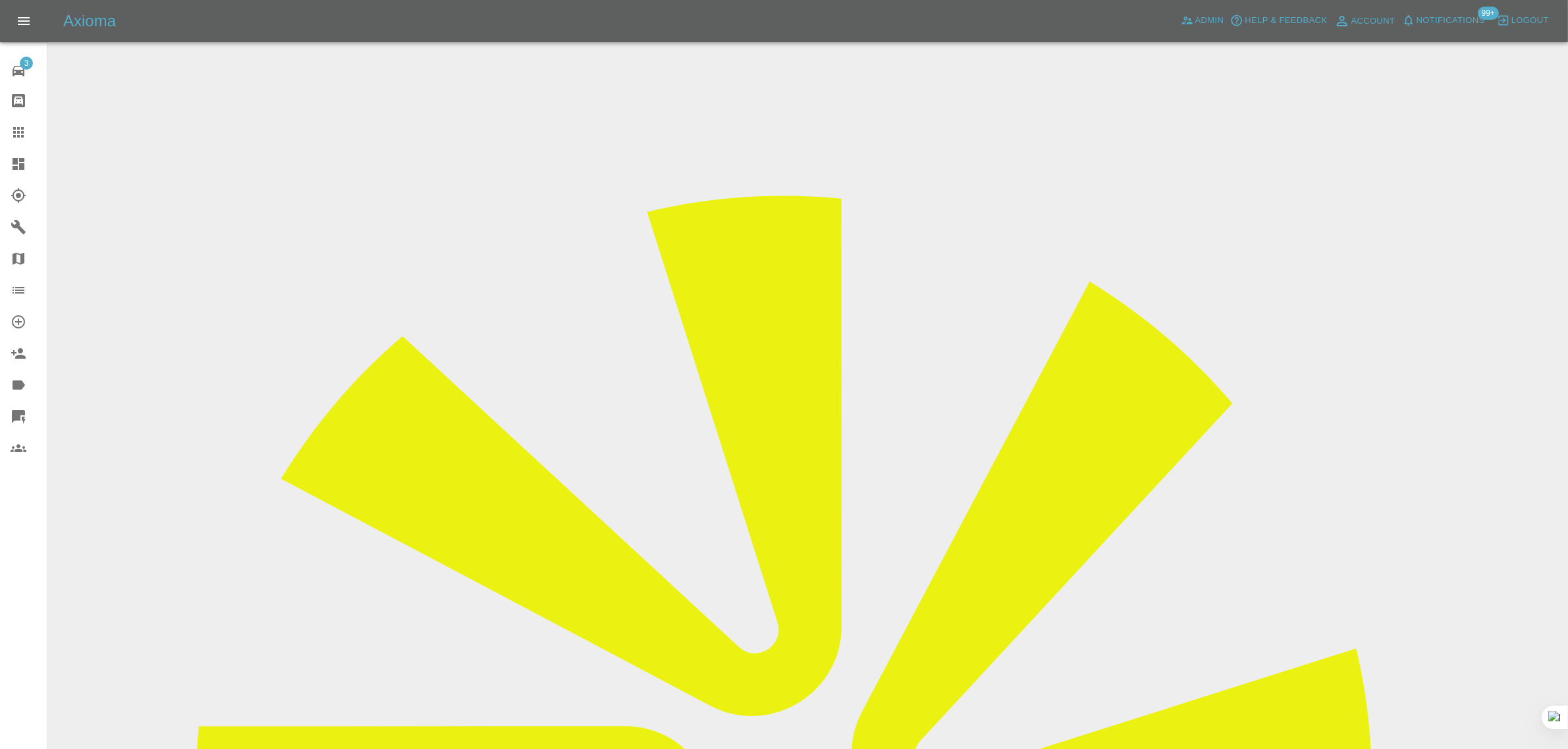
drag, startPoint x: 17, startPoint y: 137, endPoint x: 534, endPoint y: 494, distance: 628.3
click at [17, 138] on icon at bounding box center [18, 132] width 16 height 16
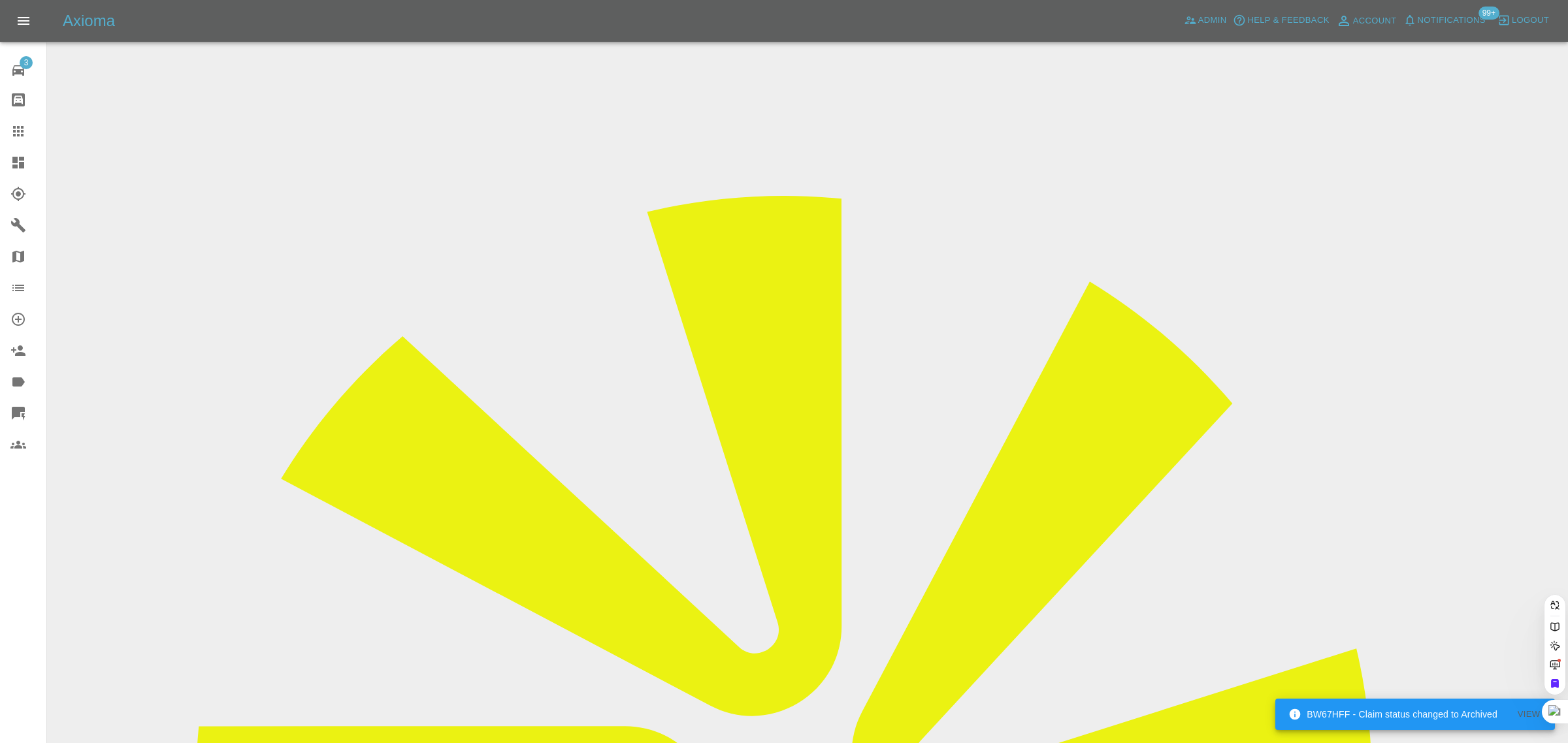
paste input "john@johnwplatts.com"
type input "john@johnwplatts.co"
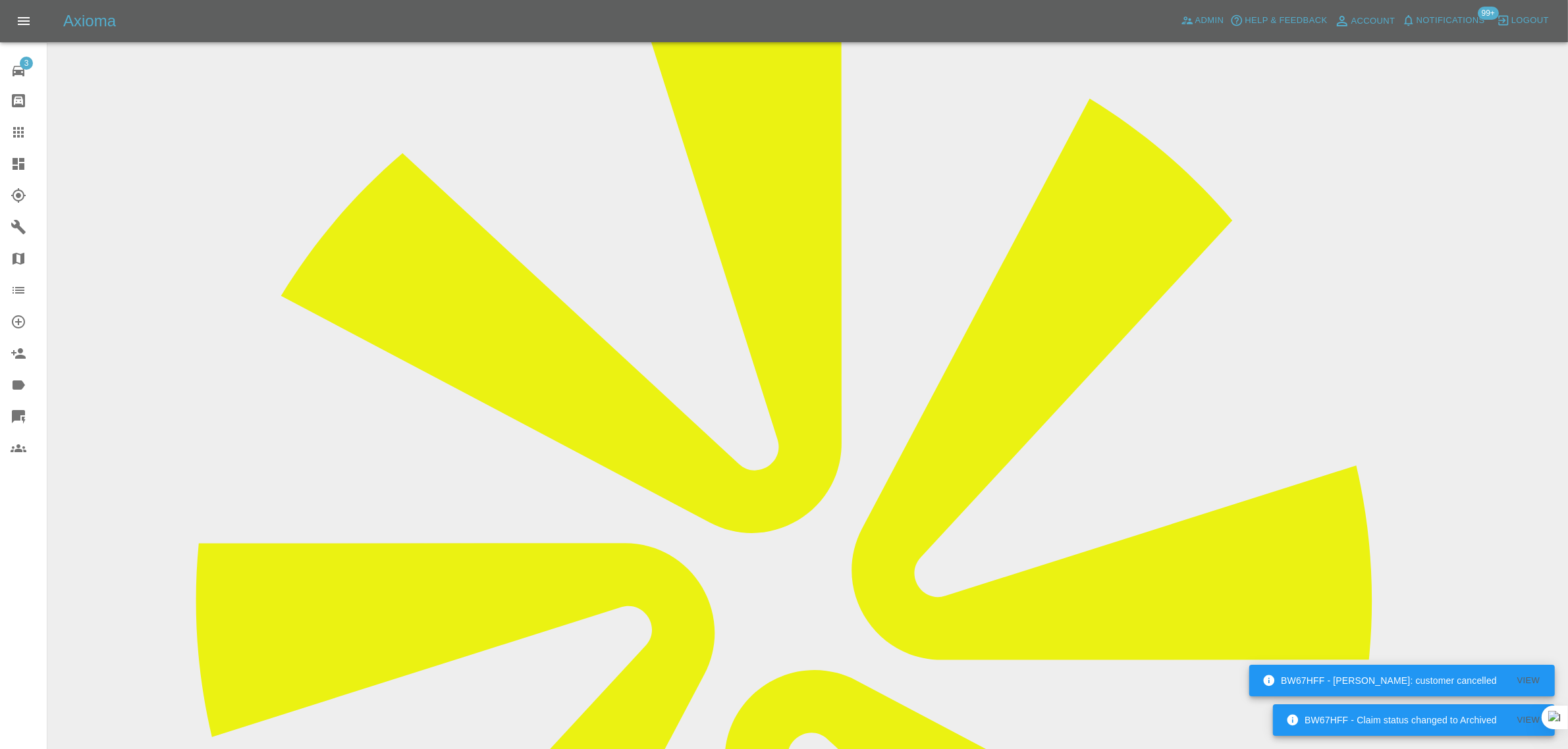
scroll to position [494, 0]
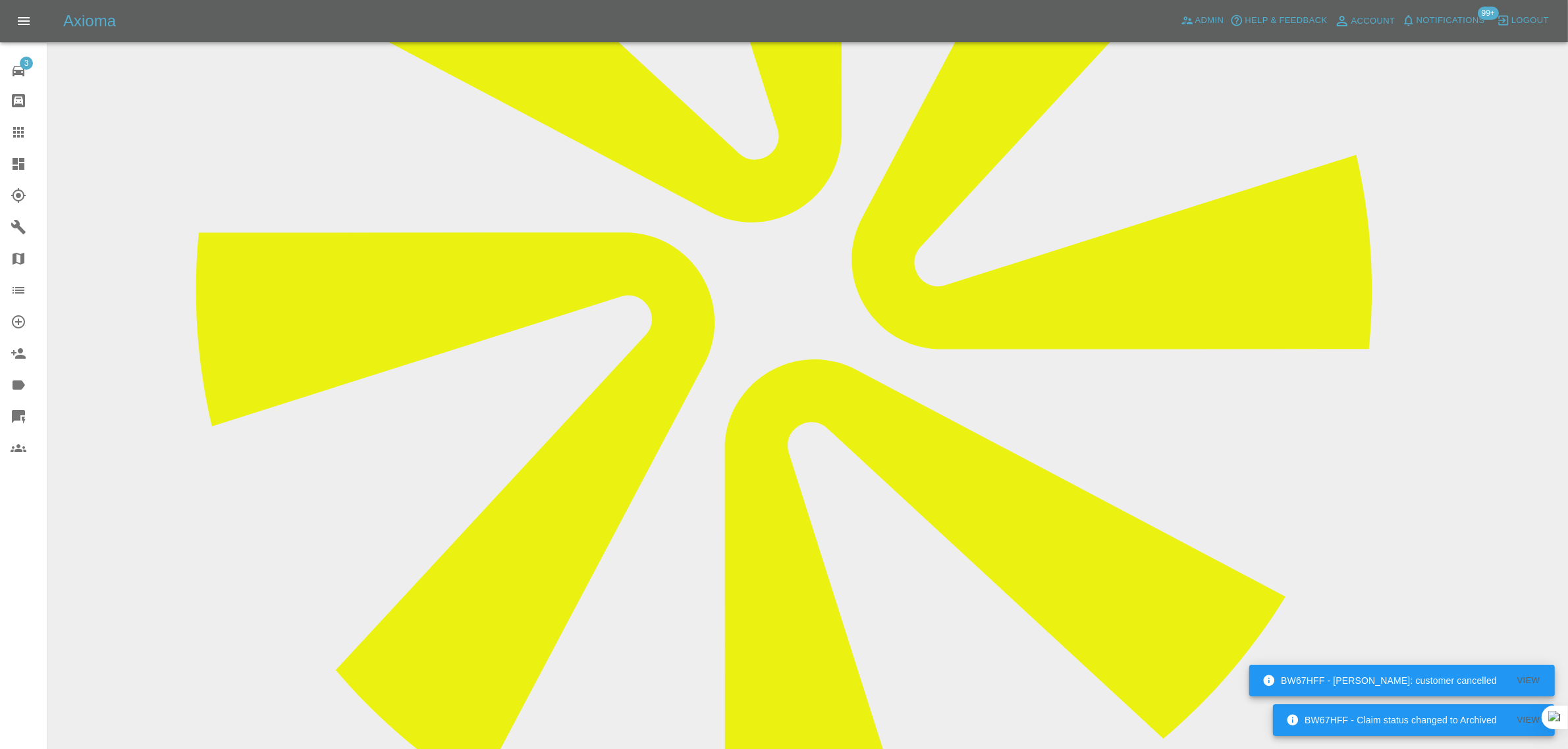
paste textarea "Unfortunately, I am unhappy with the quality of the repair. The quality of the …"
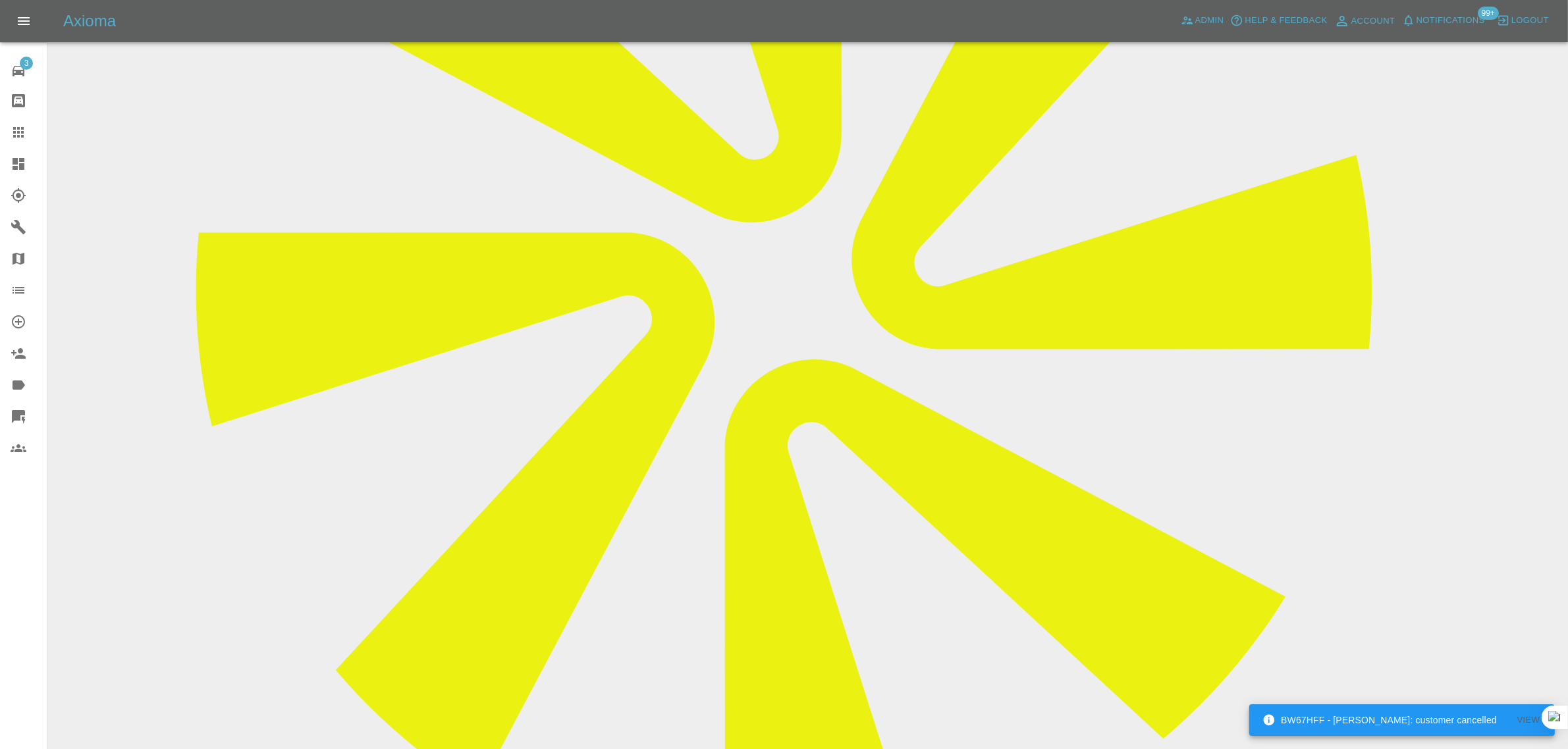
type textarea "Unfortunately, I am unhappy with the quality of the repair. The quality of the …"
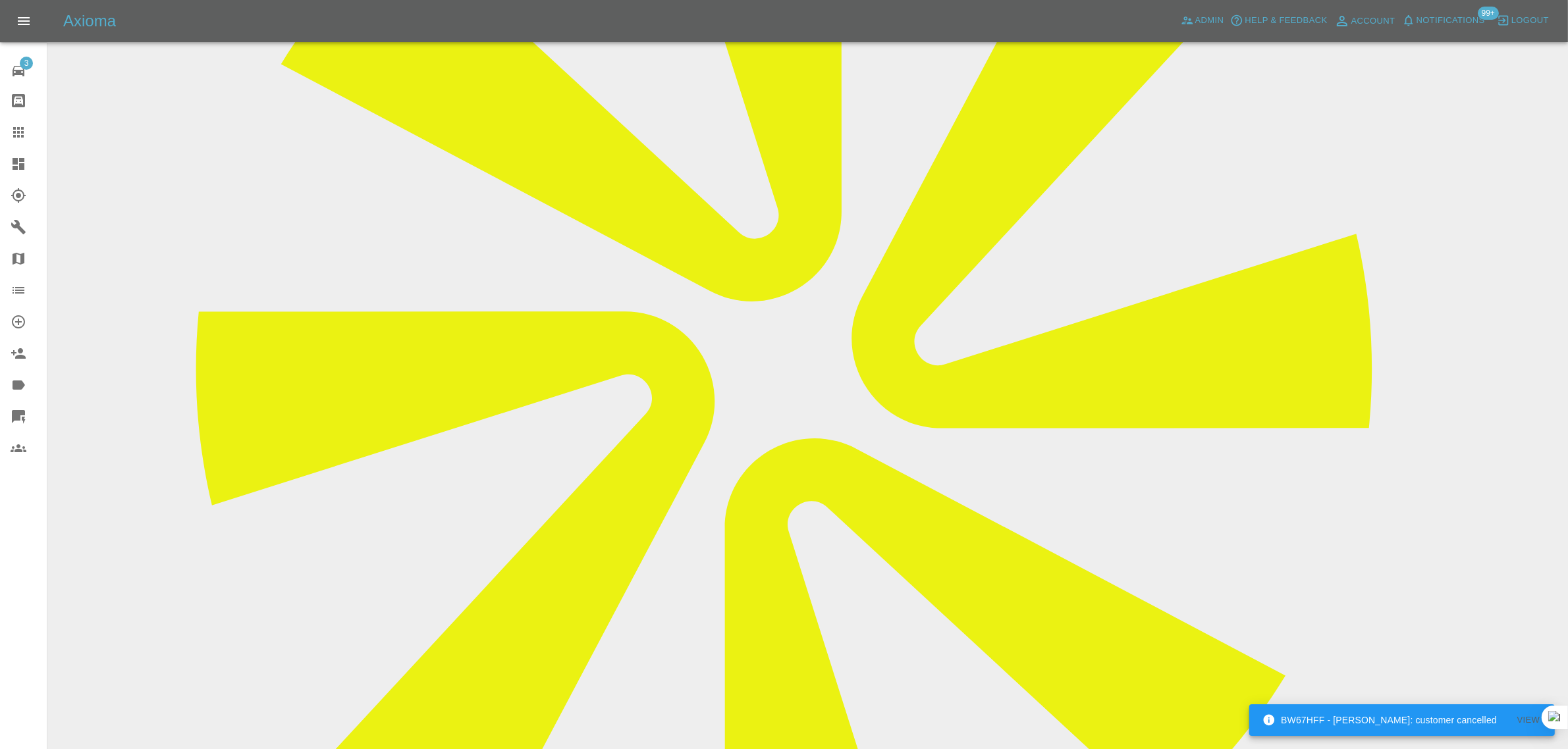
scroll to position [412, 0]
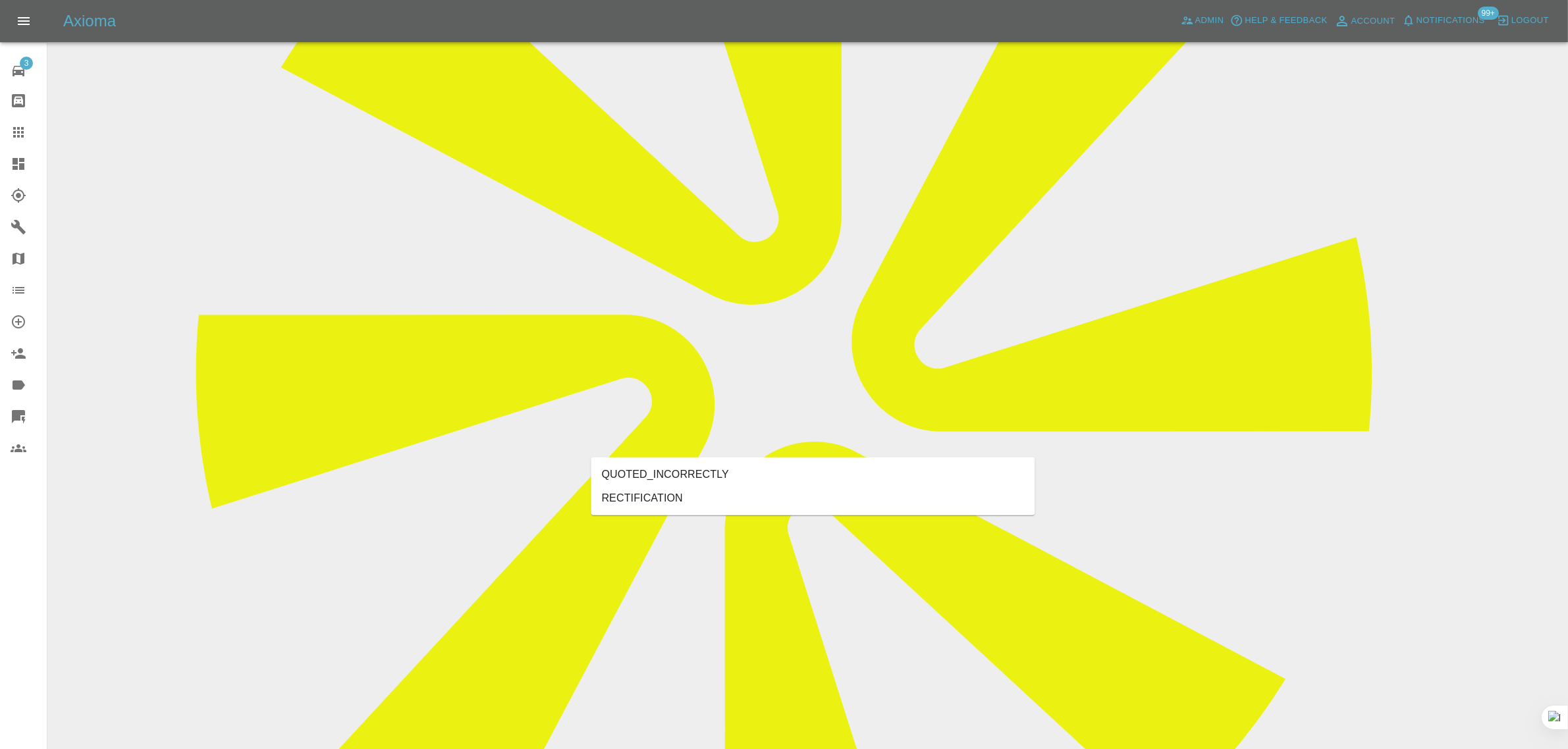
type input "rect"
click at [662, 499] on li "RECTIFICATION" at bounding box center [812, 498] width 444 height 23
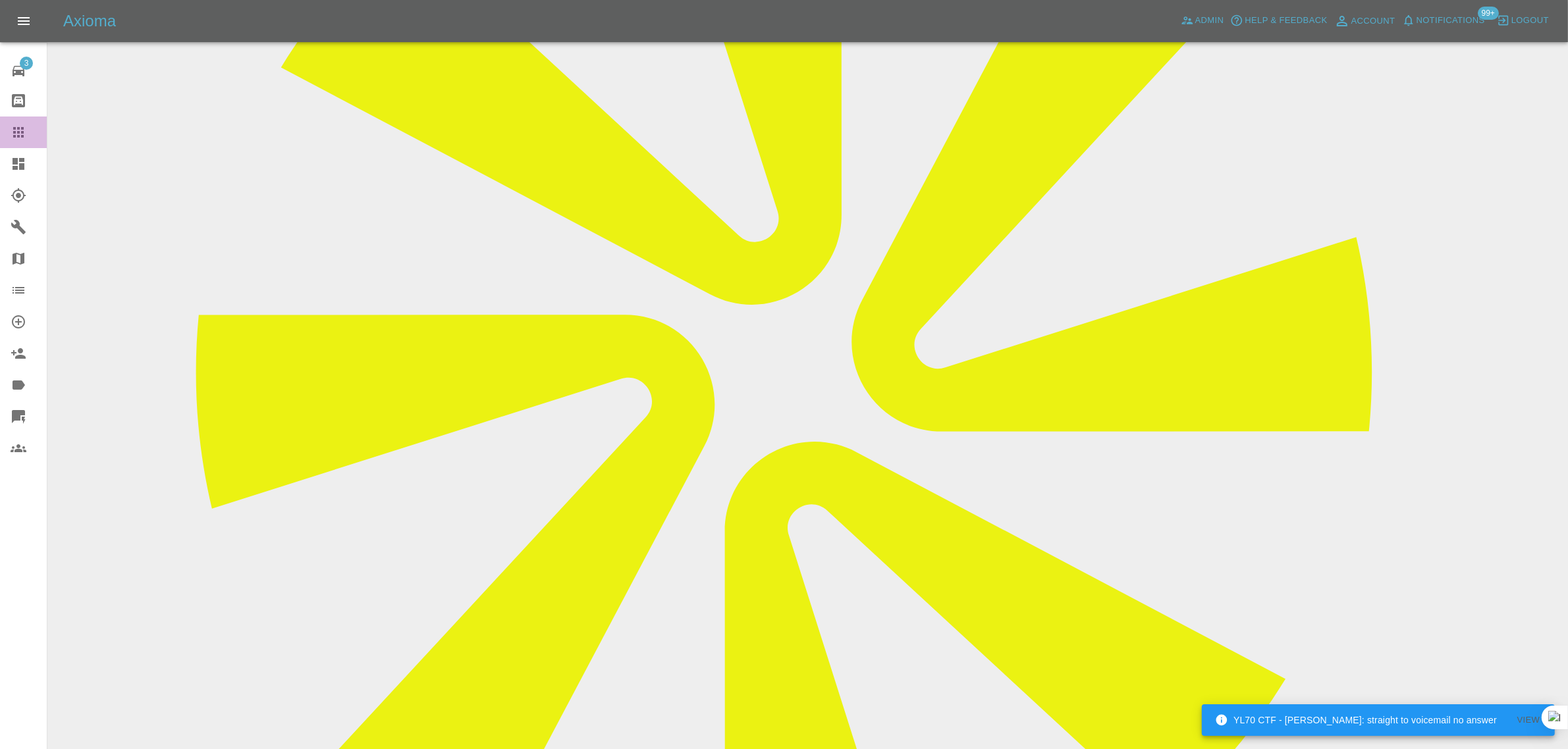
click at [24, 135] on icon at bounding box center [18, 132] width 16 height 16
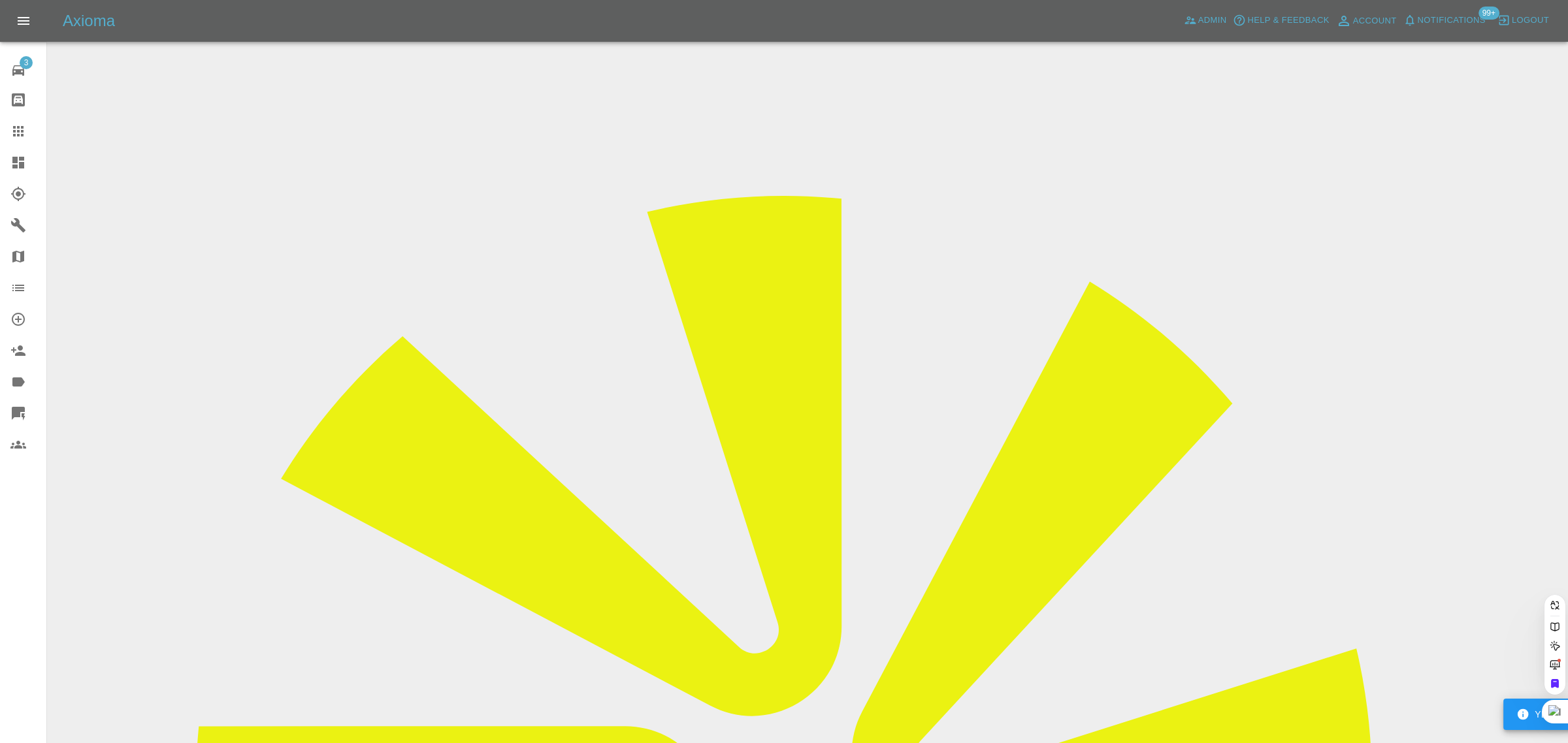
paste input "daniel123456s@icloud.com"
type input "daniel123456s@icloud.com"
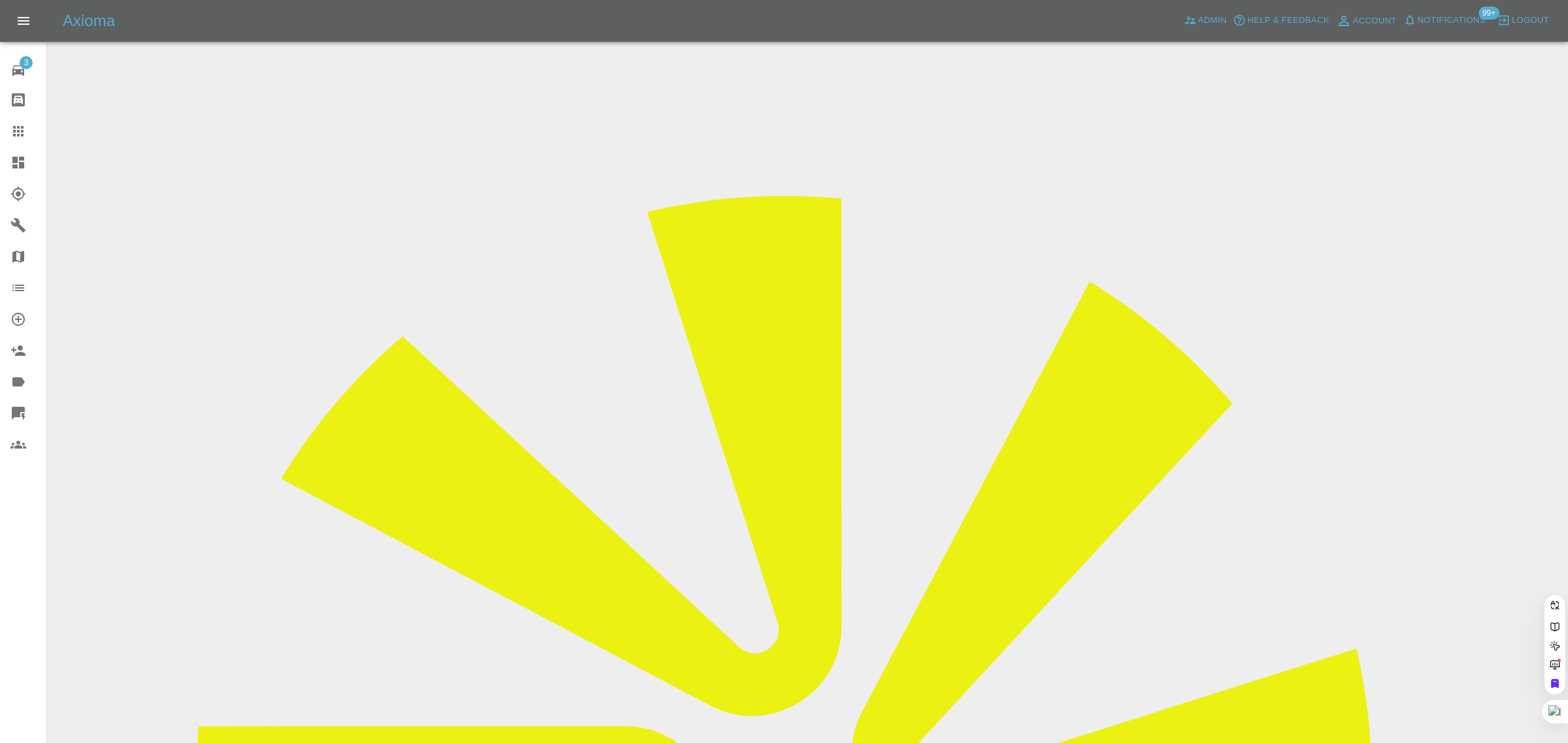
scroll to position [0, 21]
click at [30, 601] on div "3 Repair home Bodyshop home Claims Dashboard Explorer Garages Map Organization …" at bounding box center [23, 372] width 47 height 743
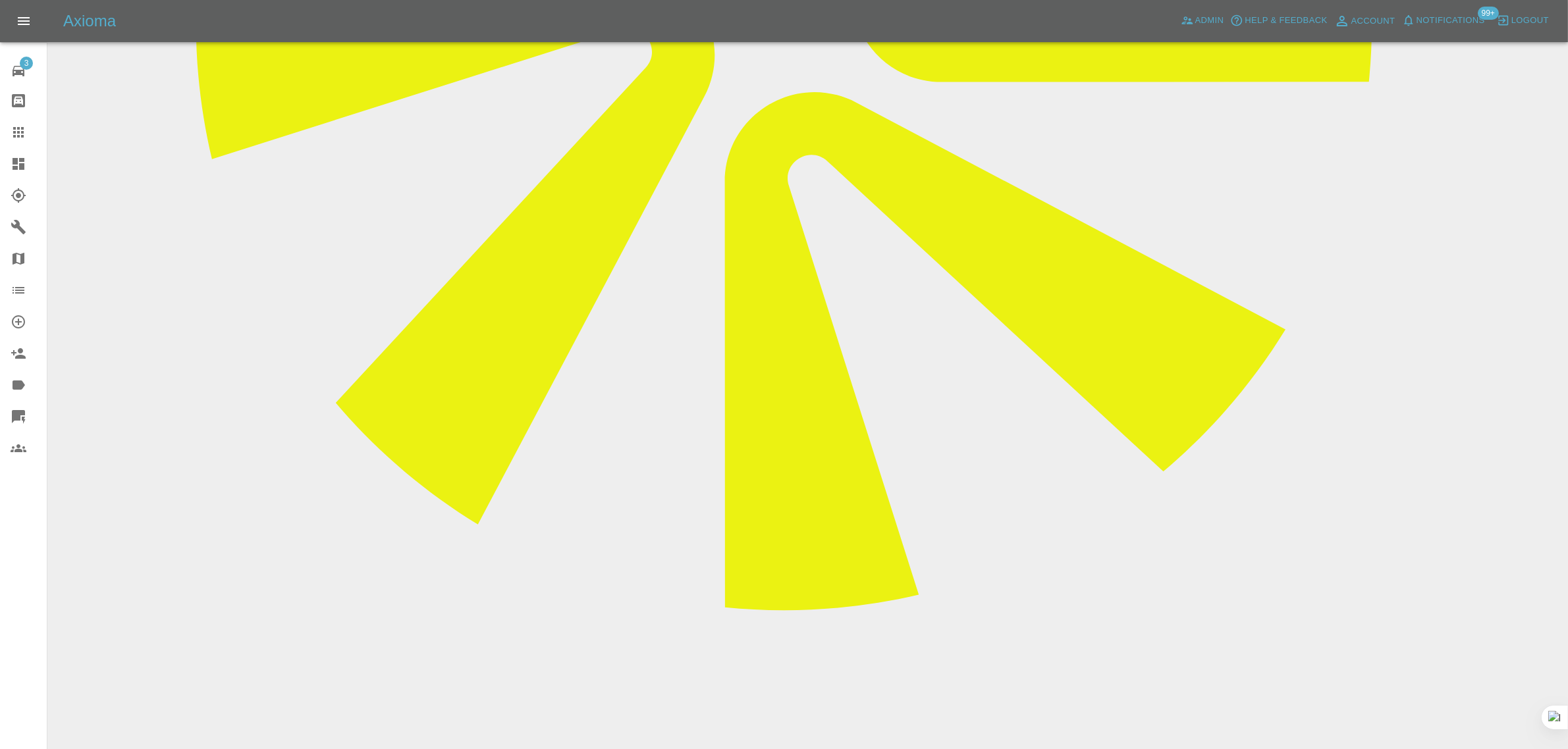
scroll to position [765, 0]
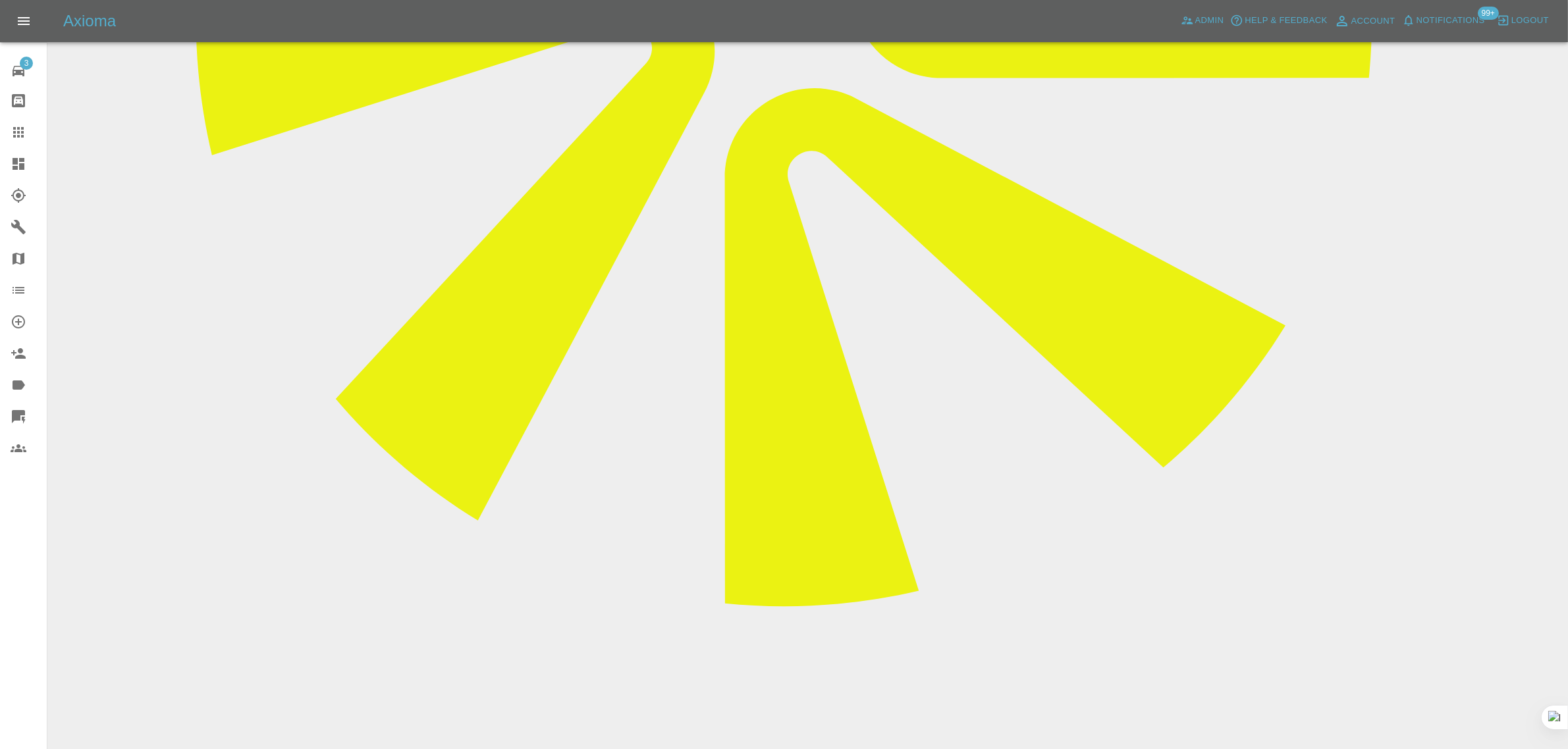
click at [21, 130] on icon at bounding box center [18, 132] width 16 height 16
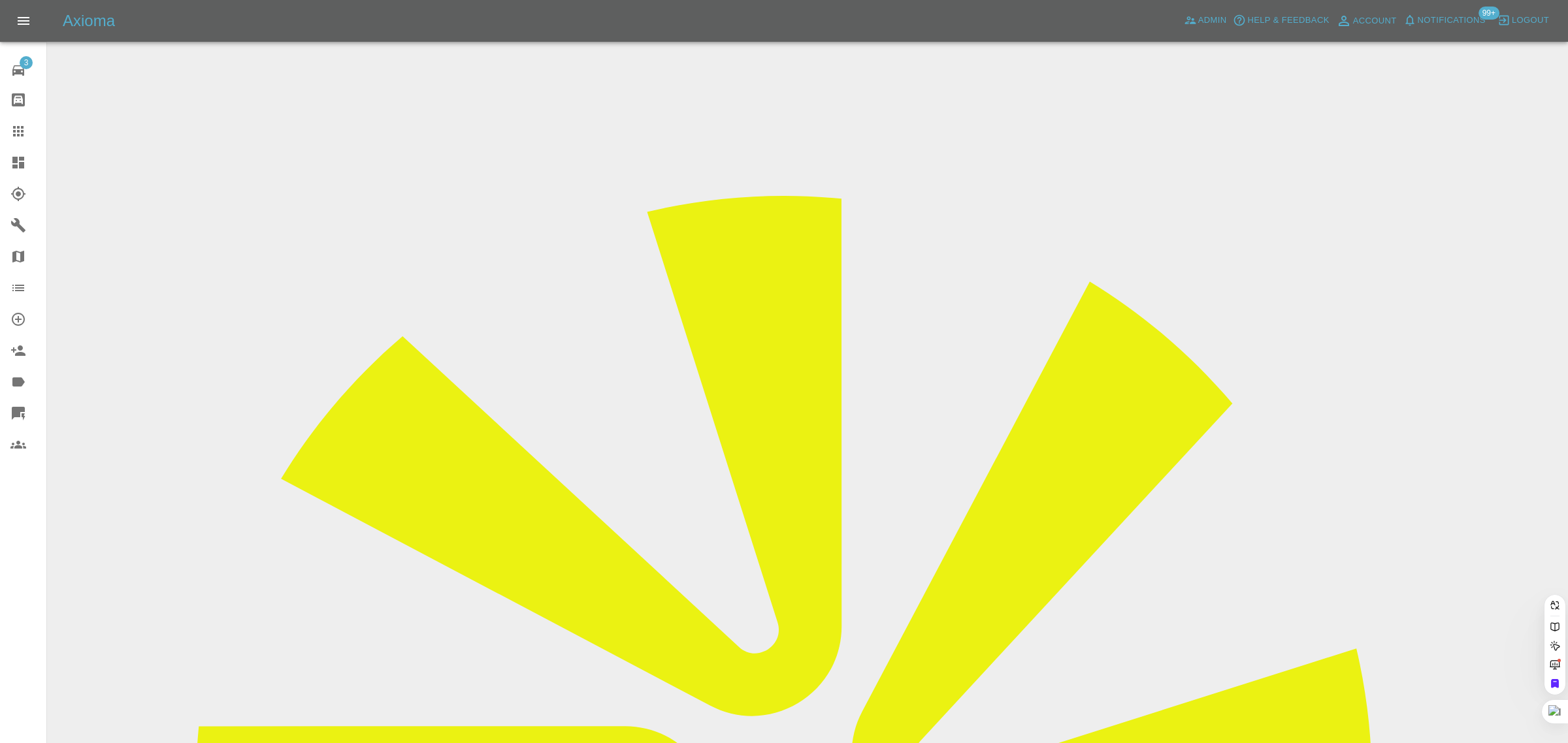
paste input "brian@ned.myzen.co.uk"
type input "brian@ned.myzen.co.uk"
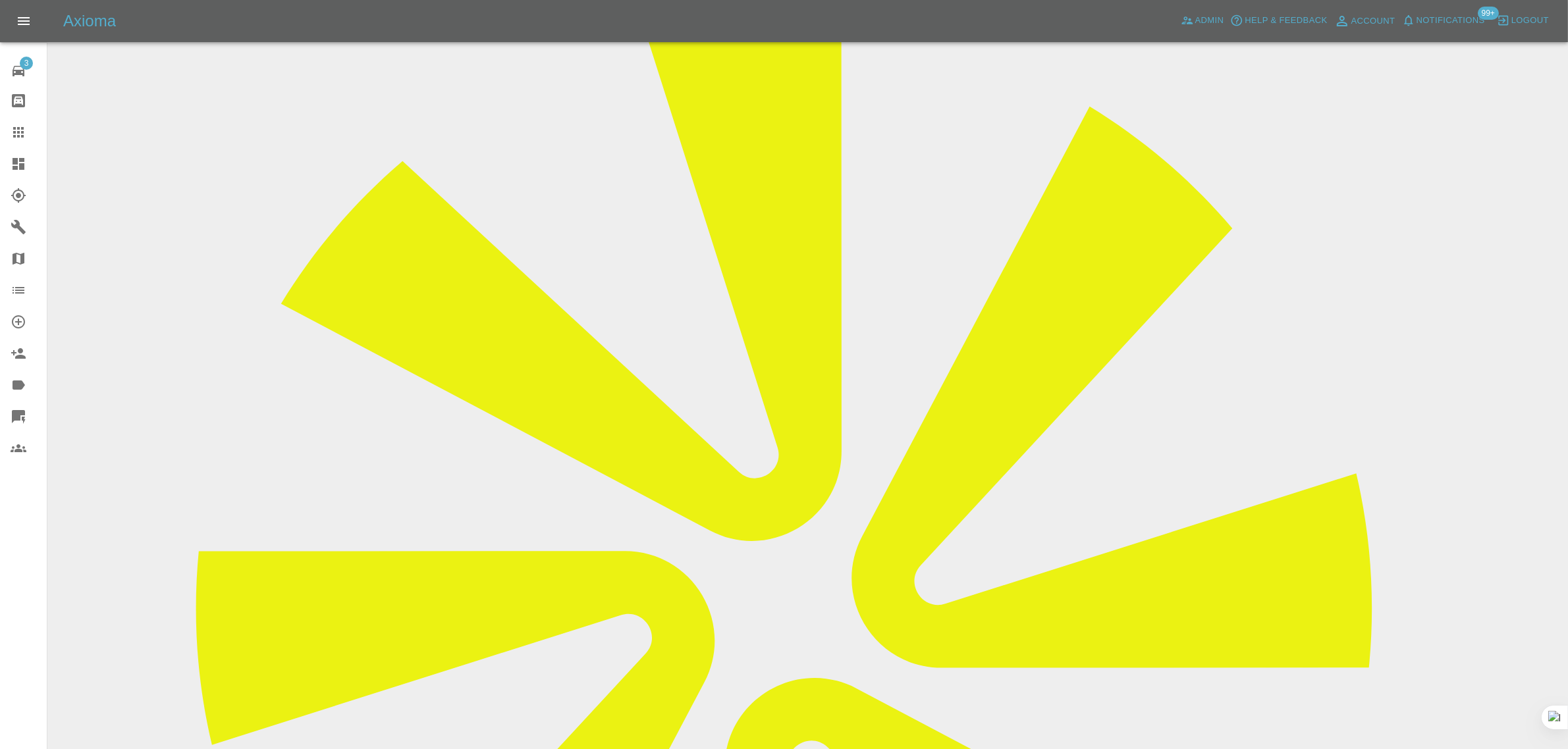
scroll to position [164, 0]
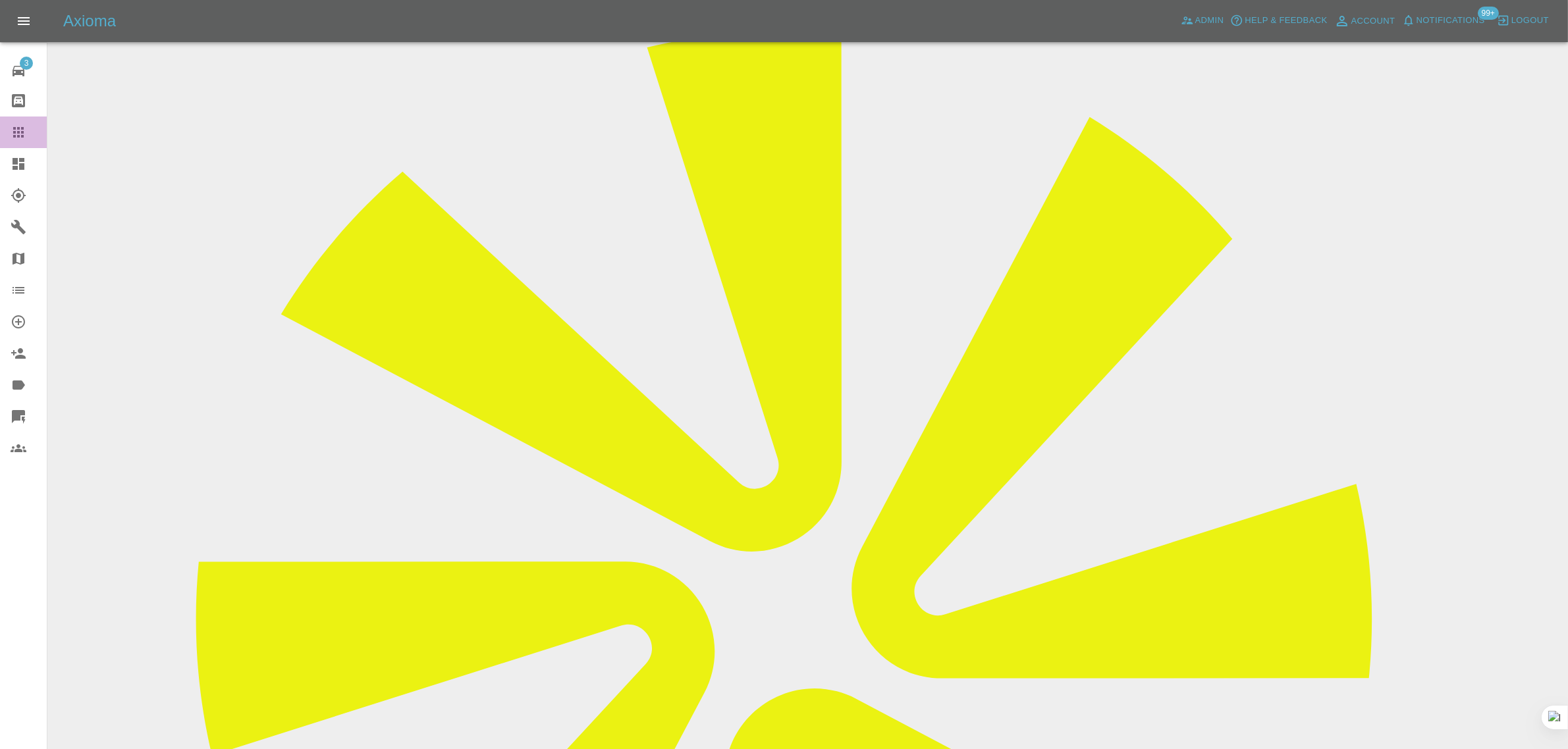
click at [13, 135] on icon at bounding box center [18, 132] width 16 height 16
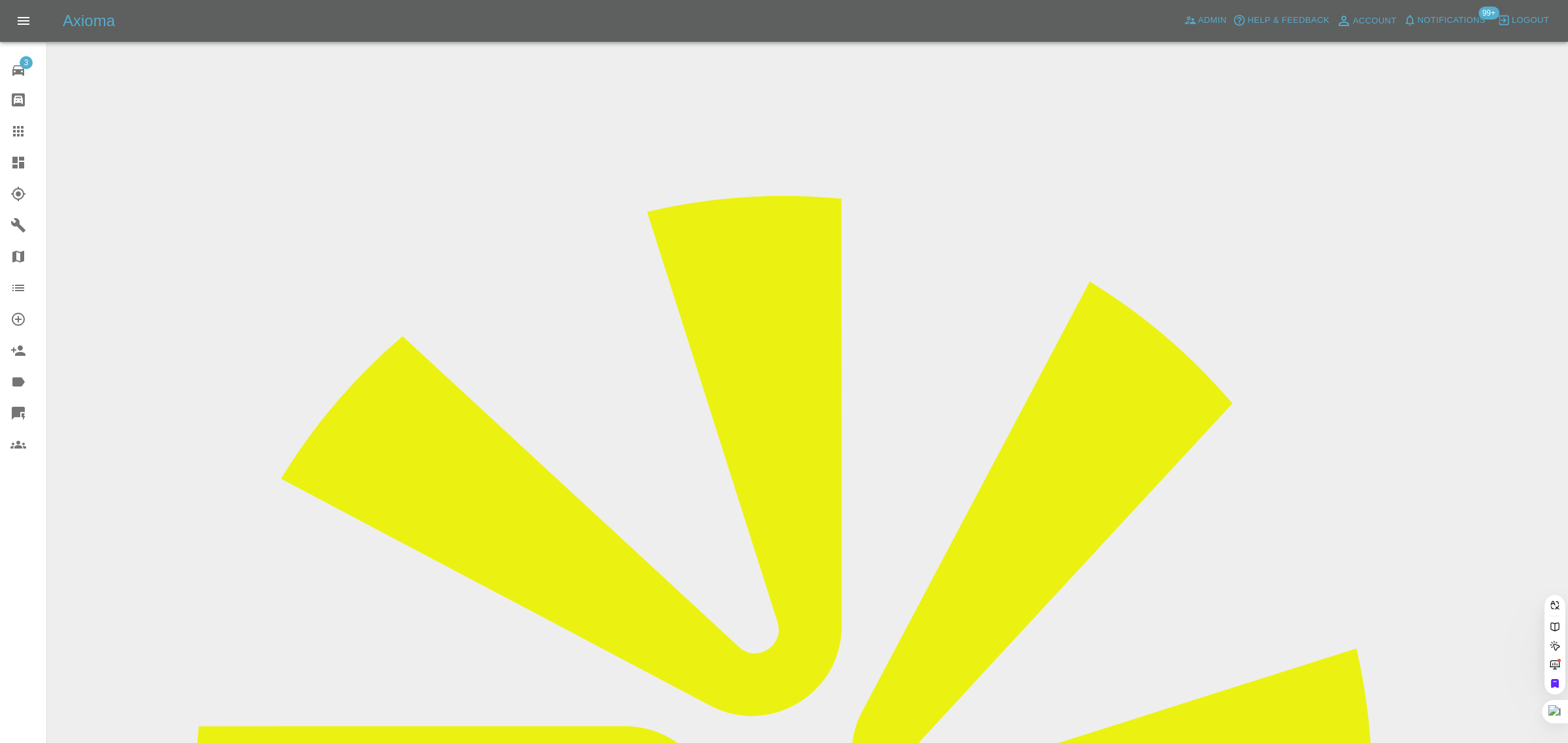
paste input "danielsmarks@gmail.com"
type input "danielsmarks@gmail.co"
drag, startPoint x: 786, startPoint y: 466, endPoint x: 717, endPoint y: 362, distance: 124.8
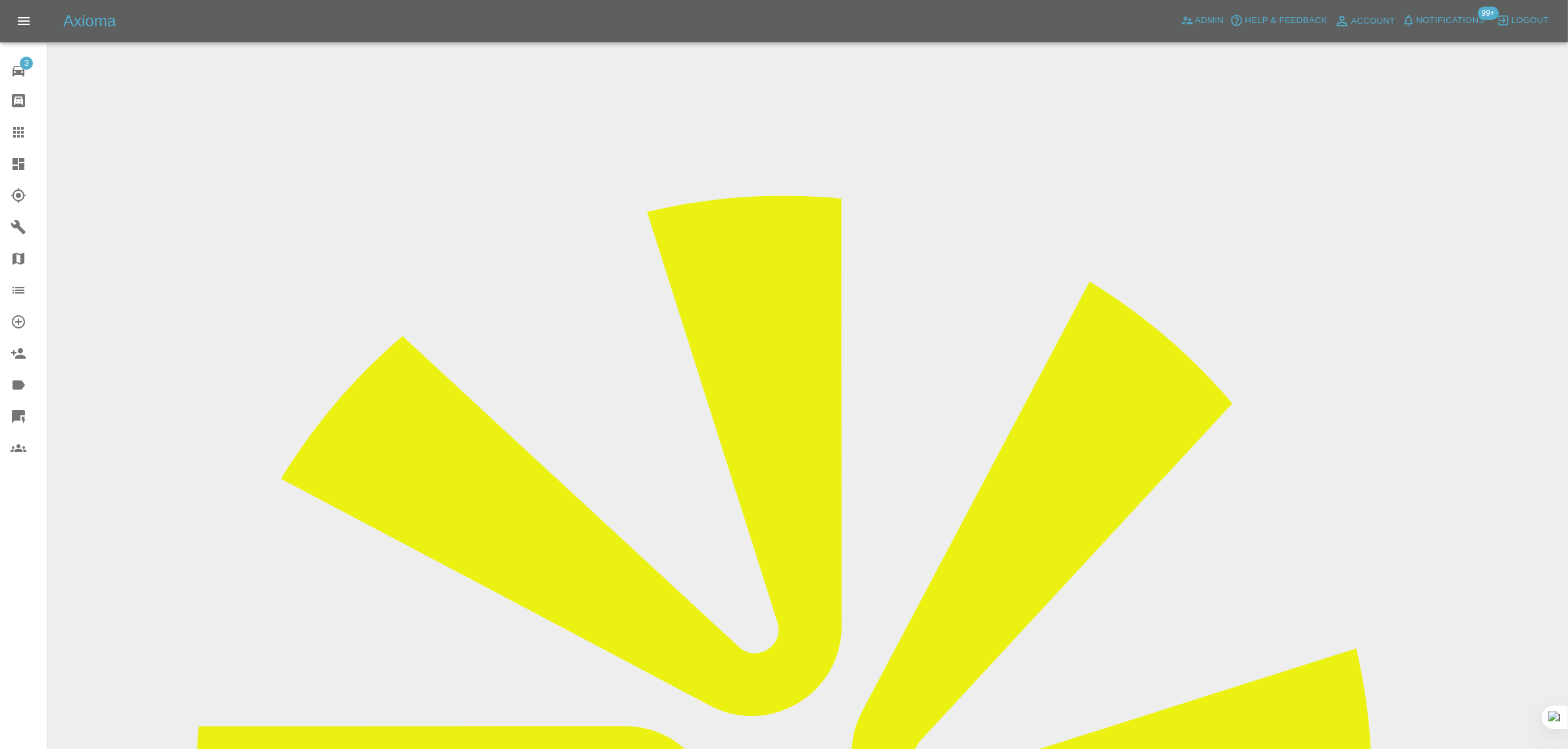
drag, startPoint x: 1361, startPoint y: 202, endPoint x: 1351, endPoint y: 203, distance: 10.0
copy tr "Back 2 Ne"
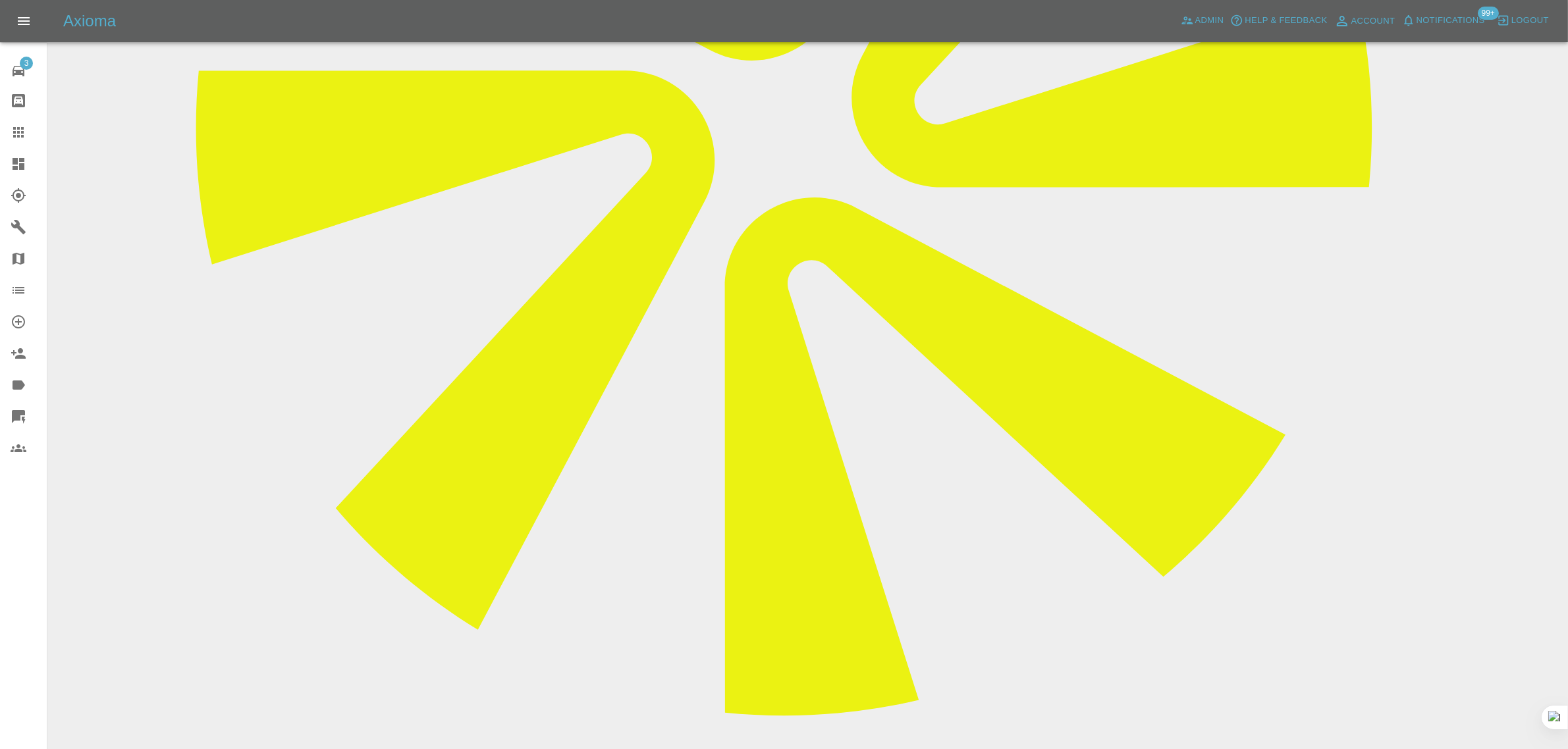
scroll to position [741, 0]
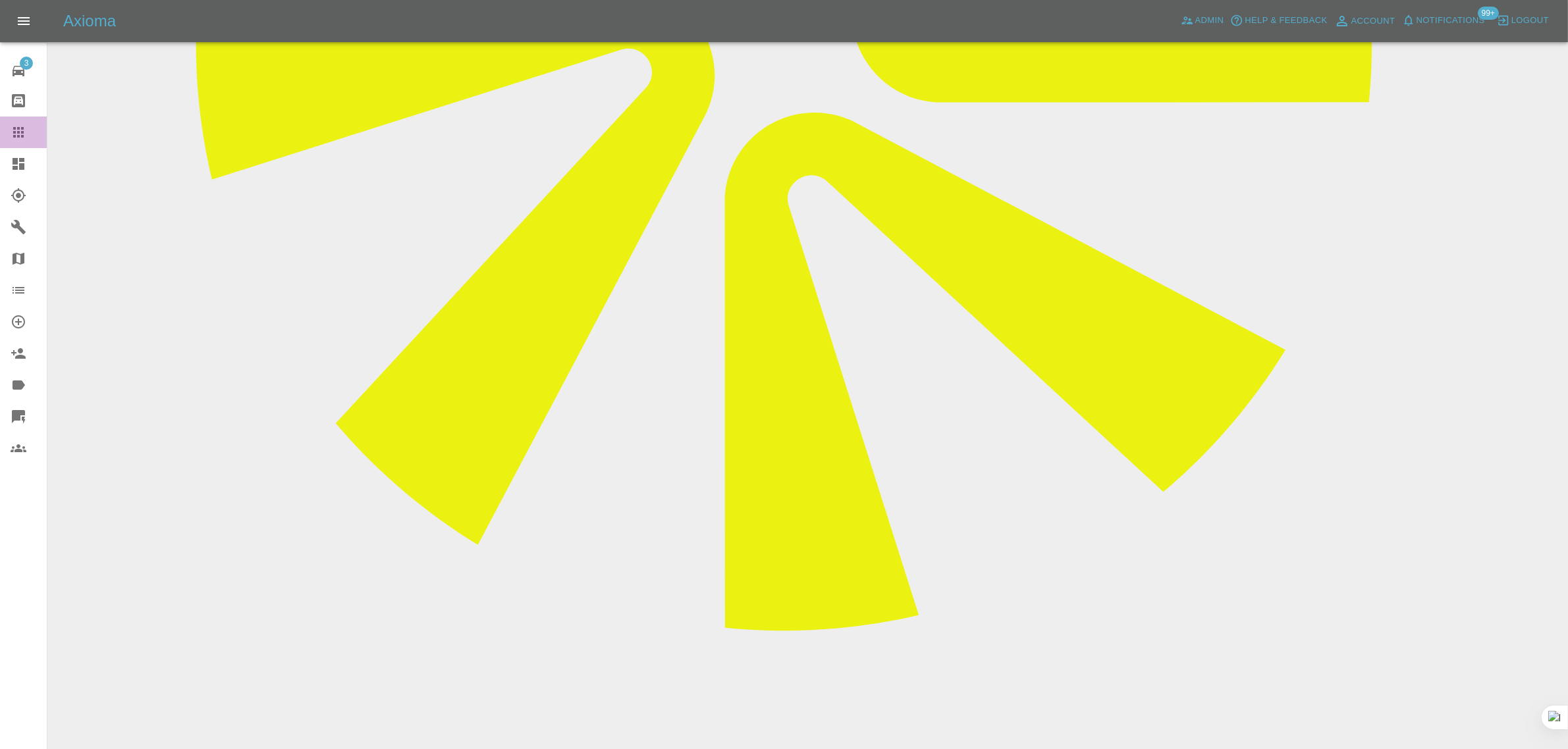
click at [11, 138] on icon at bounding box center [18, 132] width 16 height 16
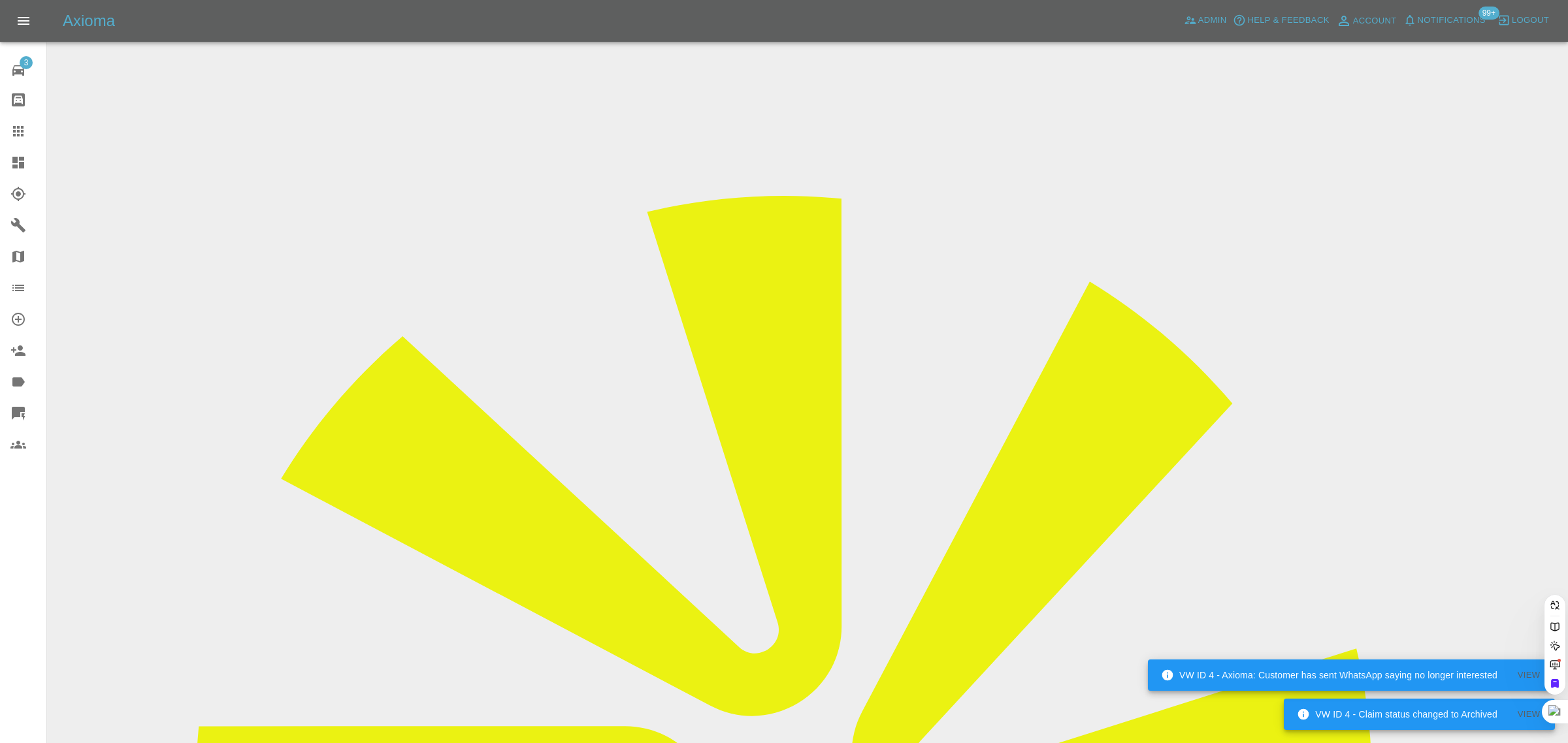
paste input "philjherbert@btinternet.com"
type input "philjherbert@btinternet.co"
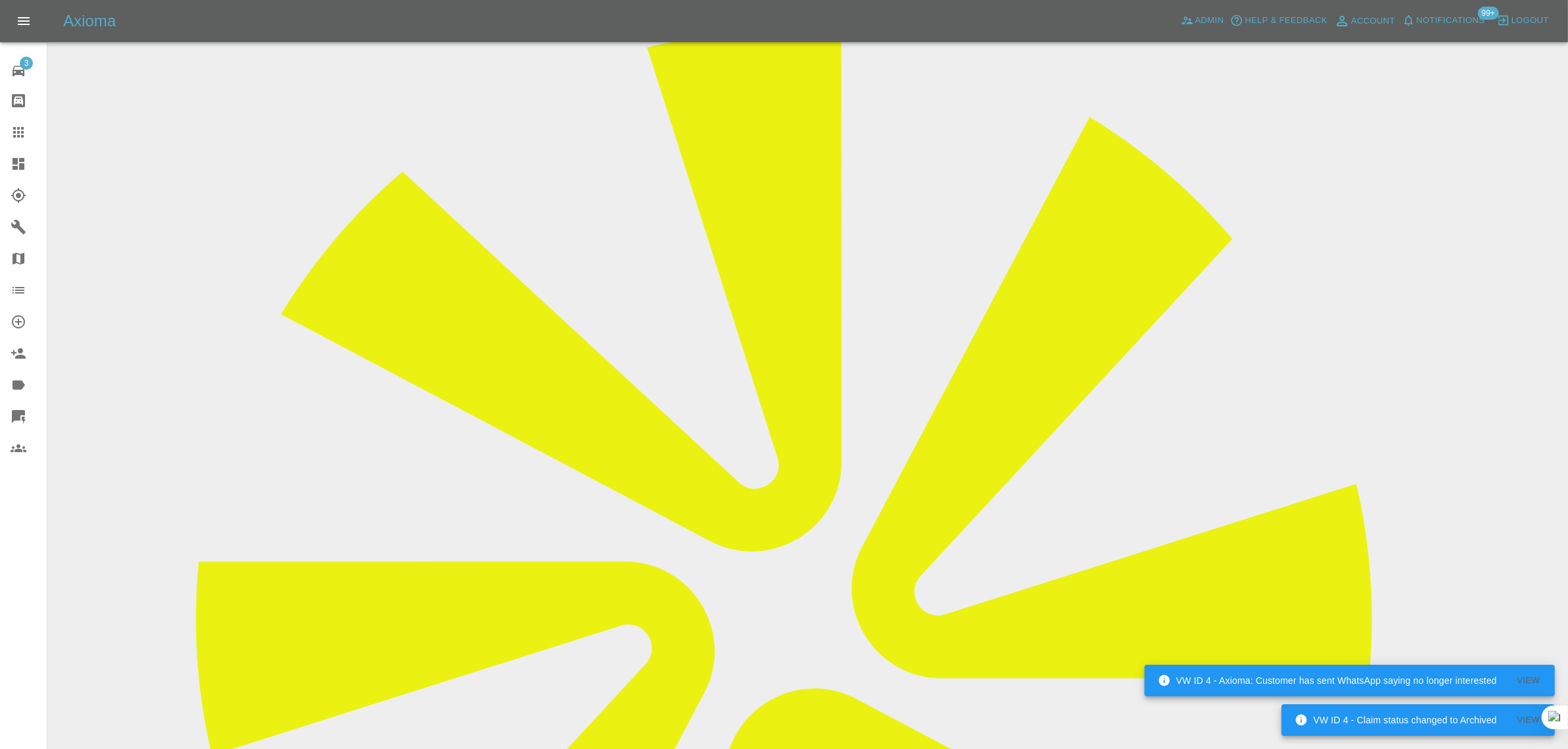
scroll to position [479, 0]
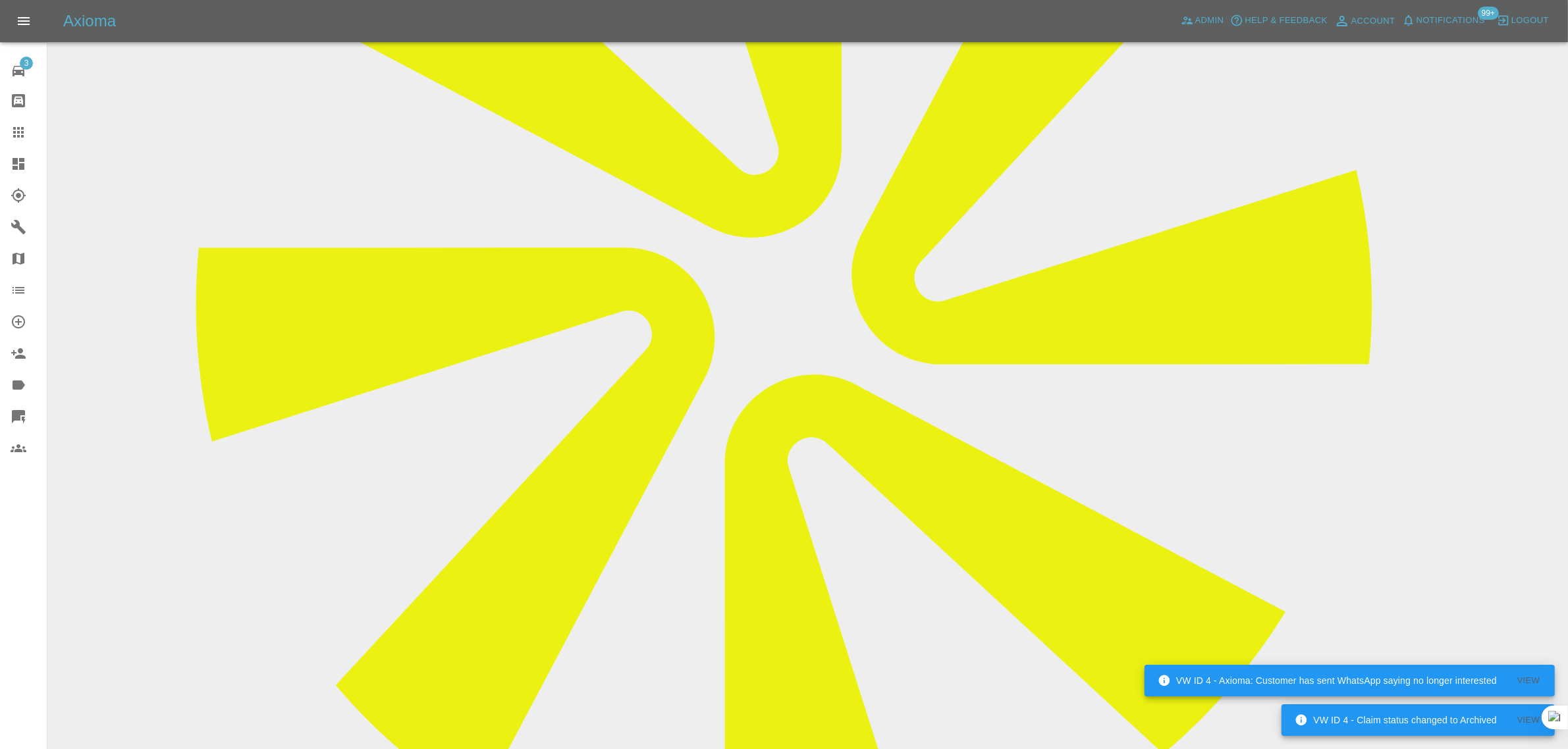
paste textarea "Sorry, I don’t have a smart phone."
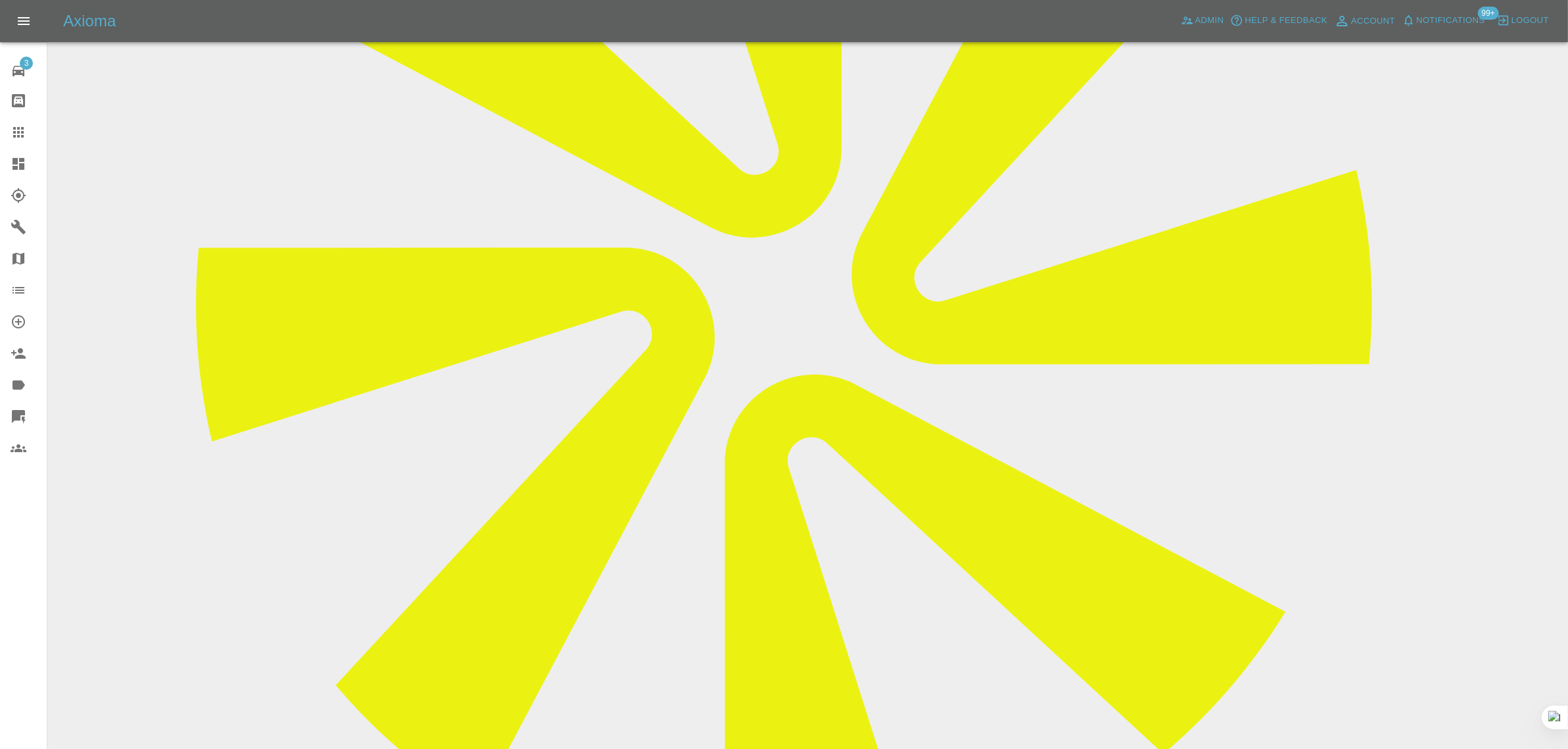
type textarea "Sorry, I don’t have a smart phone."
click at [17, 133] on icon at bounding box center [18, 132] width 10 height 10
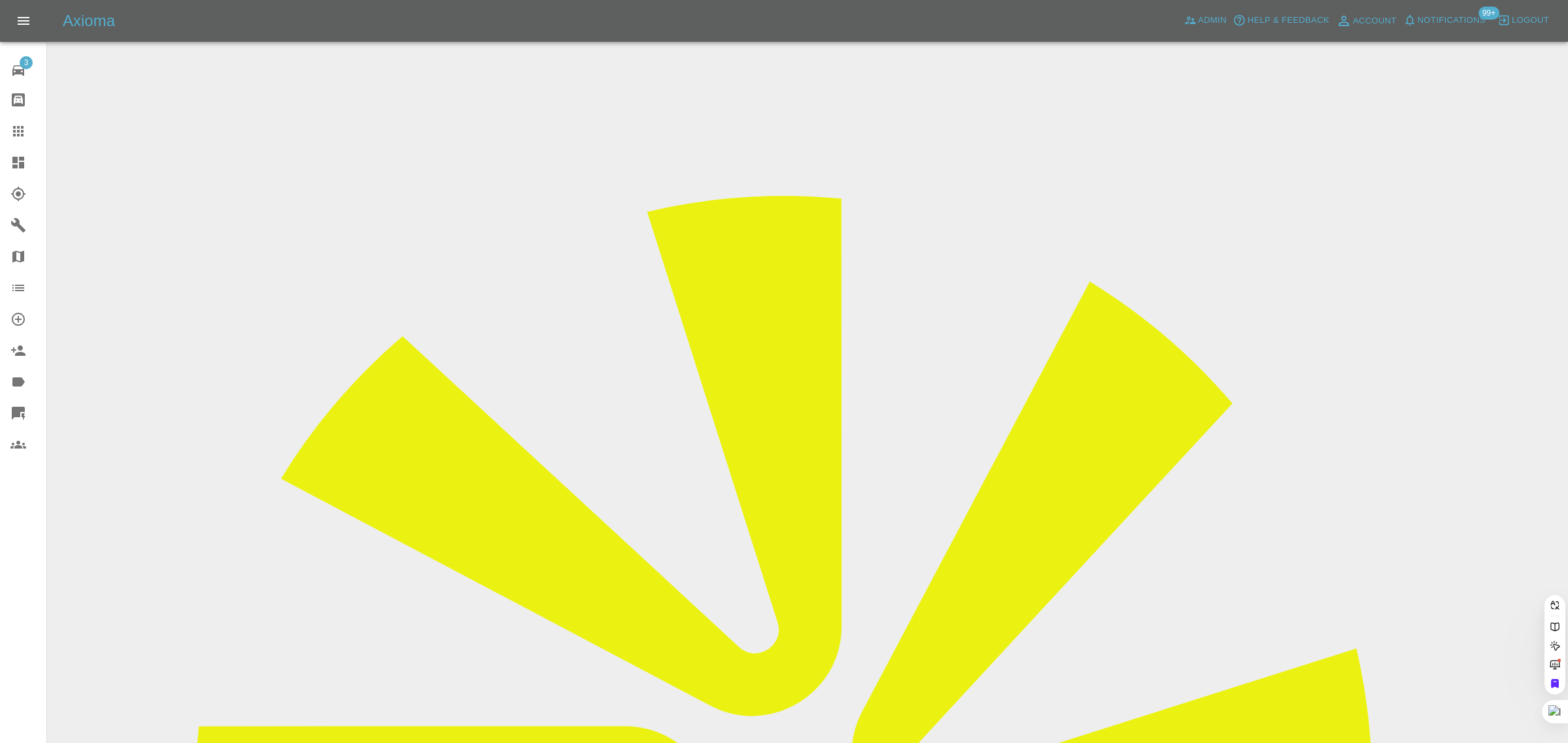
paste input "a.parris22@googlemail.com"
type input "a.parris22@googlemail.com"
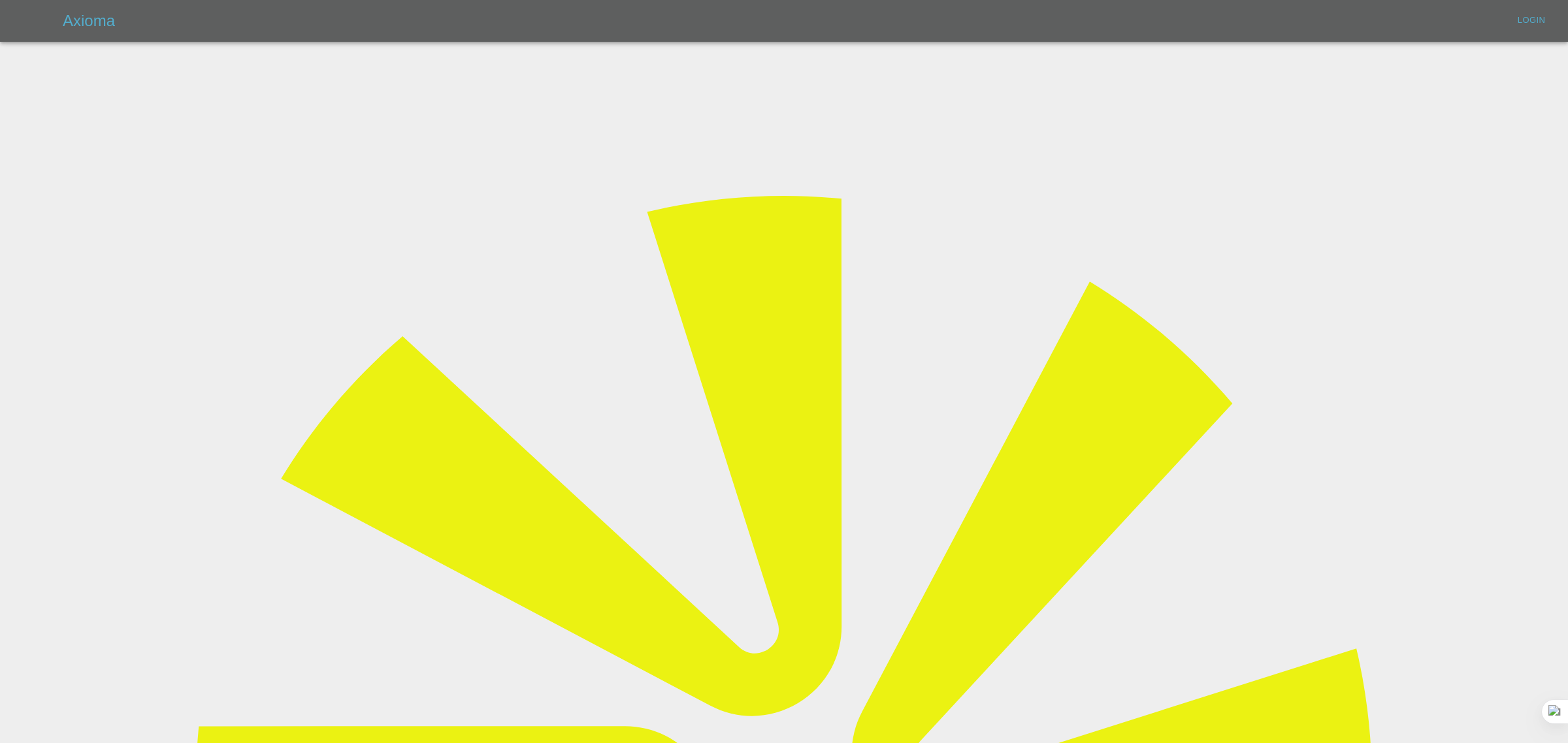
type input "bookkeeping@fifoaccounting.com"
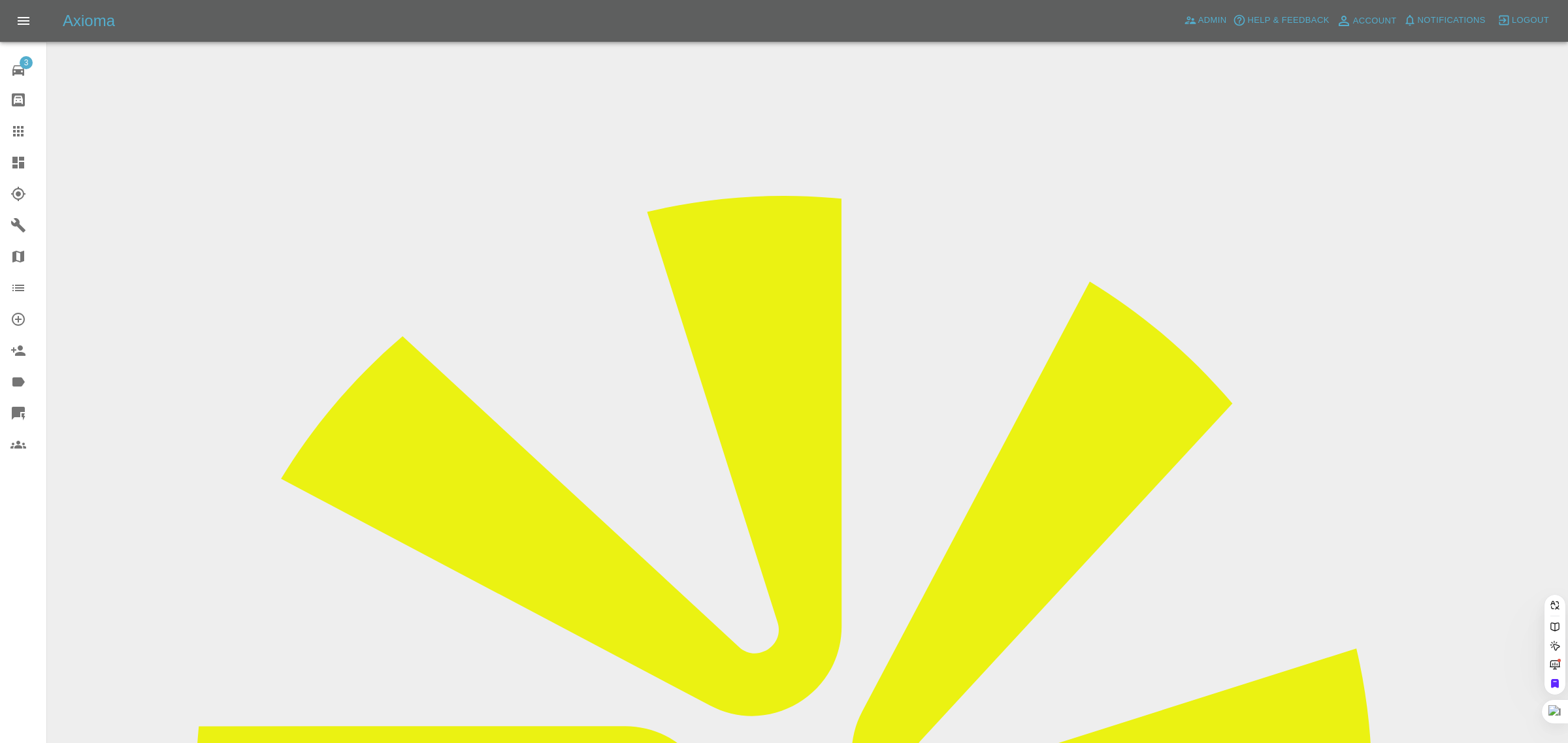
paste input "a.parris22@googlemail.com"
type input "a.parris22@googlemail.com"
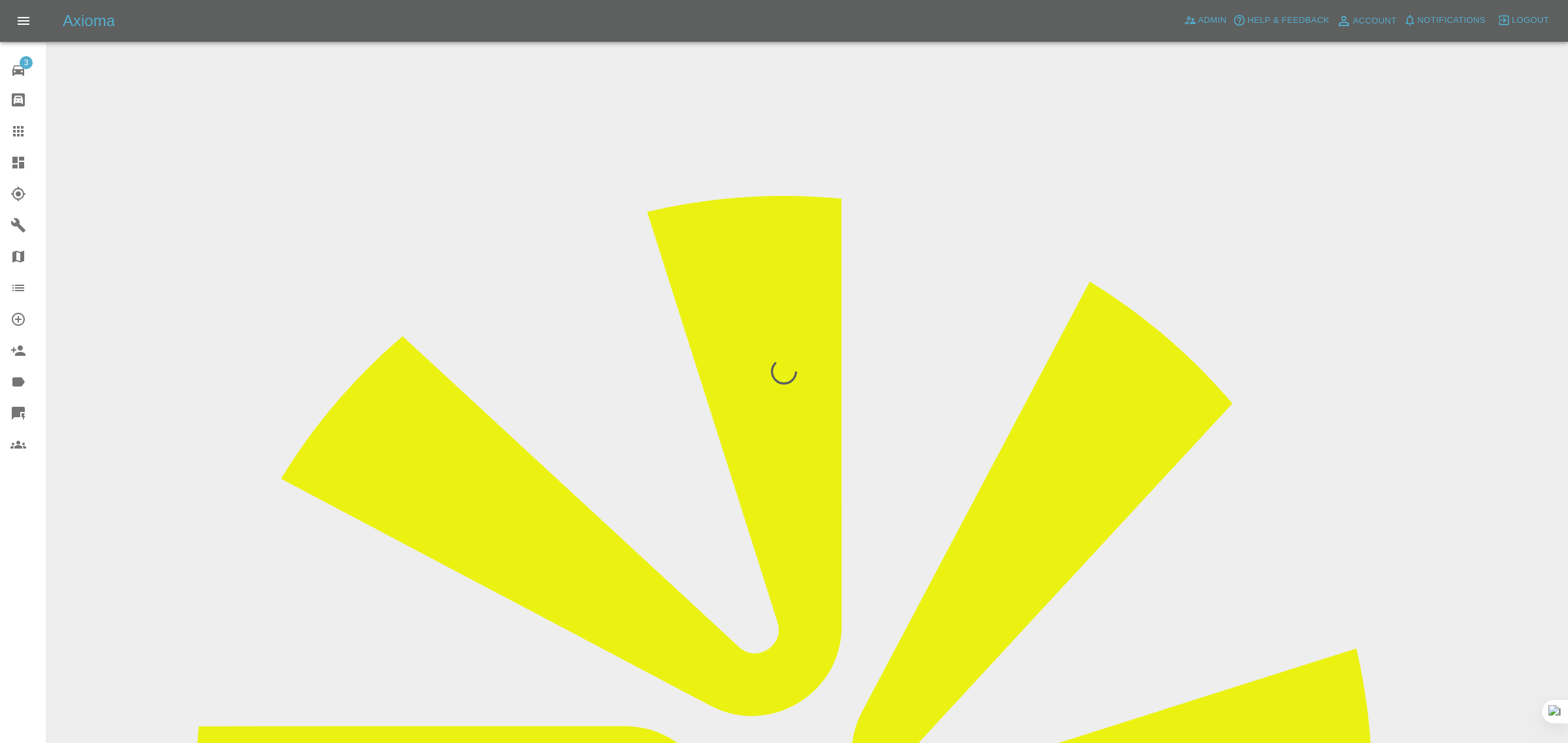
click at [7, 606] on div "3 Repair home Bodyshop home Claims Dashboard Explorer Garages Map Organization …" at bounding box center [23, 372] width 47 height 743
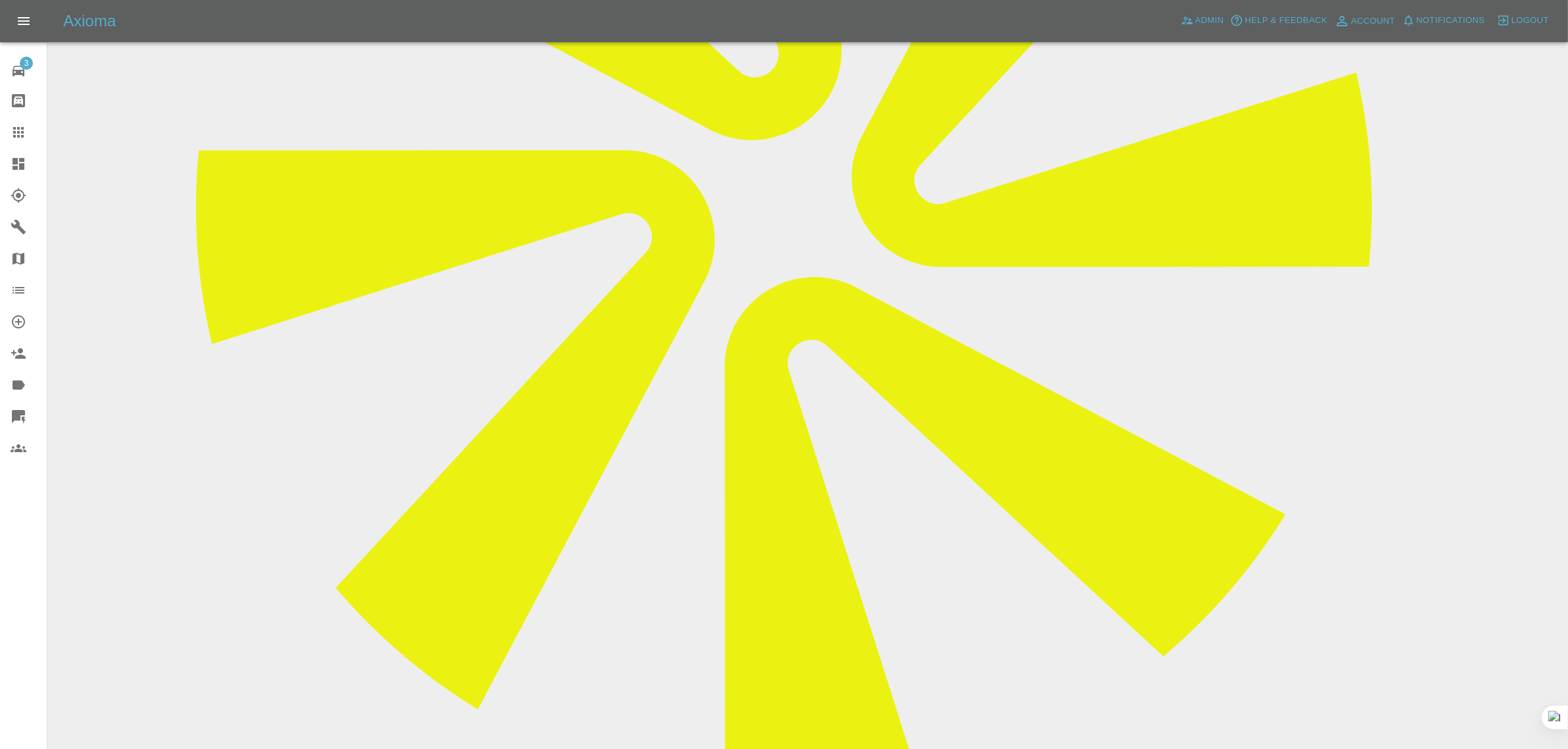
scroll to position [82, 0]
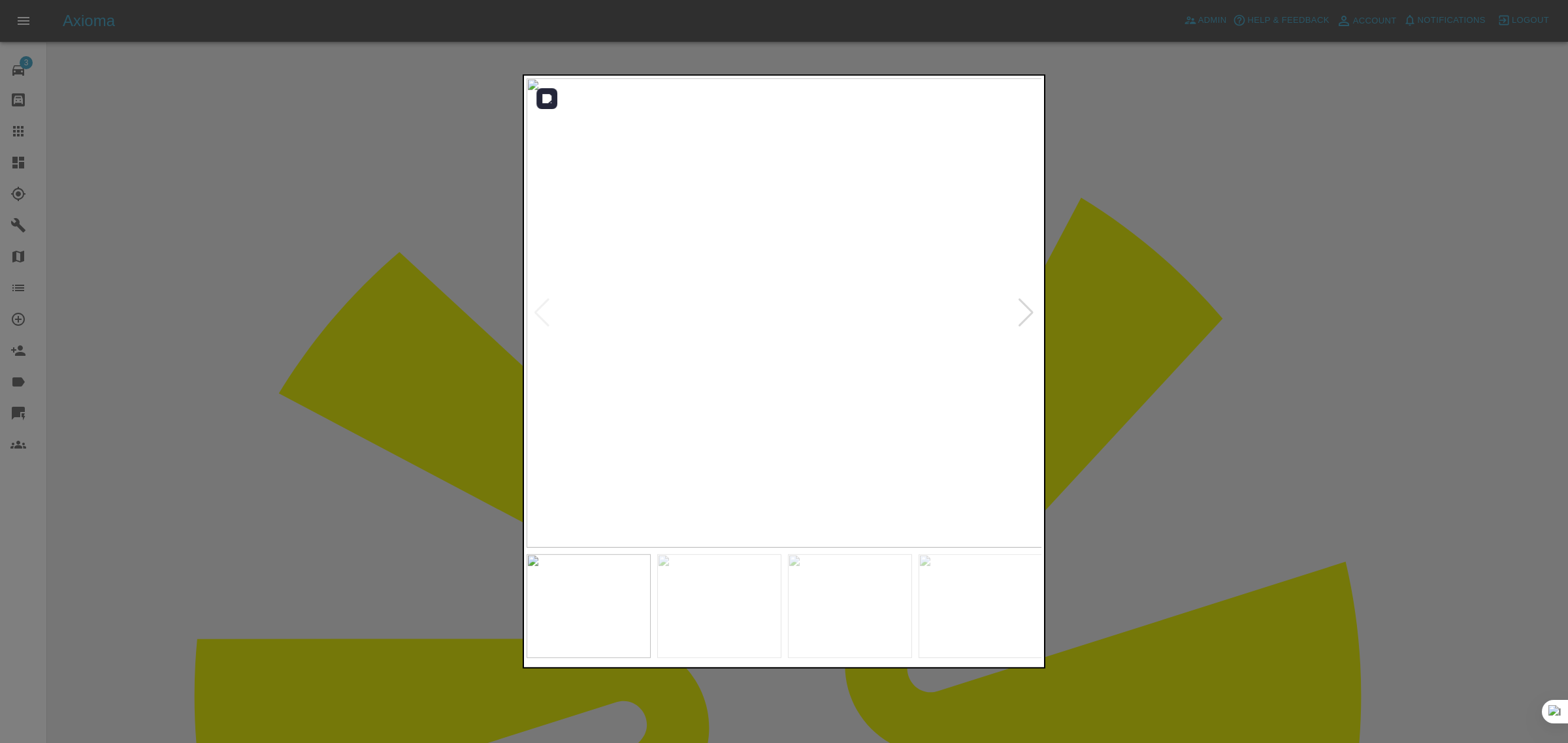
click at [1018, 317] on div at bounding box center [1026, 312] width 18 height 29
click at [1018, 316] on div at bounding box center [1026, 312] width 18 height 29
click at [1018, 316] on img at bounding box center [784, 313] width 516 height 470
click at [1039, 315] on img at bounding box center [784, 313] width 516 height 470
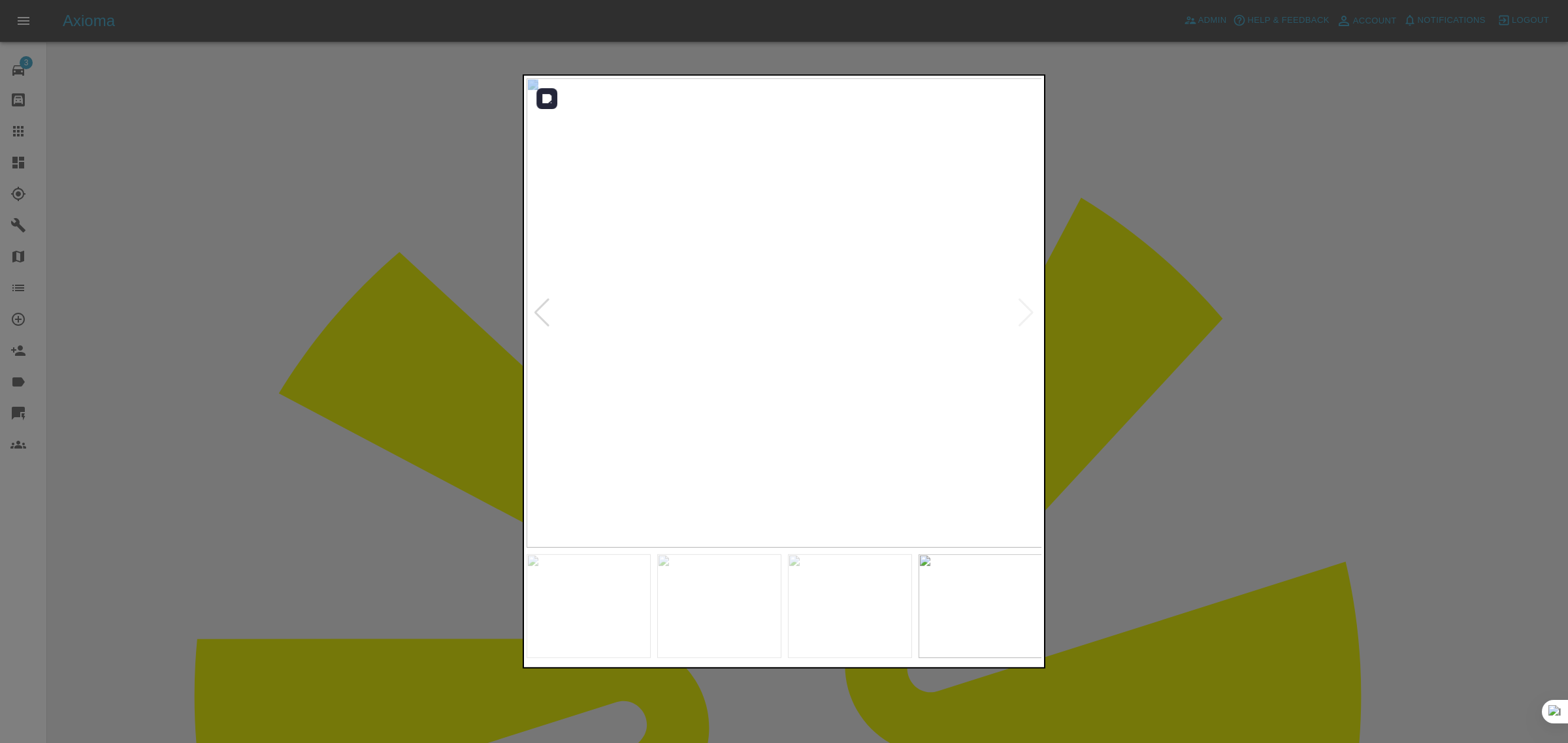
click at [1030, 314] on img at bounding box center [784, 313] width 516 height 470
click at [1028, 314] on img at bounding box center [784, 313] width 516 height 470
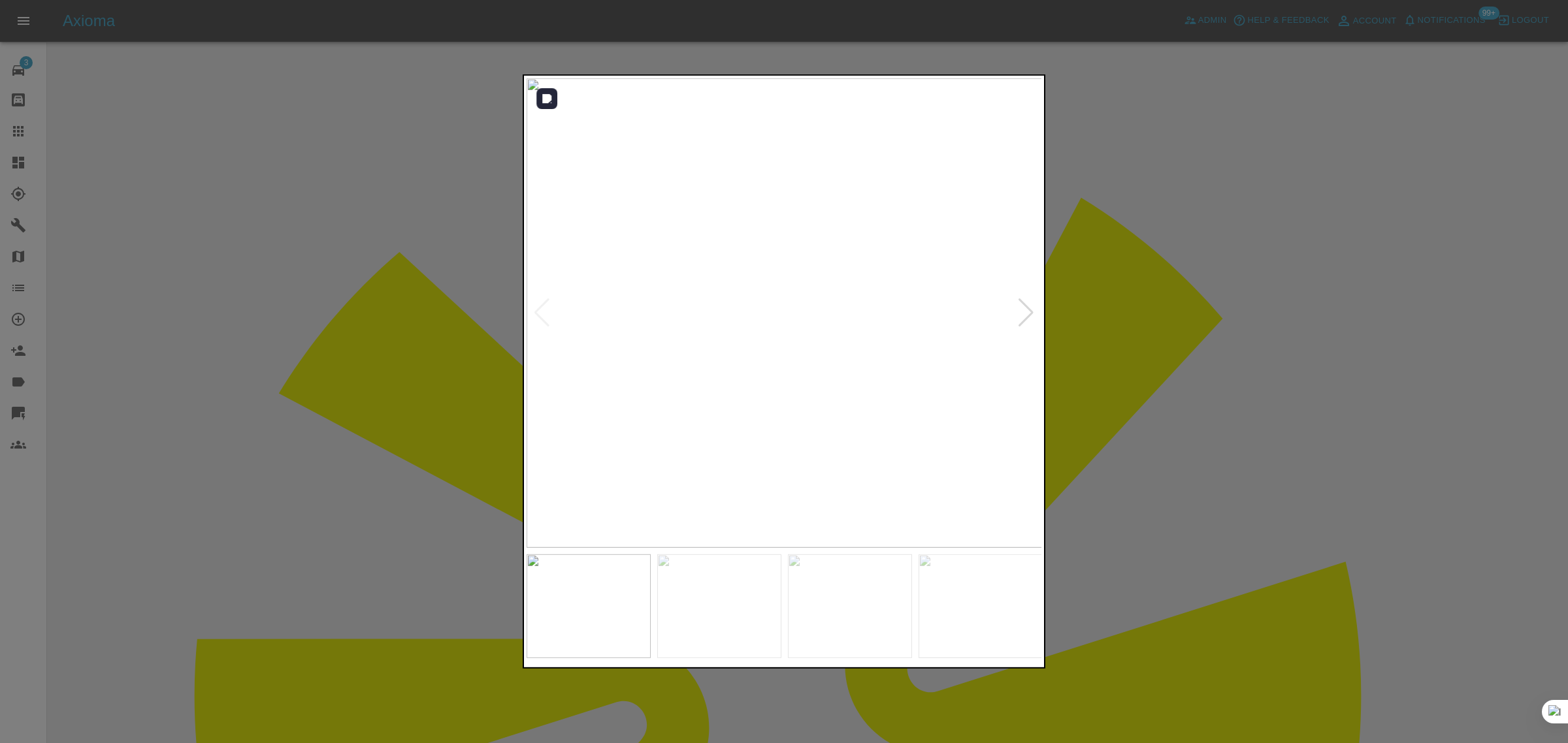
click at [1023, 318] on div at bounding box center [1026, 312] width 18 height 29
click at [1028, 321] on img at bounding box center [784, 313] width 516 height 470
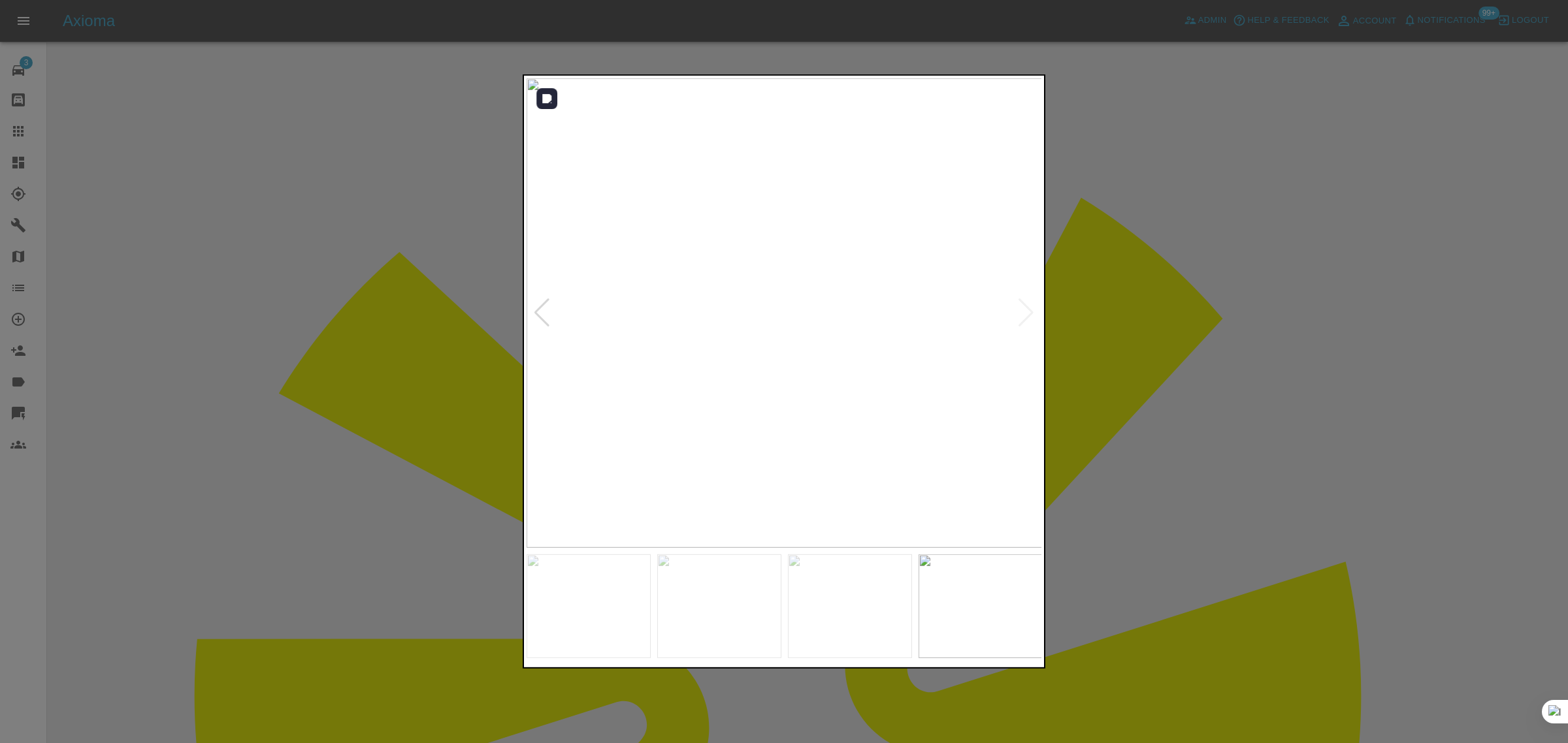
click at [1028, 321] on img at bounding box center [784, 313] width 516 height 470
click at [722, 360] on img at bounding box center [268, 291] width 1549 height 1408
click at [537, 311] on div at bounding box center [541, 312] width 18 height 29
click at [1028, 310] on div at bounding box center [1026, 312] width 18 height 29
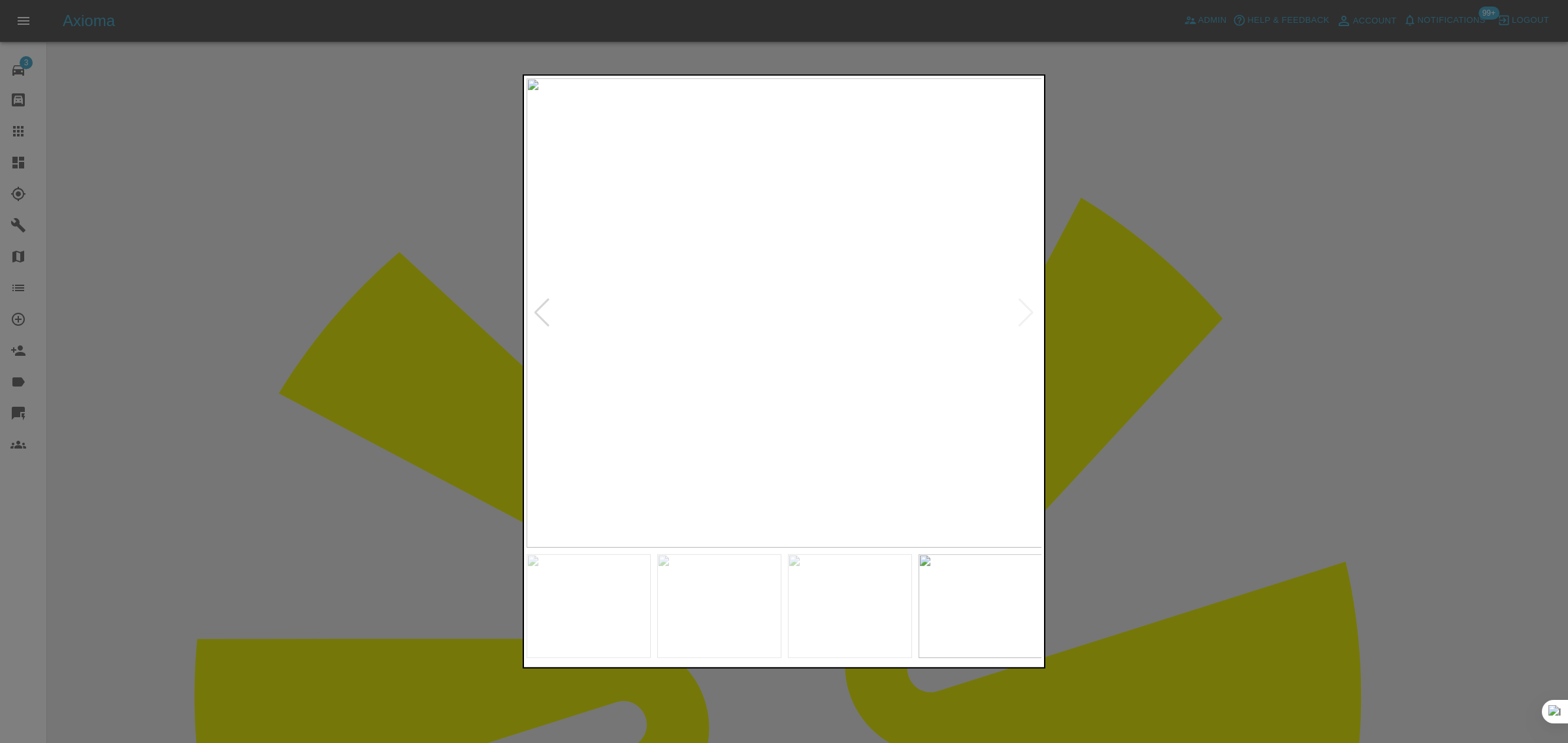
click at [536, 318] on div at bounding box center [541, 312] width 18 height 29
click at [825, 350] on img at bounding box center [784, 313] width 516 height 470
click at [828, 409] on img at bounding box center [733, 261] width 1549 height 1408
click at [1030, 321] on div at bounding box center [1026, 312] width 18 height 29
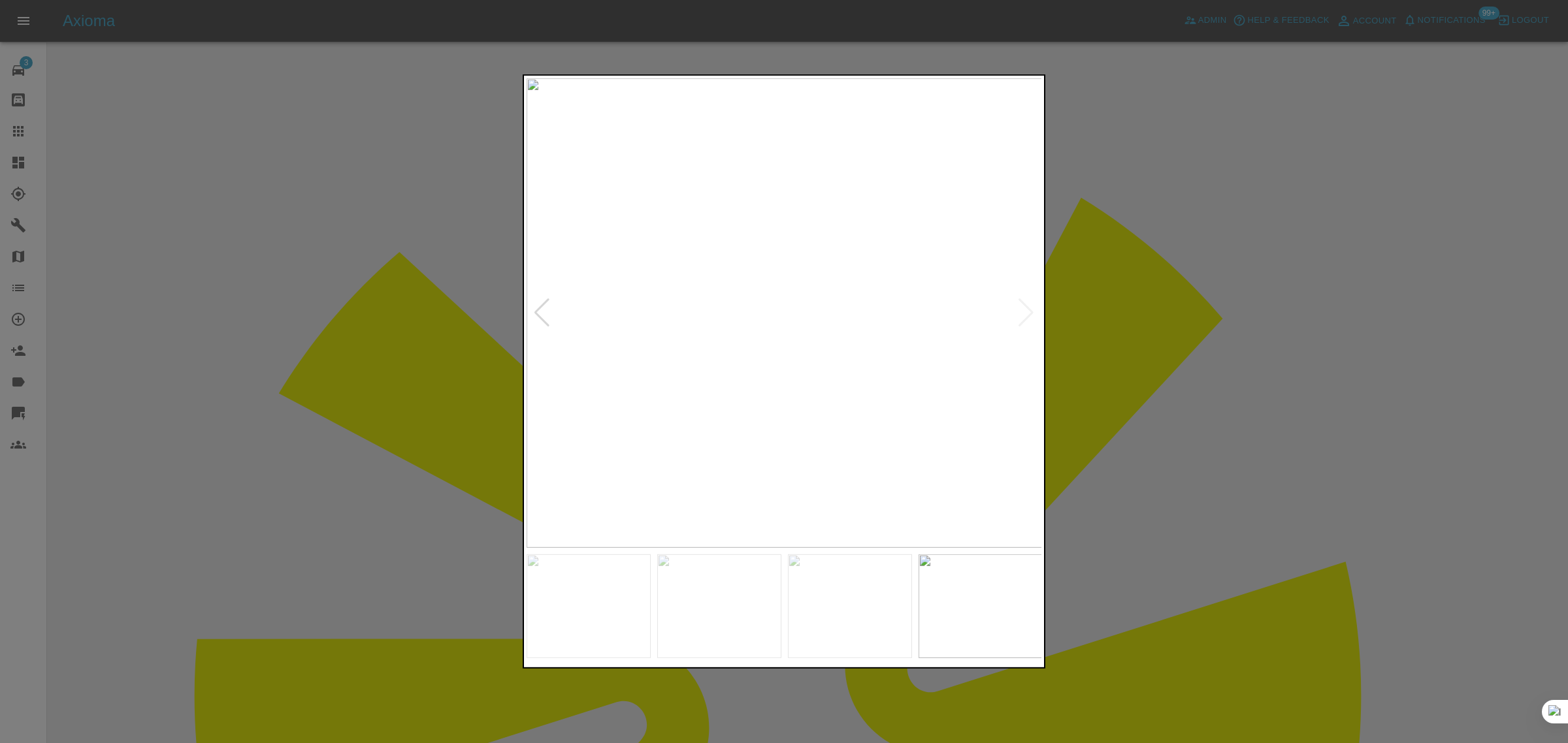
click at [546, 318] on div at bounding box center [541, 312] width 18 height 29
click at [546, 318] on img at bounding box center [784, 313] width 516 height 470
click at [1116, 386] on div at bounding box center [784, 372] width 1568 height 743
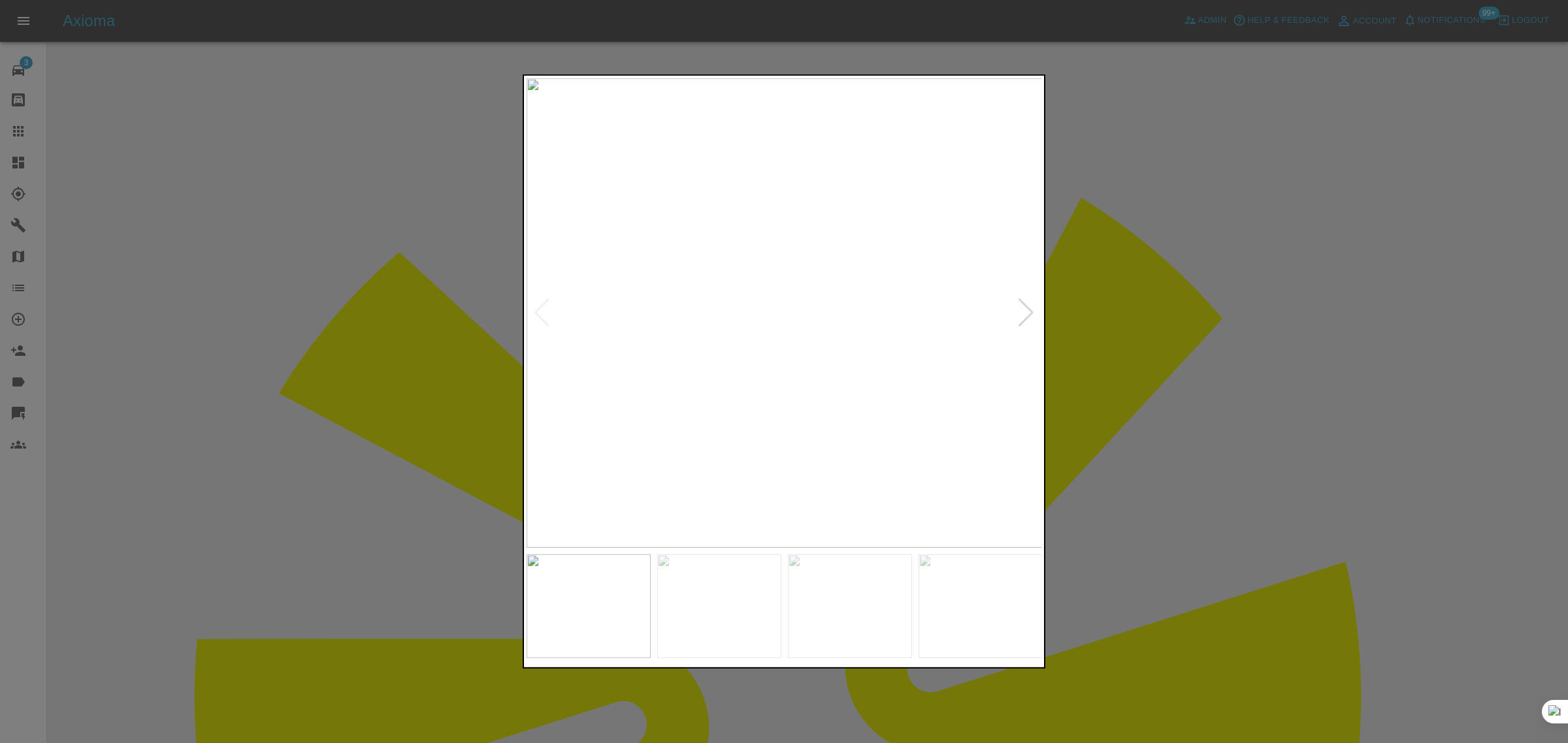
click at [1194, 429] on div at bounding box center [784, 372] width 1568 height 743
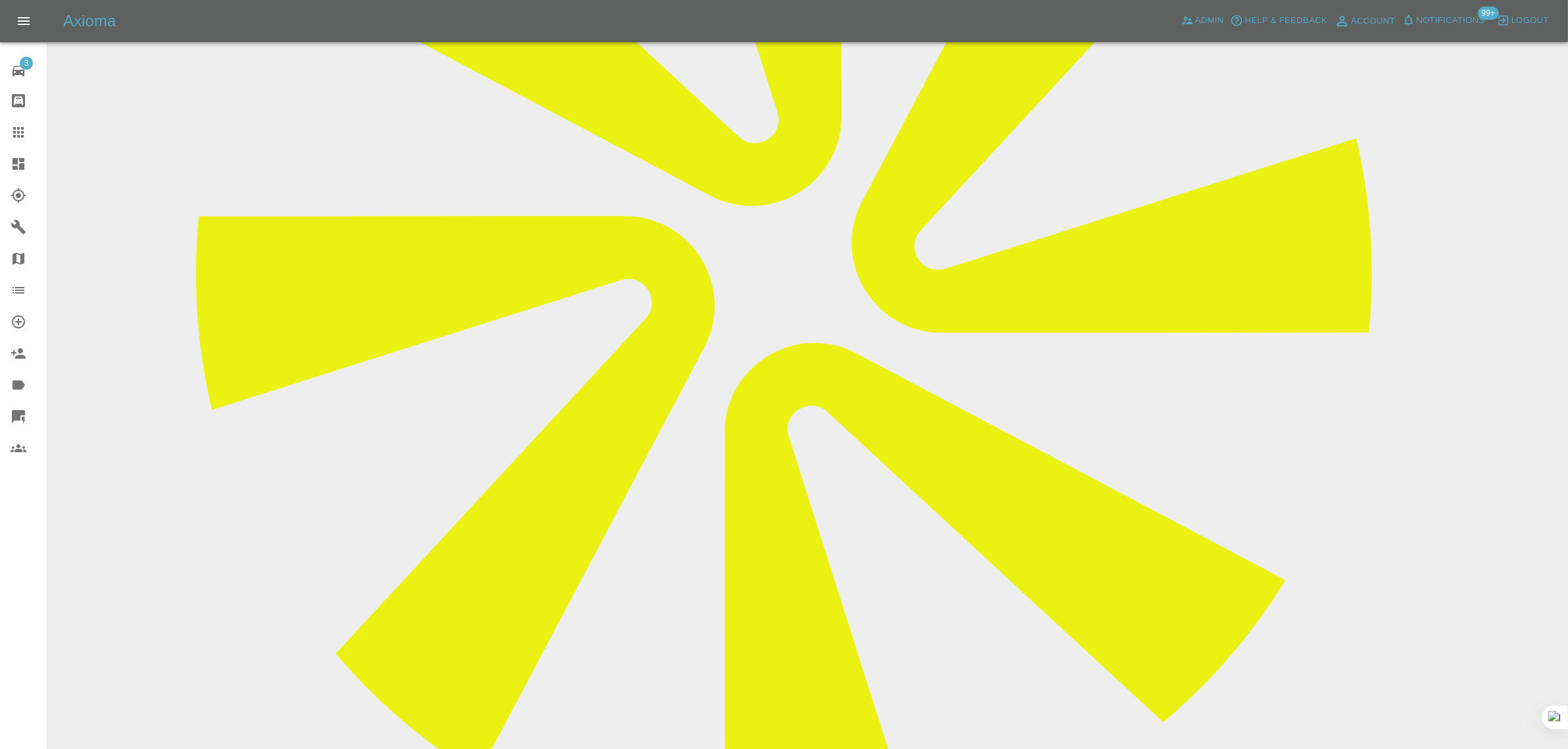
scroll to position [119, 0]
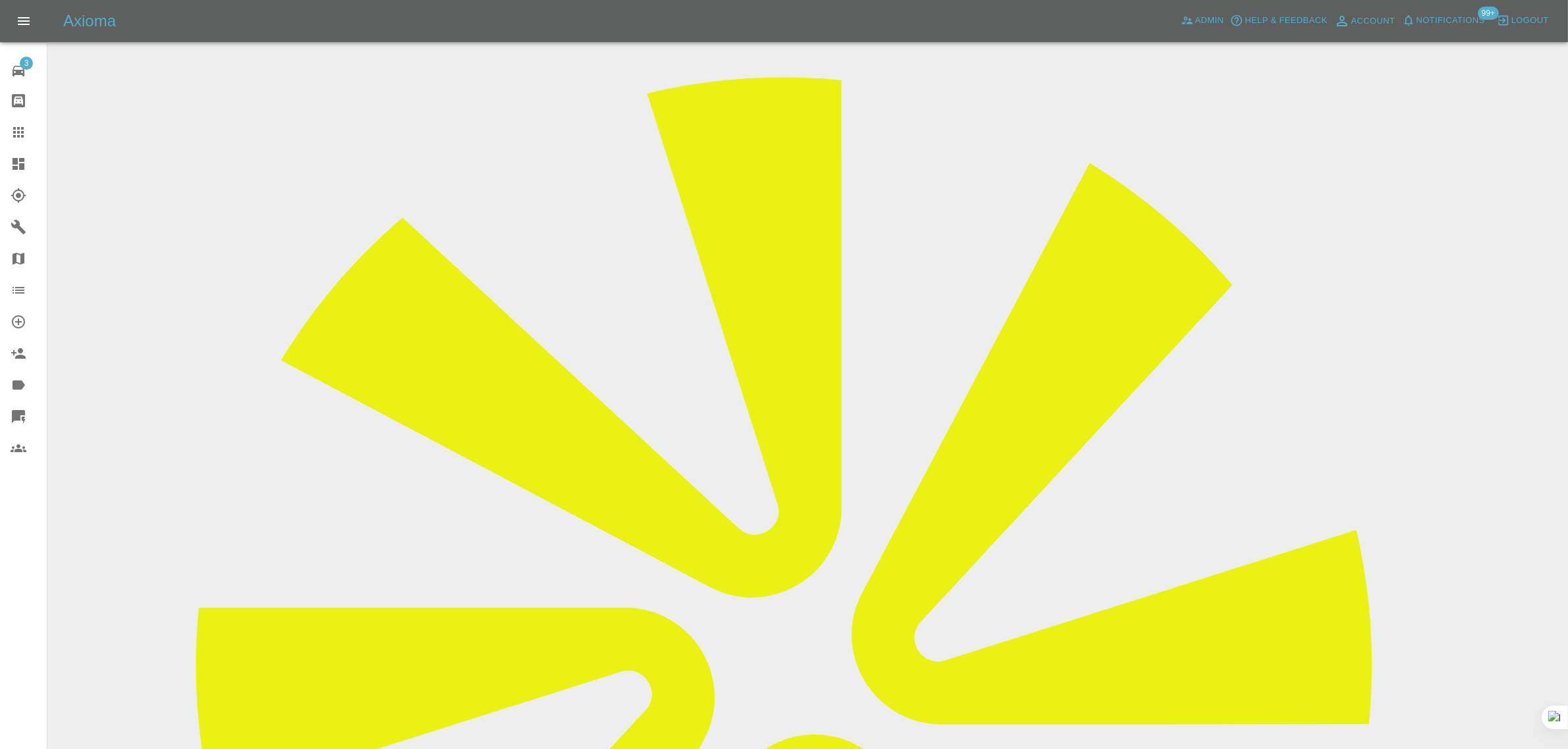
click at [25, 123] on link "Claims" at bounding box center [23, 133] width 47 height 32
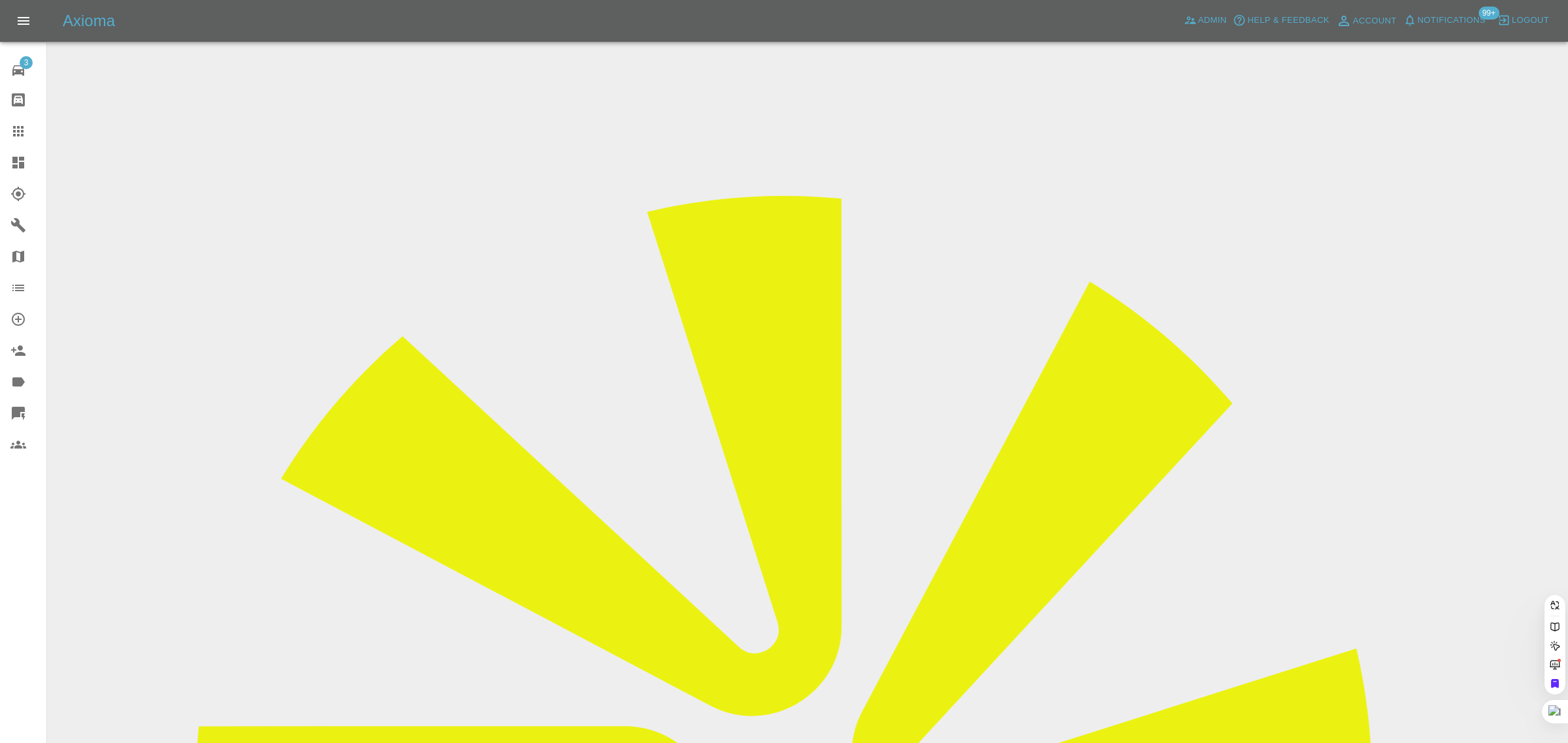
paste input "paulrichmond264@btinternet.com"
type input "paulrichmond264@btinternet.com"
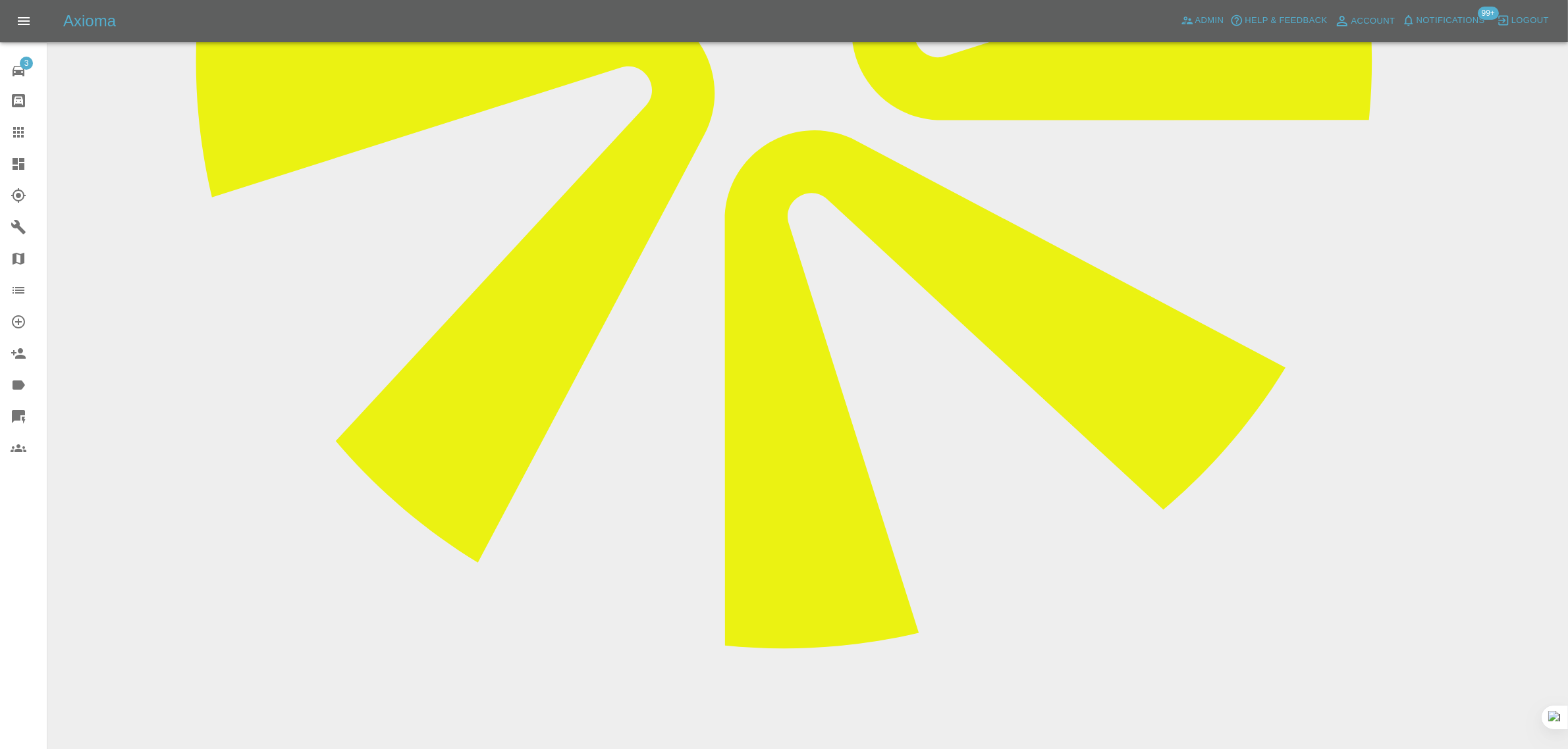
scroll to position [741, 0]
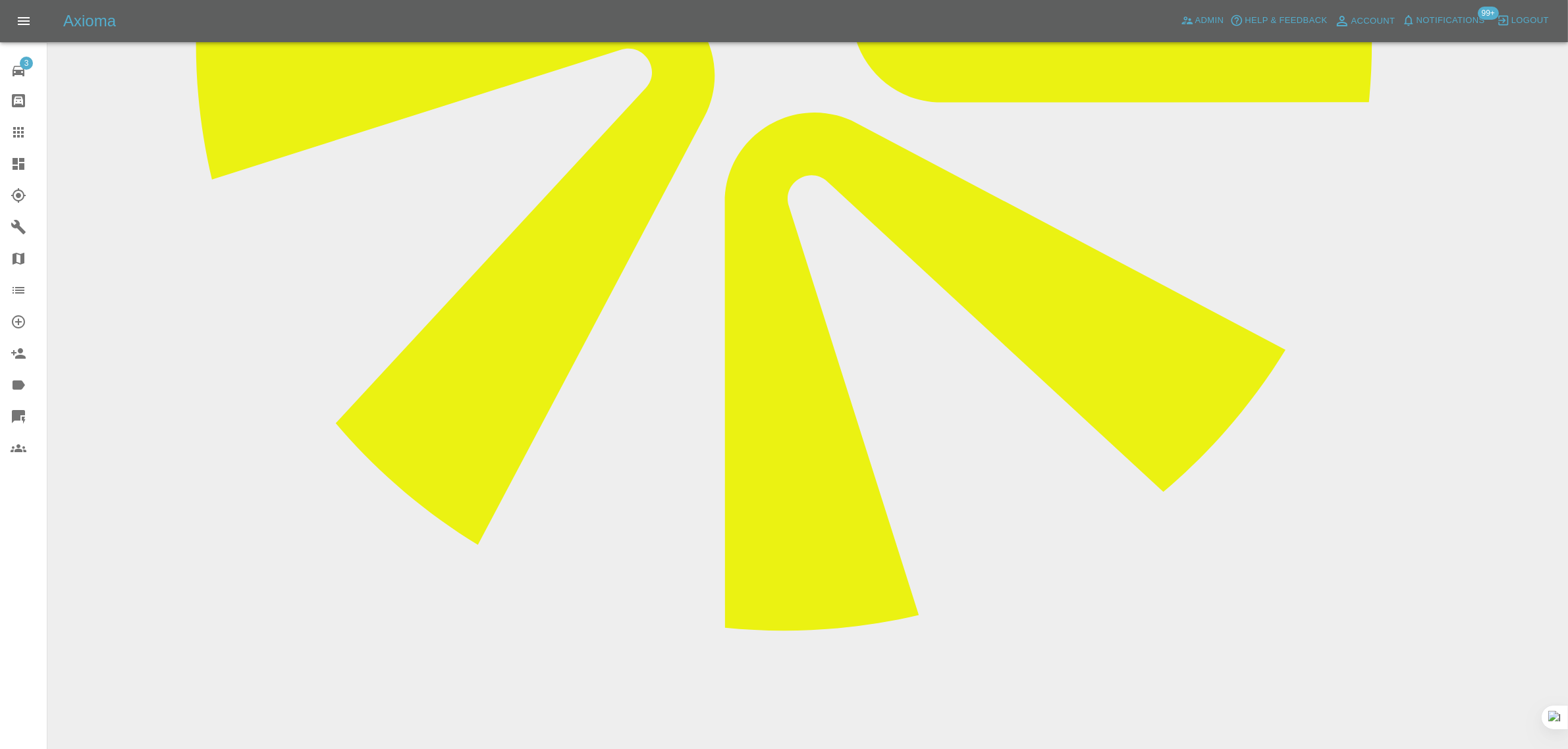
paste textarea "I confirm the repairer attended yesterday & completed the job. It was John Paul…"
type textarea "I confirm the repairer attended yesterday & completed the job. It was John Paul…"
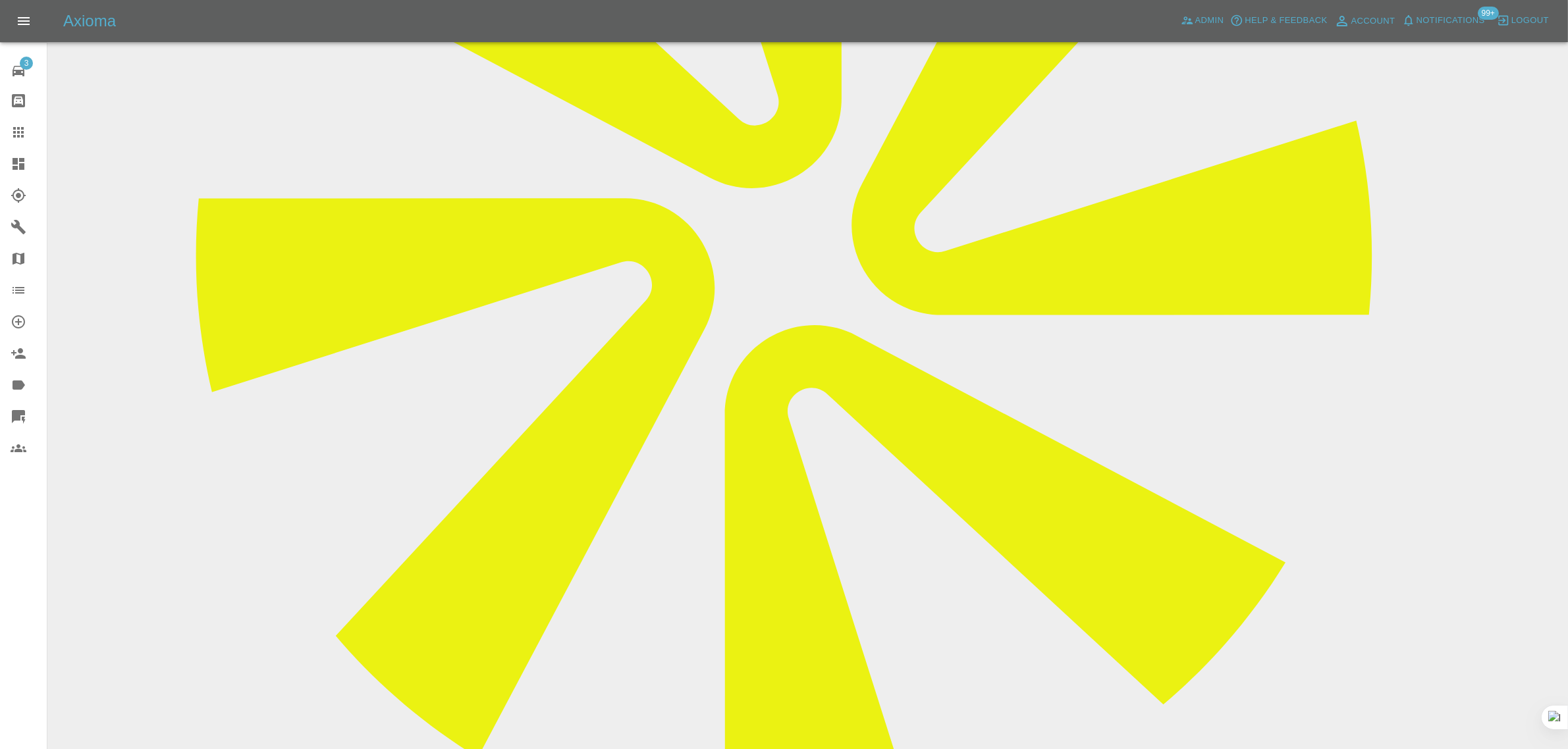
scroll to position [232, 0]
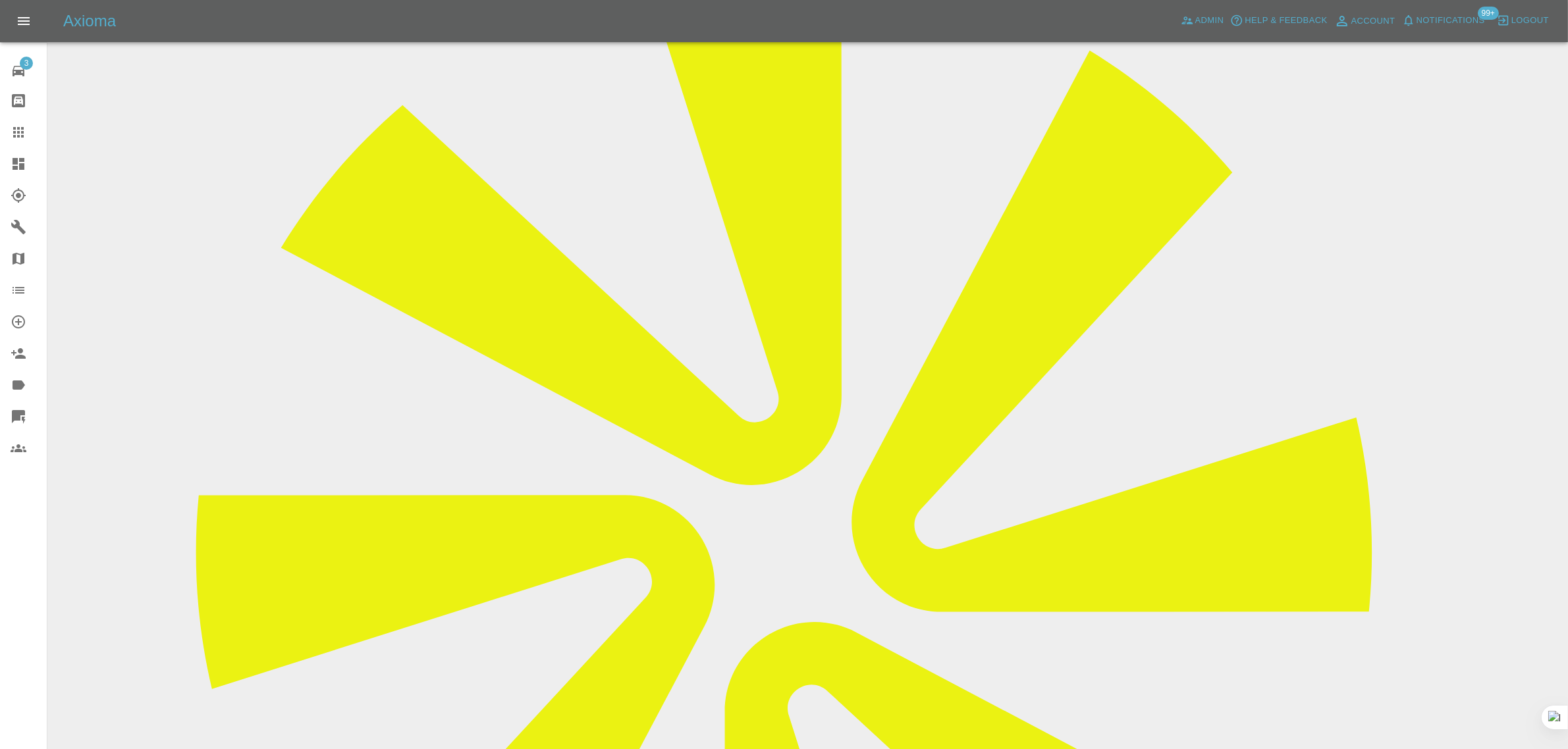
drag, startPoint x: 785, startPoint y: 207, endPoint x: 946, endPoint y: 200, distance: 161.2
copy tr "paulrichmond264@btinternet.com"
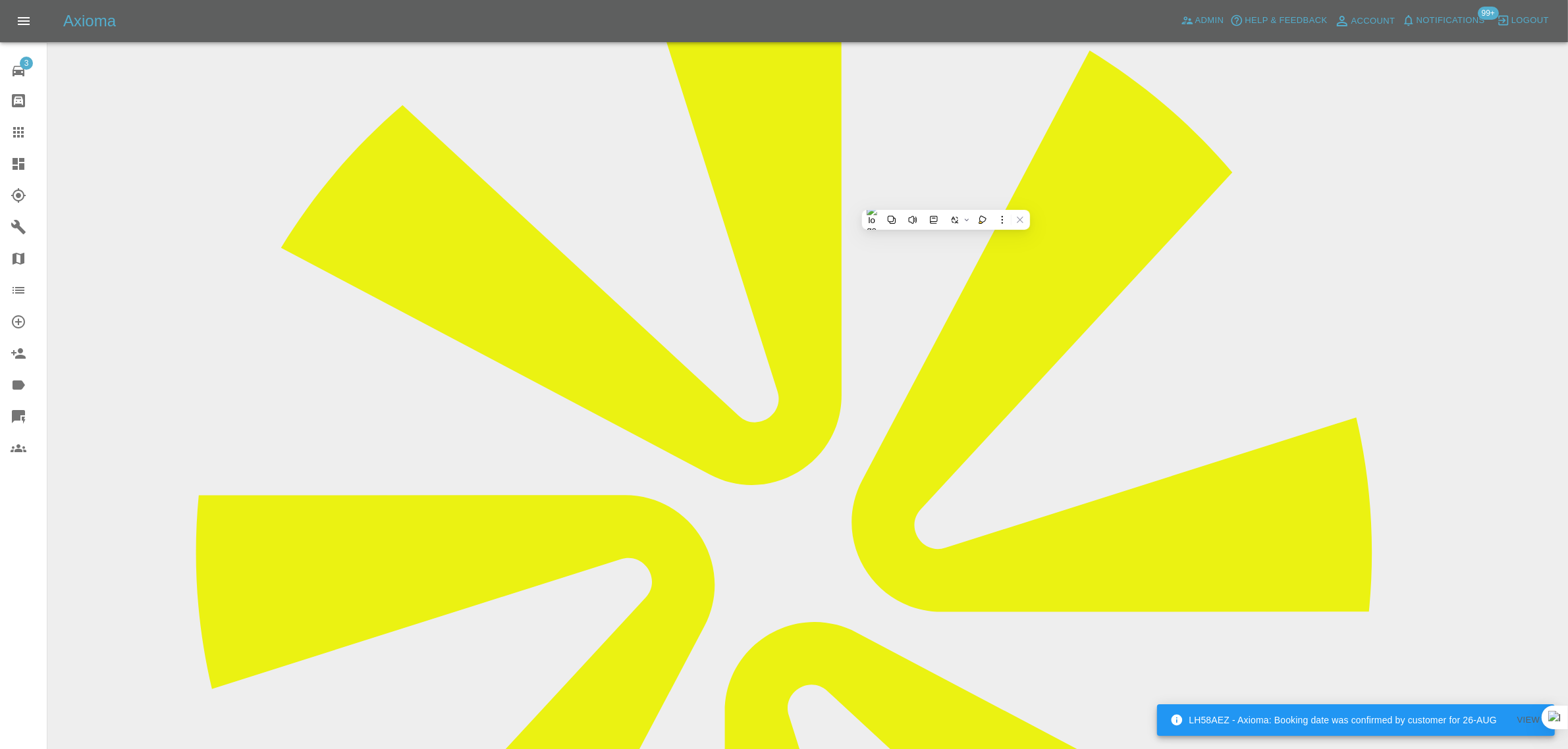
click at [15, 129] on icon at bounding box center [18, 132] width 10 height 10
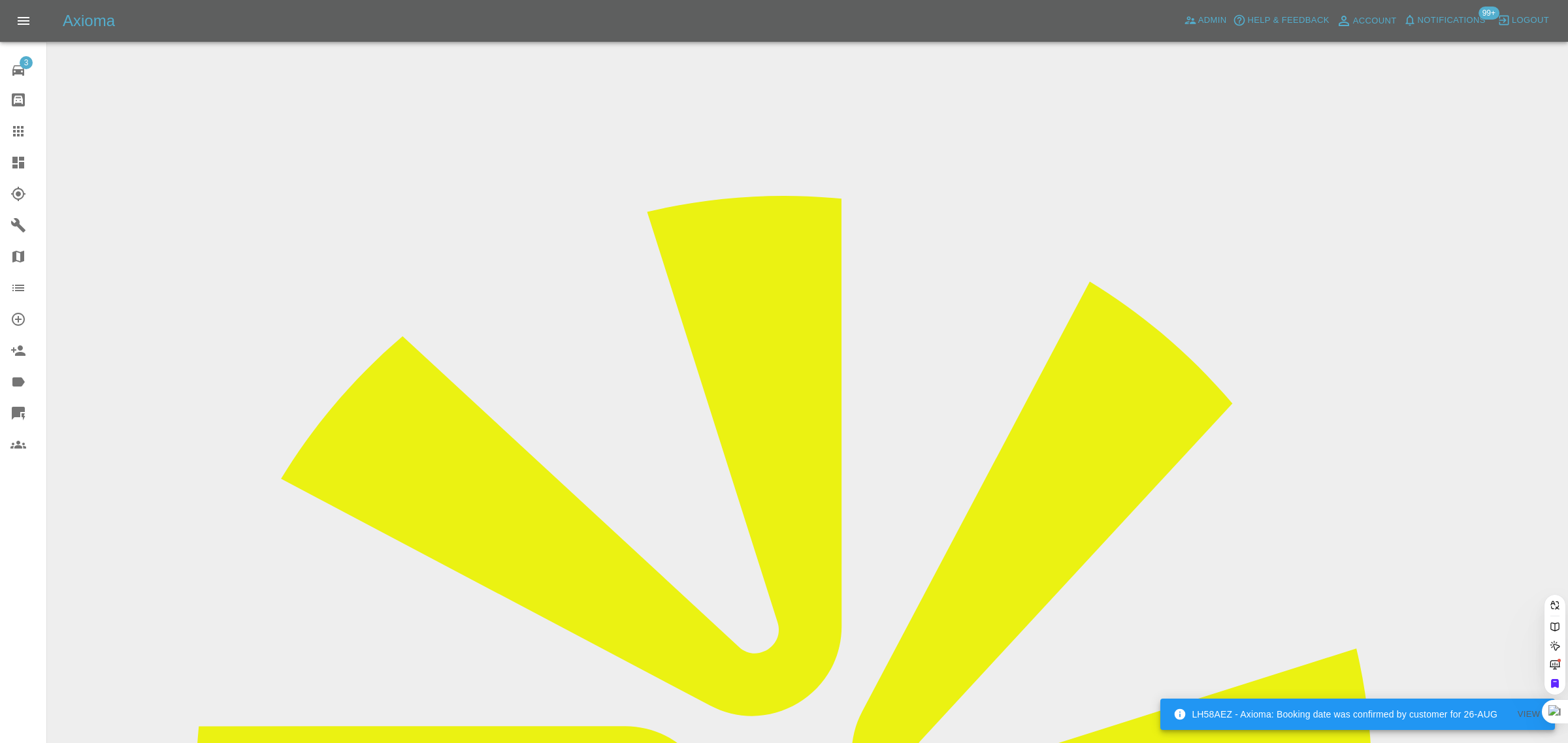
paste input "ladyjanevtaylor@gmail.com"
type input "ladyjanevtaylor@gmail.com"
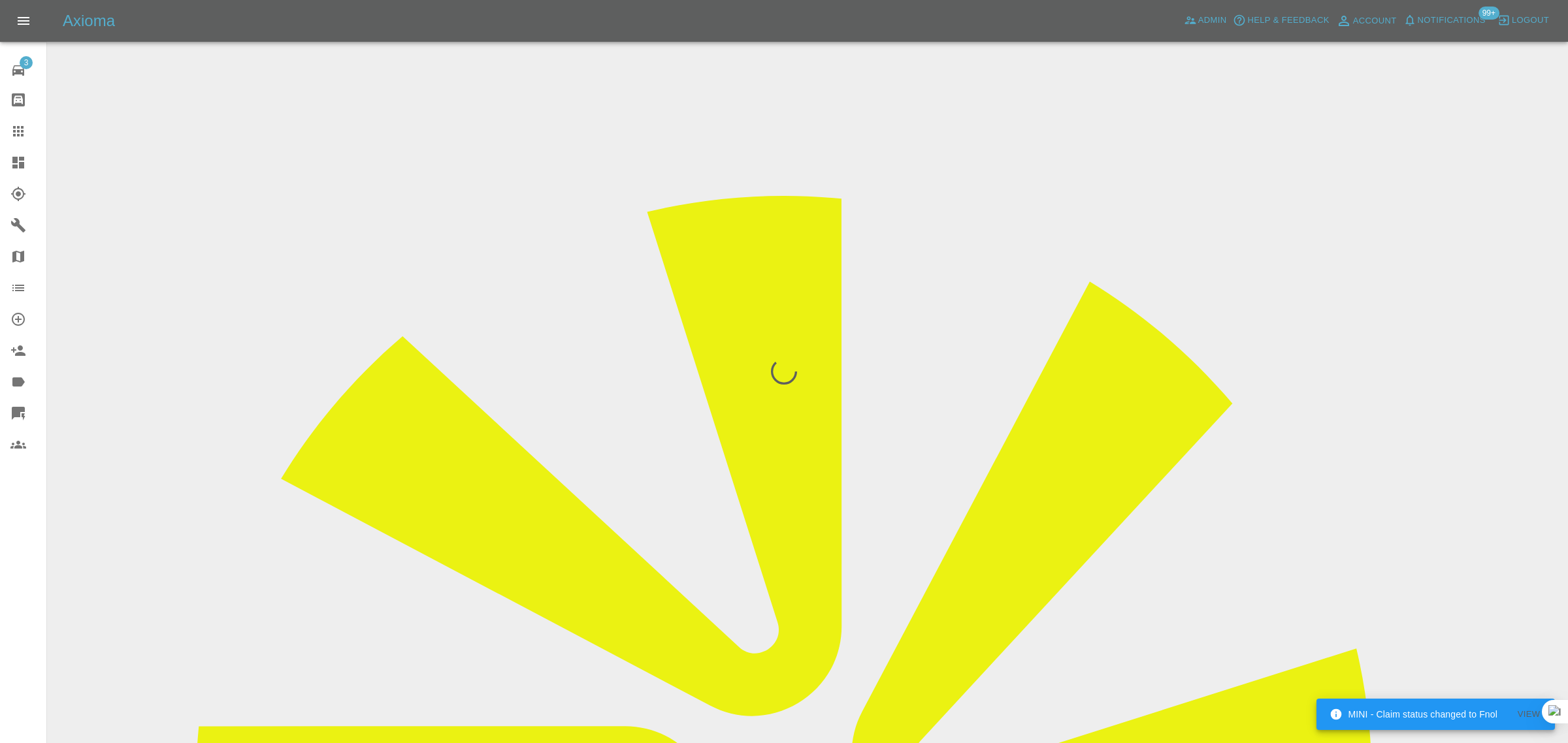
click at [30, 542] on div "3 Repair home Bodyshop home Claims Dashboard Explorer Garages Map Organization …" at bounding box center [23, 372] width 47 height 743
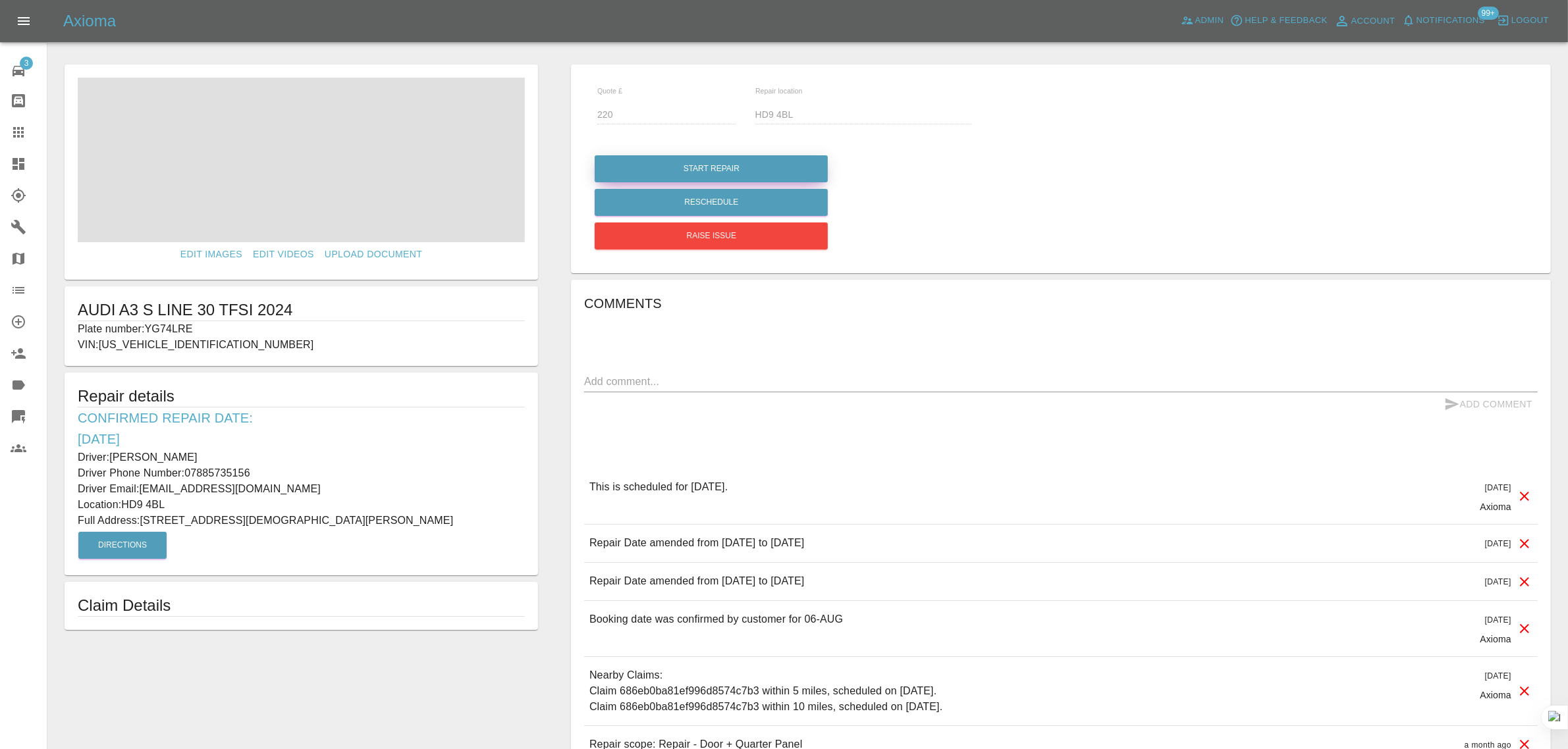
click at [694, 168] on button "Start Repair" at bounding box center [712, 168] width 233 height 27
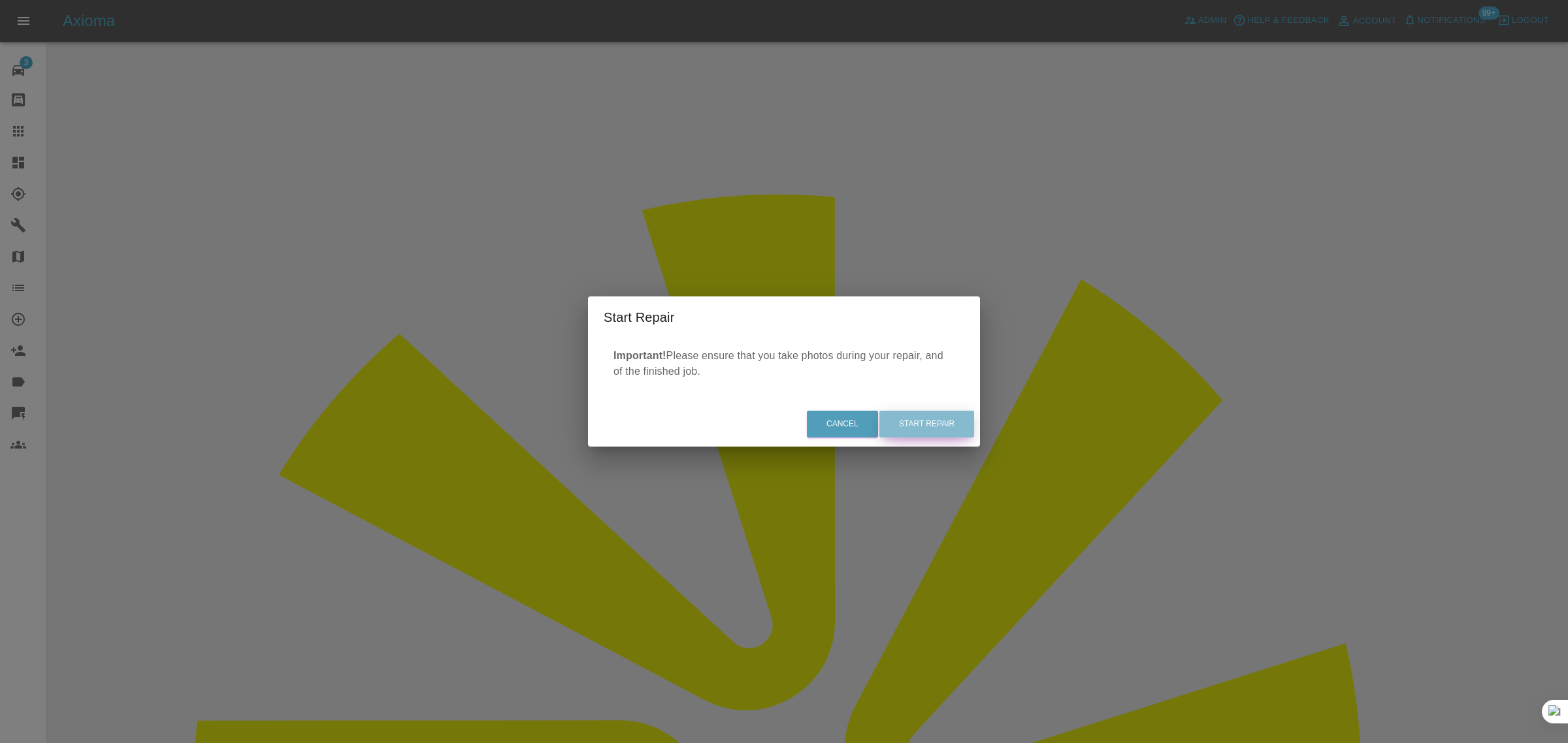
click at [913, 436] on button "Start Repair" at bounding box center [927, 424] width 95 height 27
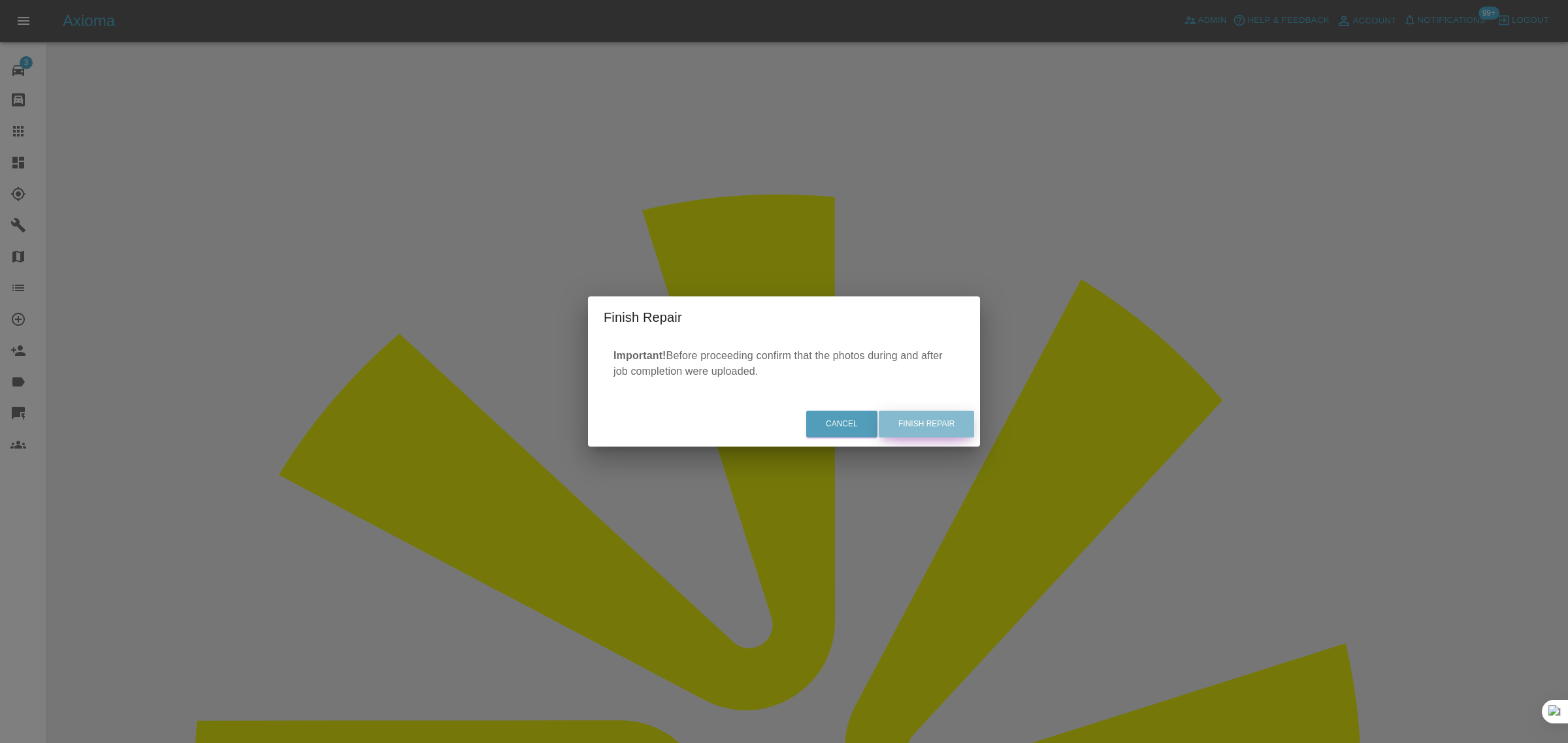
click at [892, 422] on button "Finish Repair" at bounding box center [926, 424] width 95 height 27
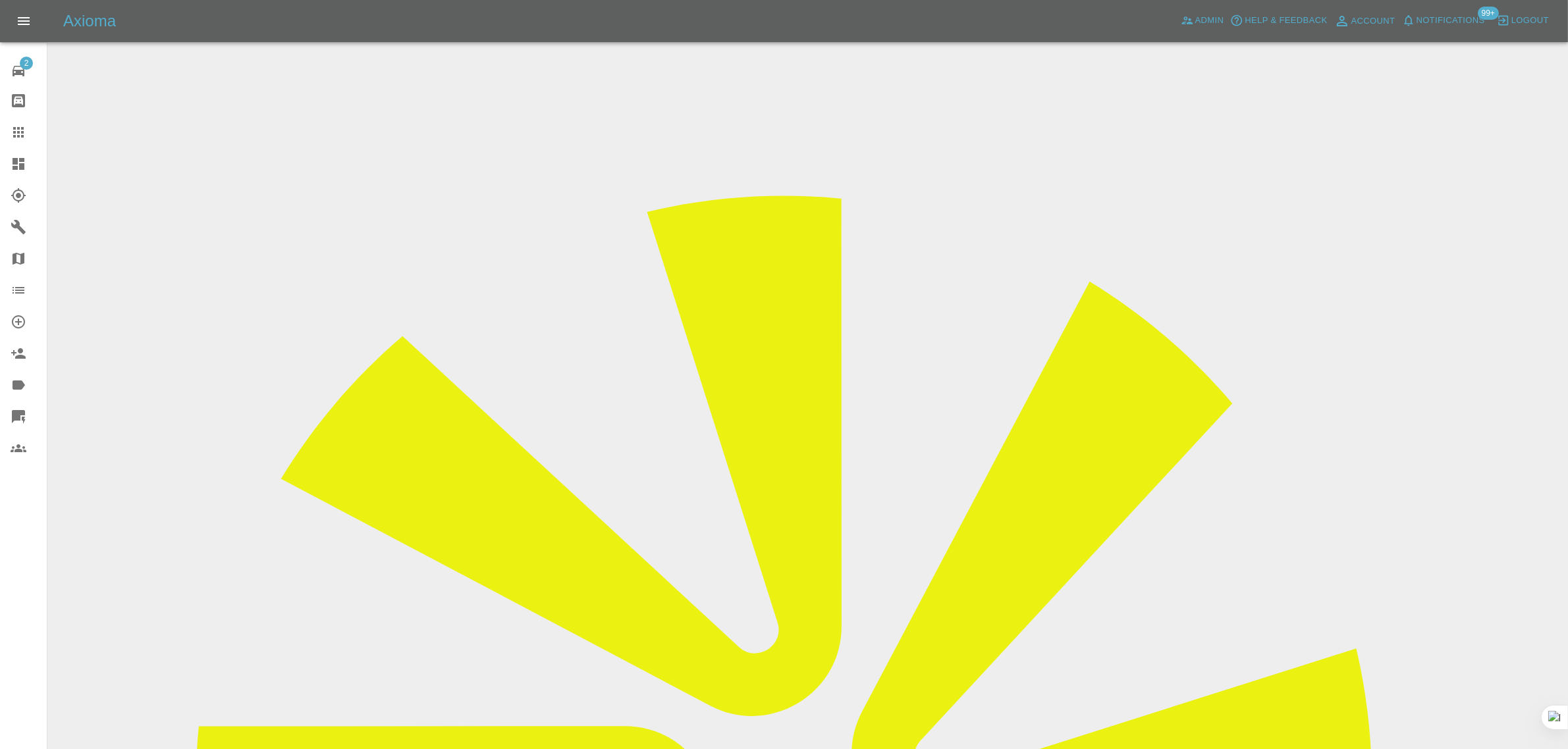
drag, startPoint x: 803, startPoint y: 435, endPoint x: 969, endPoint y: 453, distance: 167.0
copy td "[PERSON_NAME][EMAIL_ADDRESS][PERSON_NAME][DOMAIN_NAME]"
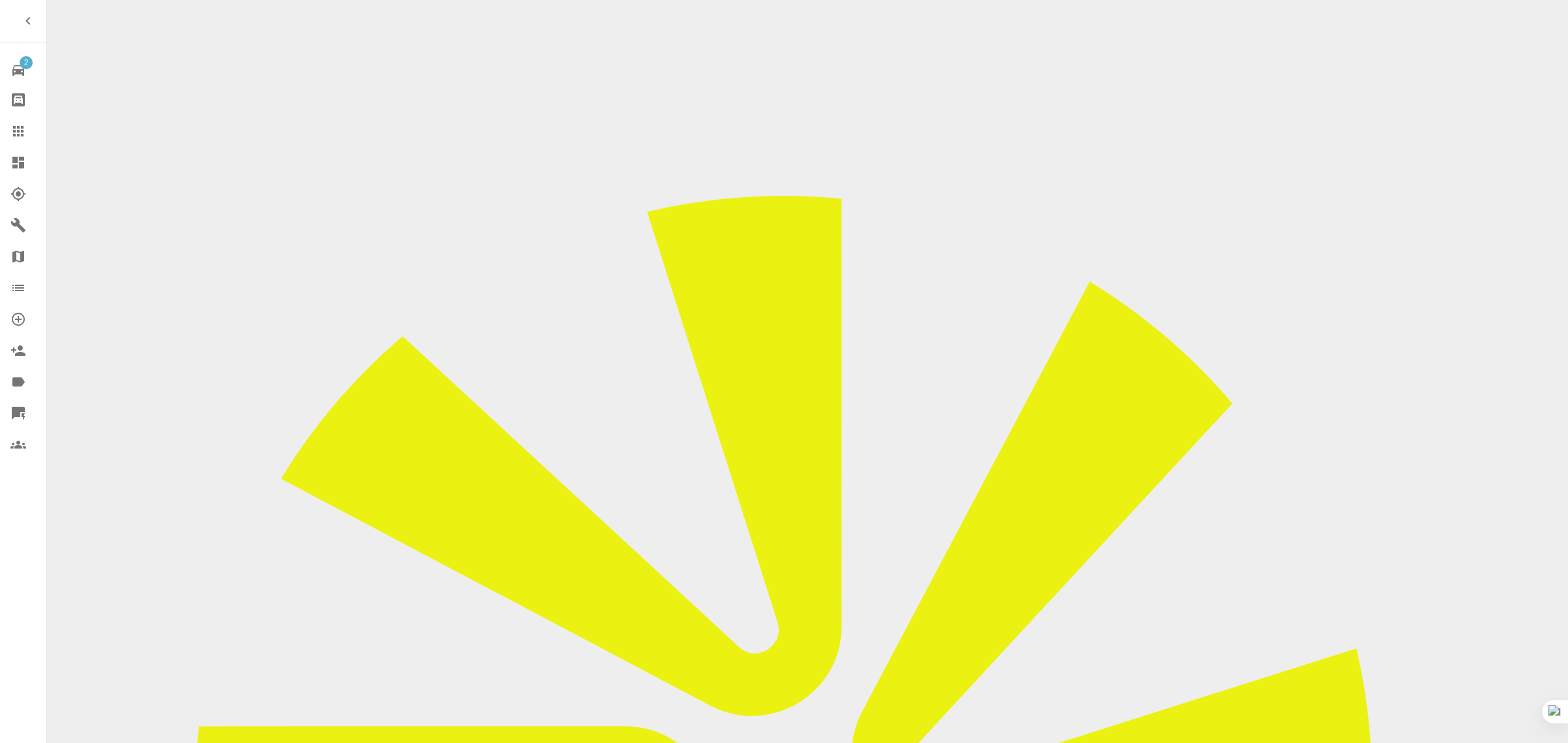
click at [10, 122] on link "Claims" at bounding box center [23, 132] width 46 height 31
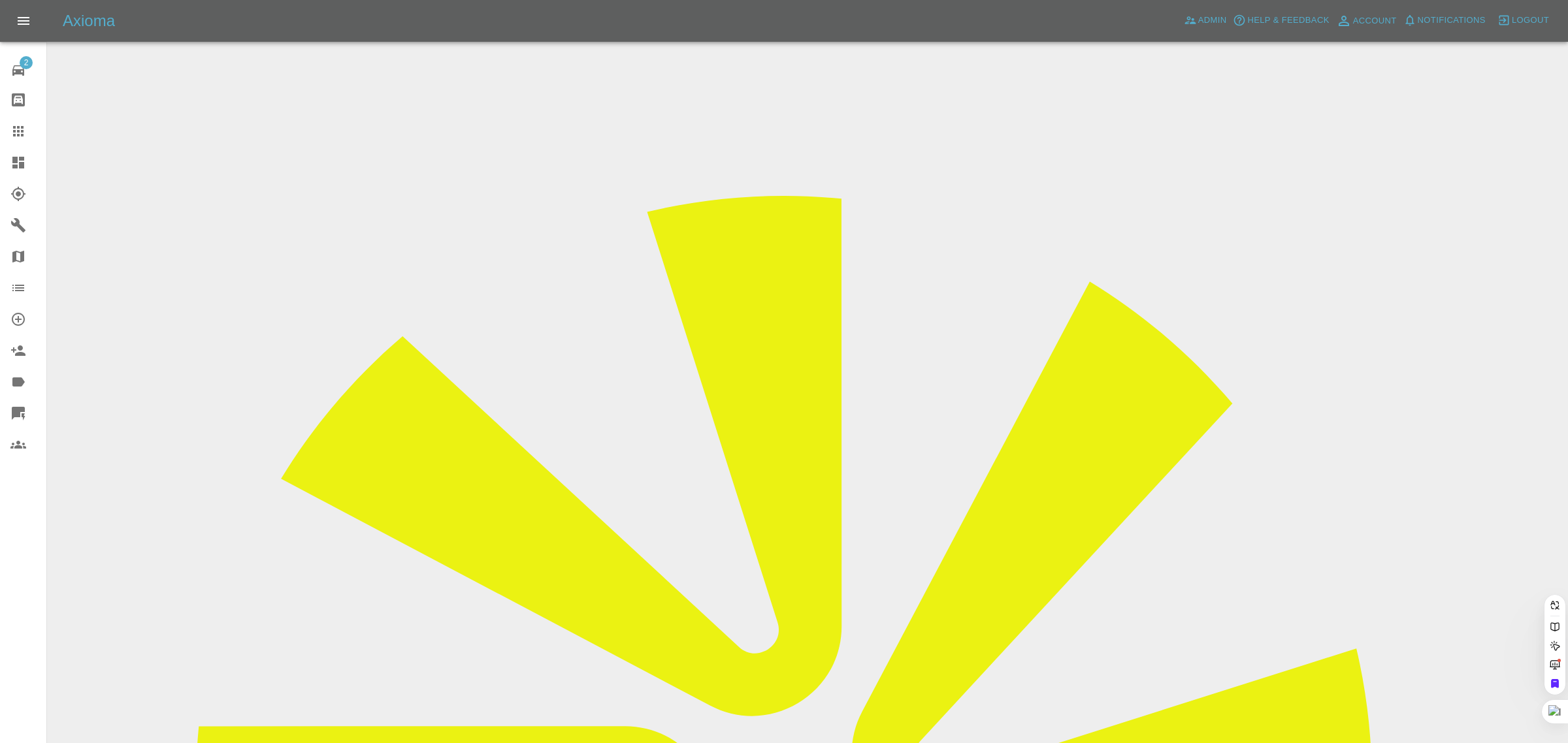
paste input "[EMAIL_ADDRESS][DOMAIN_NAME]"
type input "[EMAIL_ADDRESS][DOMAIN_NAME]"
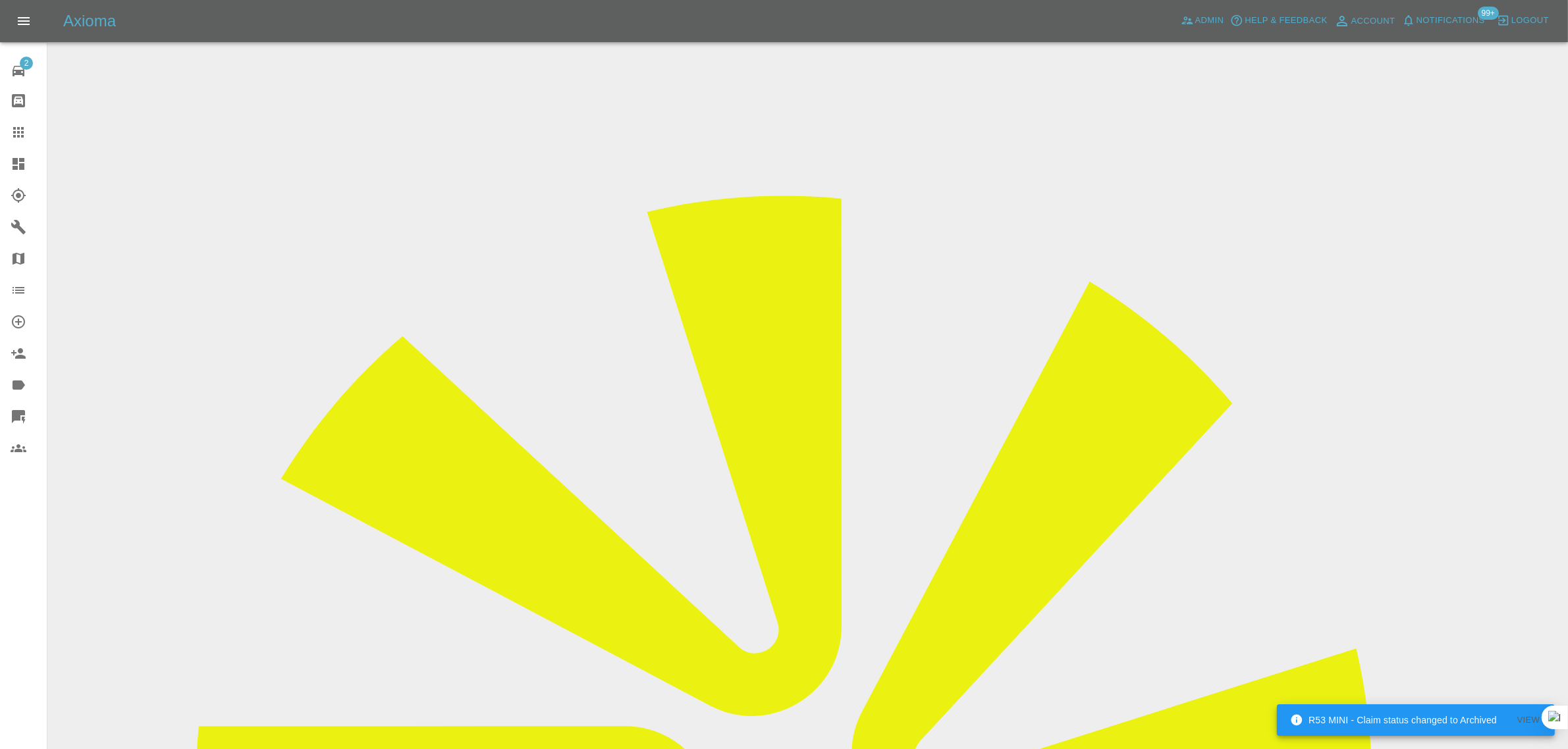
click at [7, 129] on link "Claims" at bounding box center [23, 133] width 47 height 32
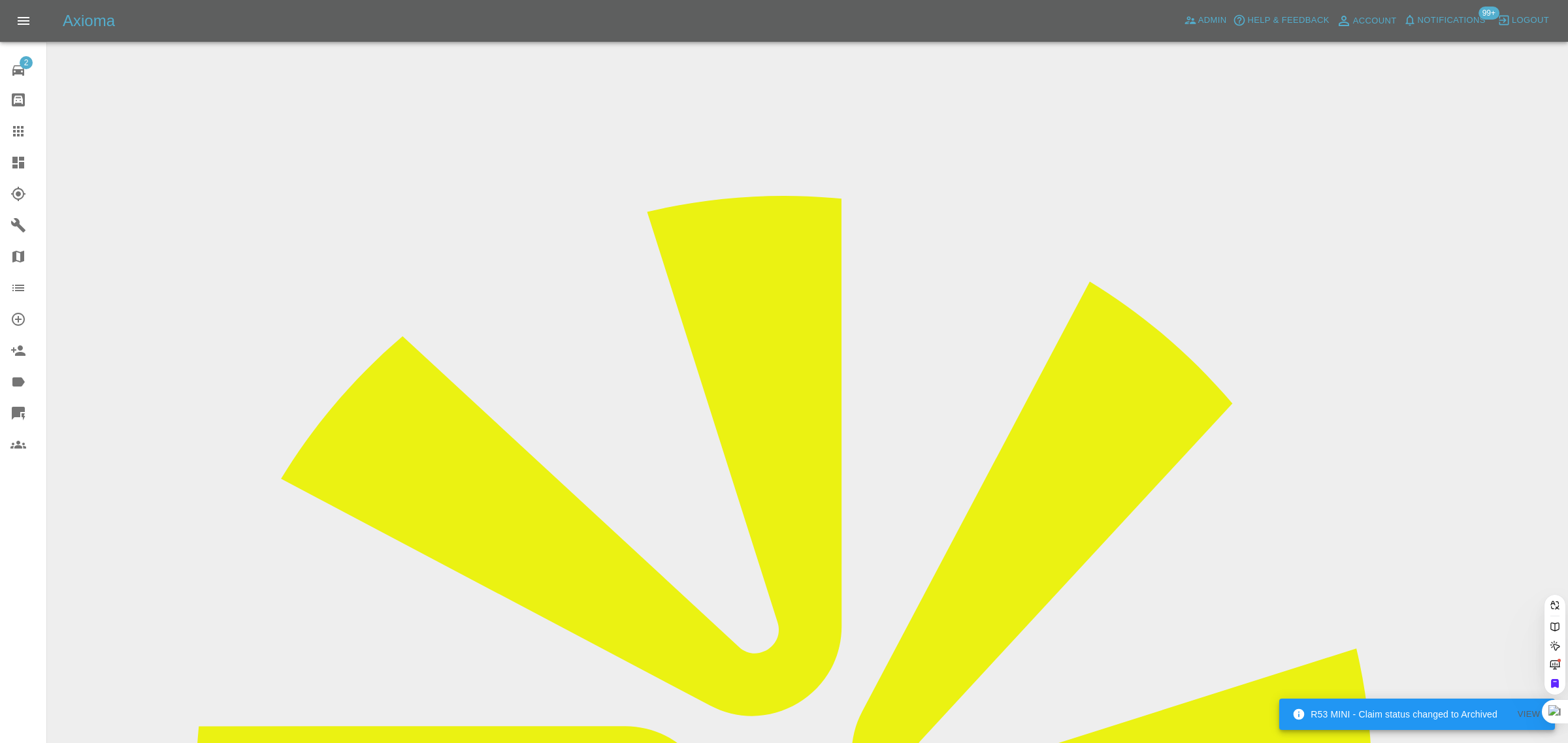
paste input "deborahrea83@yahoo.com"
type input "deborahrea83@yahoo.co"
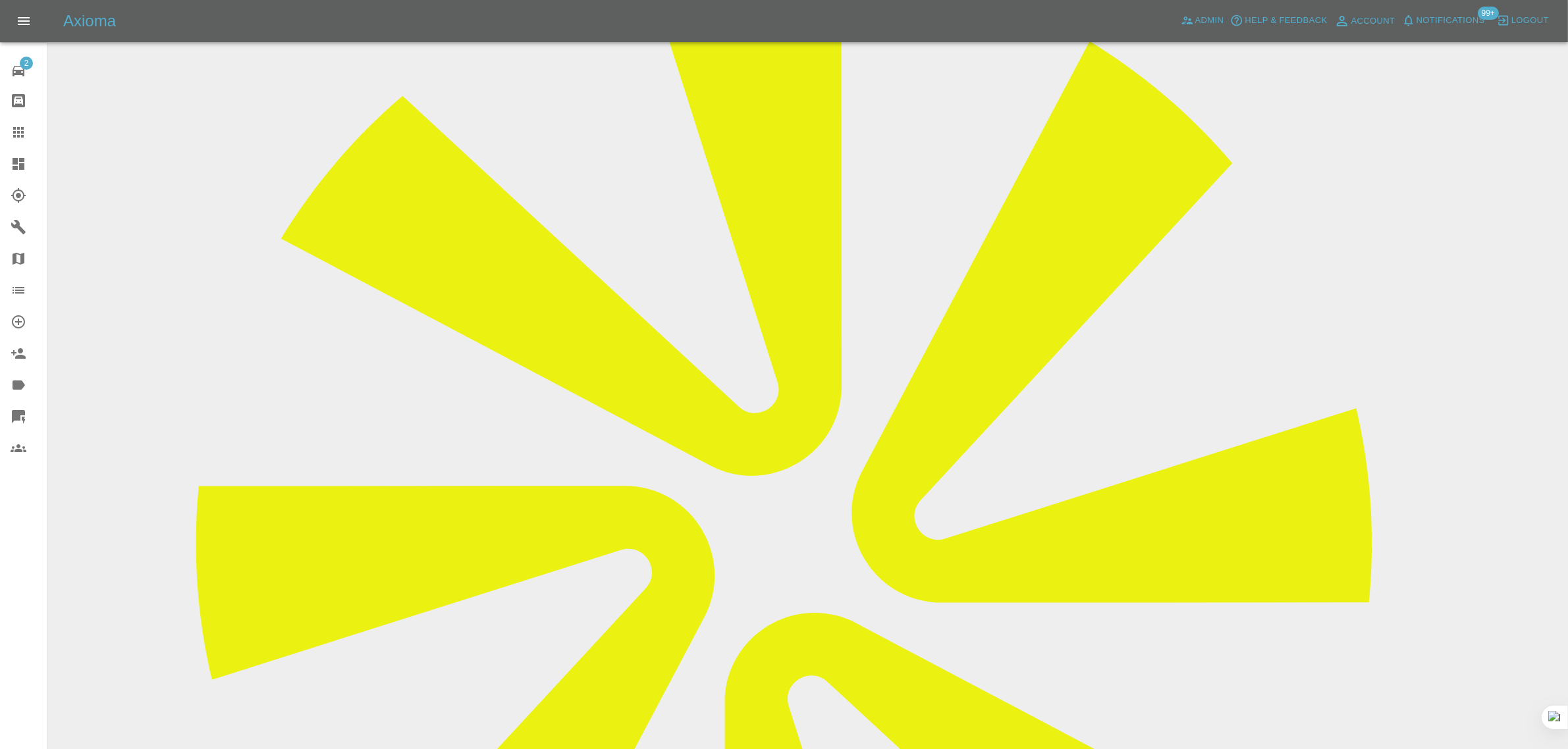
scroll to position [658, 0]
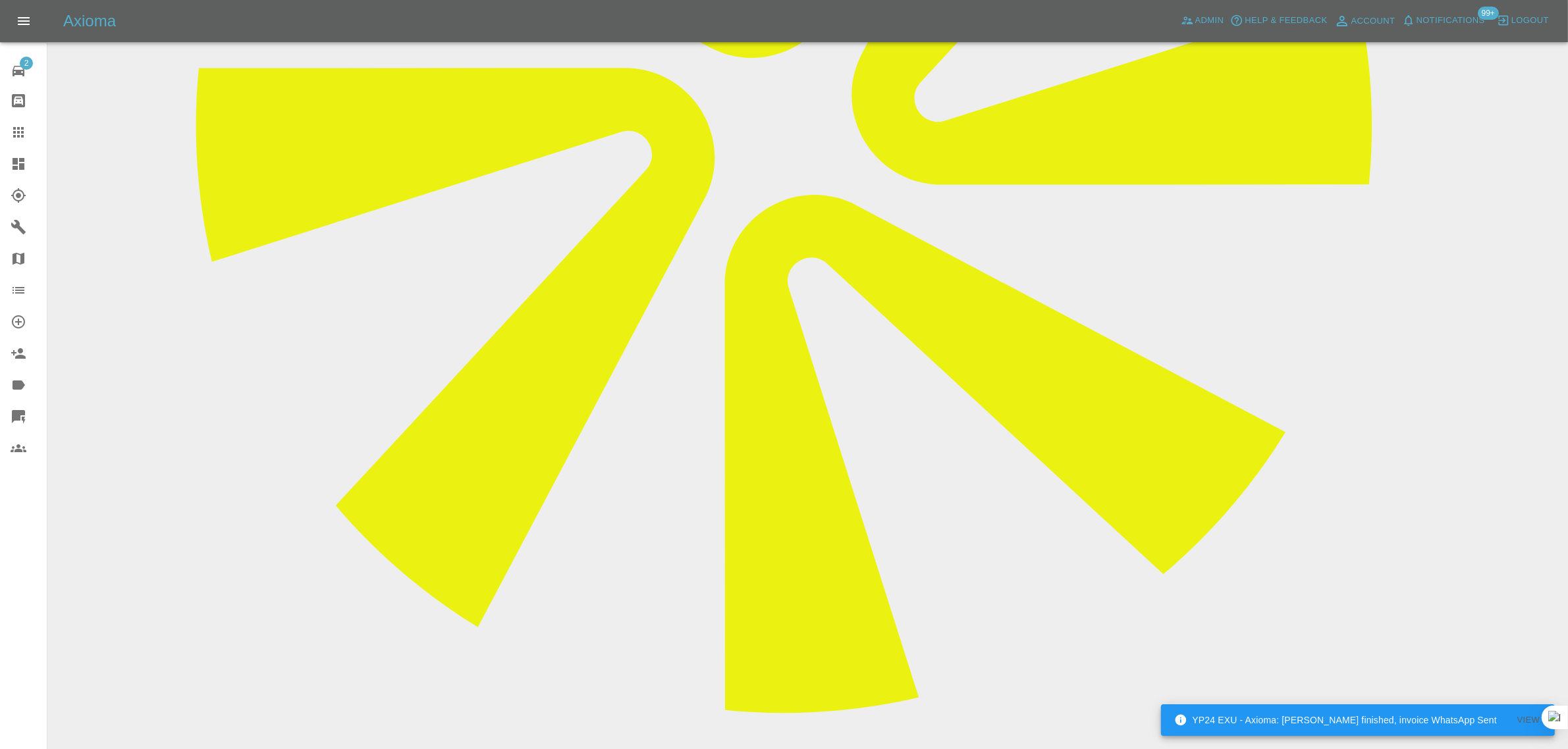
paste textarea "Thank you for confirming my appointment on August 29th. I did state that I woul…"
type textarea "Thank you for confirming my appointment on August 29th. I did state that I woul…"
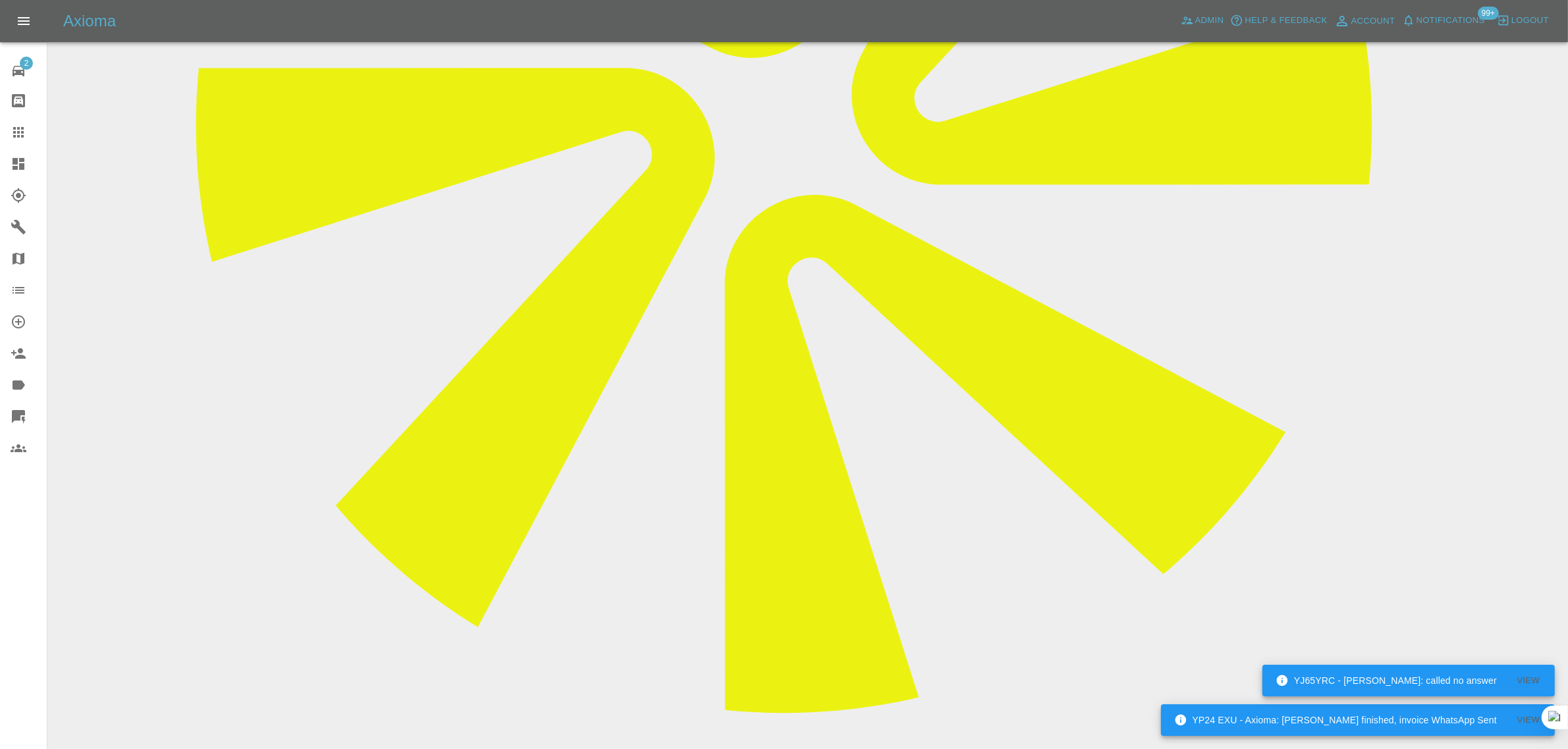
click at [0, 122] on link "Claims" at bounding box center [23, 133] width 47 height 32
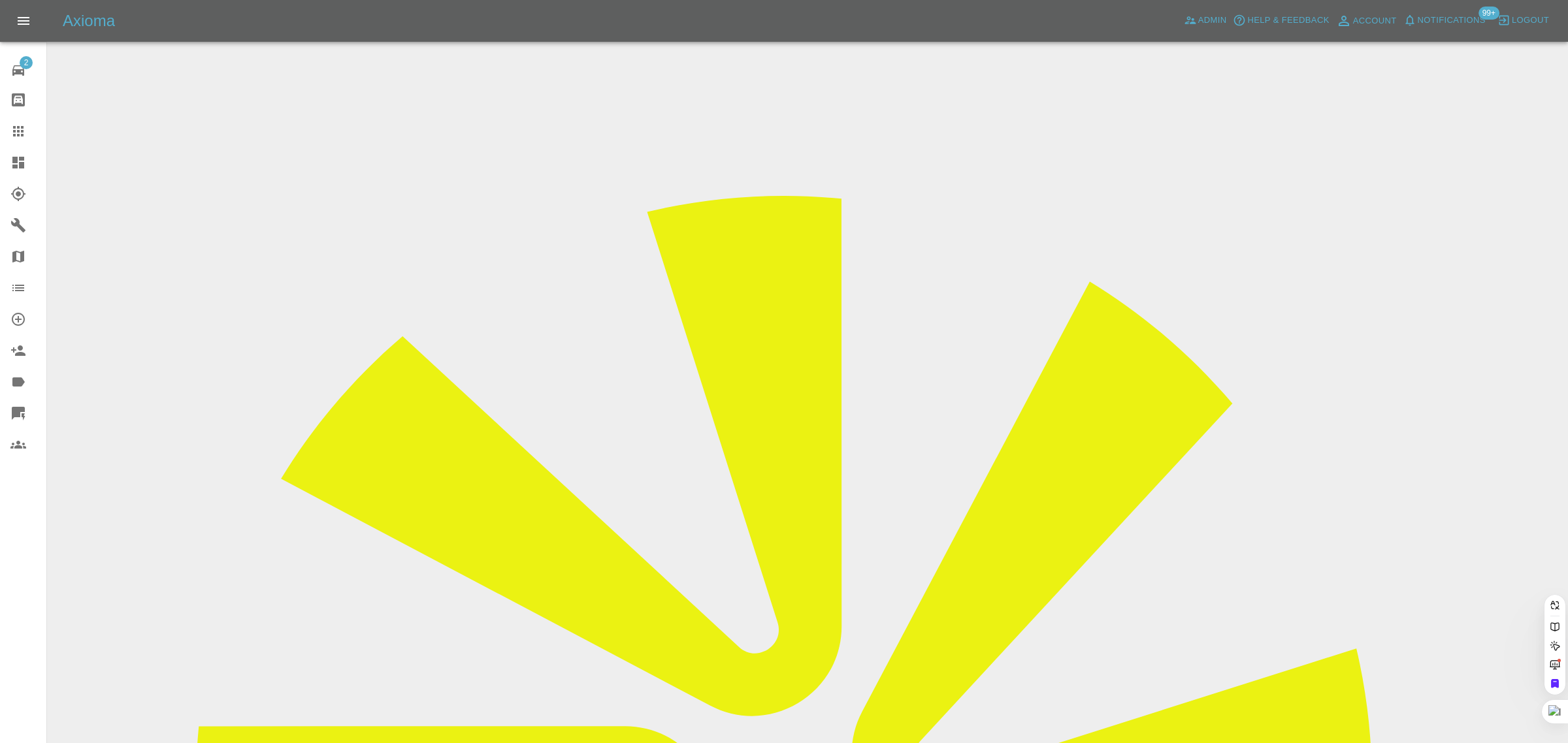
paste input "mjodeyri@hotmail.com"
type input "mjodeyri@hotmail.co"
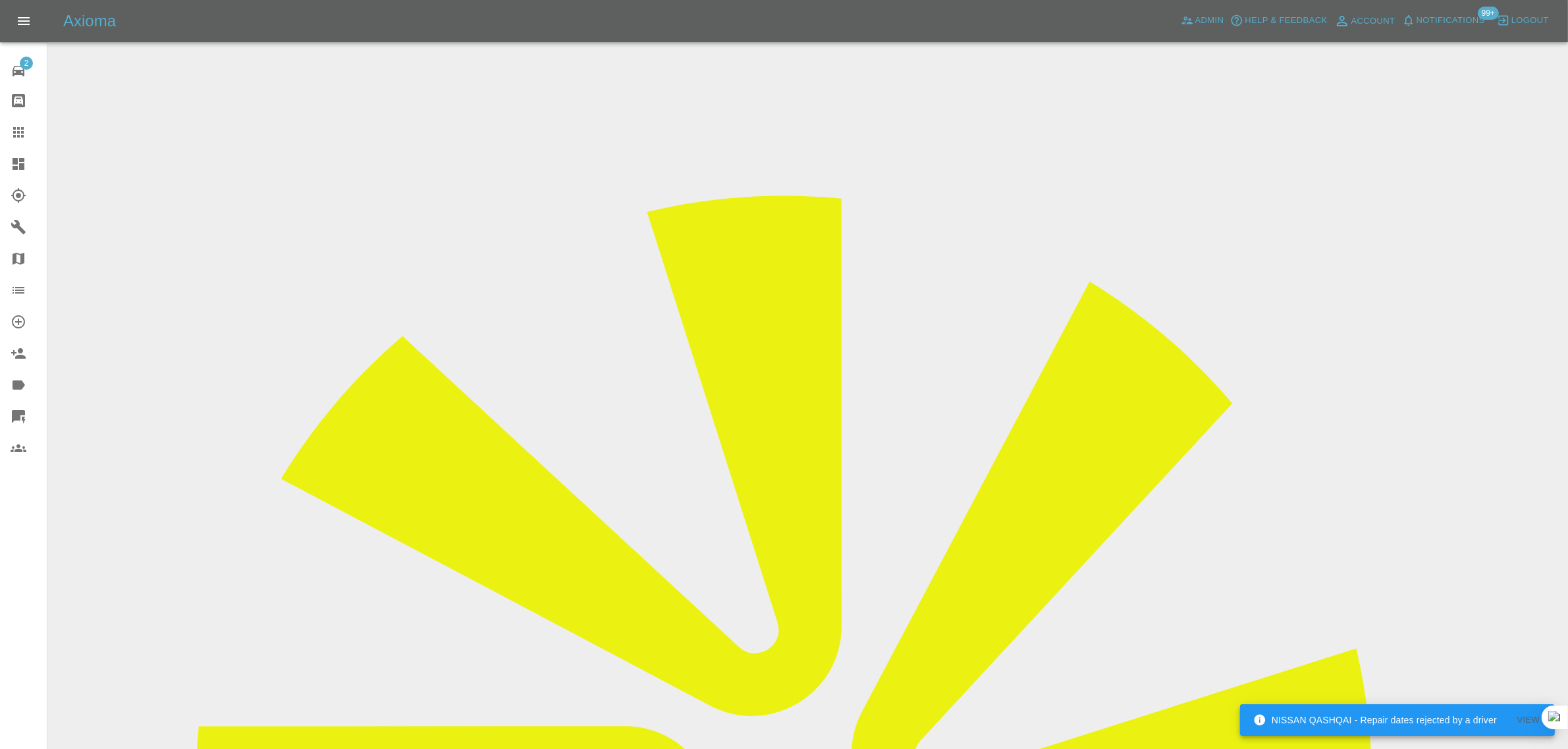
click at [12, 129] on icon at bounding box center [18, 132] width 16 height 16
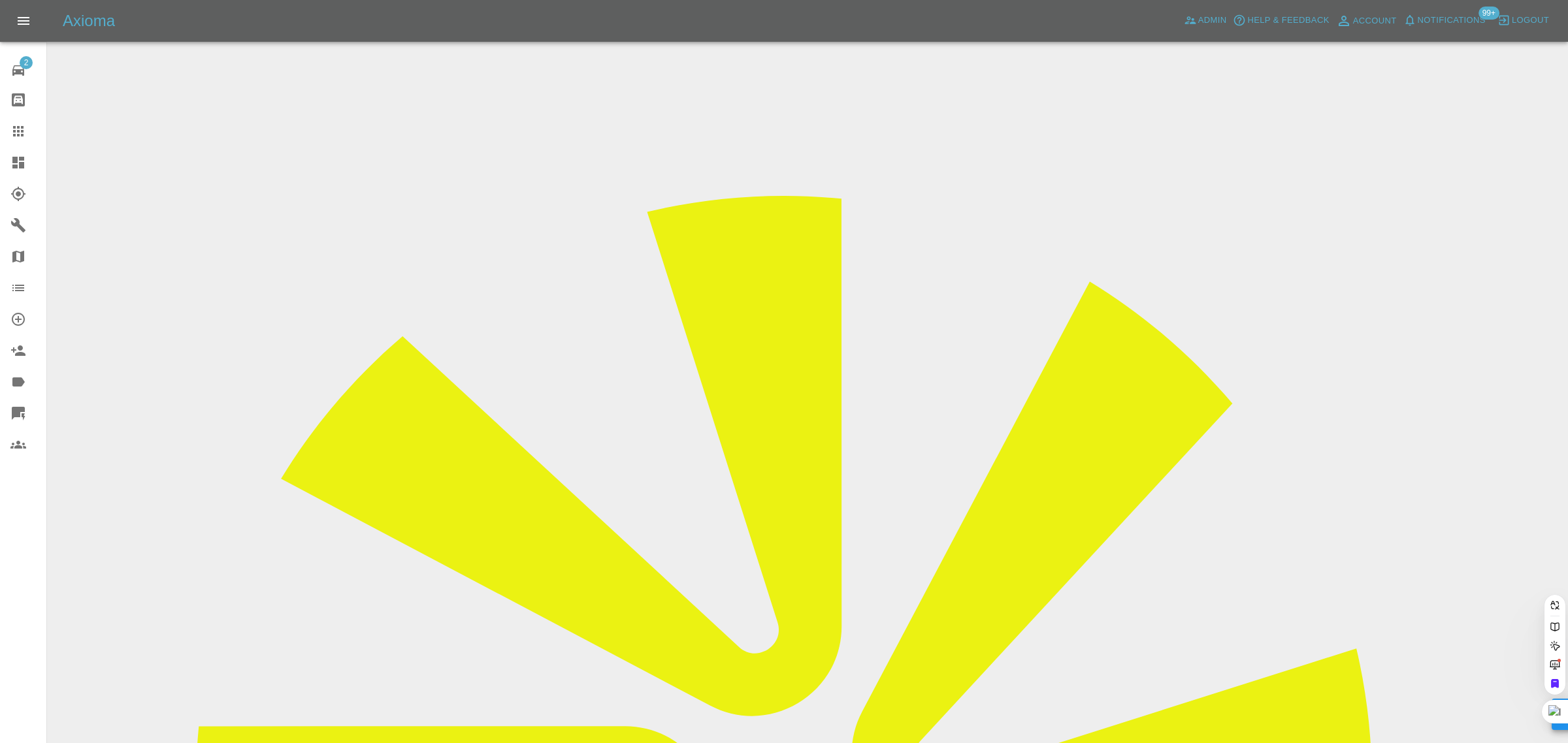
paste input "Hamidaasmat@outlook.com"
type input "Hamidaasmat@outlook"
click at [1199, 28] on span "Admin" at bounding box center [1212, 20] width 29 height 15
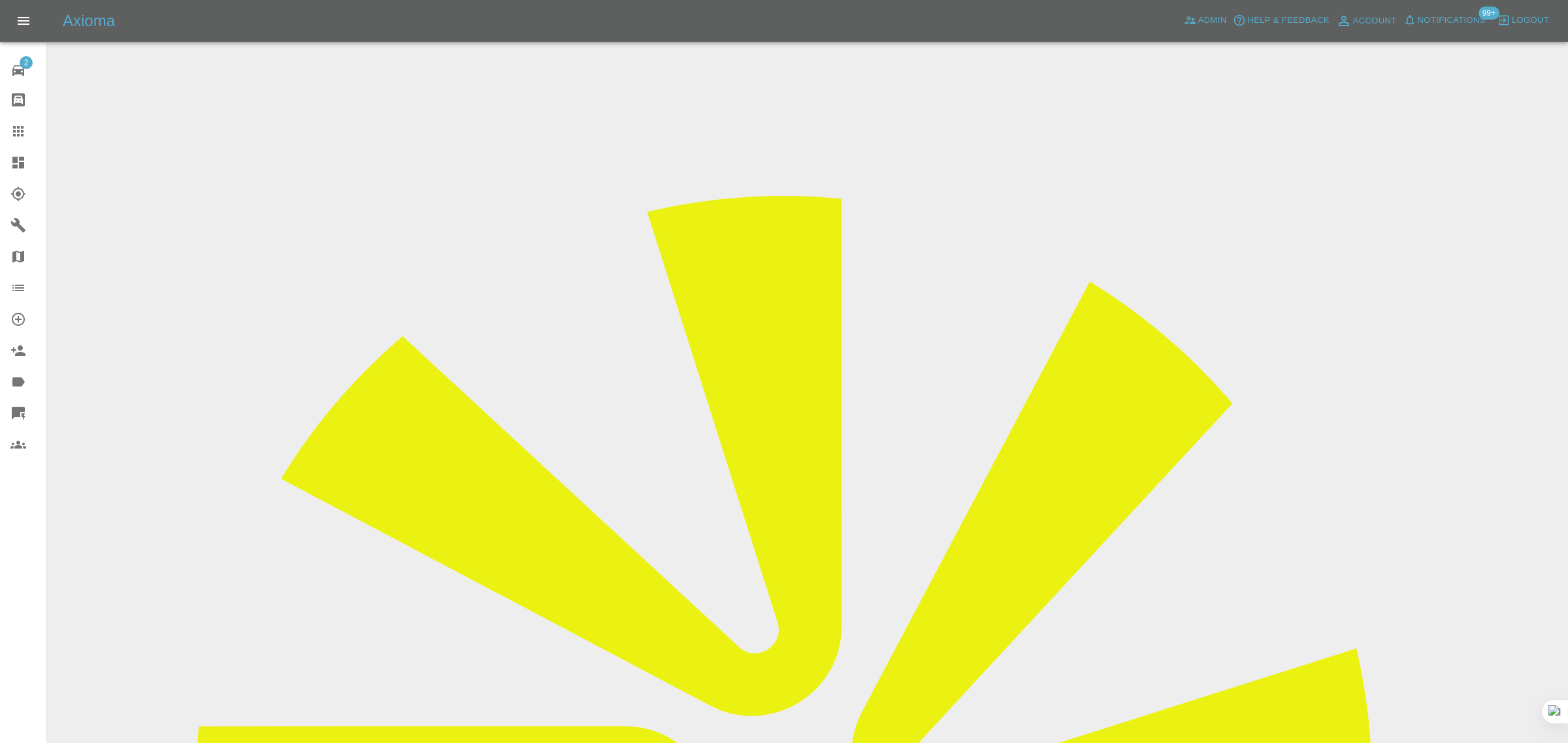
paste input "Hamidaasmat@outlook.com"
type input "Hamidaasmat@outlook.com"
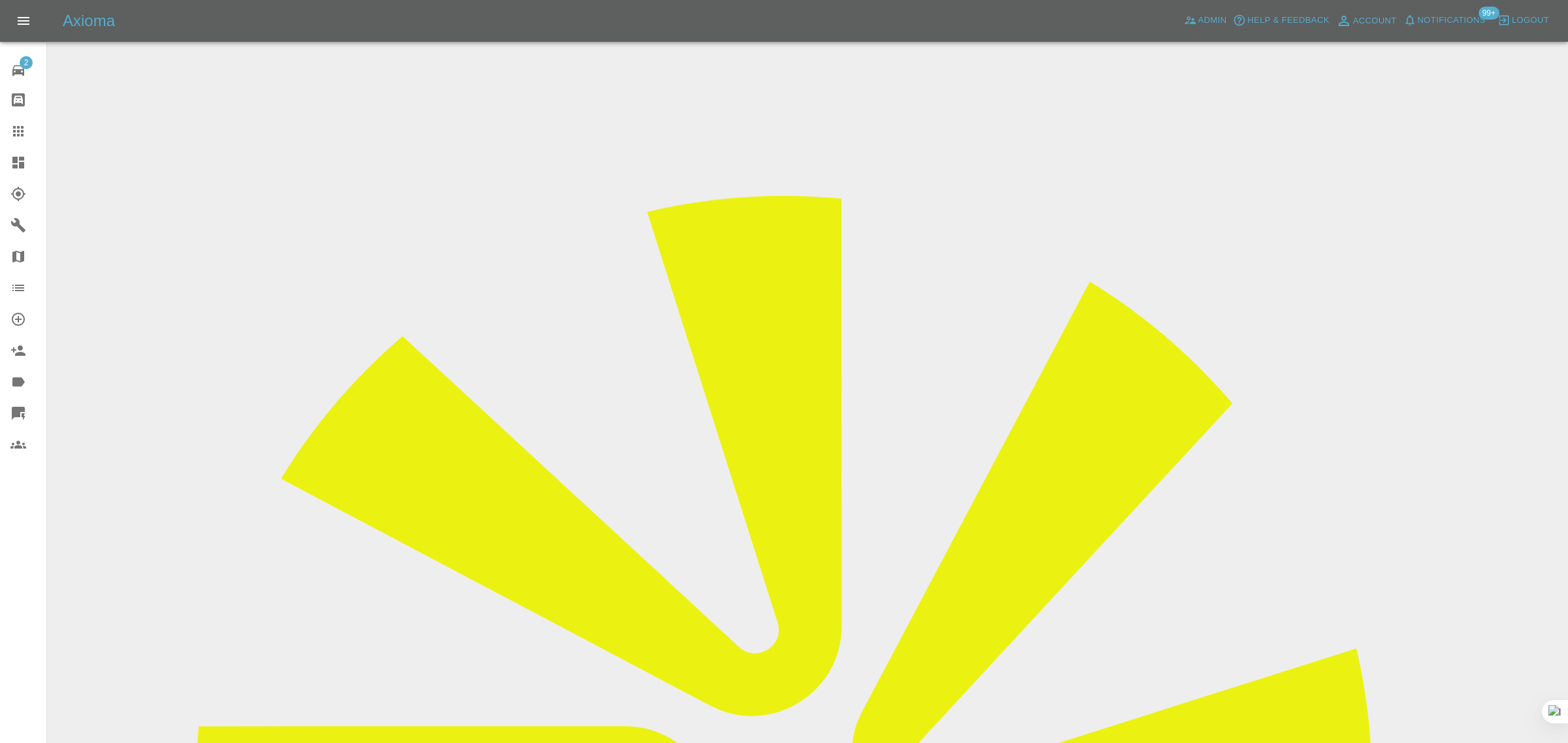
paste input "AF22 UBZ"
type input "AF22 UBZ"
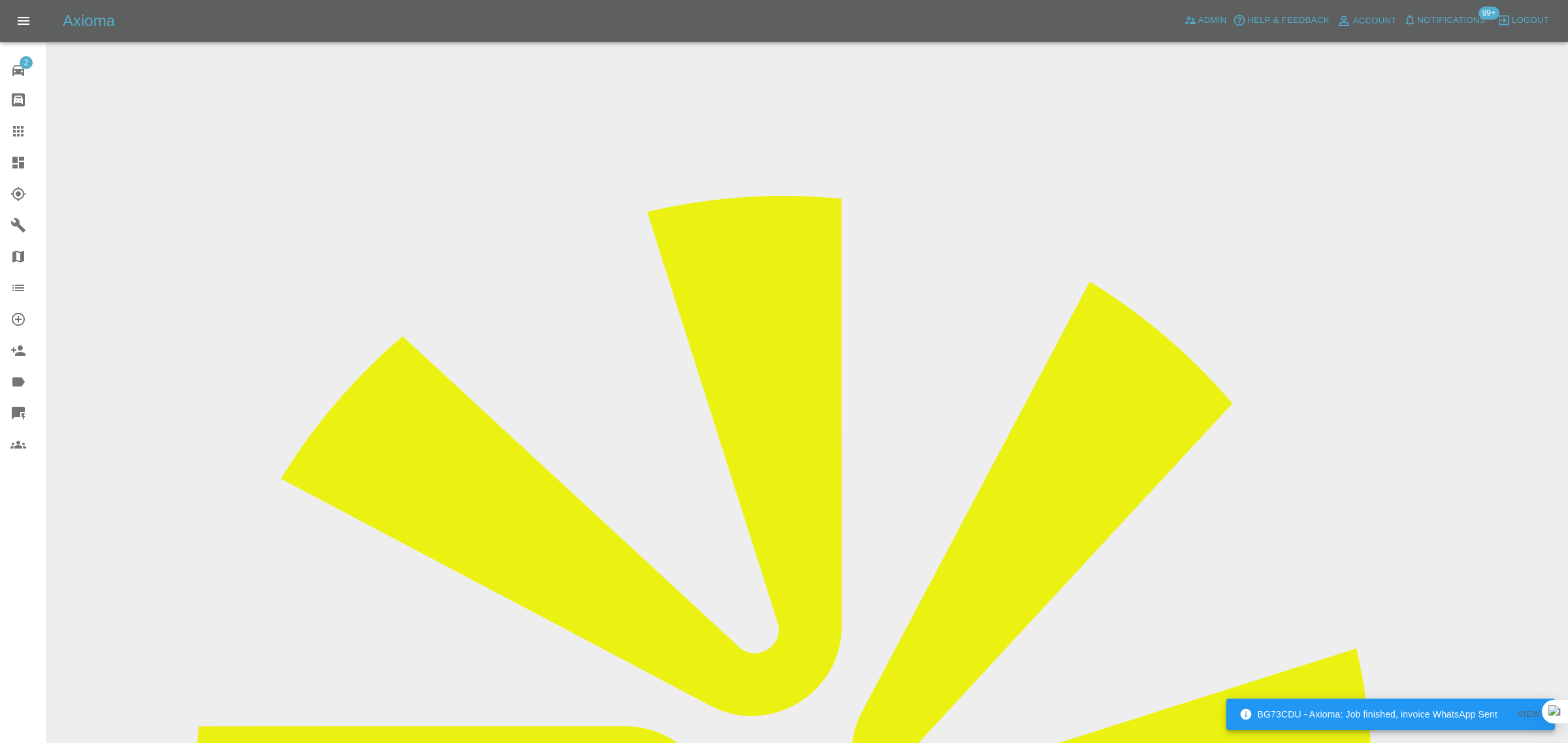
click at [21, 132] on icon at bounding box center [18, 131] width 16 height 16
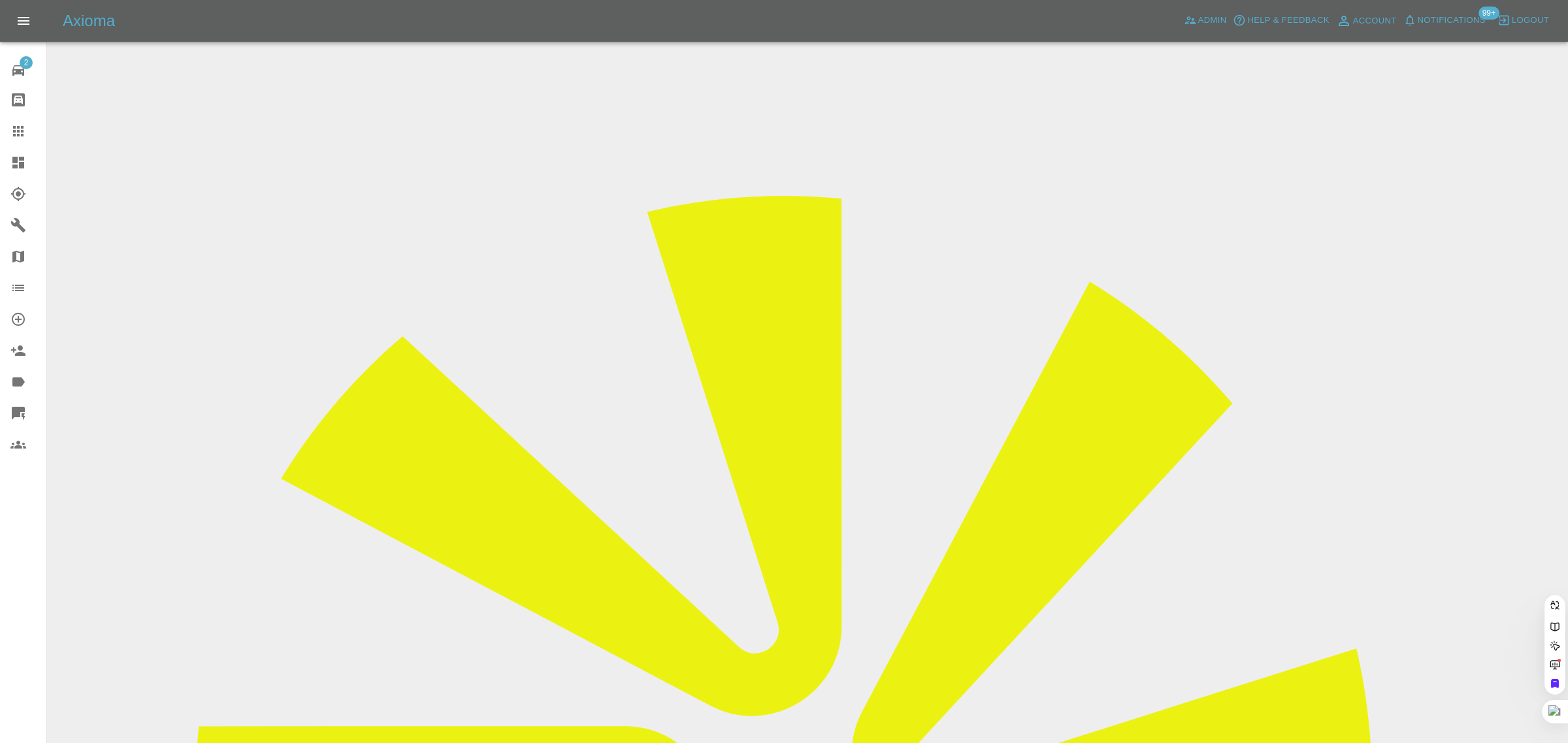
paste input "mohamedgamal1234515@gmail.com"
type input "mohamedgamal1234515@gmail.co"
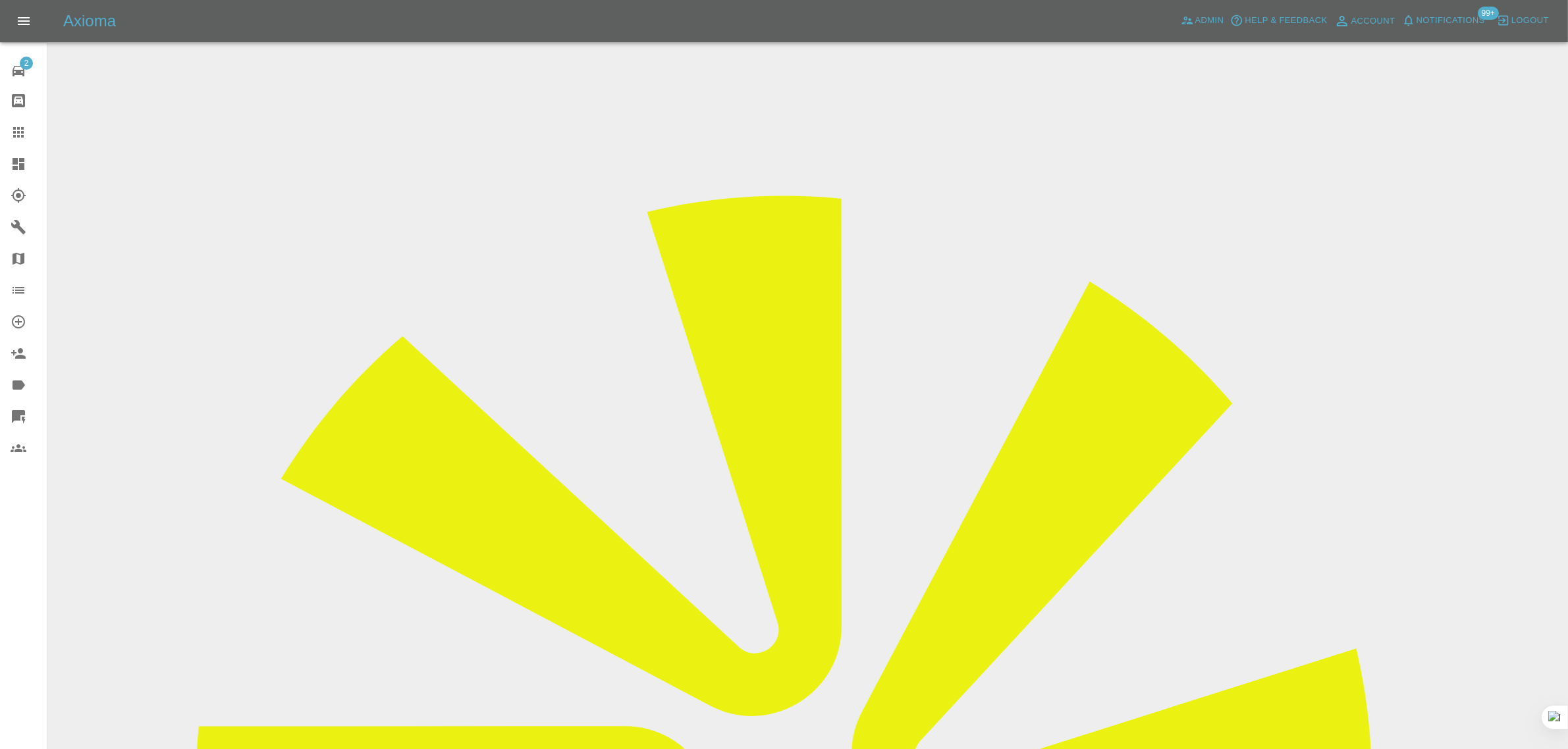
click at [21, 131] on icon at bounding box center [18, 132] width 16 height 16
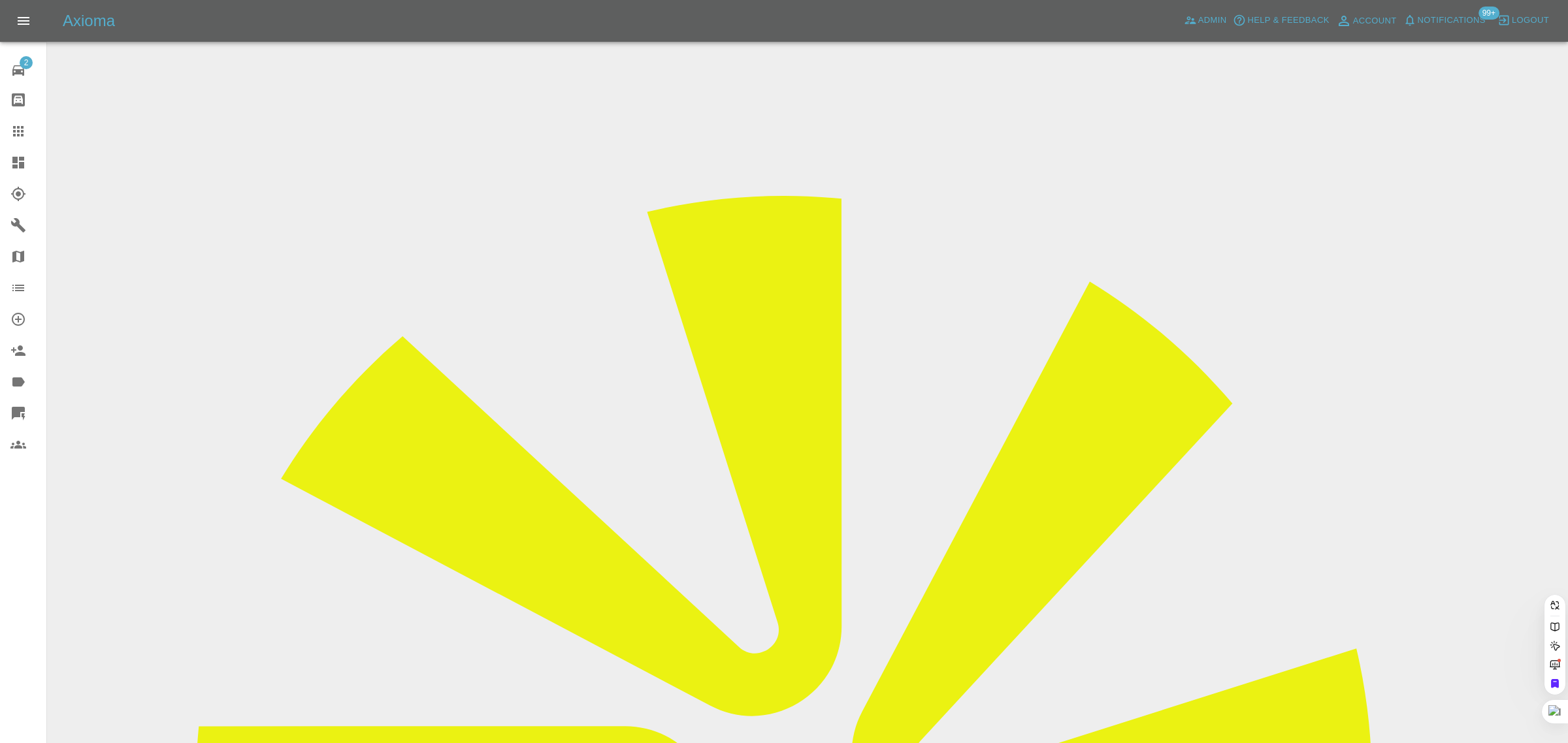
paste input "EA18JWC"
type input "EA18JWC"
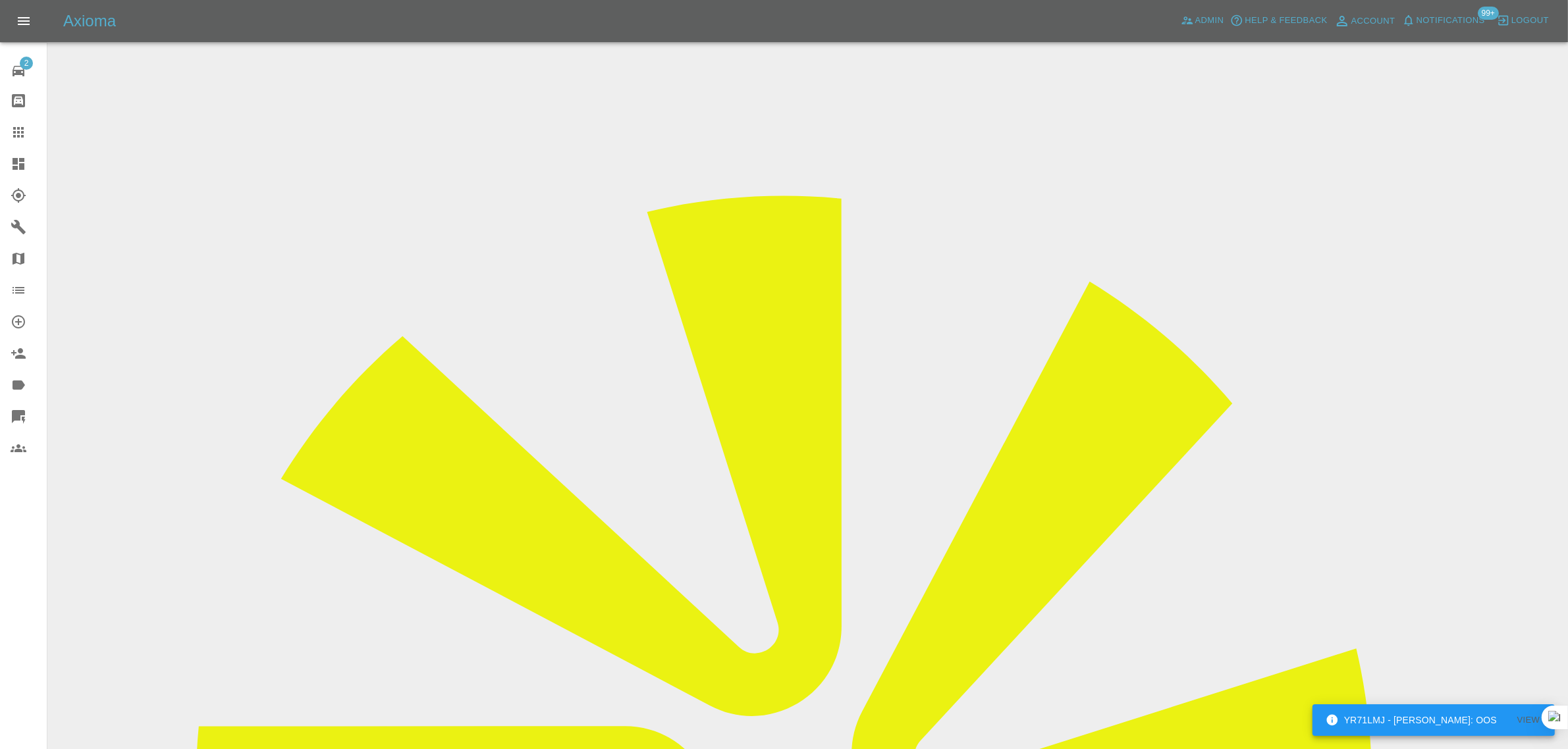
copy div "mjodeyri@hotmail.com"
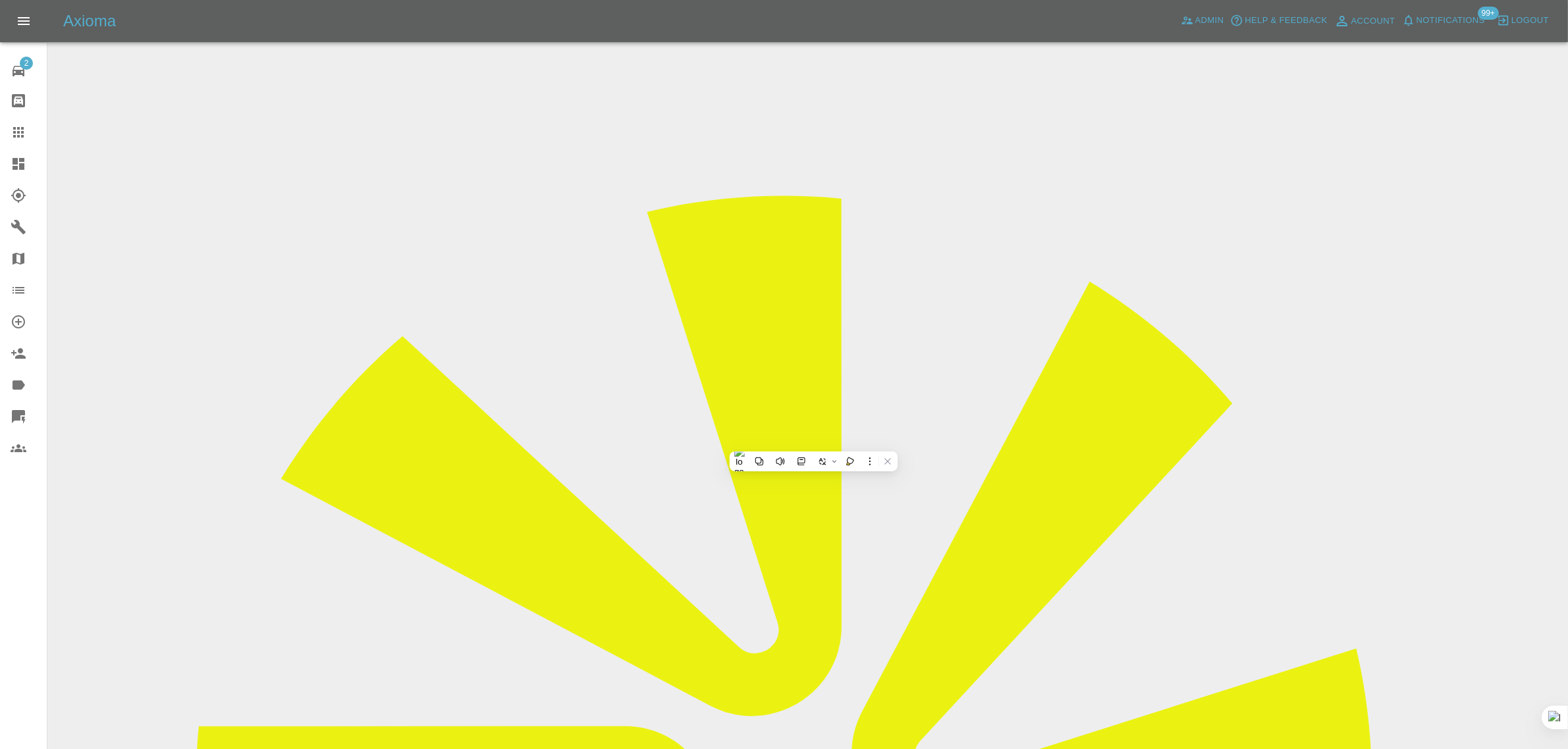
click at [21, 139] on icon at bounding box center [18, 132] width 16 height 16
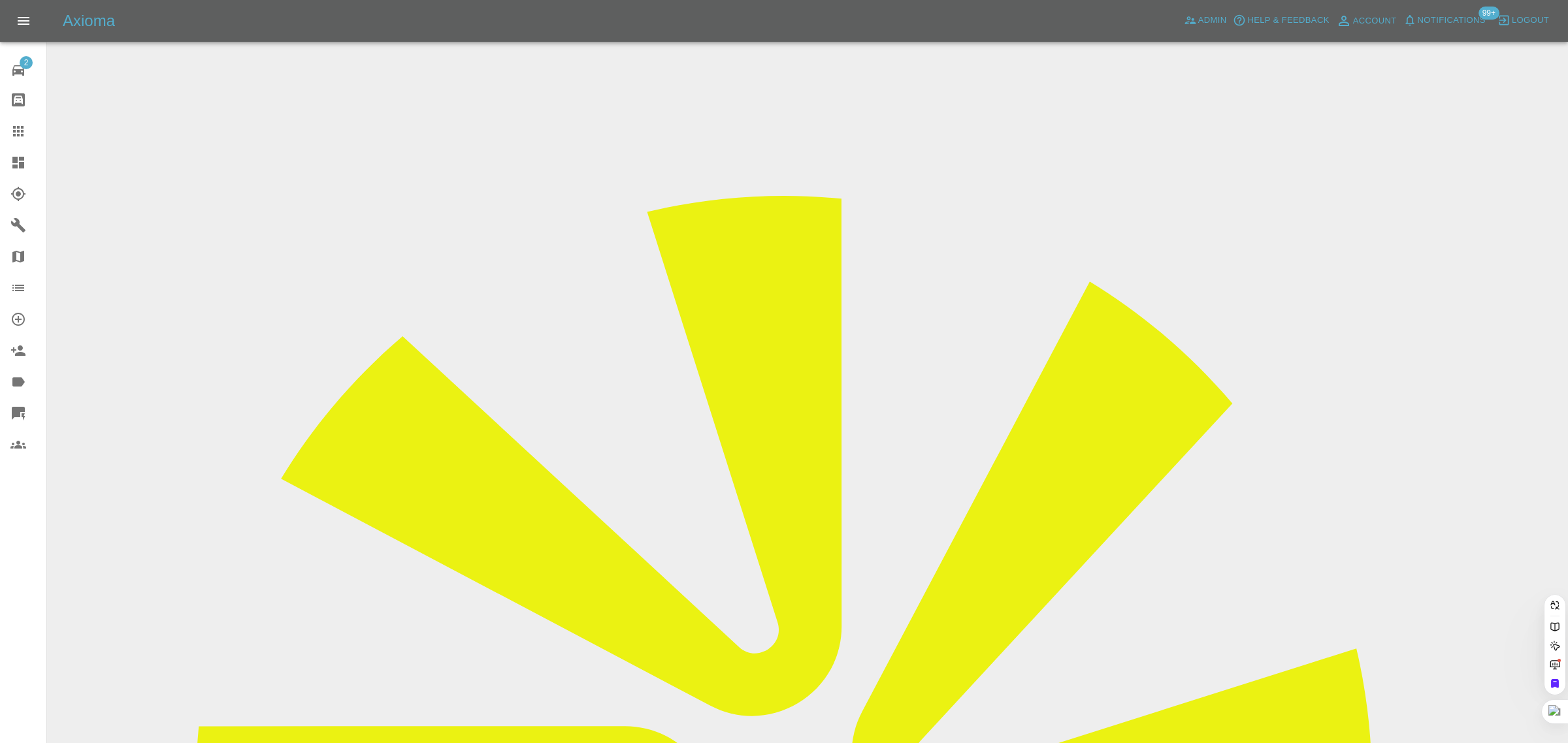
paste input "tonykent4@hotmail.com"
type input "tonykent4@hotmail.com"
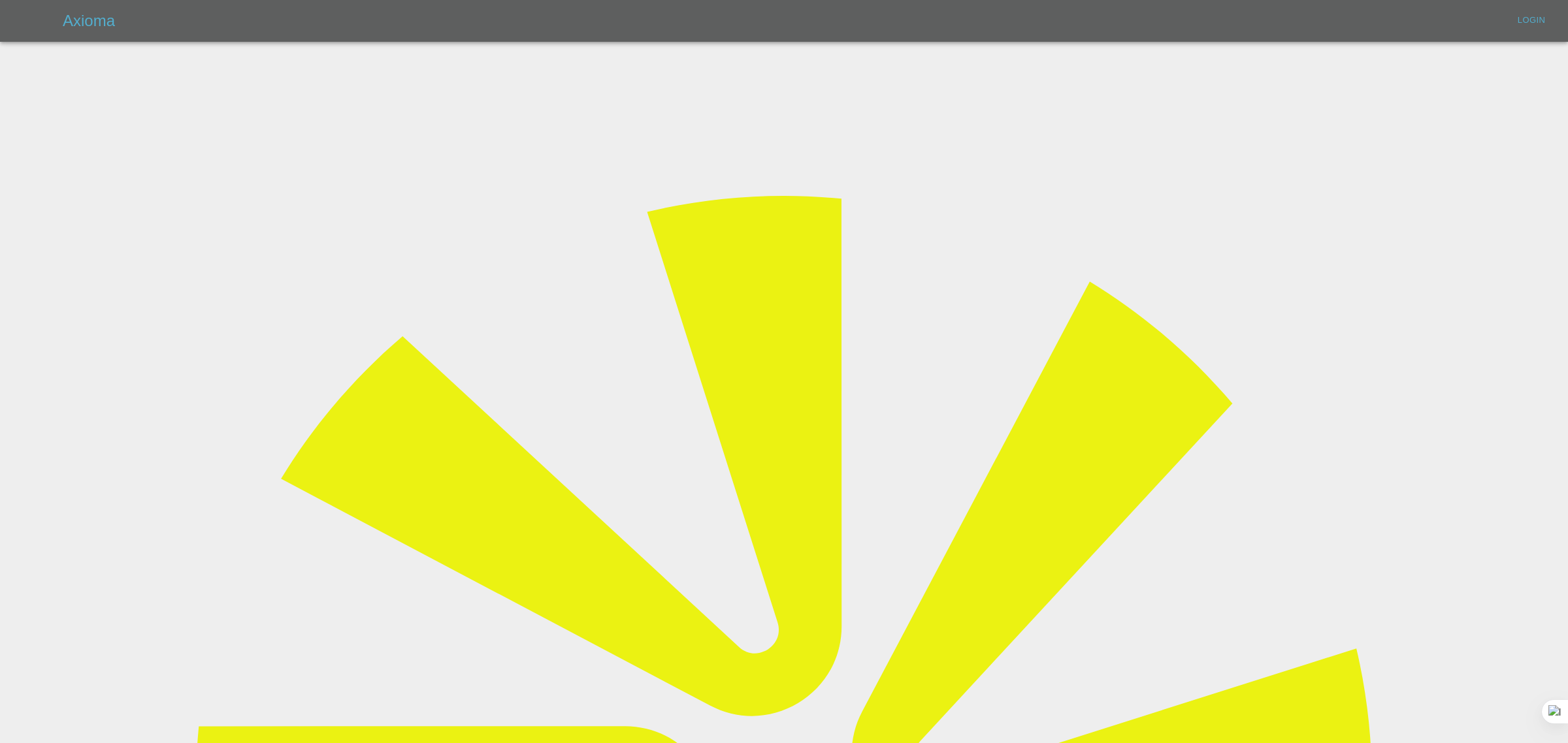
type input "bookkeeping@fifoaccounting.com"
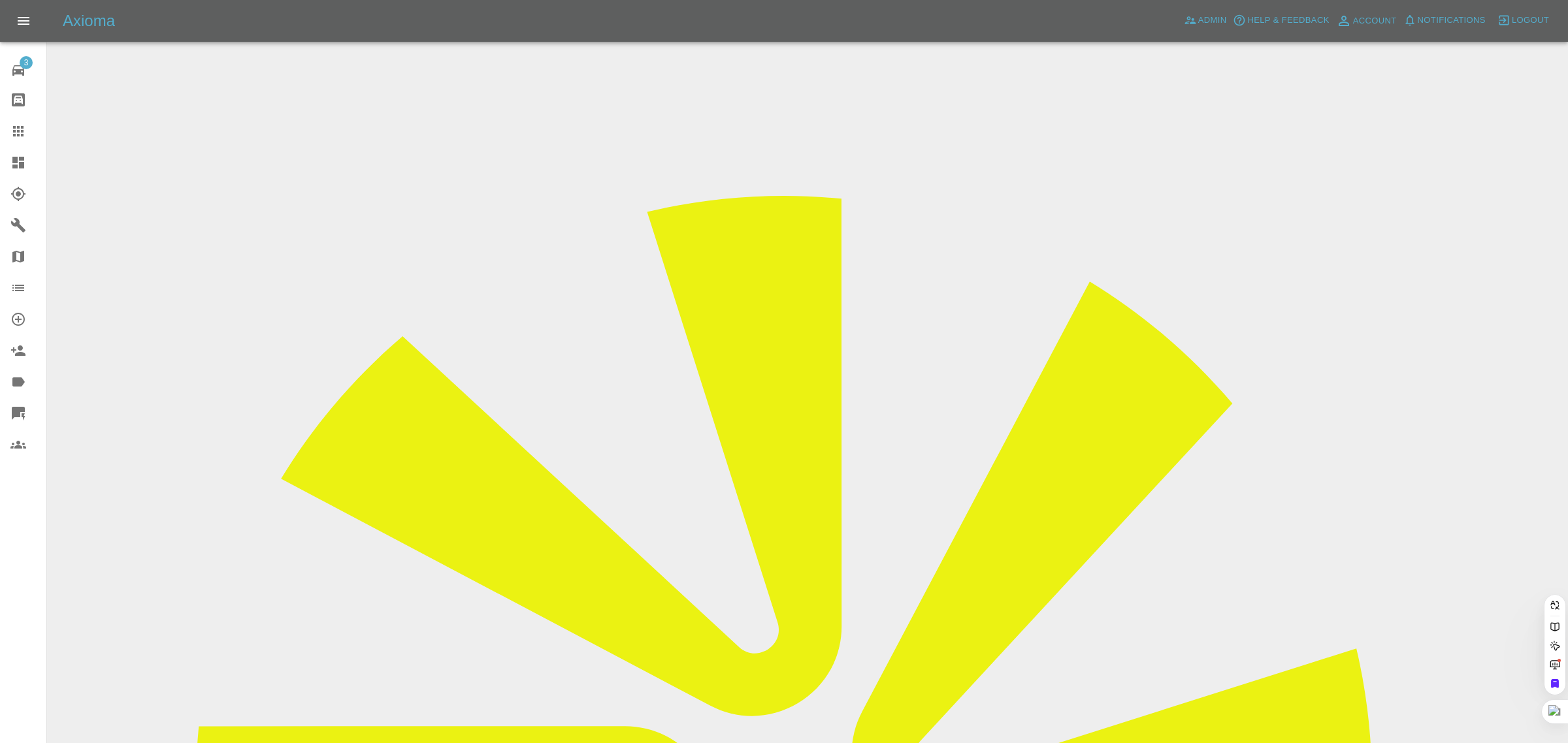
paste input "tonykent4@hotmail.com"
type input "tonykent4@hotmail.com"
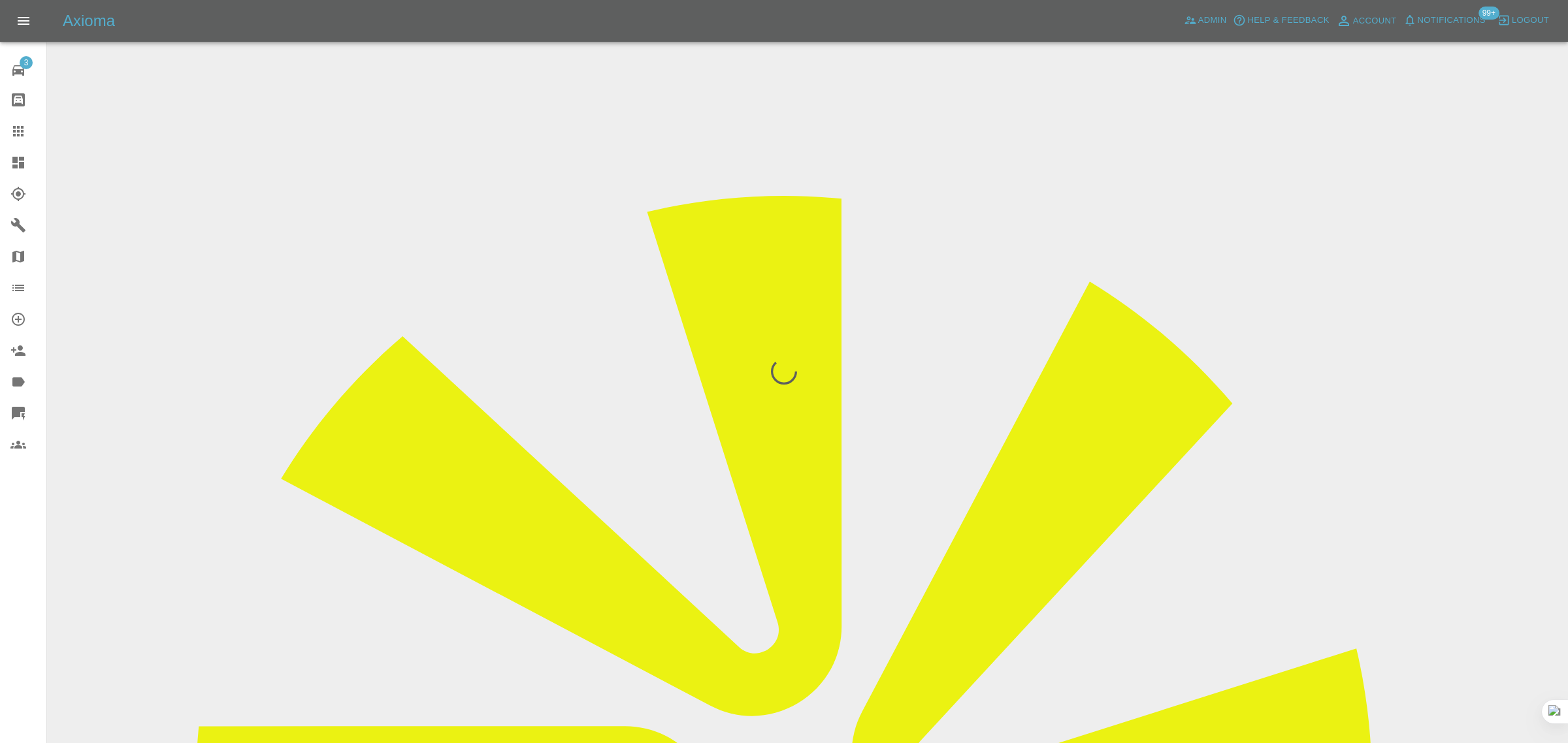
click at [8, 560] on div "3 Repair home Bodyshop home Claims Dashboard Explorer Garages Map Organization …" at bounding box center [23, 372] width 47 height 743
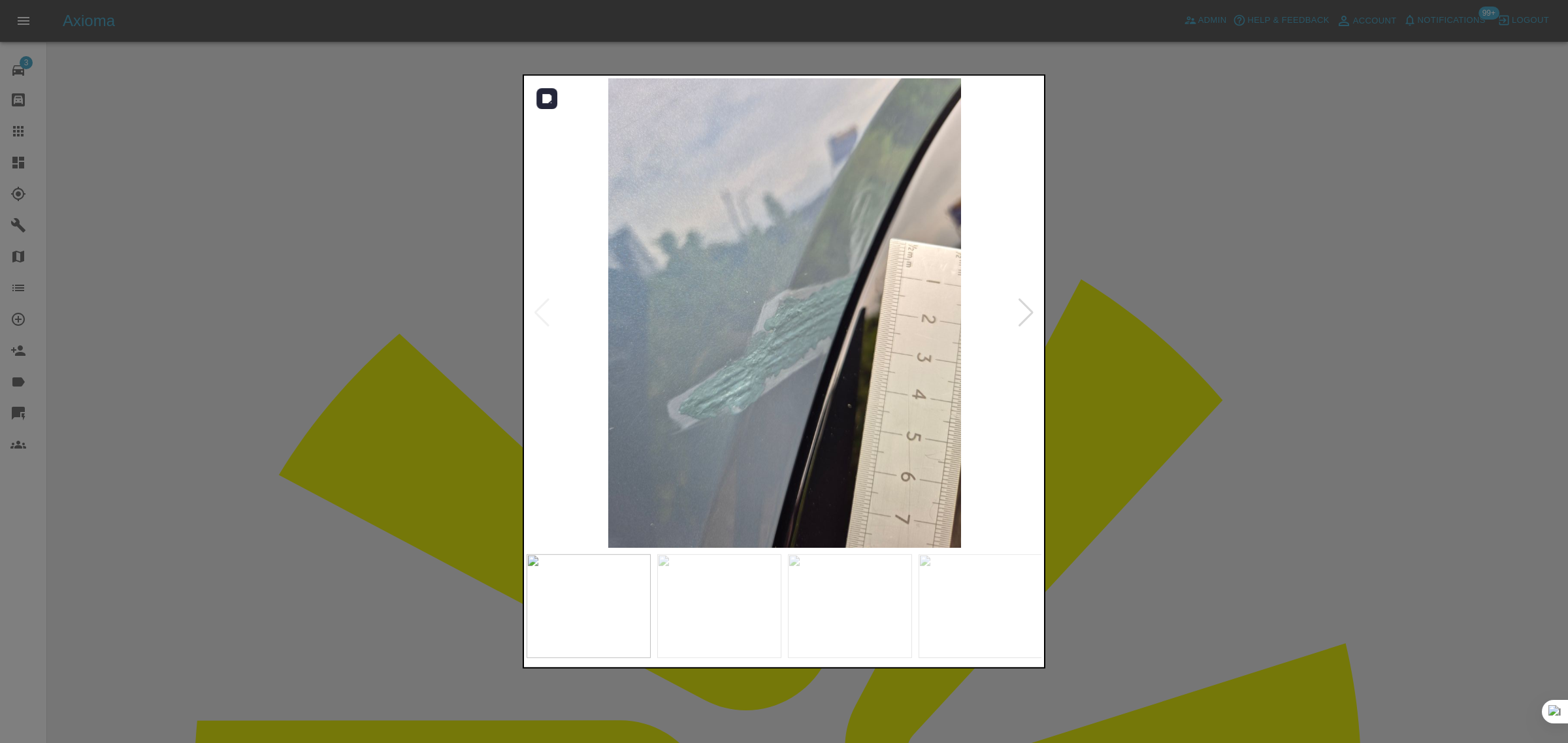
click at [1018, 311] on div at bounding box center [1026, 312] width 18 height 29
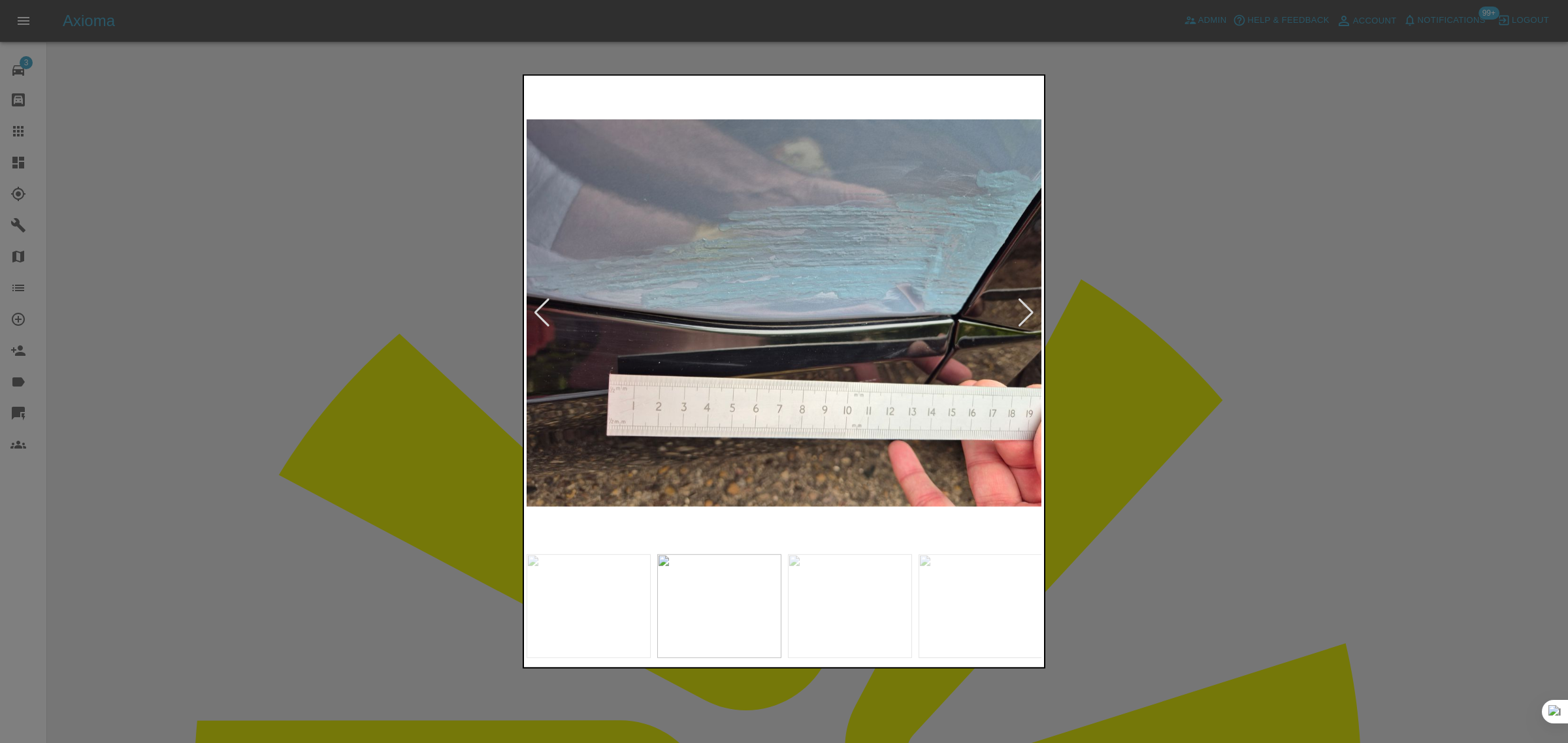
click at [1018, 311] on div at bounding box center [1026, 312] width 18 height 29
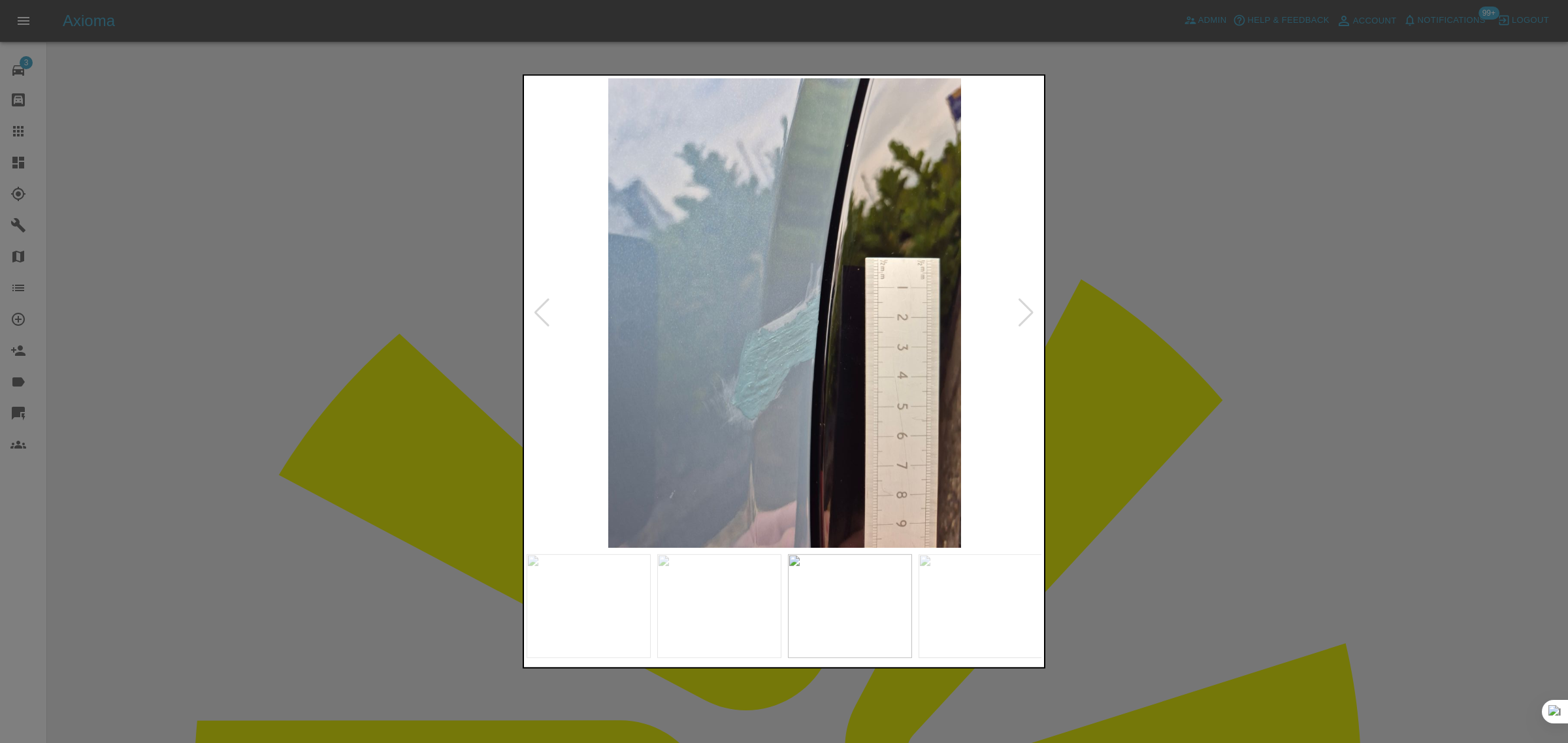
click at [1018, 311] on div at bounding box center [1026, 312] width 18 height 29
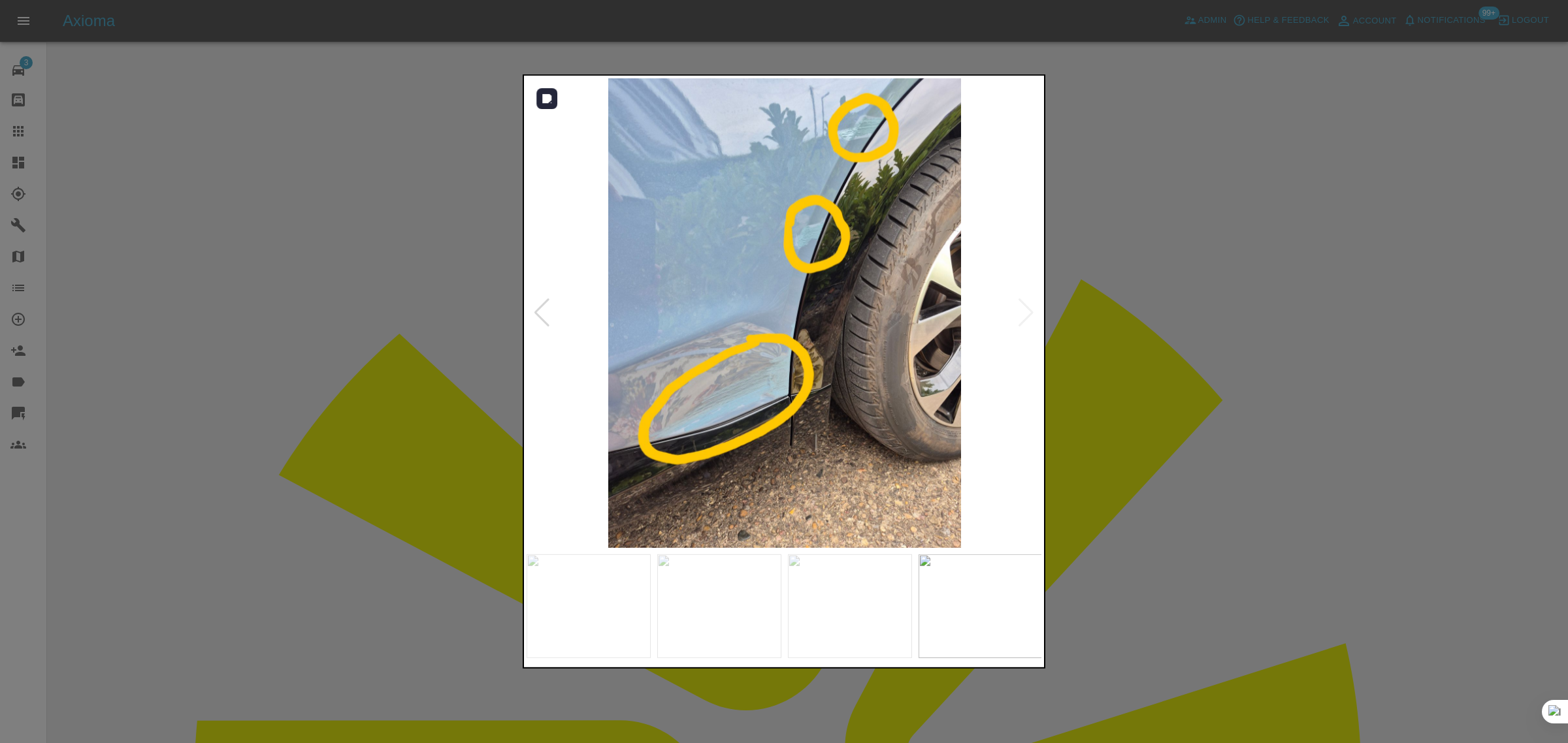
click at [1018, 311] on img at bounding box center [784, 313] width 516 height 470
click at [1071, 409] on div at bounding box center [784, 372] width 1568 height 743
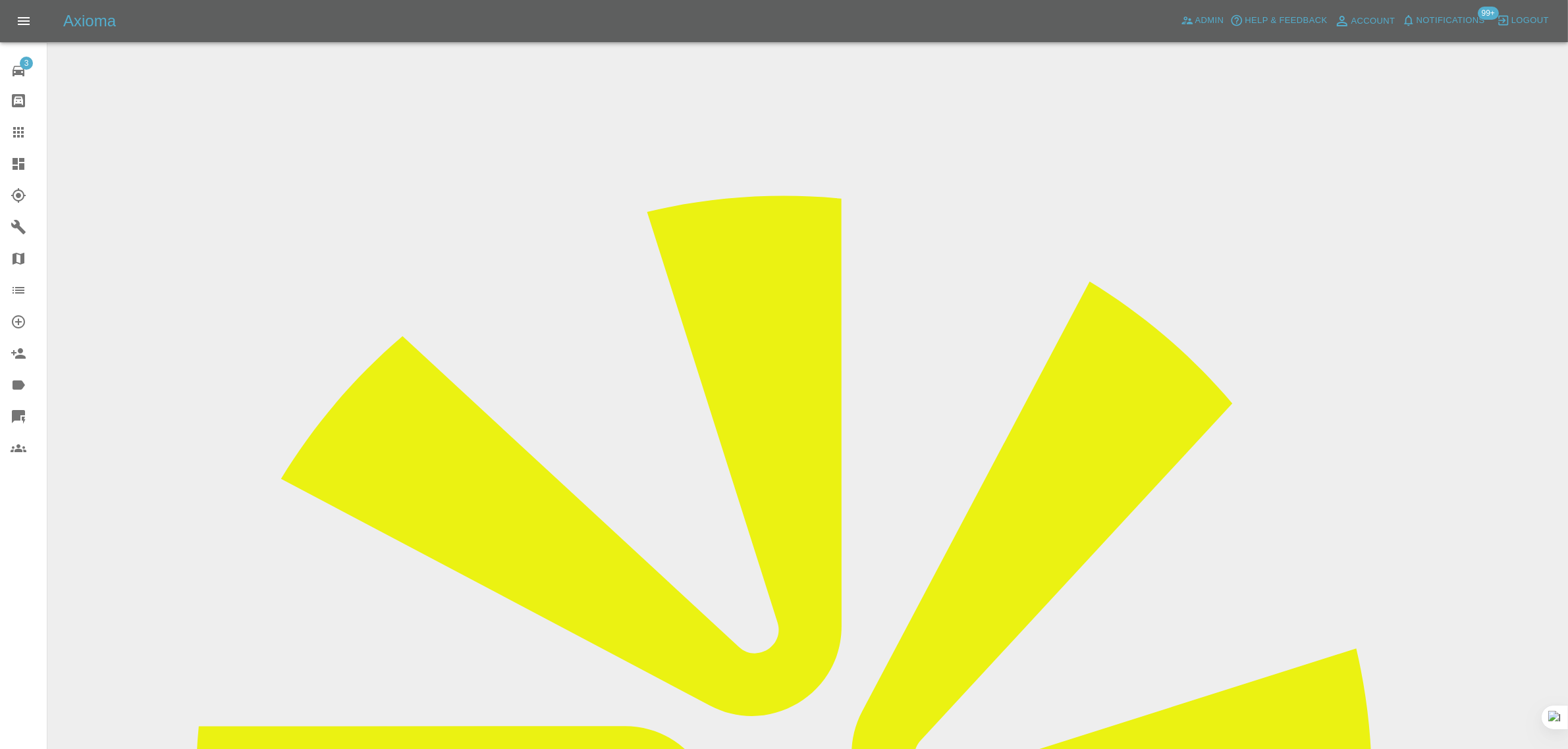
click at [23, 131] on icon at bounding box center [18, 132] width 16 height 16
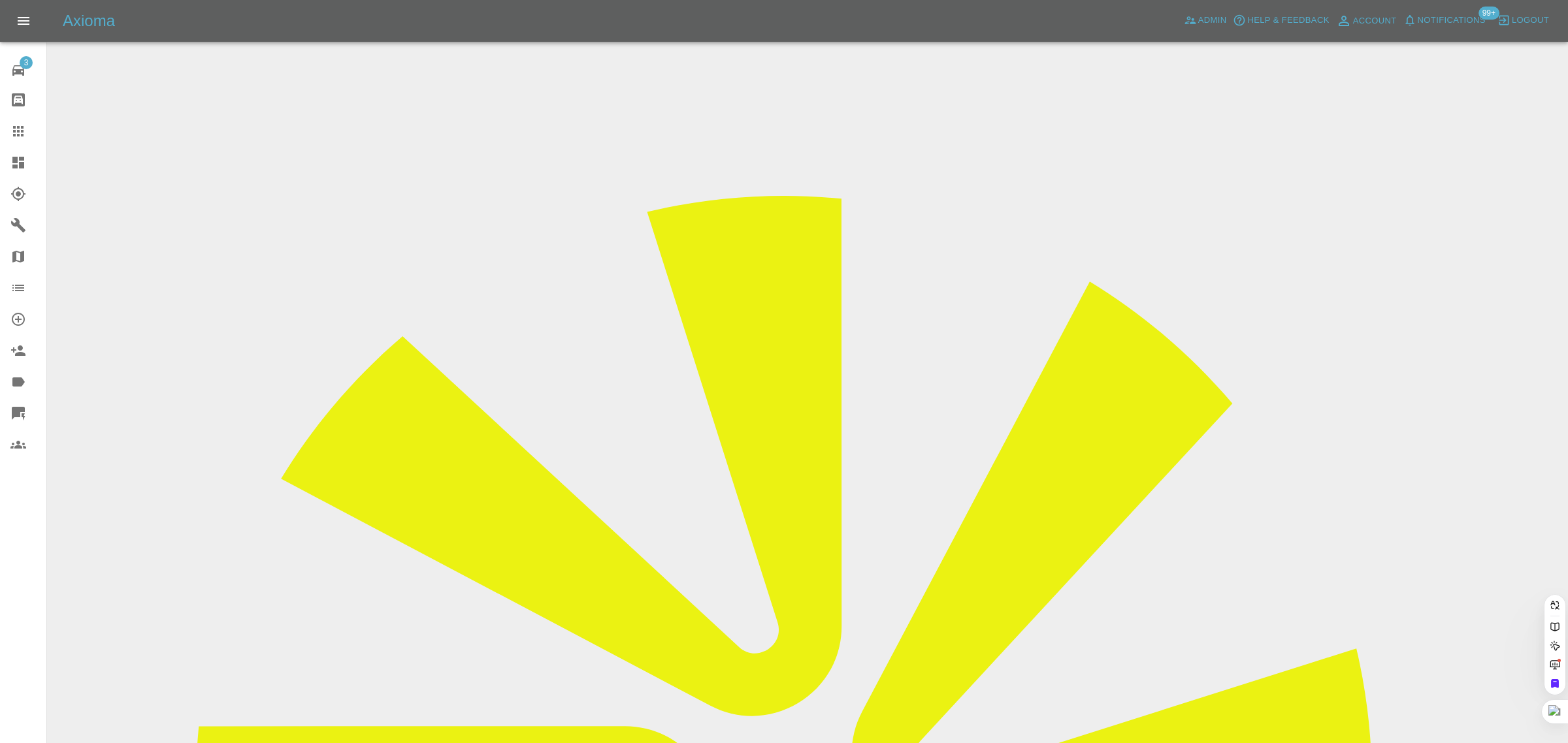
paste input "sheila.stapley@hotmail.co.uk"
type input "sheila.stapley@hotmail.co.uk"
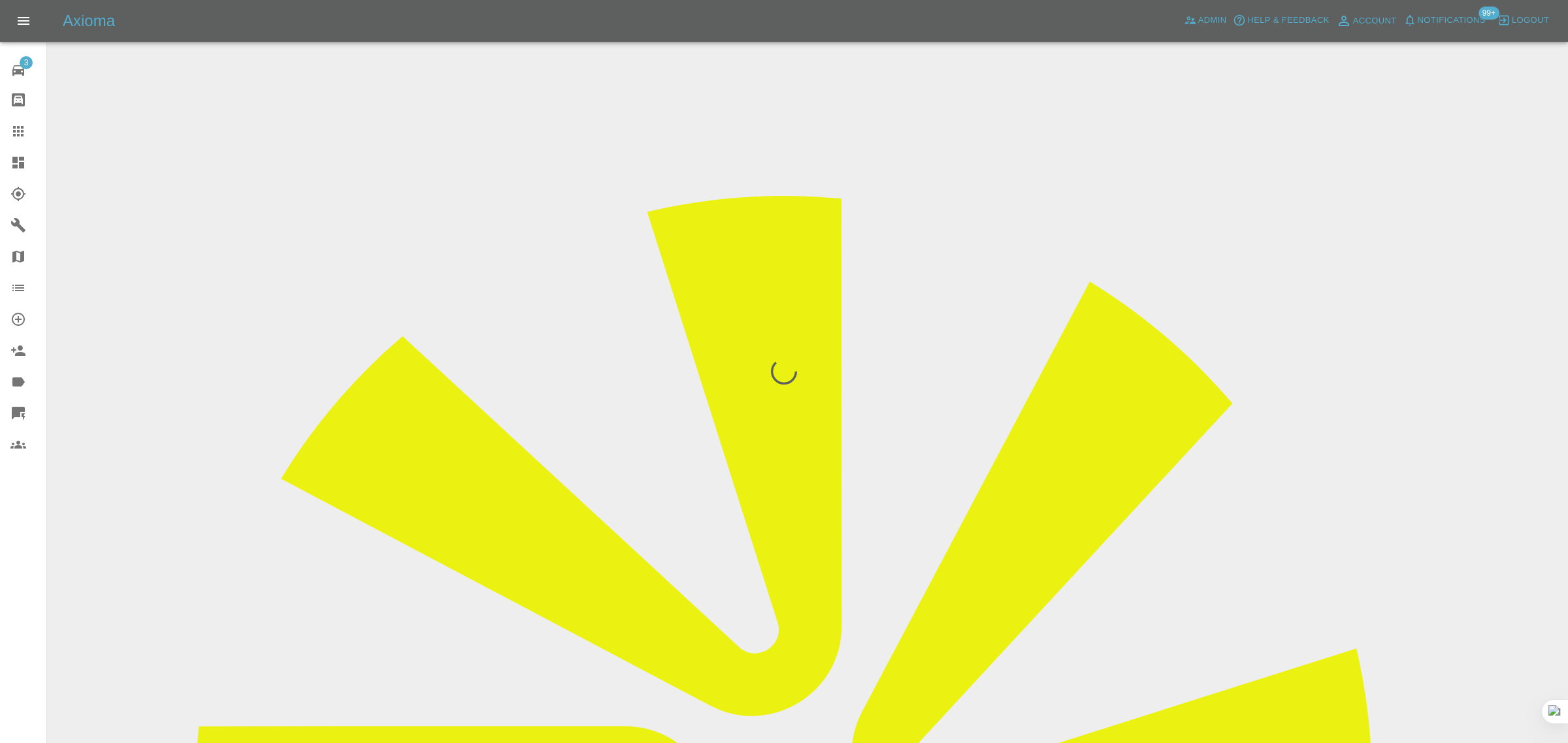
click at [8, 553] on div "3 Repair home Bodyshop home Claims Dashboard Explorer Garages Map Organization …" at bounding box center [23, 372] width 47 height 743
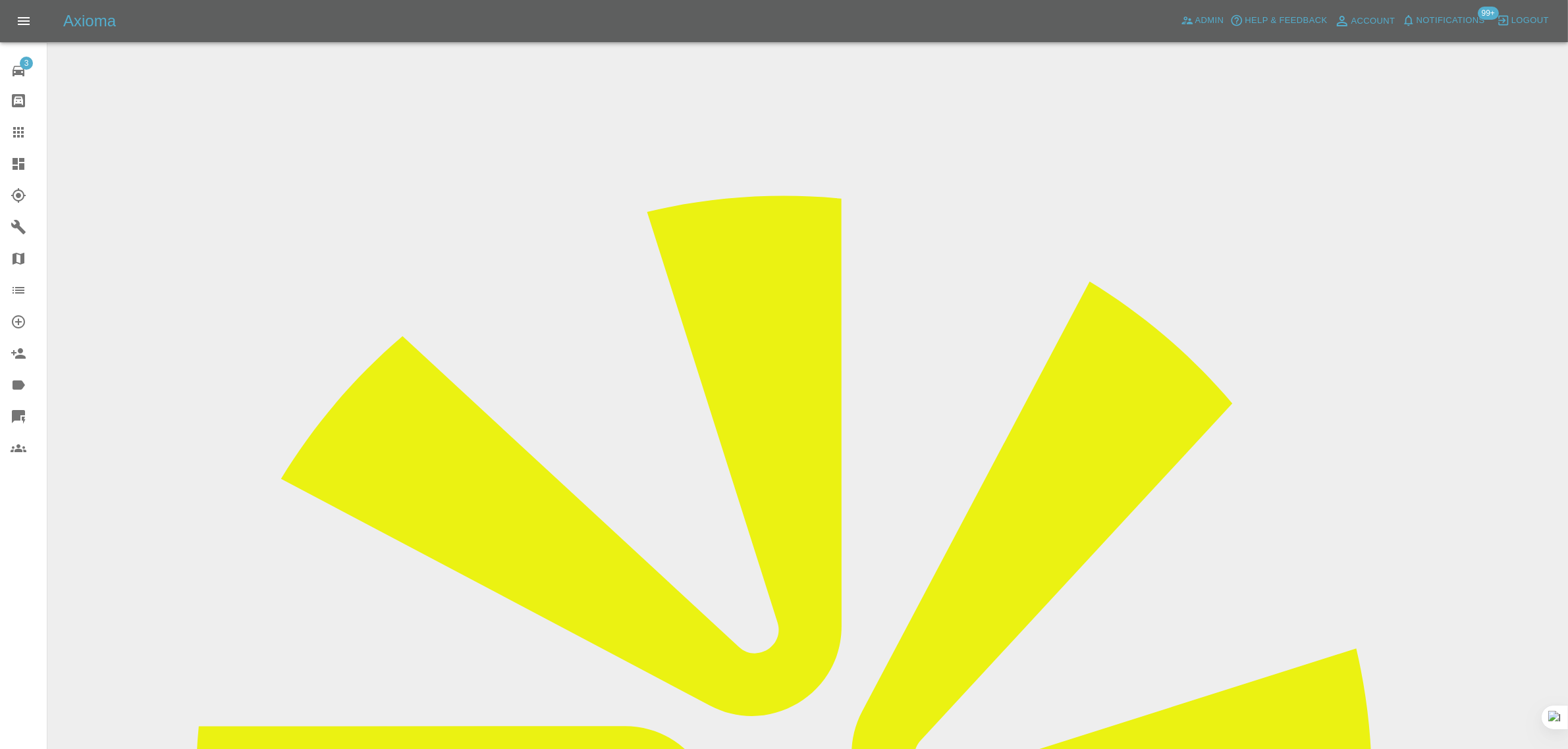
drag, startPoint x: 838, startPoint y: 558, endPoint x: 890, endPoint y: 562, distance: 52.2
copy tr "£706.5"
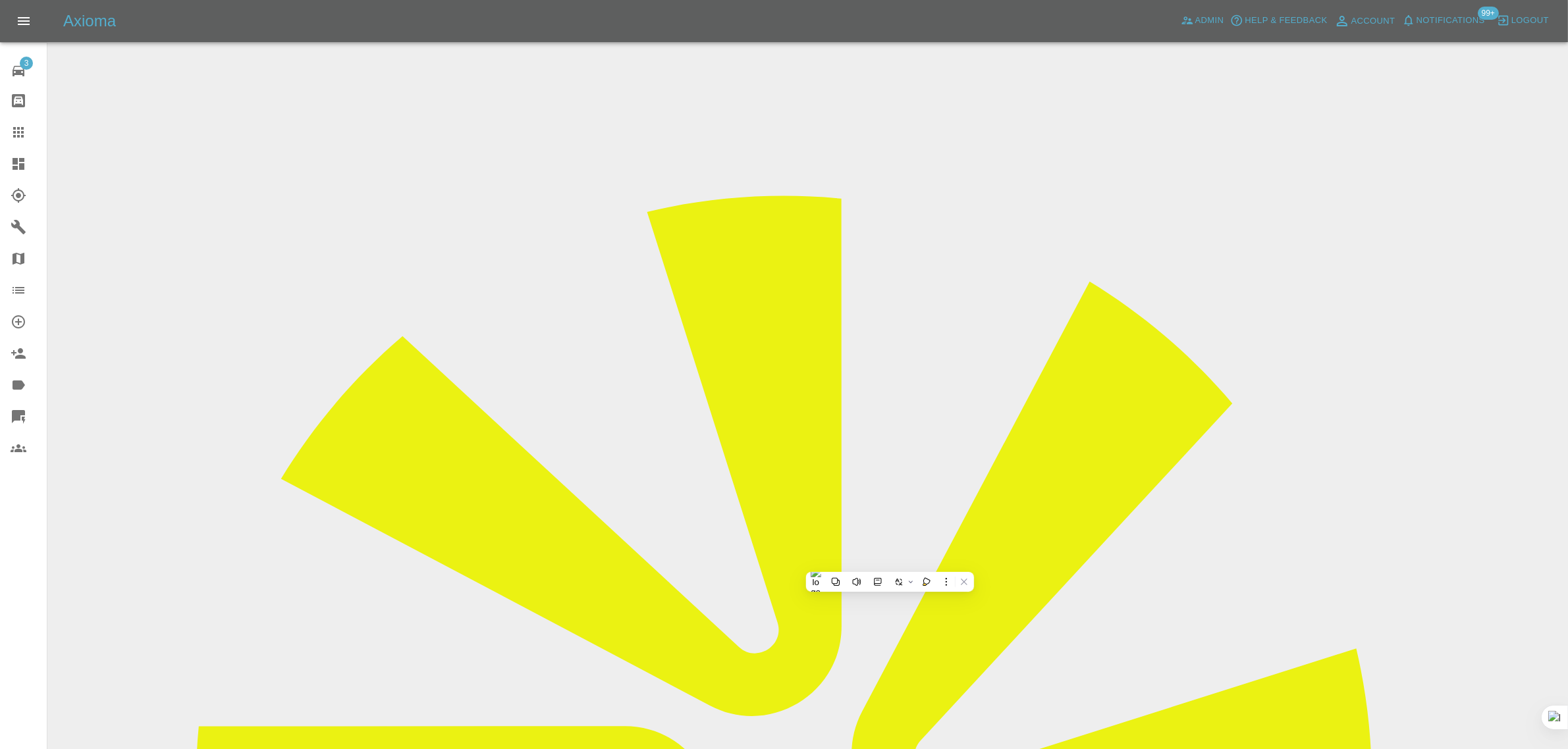
click at [7, 142] on link "Claims" at bounding box center [23, 133] width 47 height 32
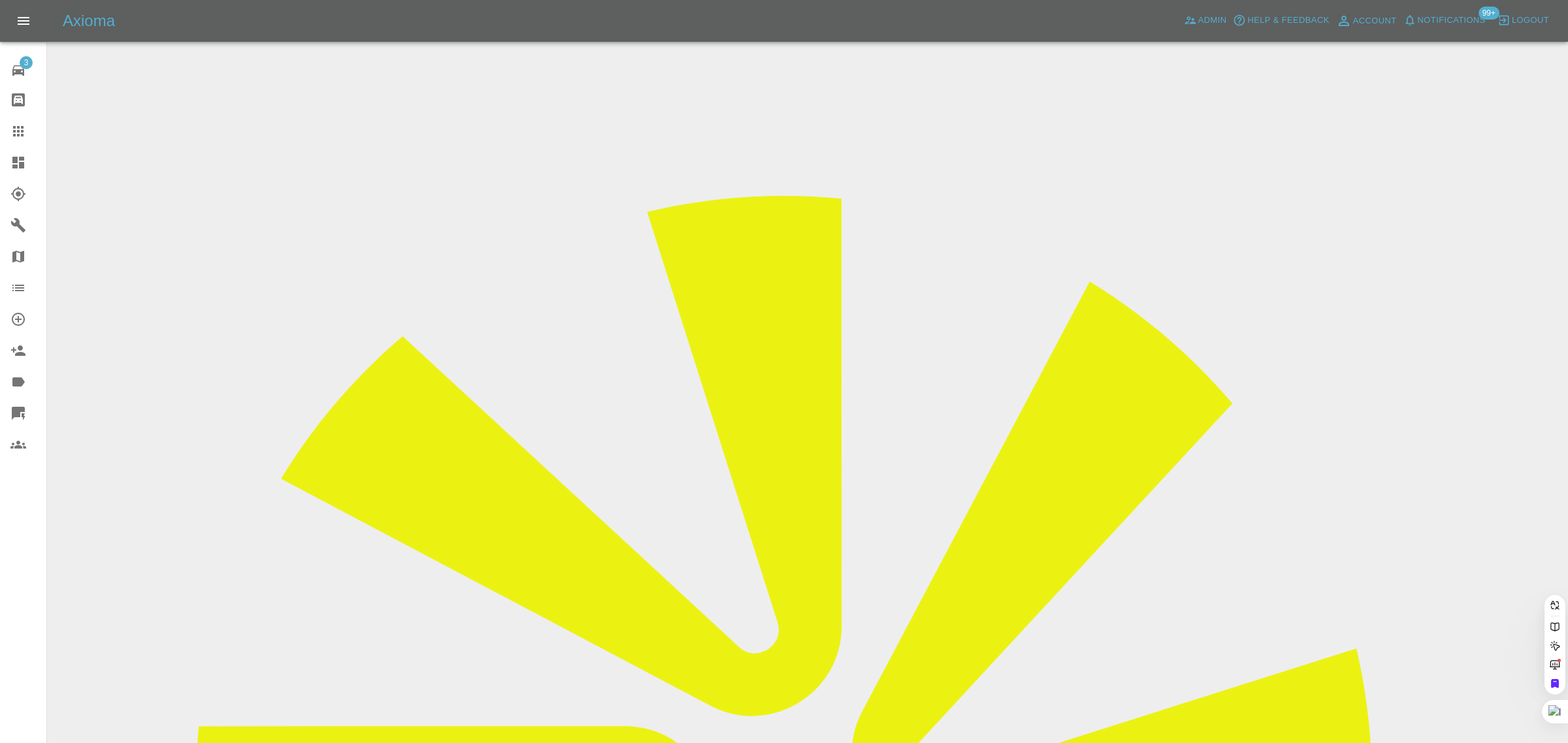
paste input "ricki.hill@gmail.com"
type input "ricki.hill@gmail.com"
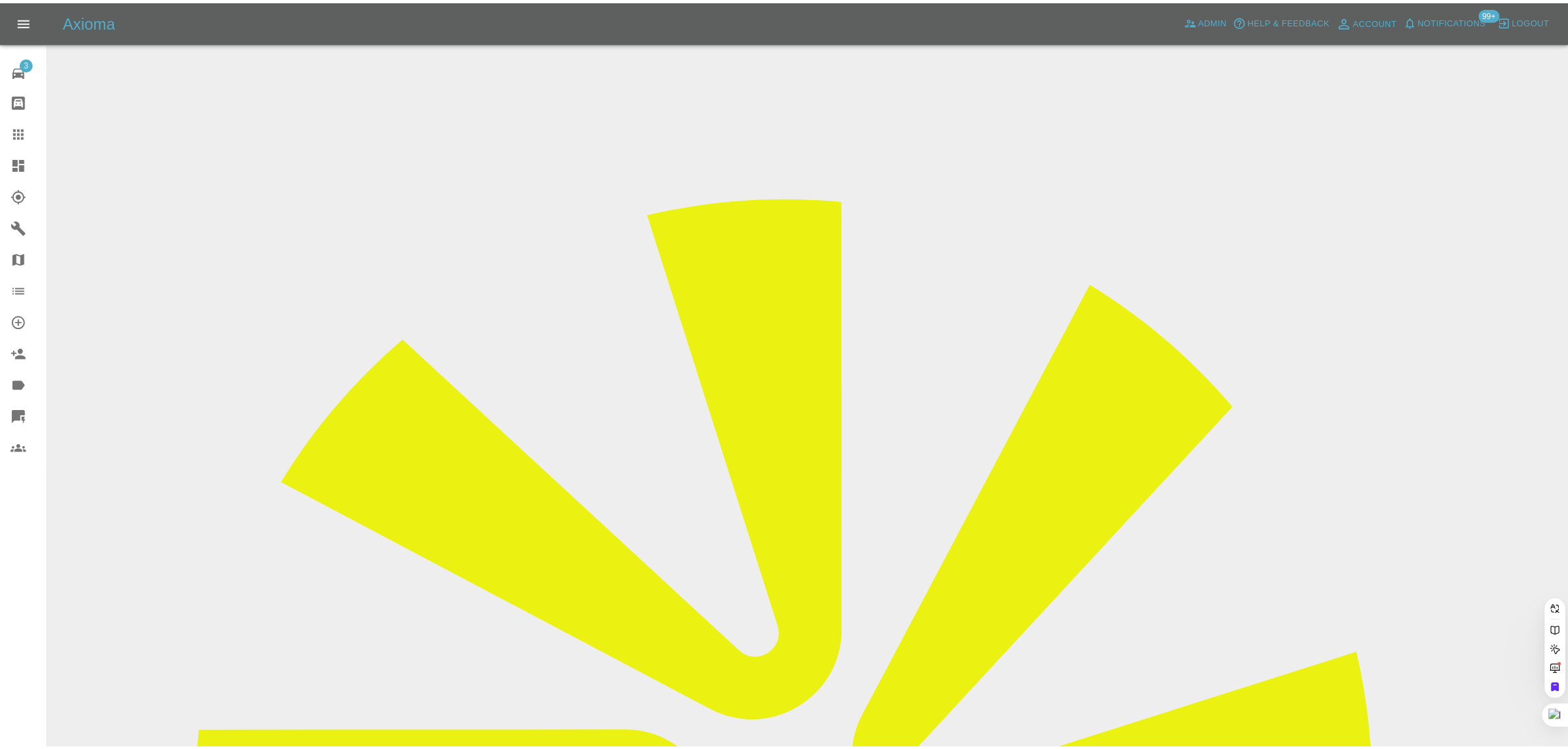
scroll to position [0, 0]
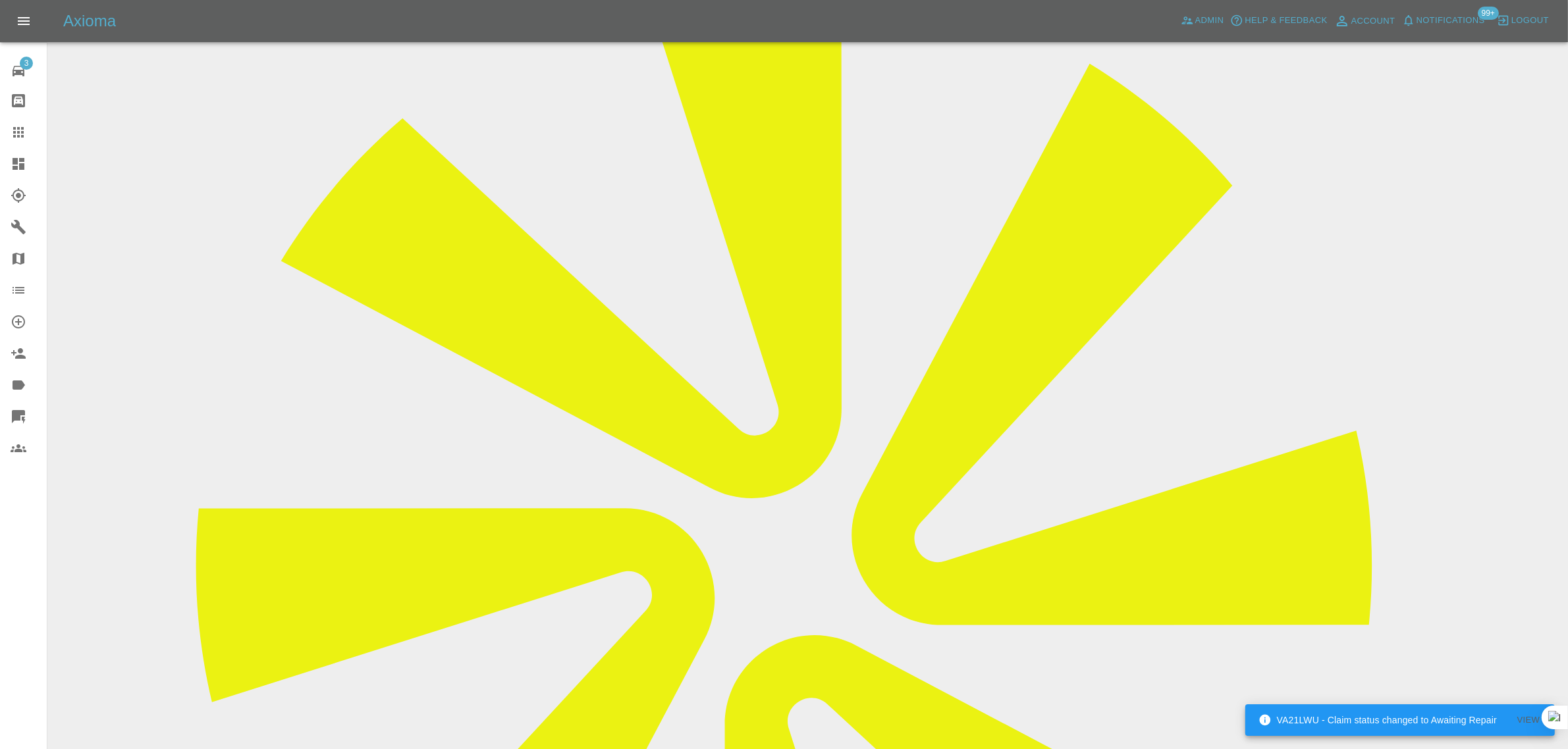
scroll to position [576, 0]
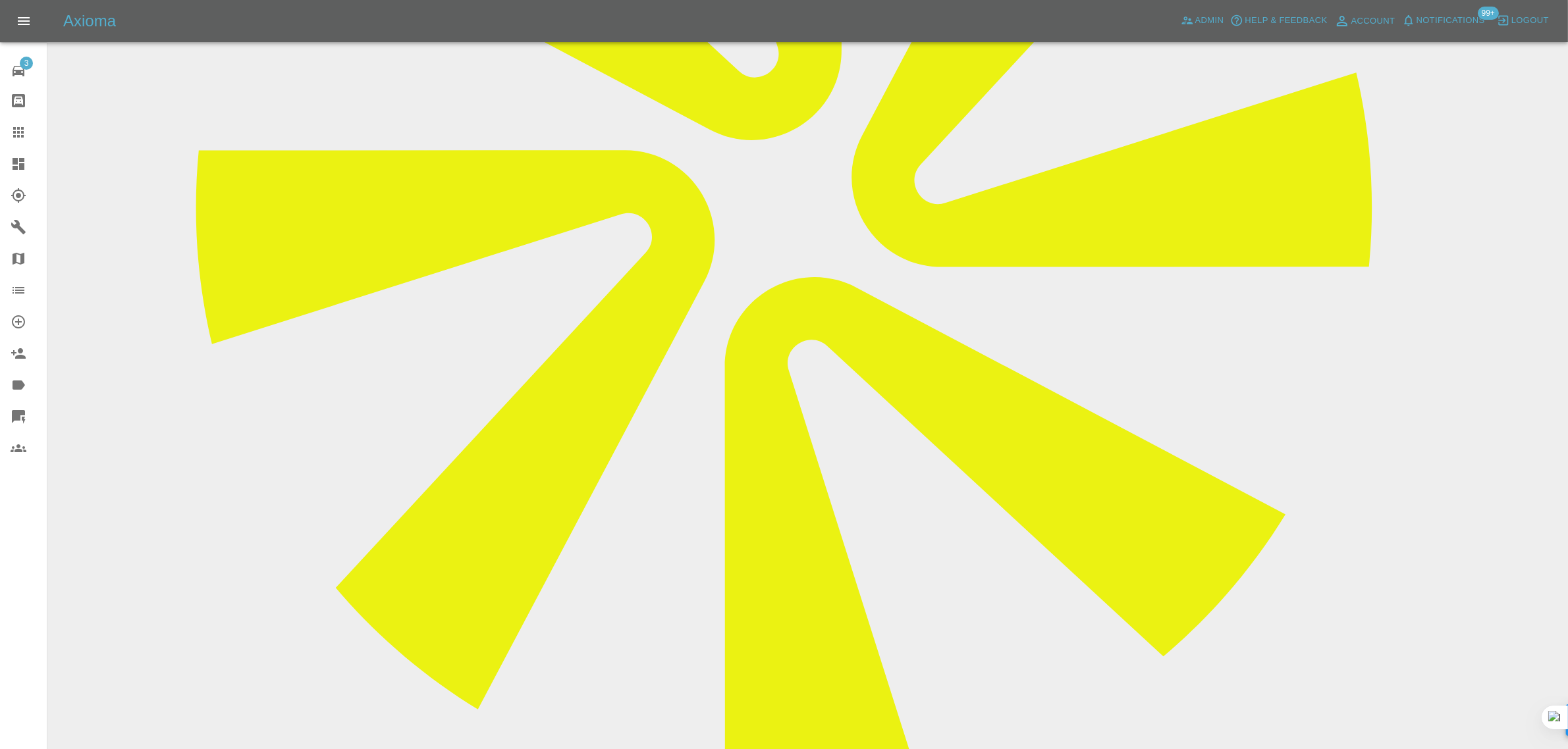
paste textarea "OK Thanks Imogen, yes please send me some new dates for the repair. I won't be …"
type textarea "OK Thanks Imogen, yes please send me some new dates for the repair. I won't be …"
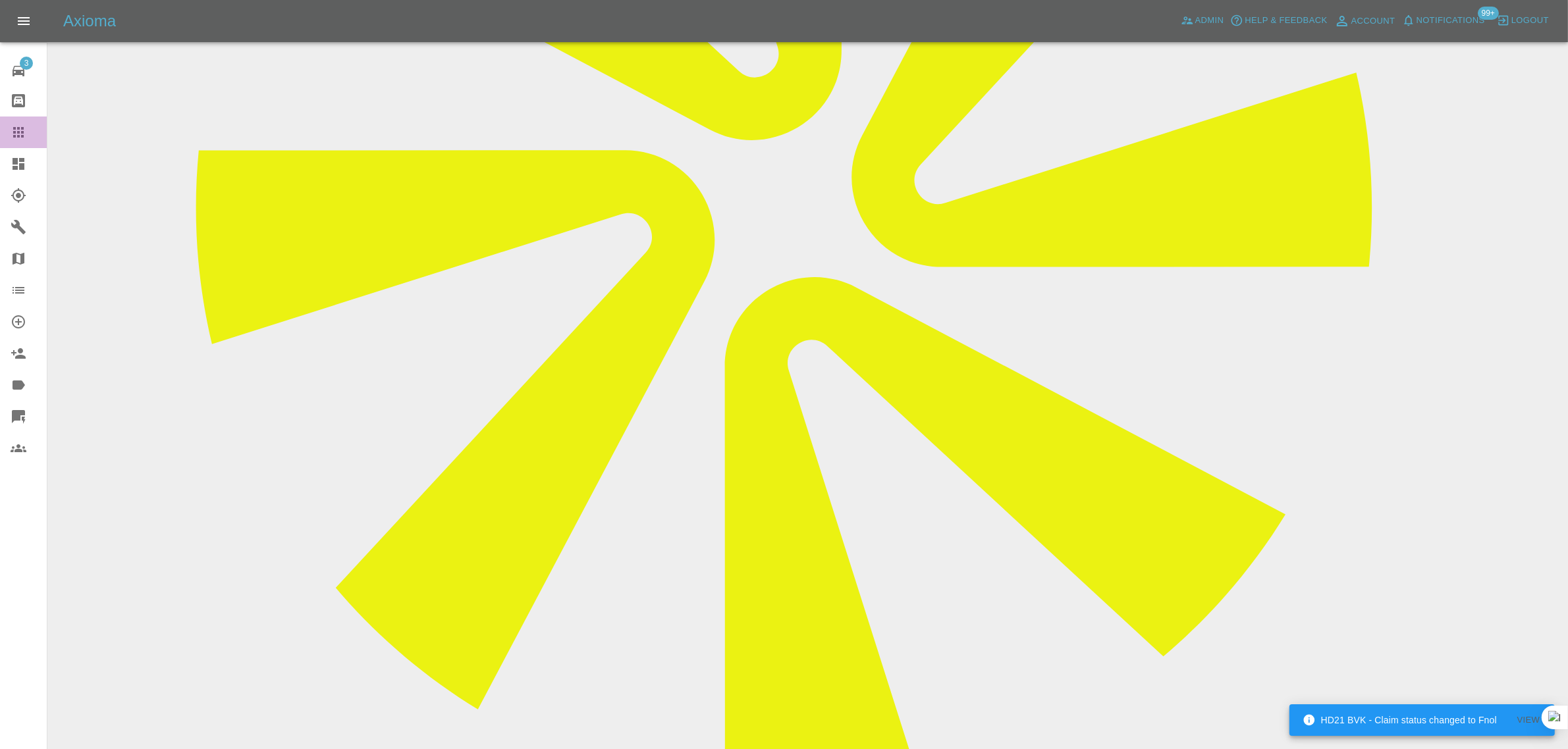
click at [31, 132] on div at bounding box center [28, 132] width 36 height 16
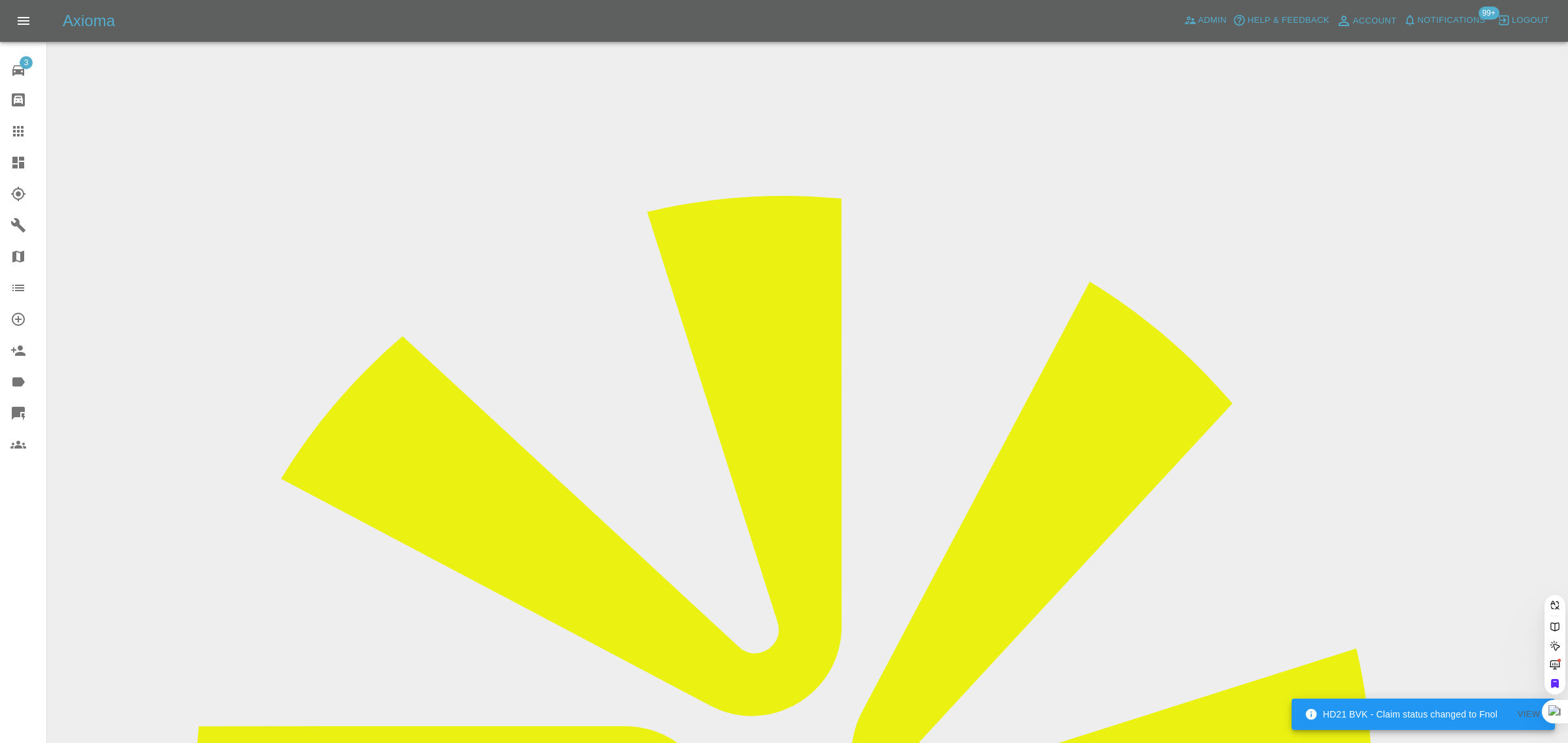
paste input "mbose712@yahoo.com"
type input "mbose712@yahoo.com"
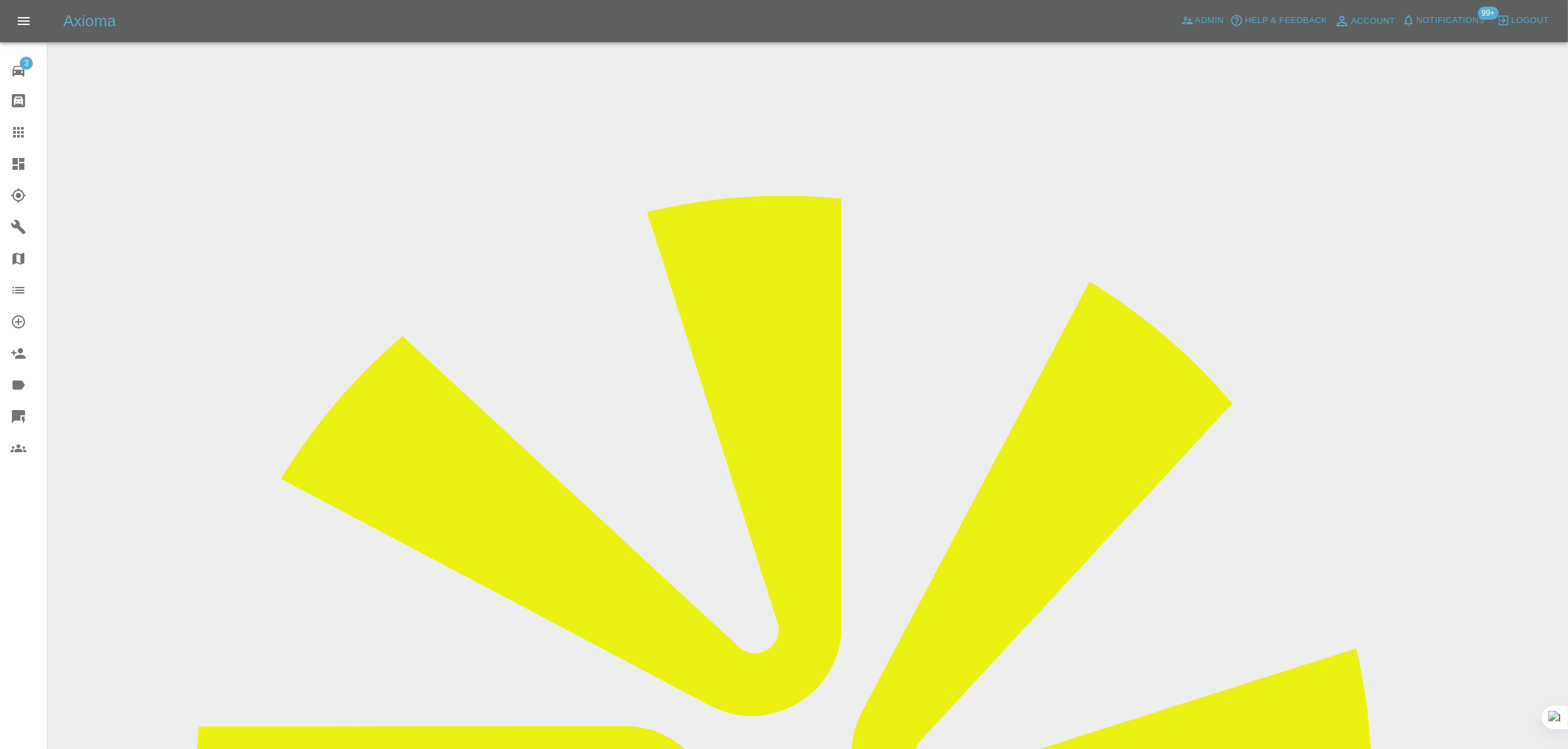
click at [12, 134] on icon at bounding box center [18, 132] width 16 height 16
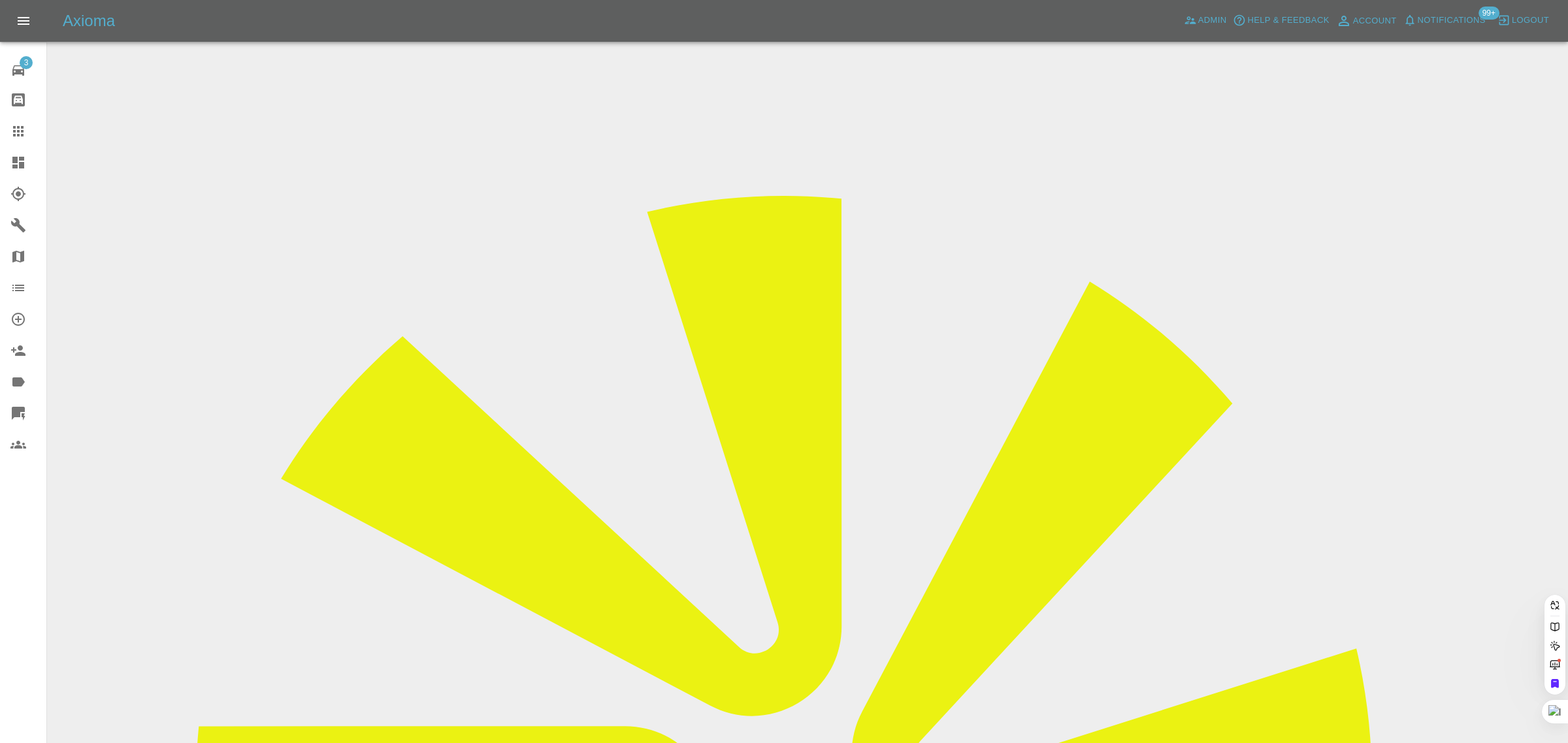
paste input "[EMAIL_ADDRESS][DOMAIN_NAME]"
type input "dsmith240476@gmail.co"
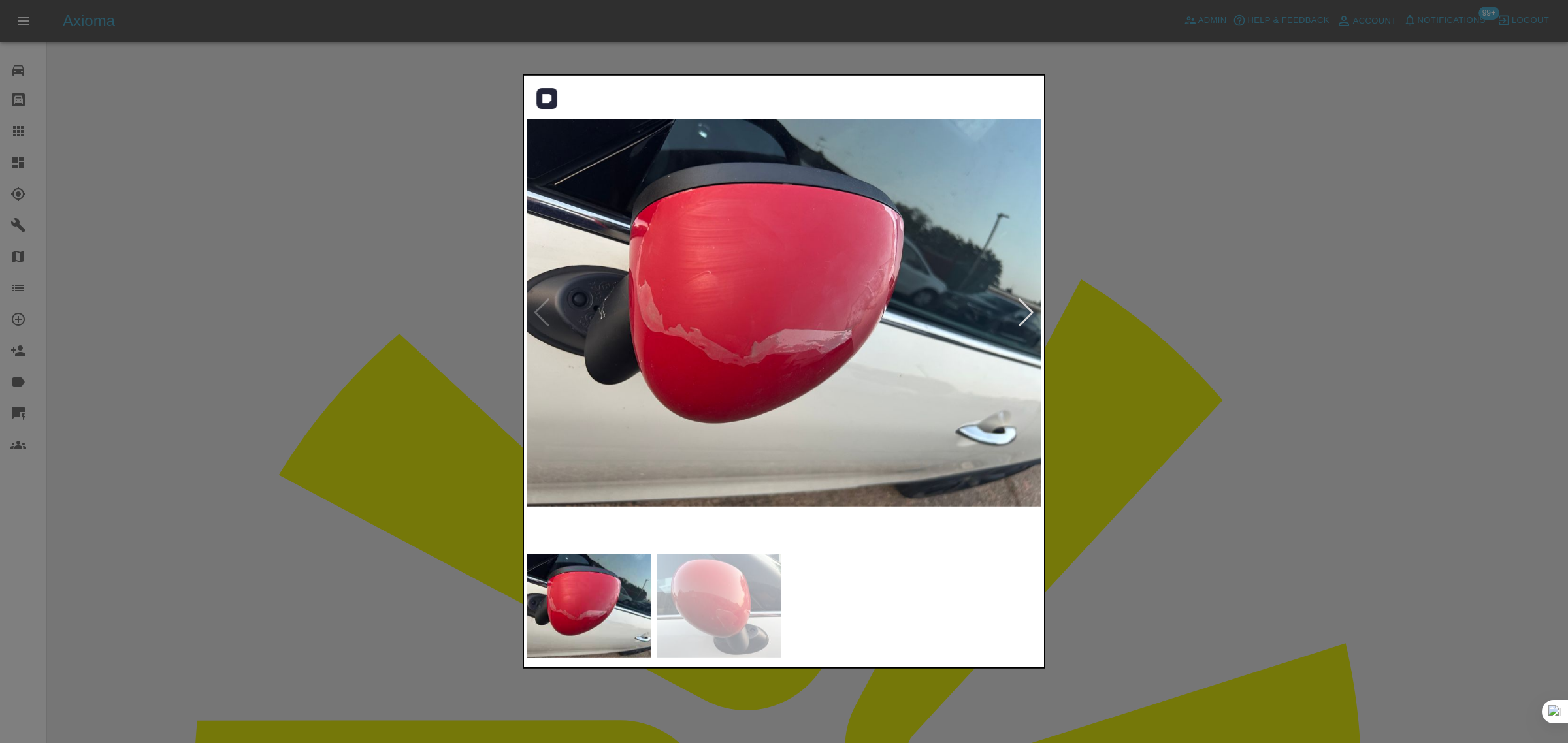
click at [1030, 311] on div at bounding box center [1026, 312] width 18 height 29
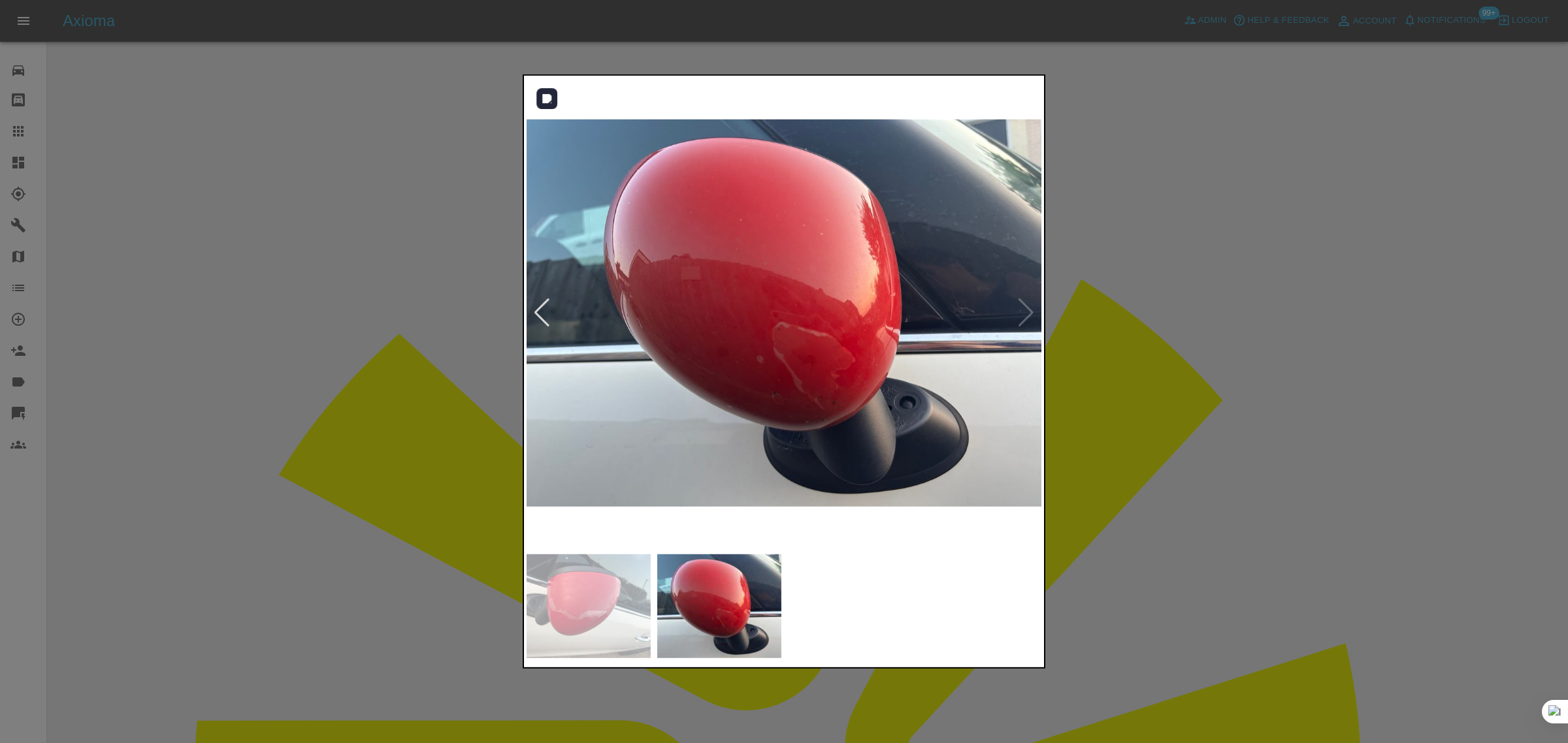
click at [541, 314] on div at bounding box center [541, 312] width 18 height 29
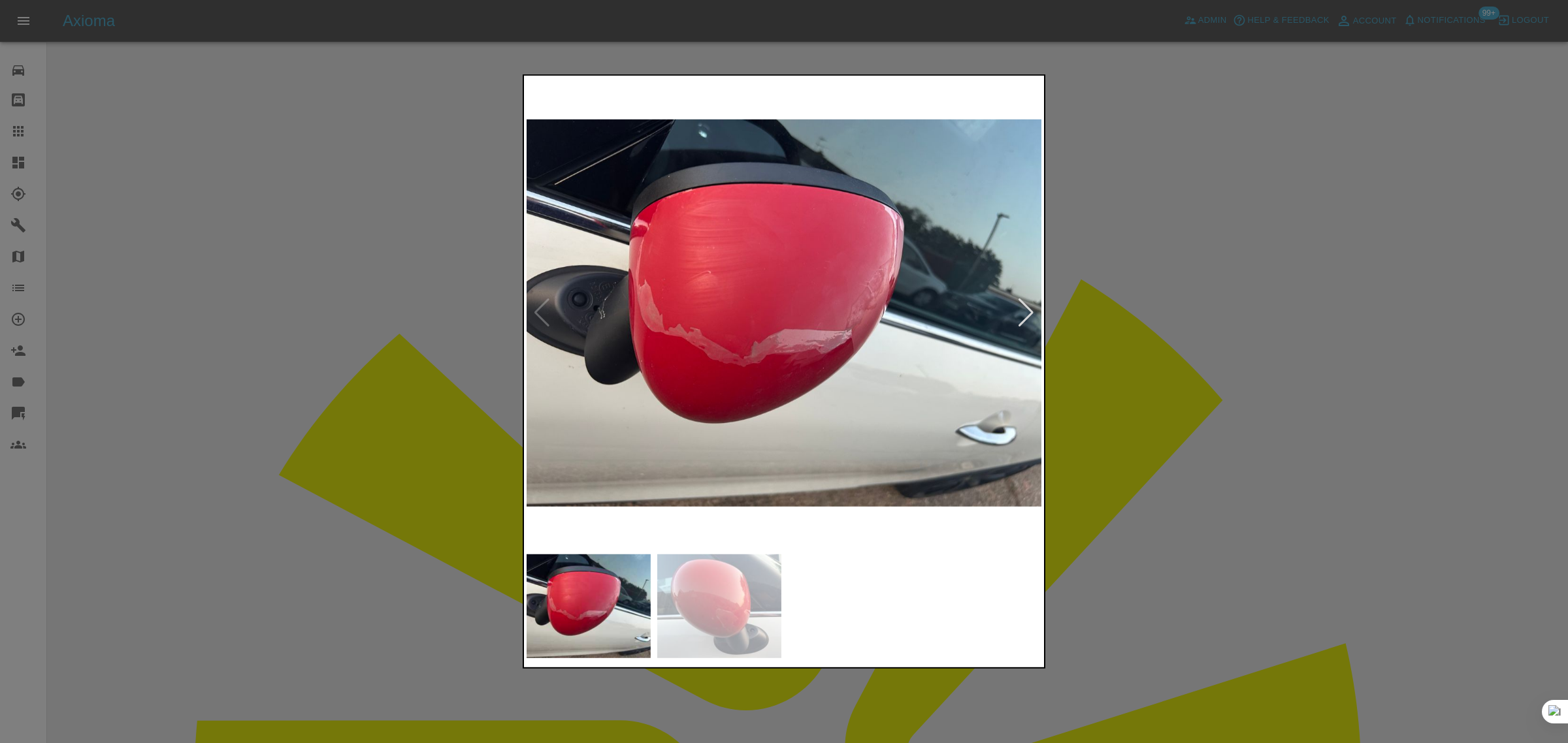
click at [371, 588] on div at bounding box center [784, 372] width 1568 height 743
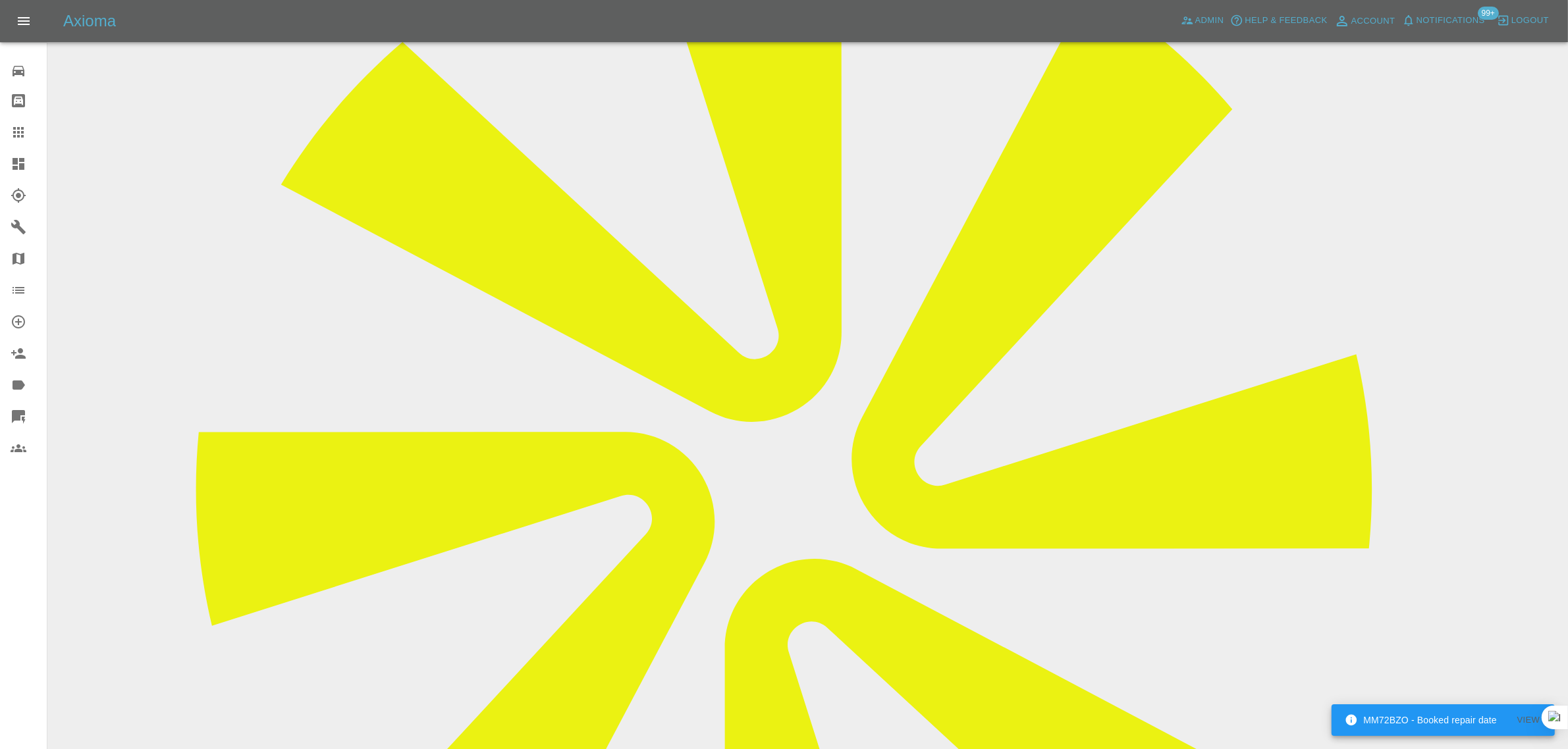
scroll to position [518, 0]
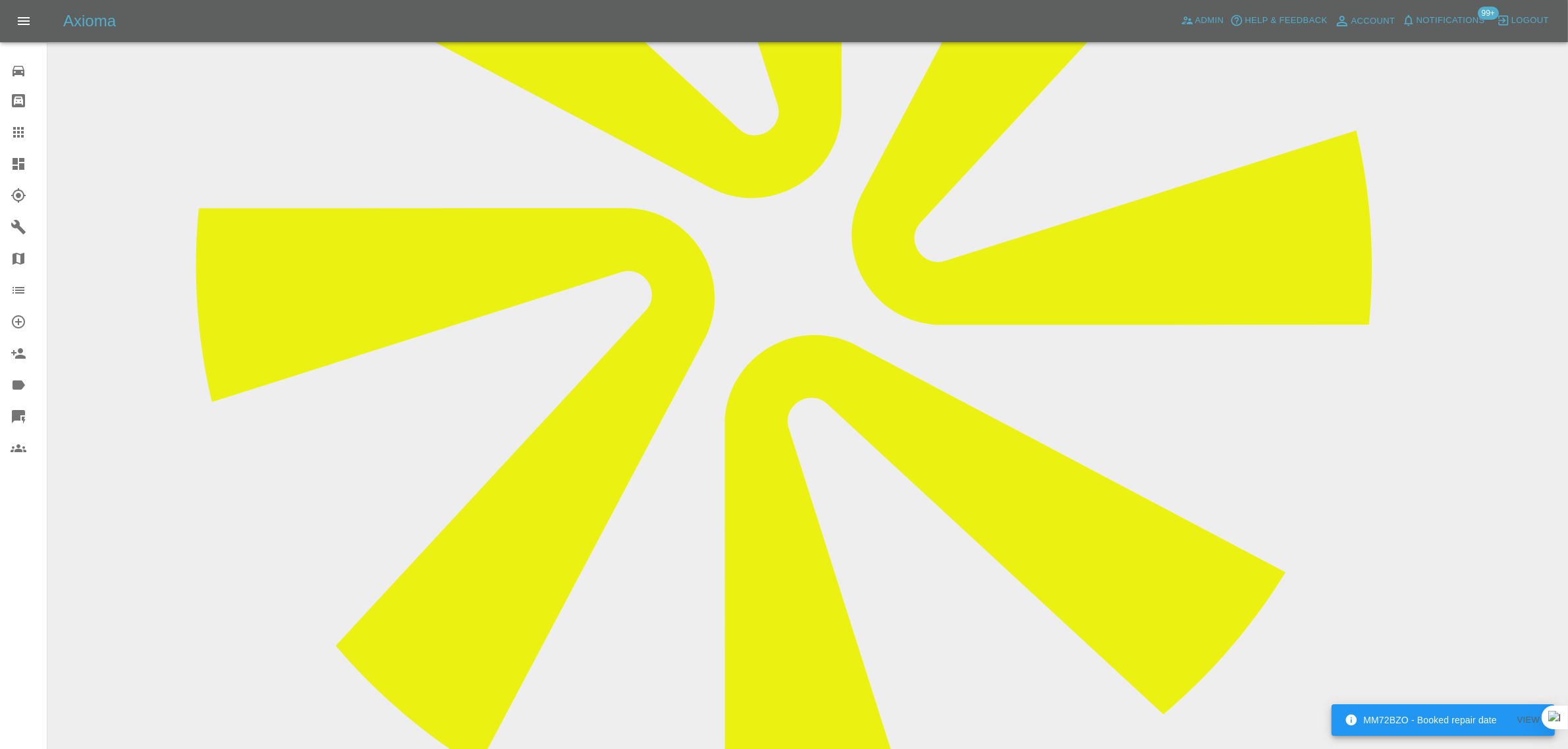
click at [18, 120] on link "Claims" at bounding box center [23, 133] width 47 height 32
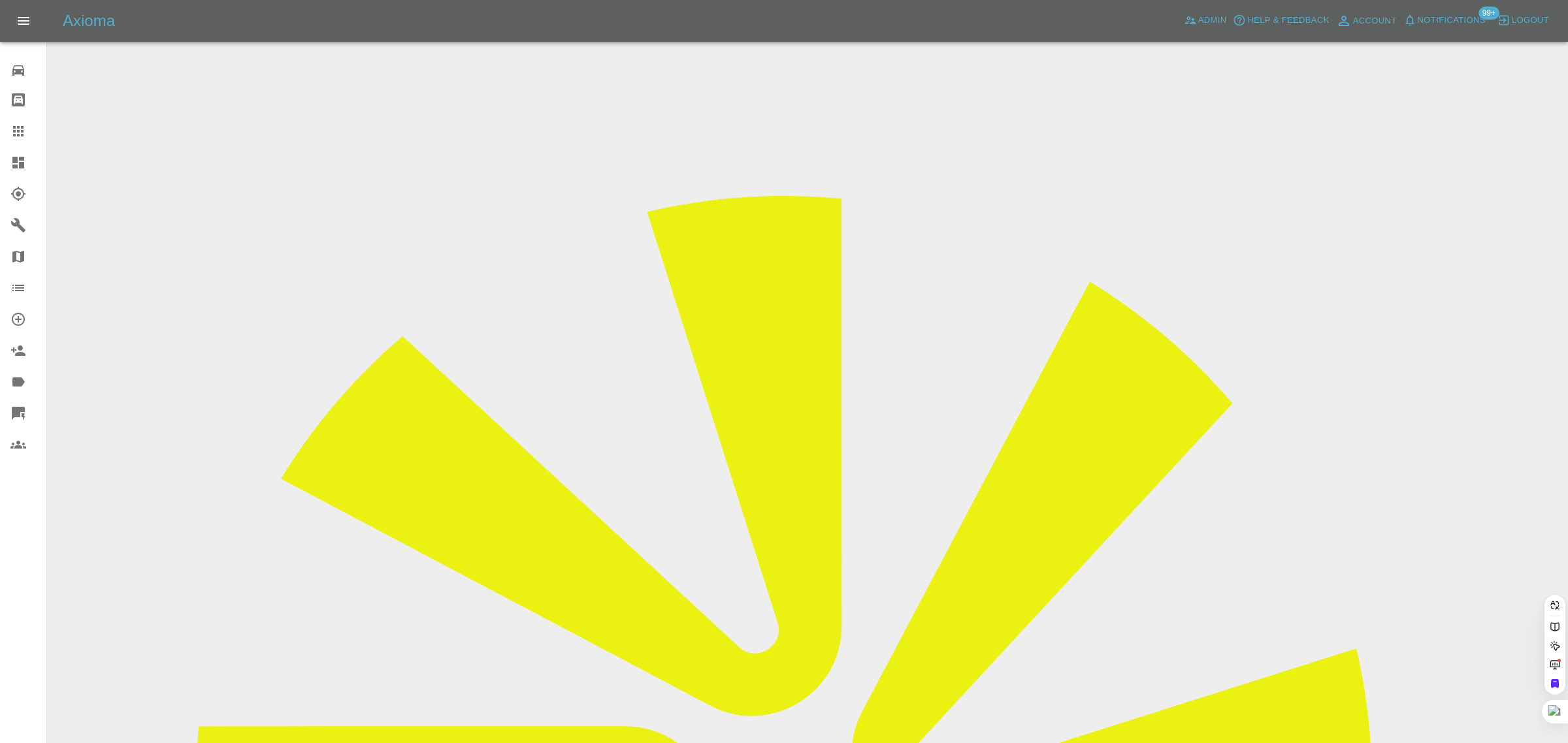
paste input "[PERSON_NAME][EMAIL_ADDRESS][DOMAIN_NAME]"
type input "[PERSON_NAME][EMAIL_ADDRESS][DOMAIN_NAME]"
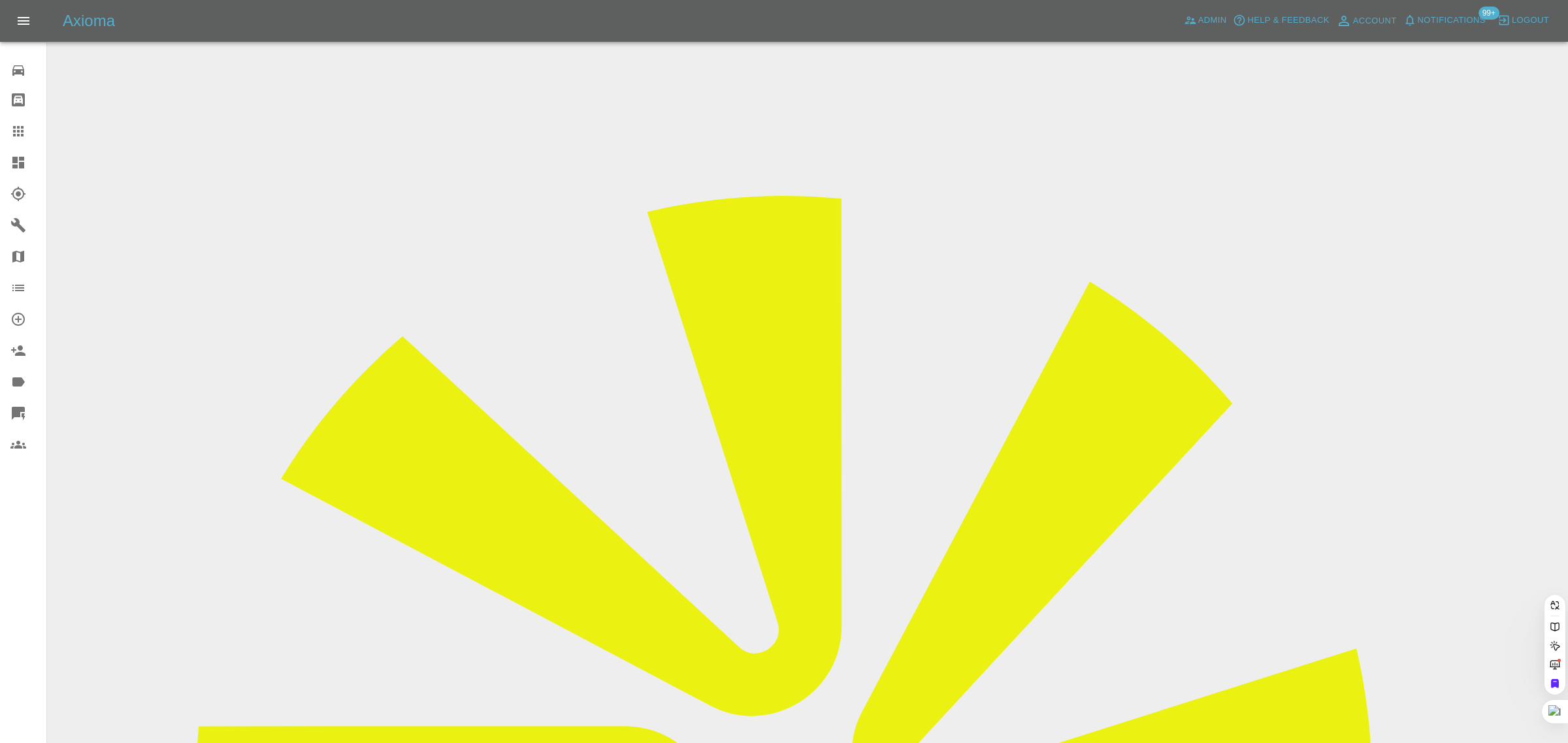
scroll to position [0, 30]
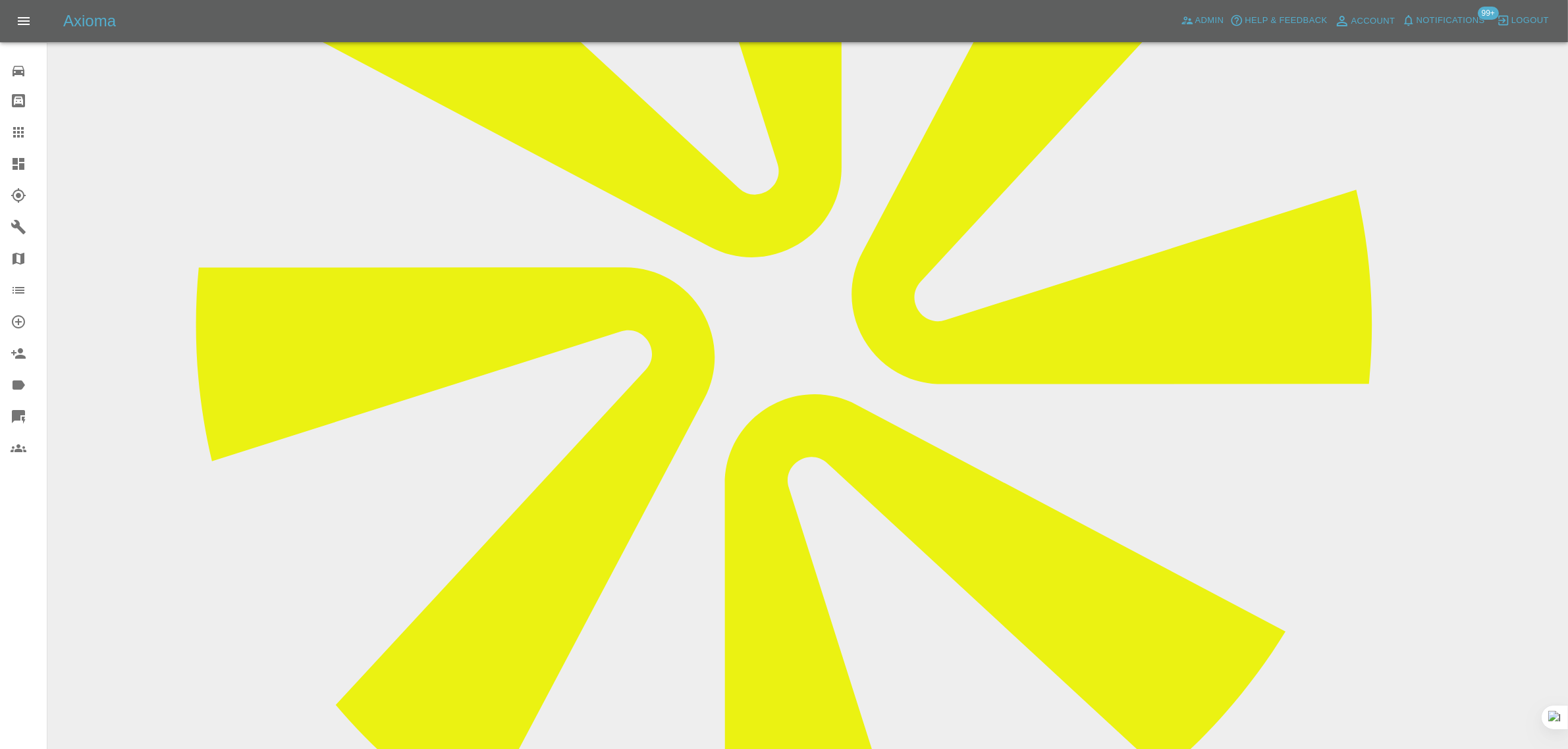
scroll to position [576, 0]
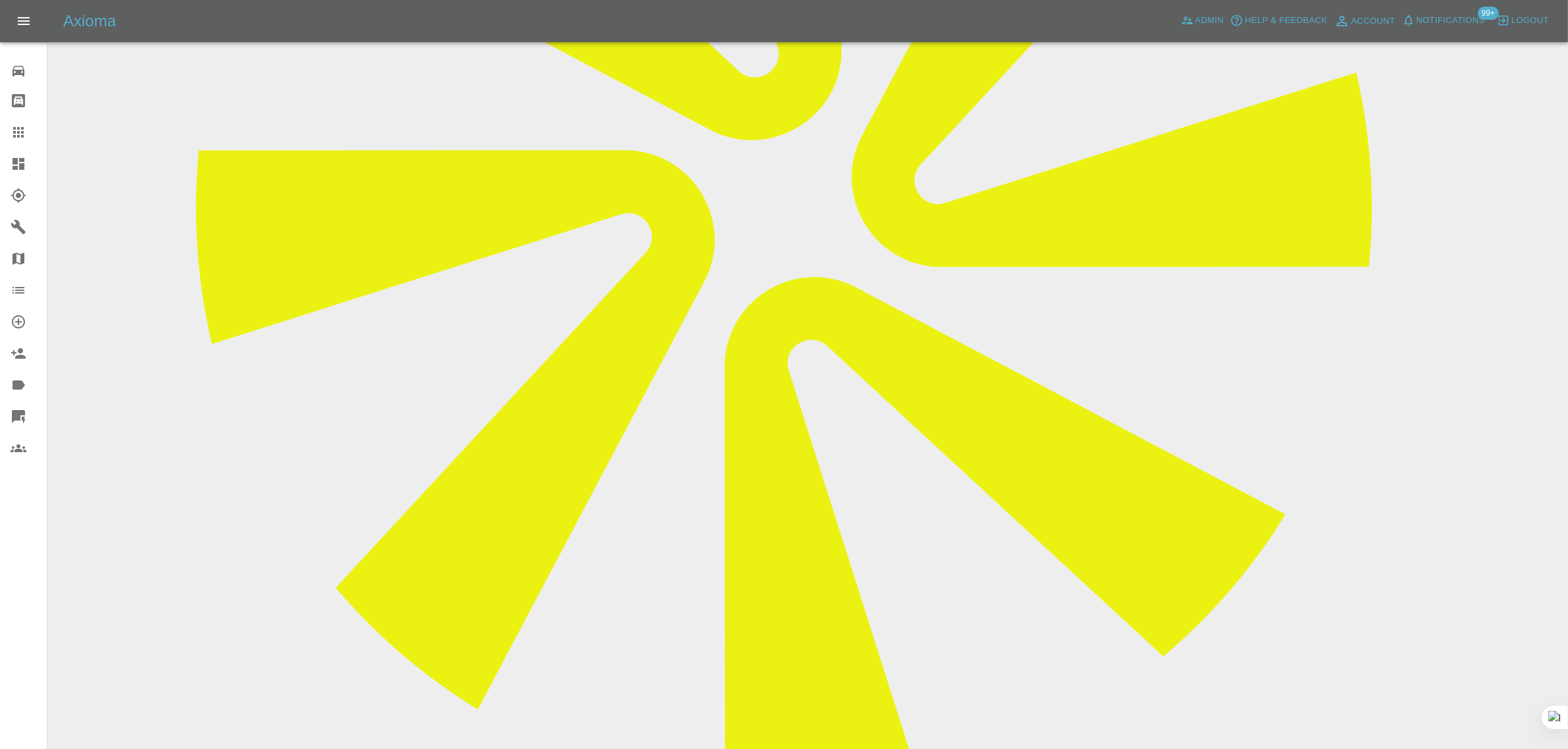
paste textarea "No he didn’t arrive [DATE], he’s been in touch several times about changing the…"
type textarea "No he didn’t arrive [DATE], he’s been in touch several times about changing the…"
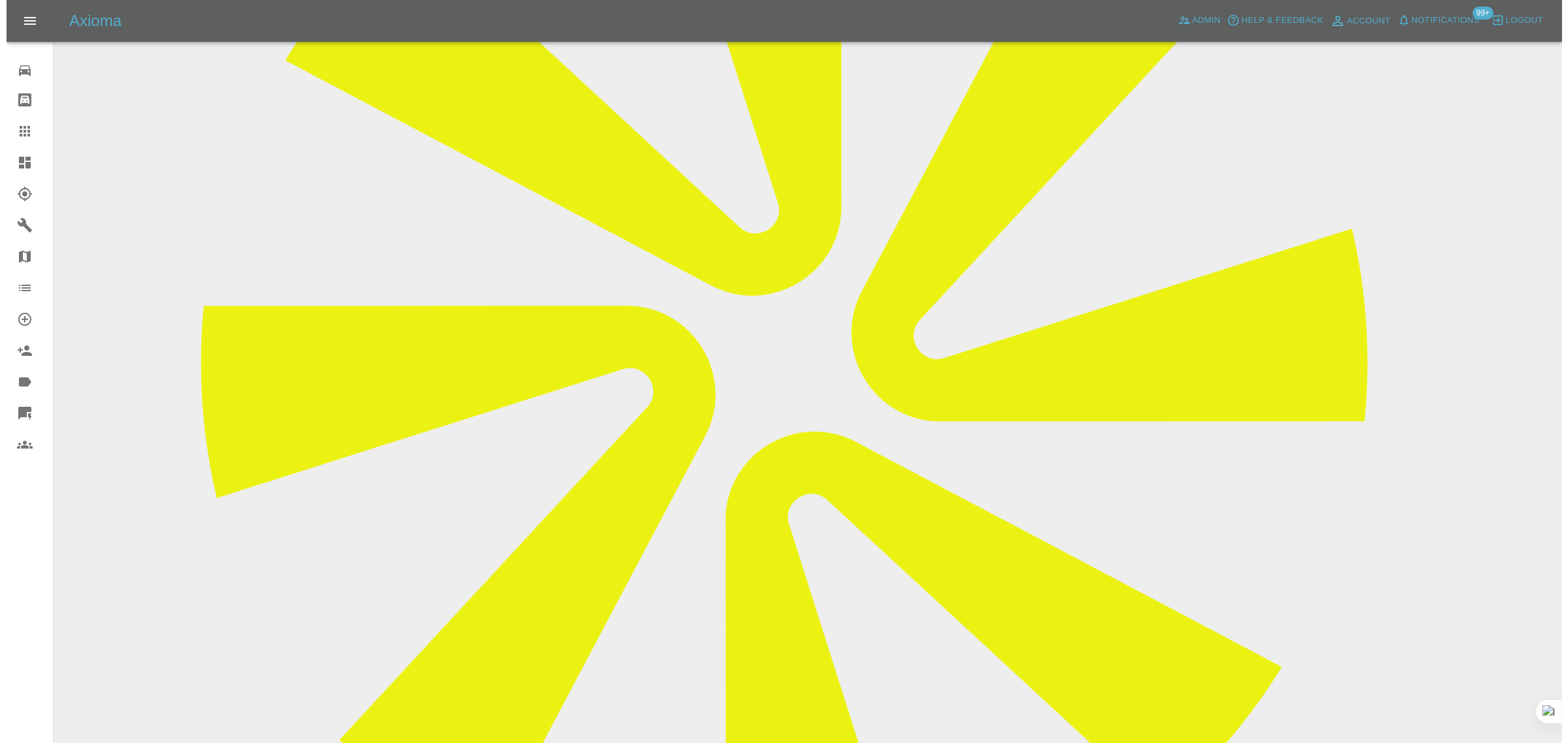
scroll to position [163, 0]
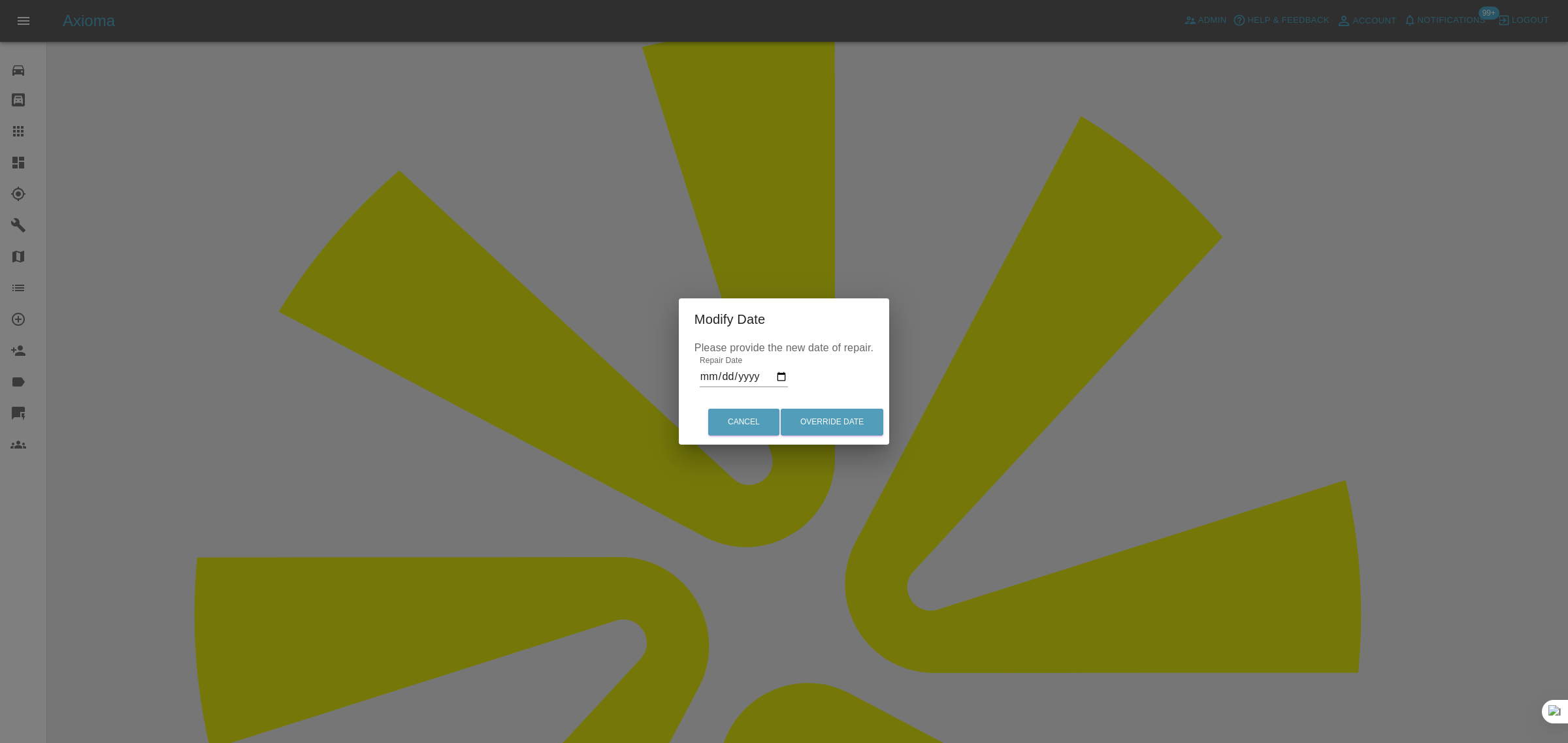
click at [779, 380] on input "[DATE]" at bounding box center [743, 377] width 88 height 21
type input "[DATE]"
click at [841, 429] on button "Override Date" at bounding box center [832, 422] width 103 height 27
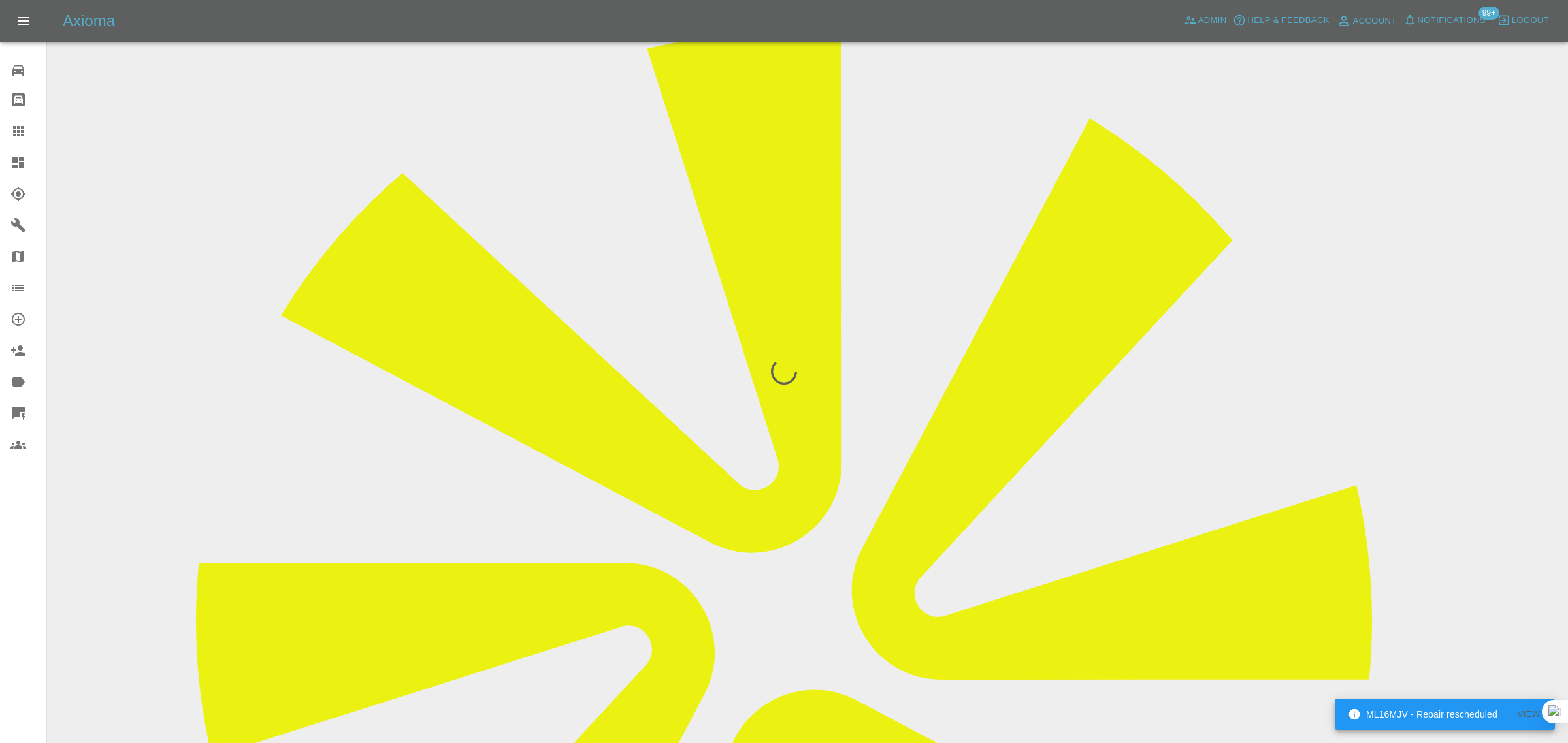
scroll to position [0, 0]
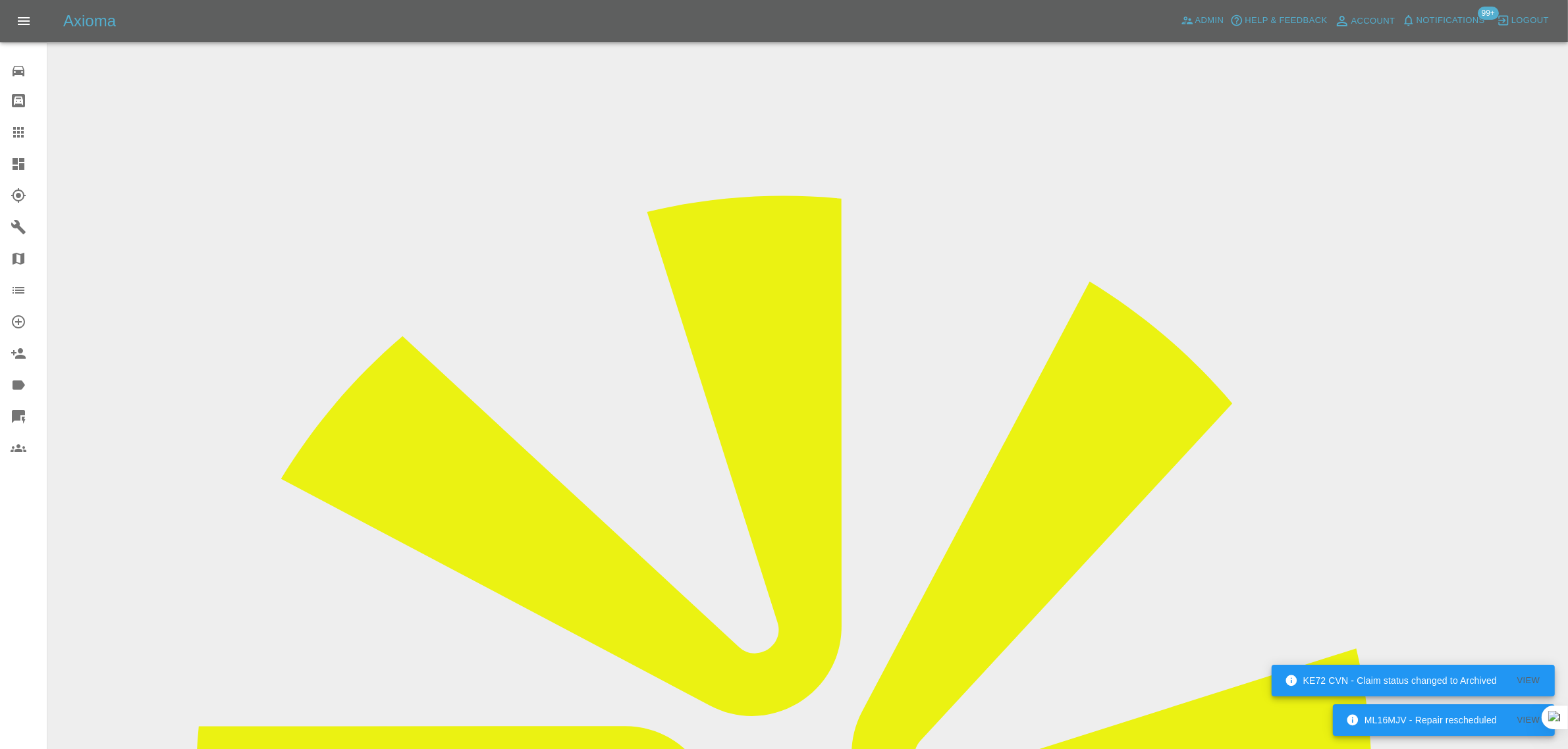
click at [25, 133] on icon at bounding box center [18, 132] width 16 height 16
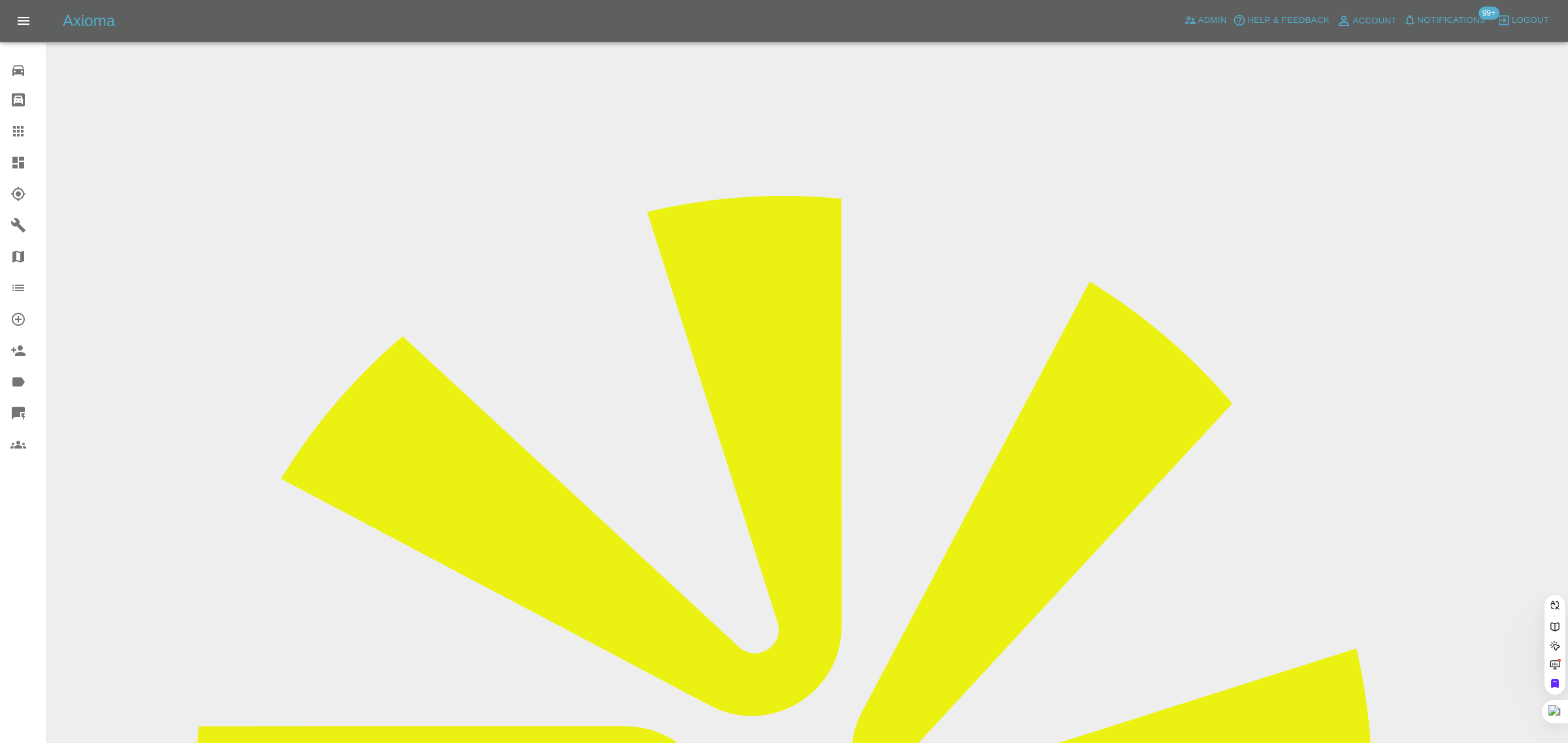
paste input "[EMAIL_ADDRESS][DOMAIN_NAME]"
type input "[EMAIL_ADDRESS][DOMAIN_NAME]"
